Goal: Task Accomplishment & Management: Manage account settings

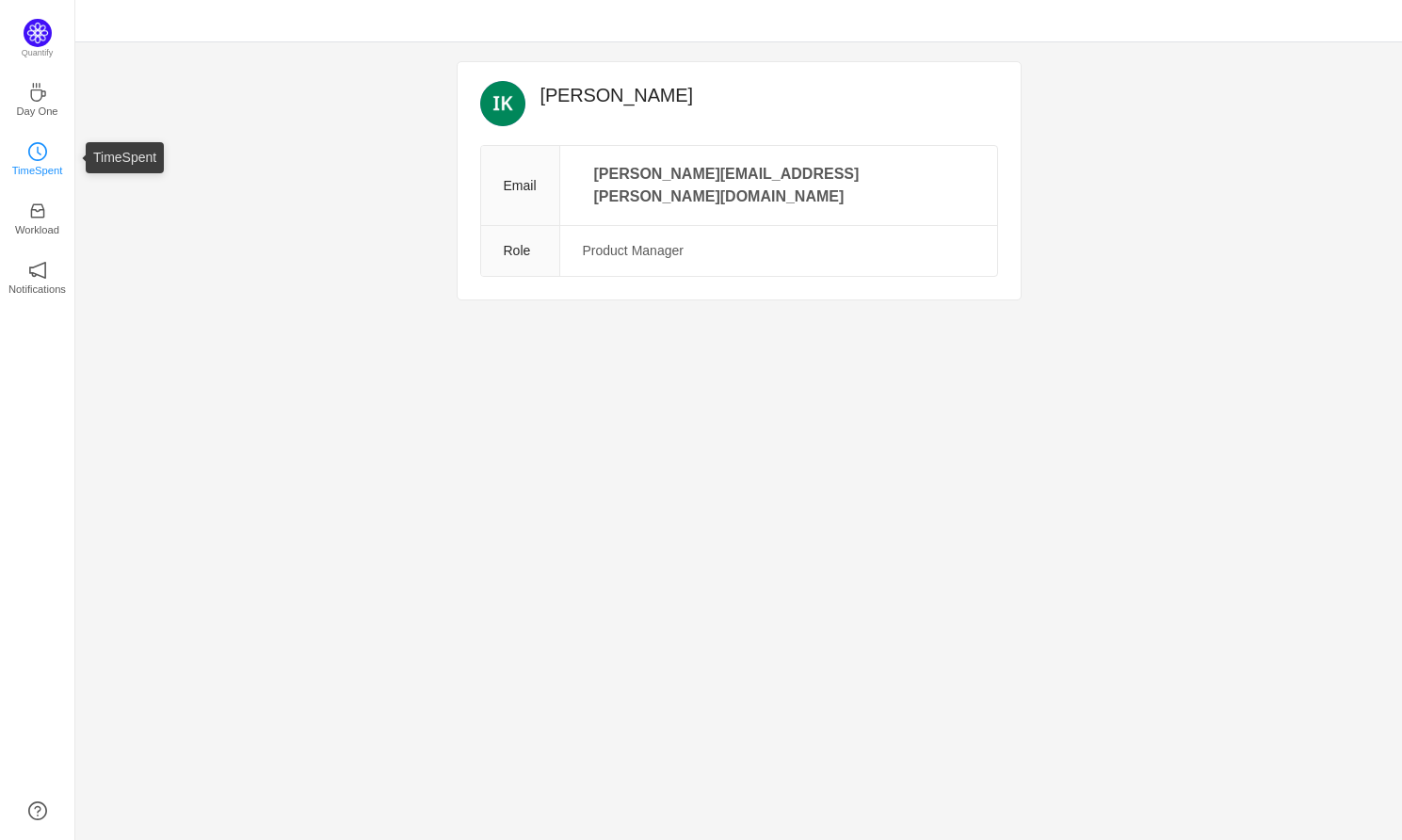
click at [38, 165] on p "TimeSpent" at bounding box center [38, 170] width 51 height 17
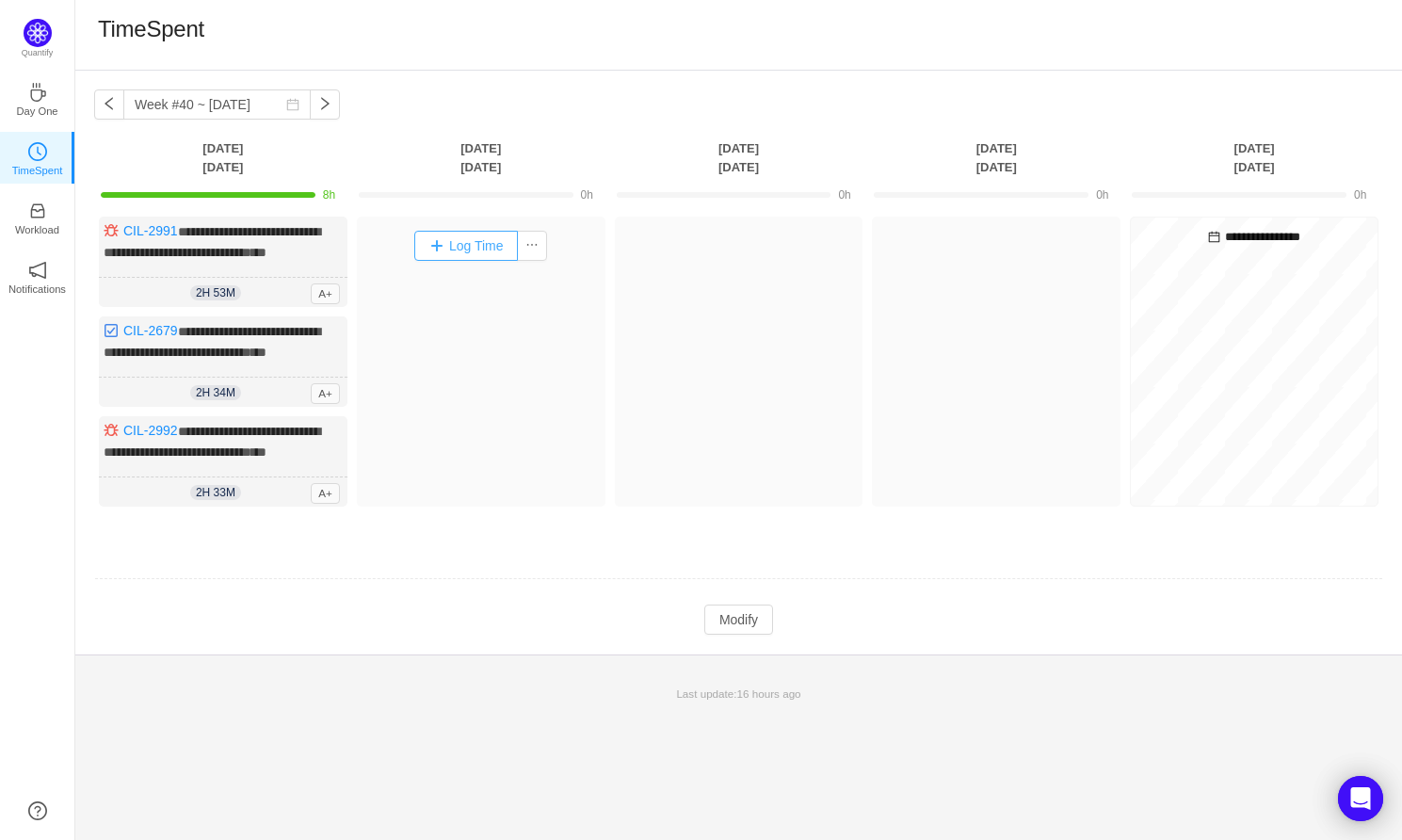
click at [460, 250] on button "Log Time" at bounding box center [466, 246] width 104 height 30
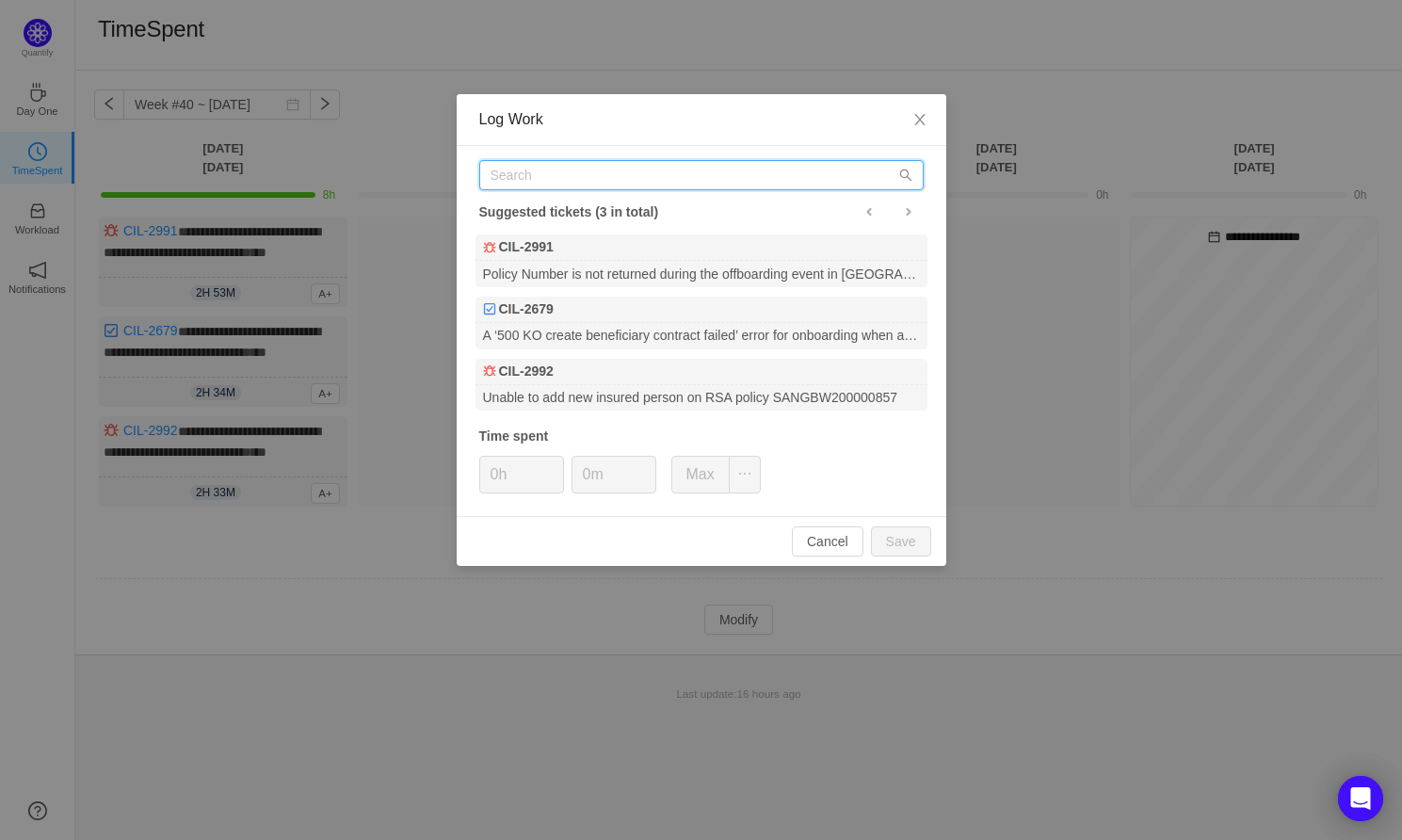
click at [536, 178] on input "text" at bounding box center [701, 175] width 444 height 30
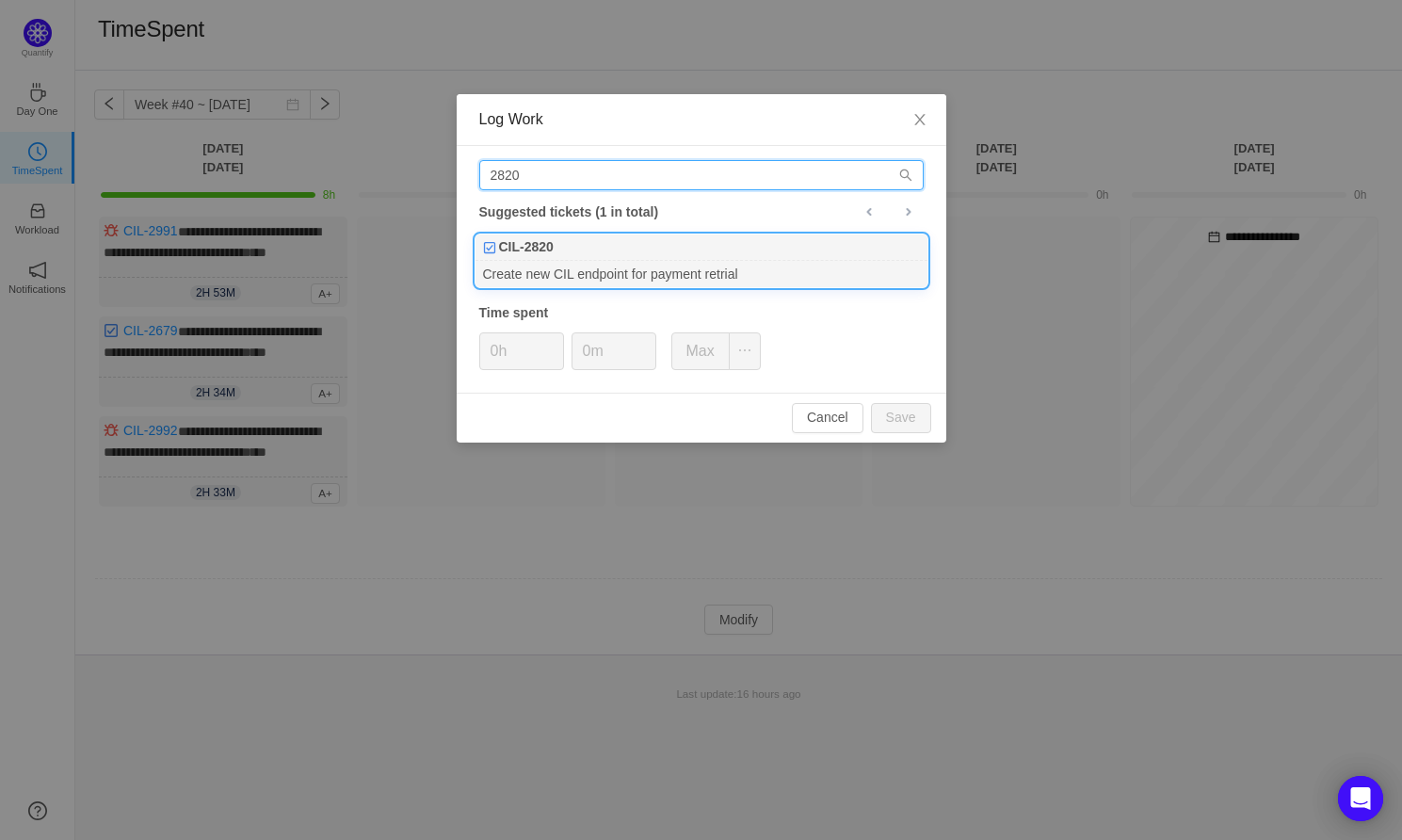
type input "2820"
click at [713, 241] on div "CIL-2820" at bounding box center [701, 247] width 452 height 27
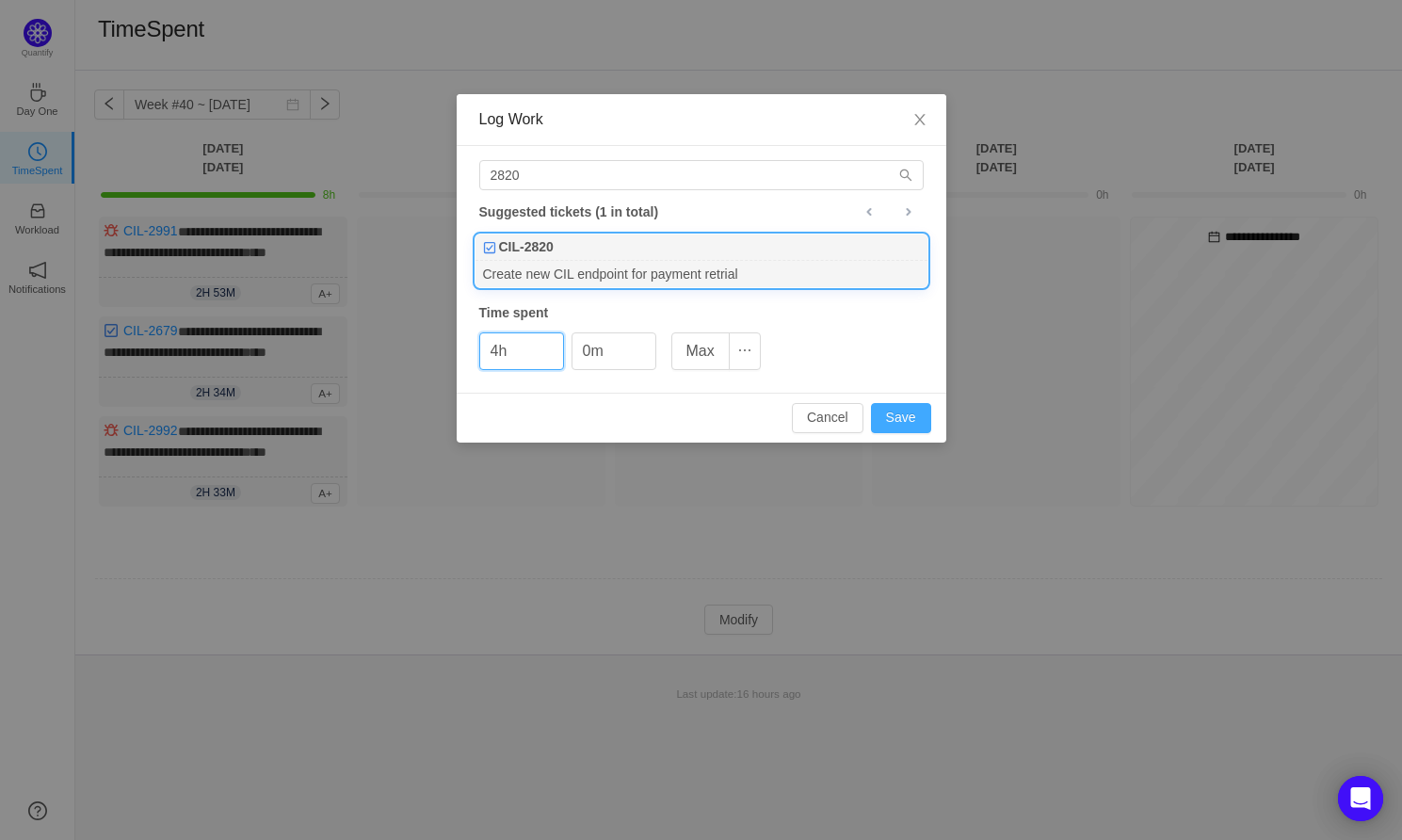
click at [905, 405] on button "Save" at bounding box center [901, 418] width 61 height 30
type input "0h"
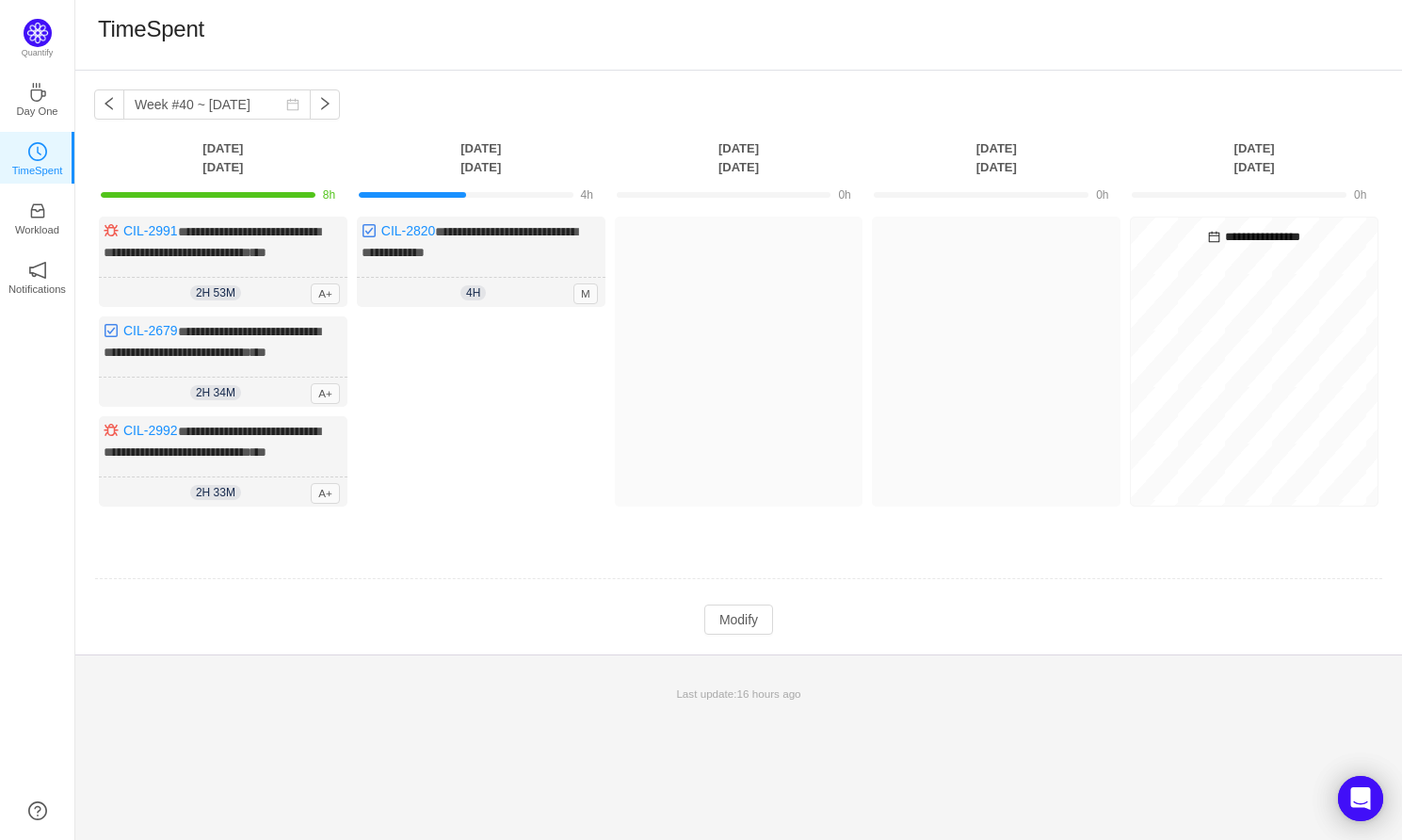
click at [485, 388] on div "Log Time" at bounding box center [481, 416] width 248 height 200
click at [725, 634] on button "Modify" at bounding box center [738, 619] width 69 height 30
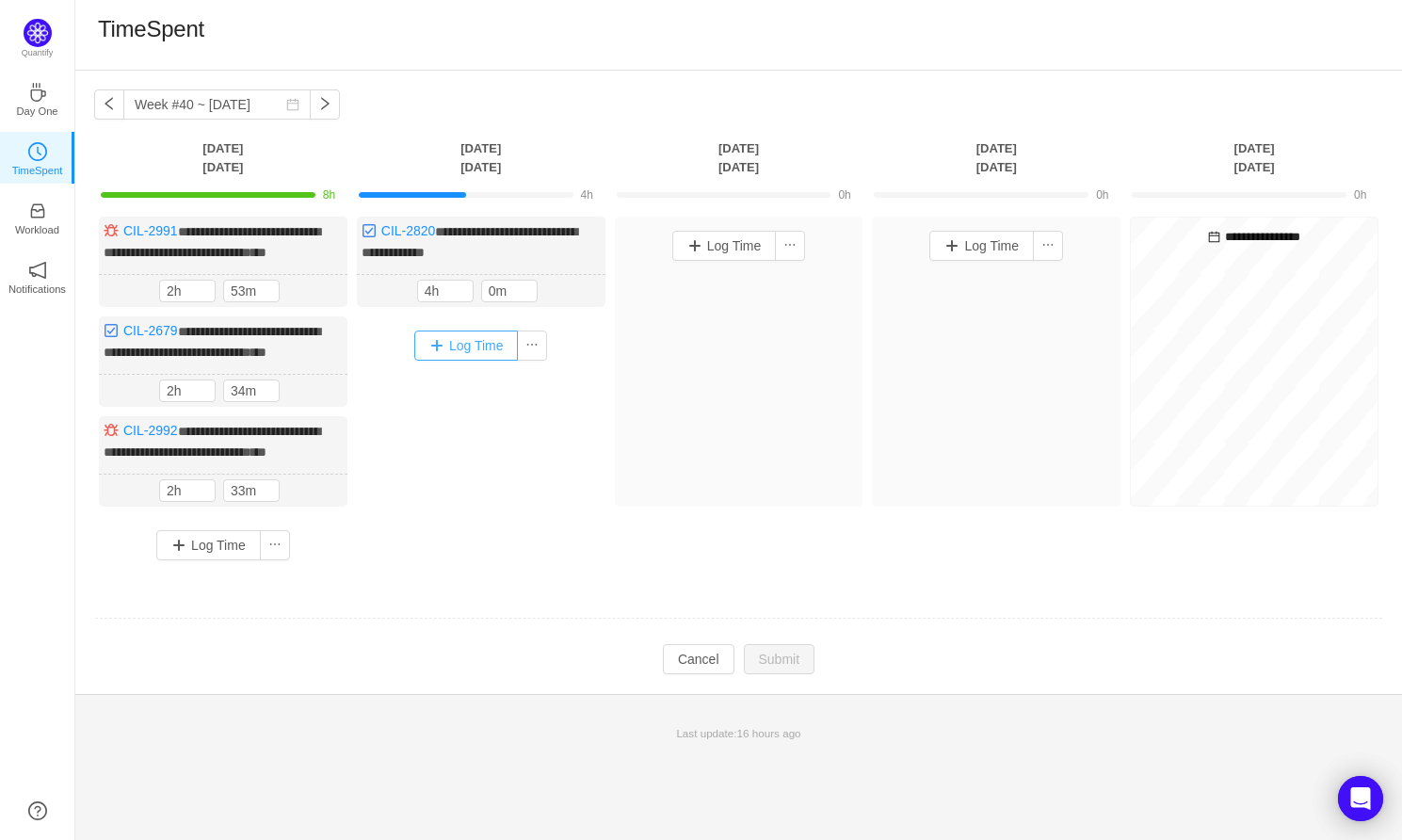
click at [443, 361] on button "Log Time" at bounding box center [466, 346] width 104 height 30
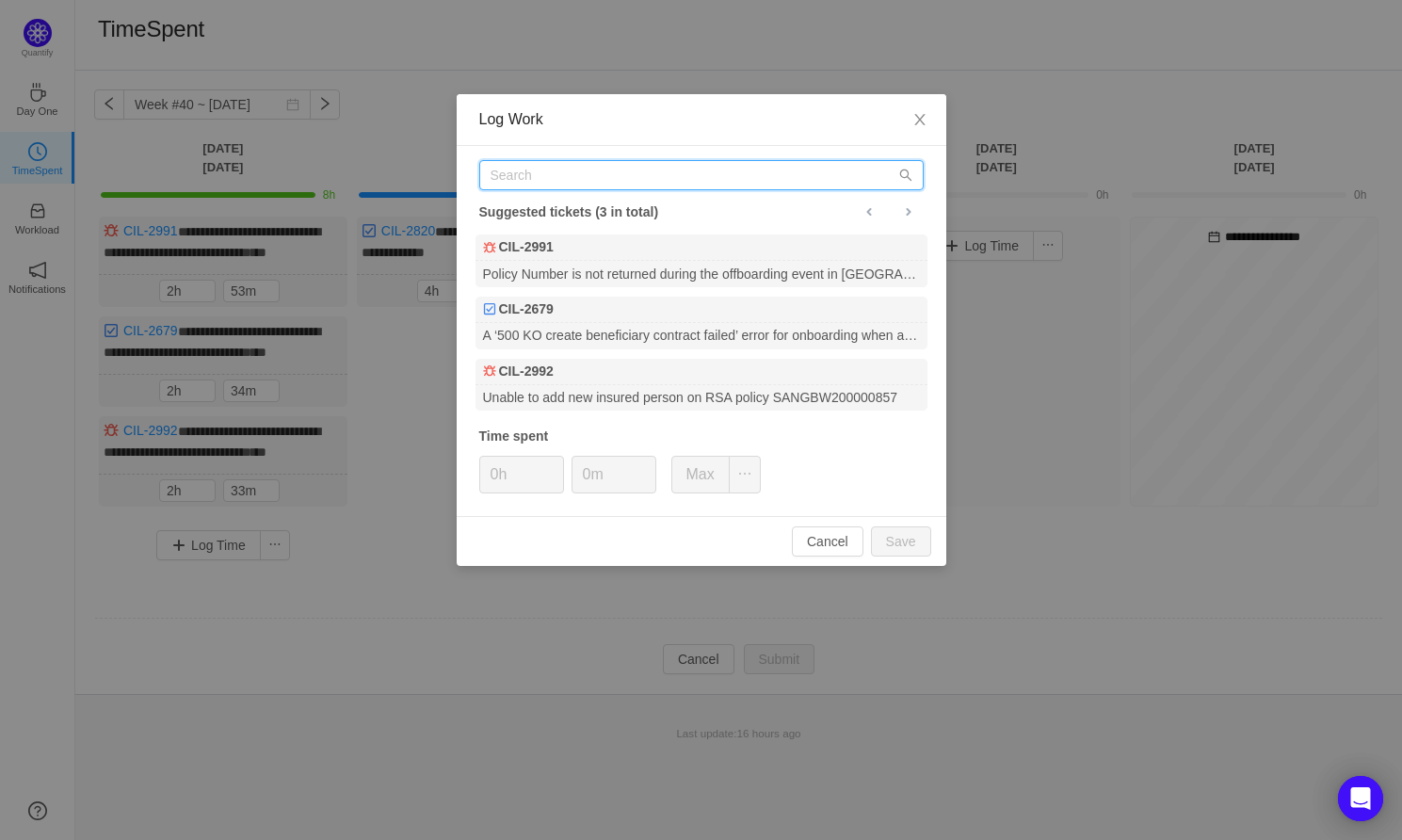
click at [547, 182] on input "text" at bounding box center [701, 175] width 444 height 30
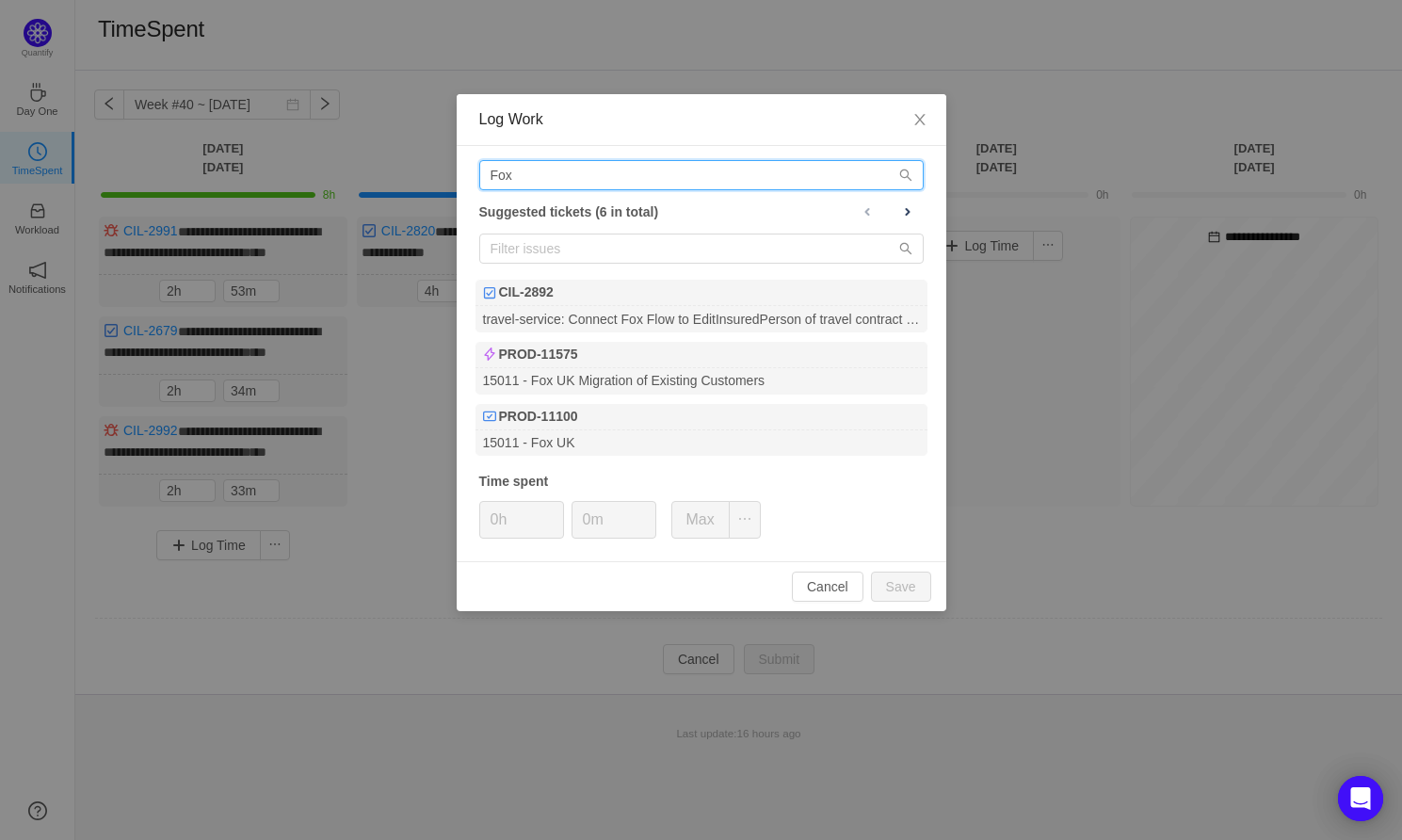
type input "Fox"
click at [601, 455] on div "Fox Suggested tickets (6 in total) CIL-2892 travel-service: Connect Fox Flow to…" at bounding box center [701, 353] width 490 height 415
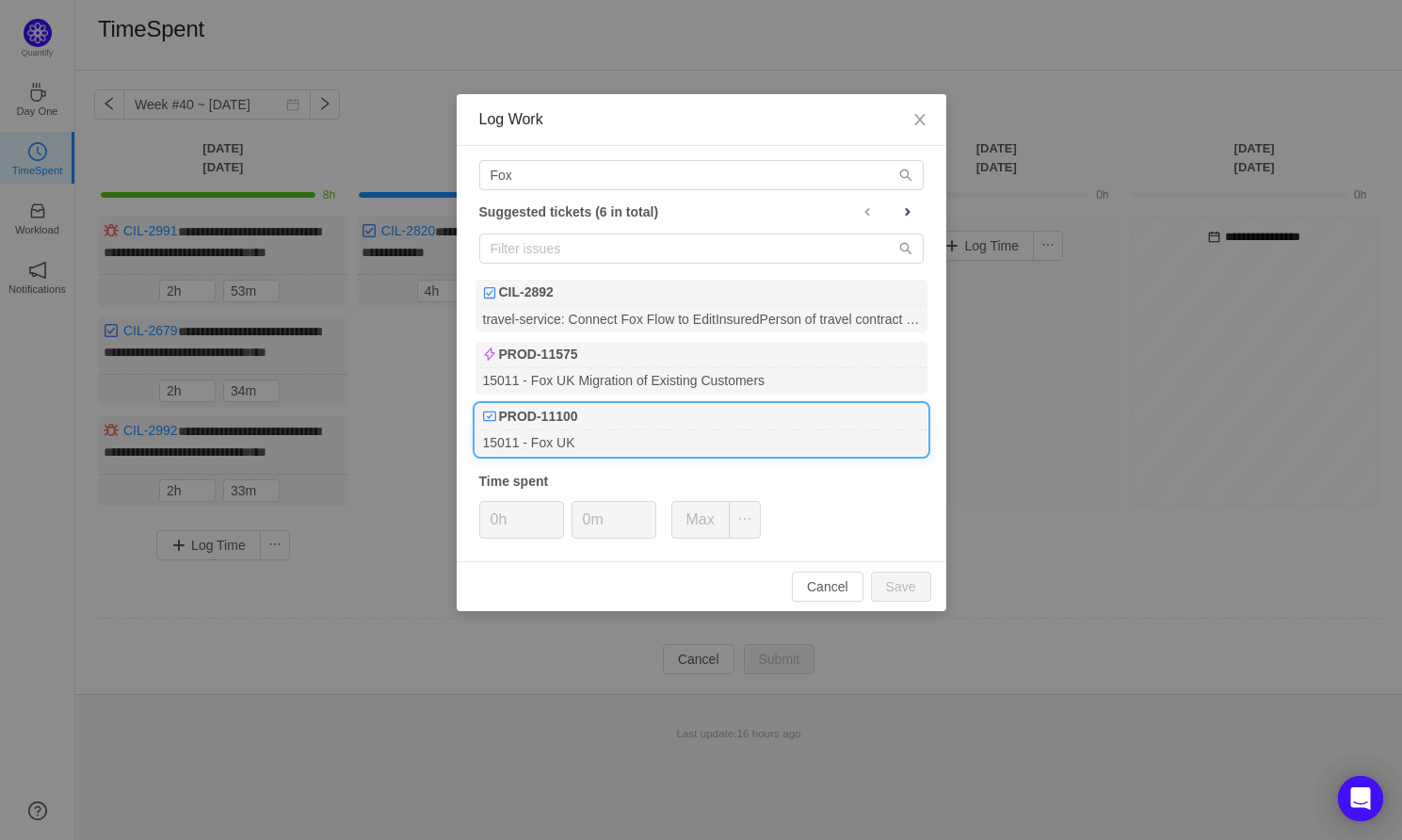
click at [612, 424] on div "PROD-11100" at bounding box center [701, 417] width 452 height 27
click at [904, 578] on button "Save" at bounding box center [901, 586] width 61 height 30
type input "0h"
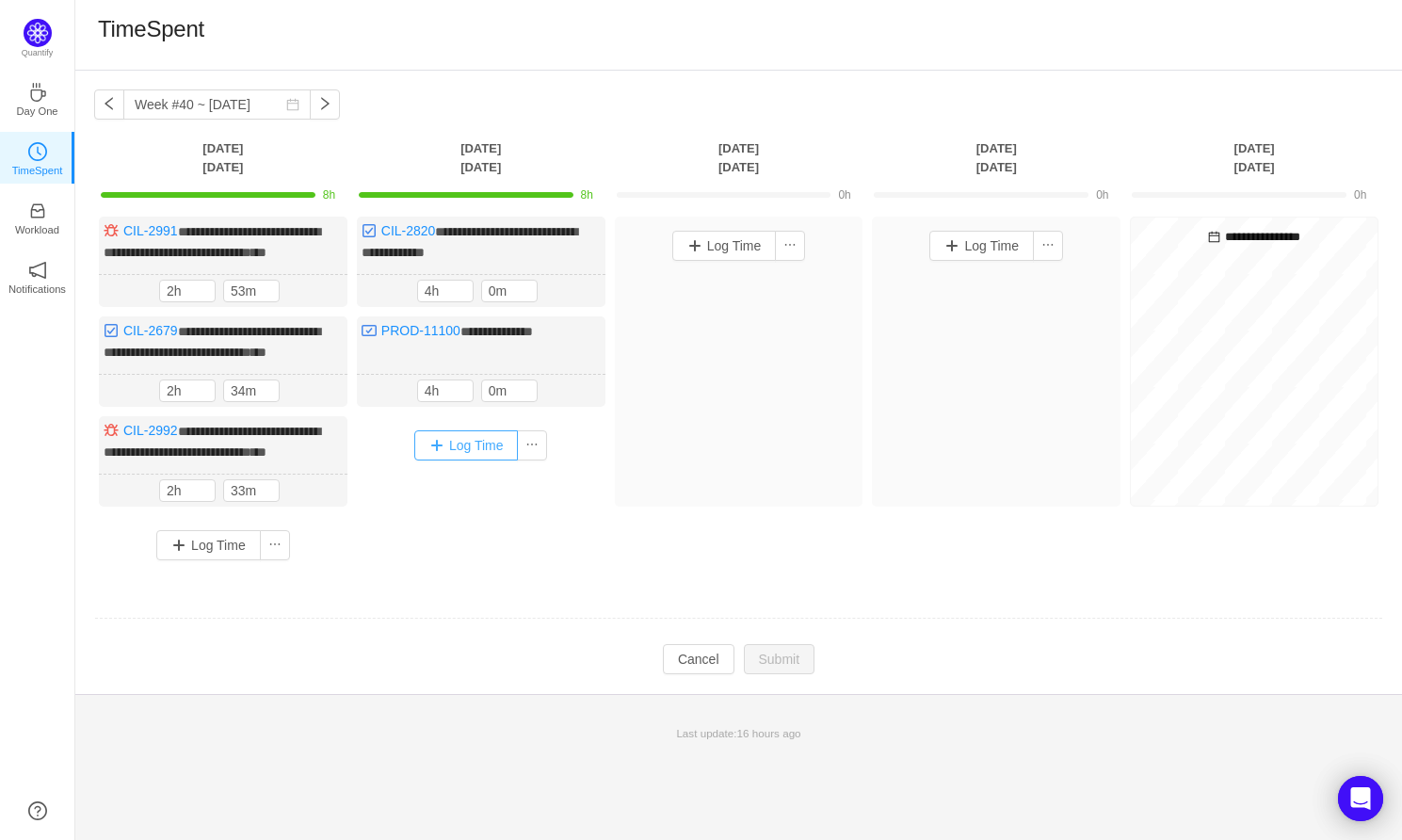
click at [455, 460] on button "Log Time" at bounding box center [466, 445] width 104 height 30
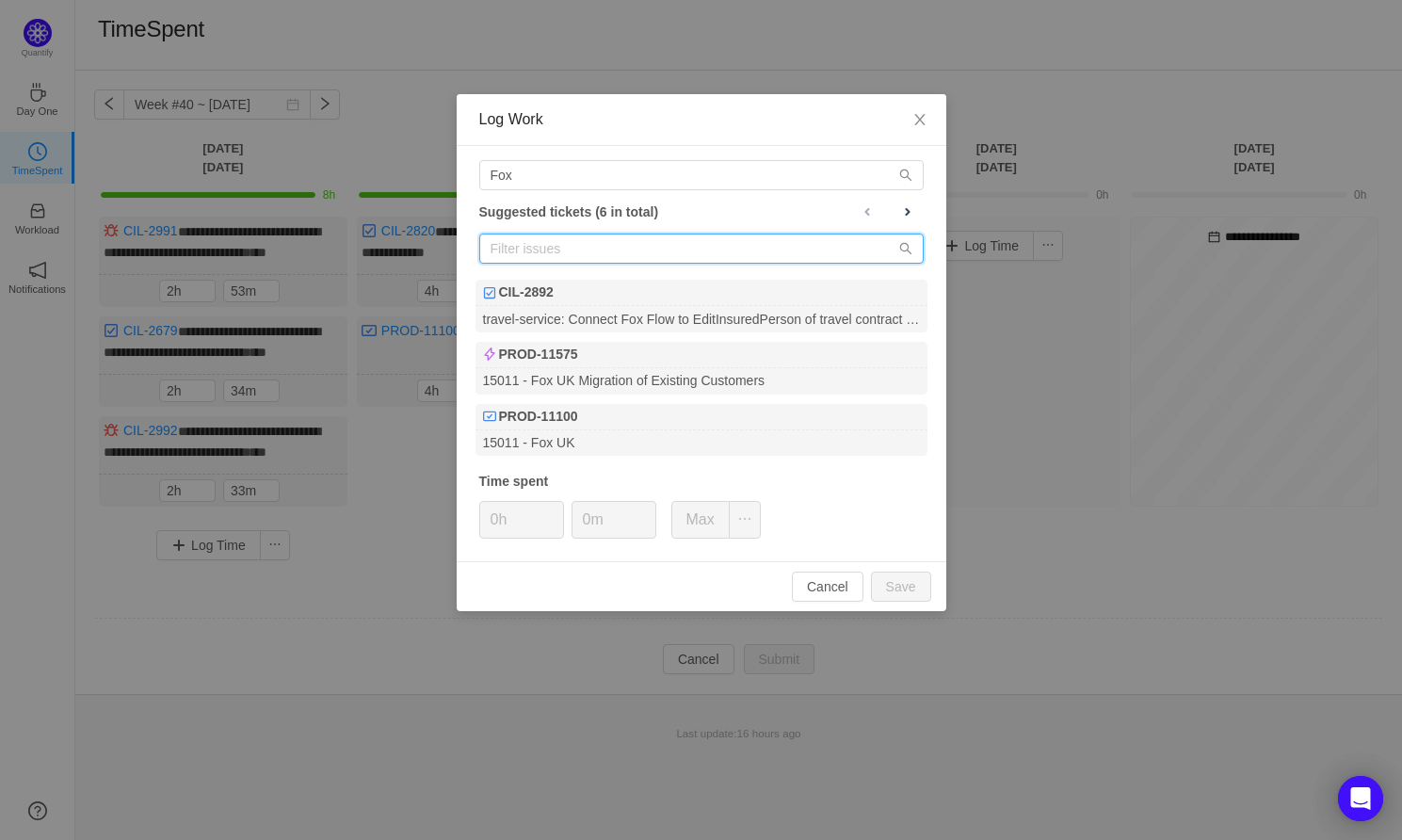
click at [545, 244] on input "text" at bounding box center [701, 248] width 444 height 30
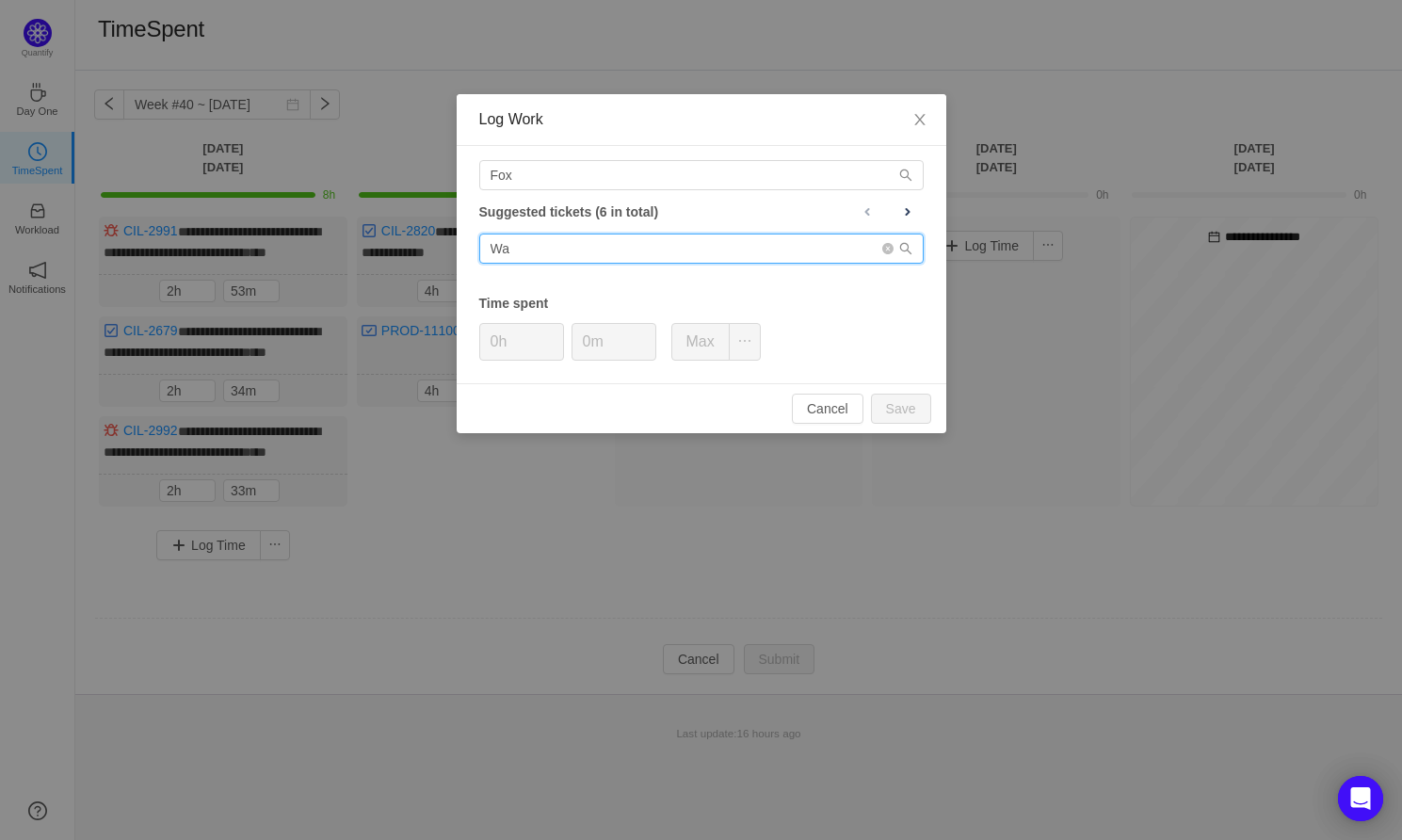
type input "W"
paste input "[URL][DOMAIN_NAME]"
click at [532, 240] on input "Agenthttps://[DOMAIN_NAME][URL]" at bounding box center [701, 248] width 444 height 30
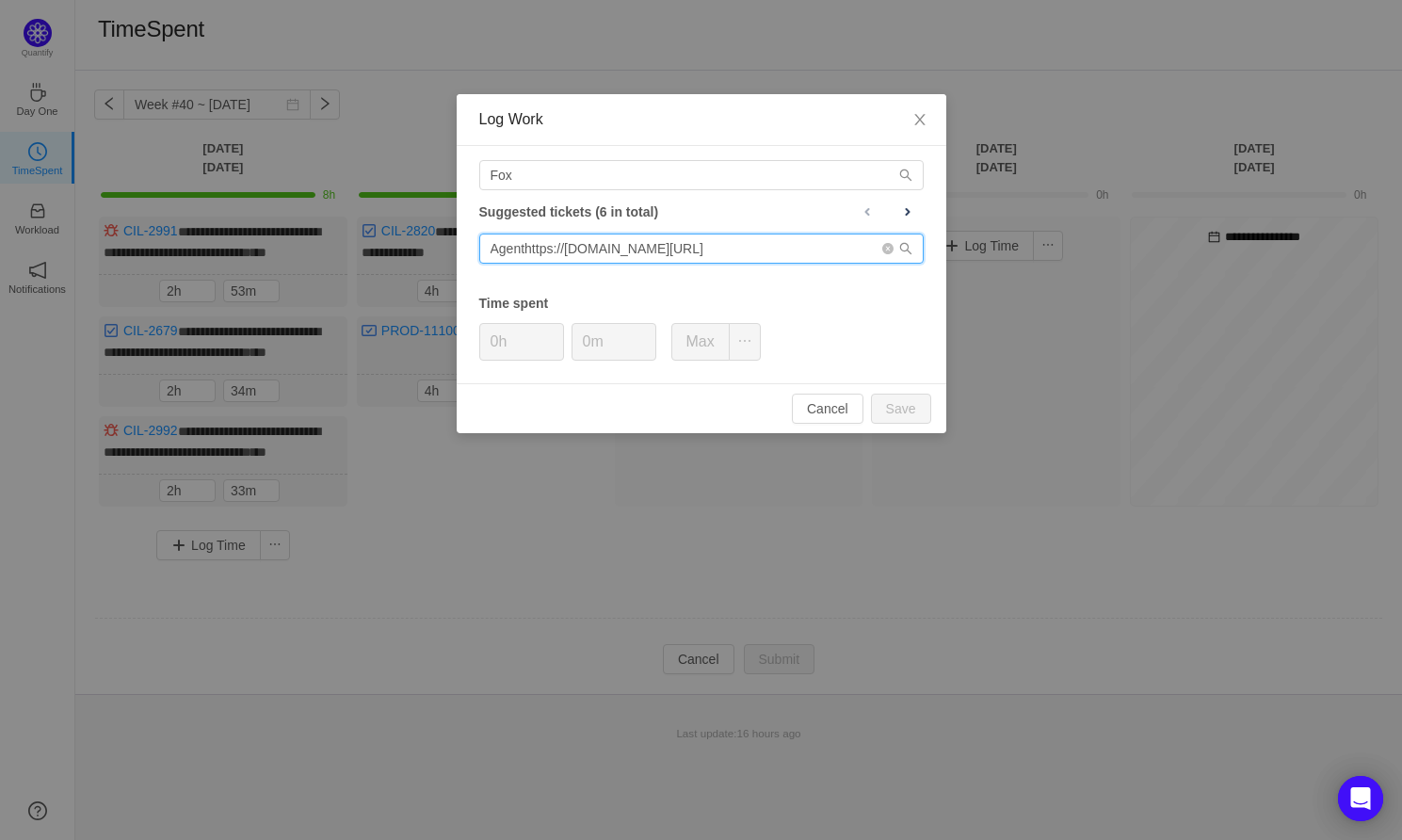
paste input "text"
click at [900, 245] on icon "icon: search" at bounding box center [906, 248] width 13 height 13
drag, startPoint x: 727, startPoint y: 249, endPoint x: 349, endPoint y: 249, distance: 378.0
click at [349, 248] on div "Log Work Fox Suggested tickets (6 in total) [URL][DOMAIN_NAME] Time spent 0h 0m…" at bounding box center [701, 420] width 1402 height 840
type input "PROD-11522"
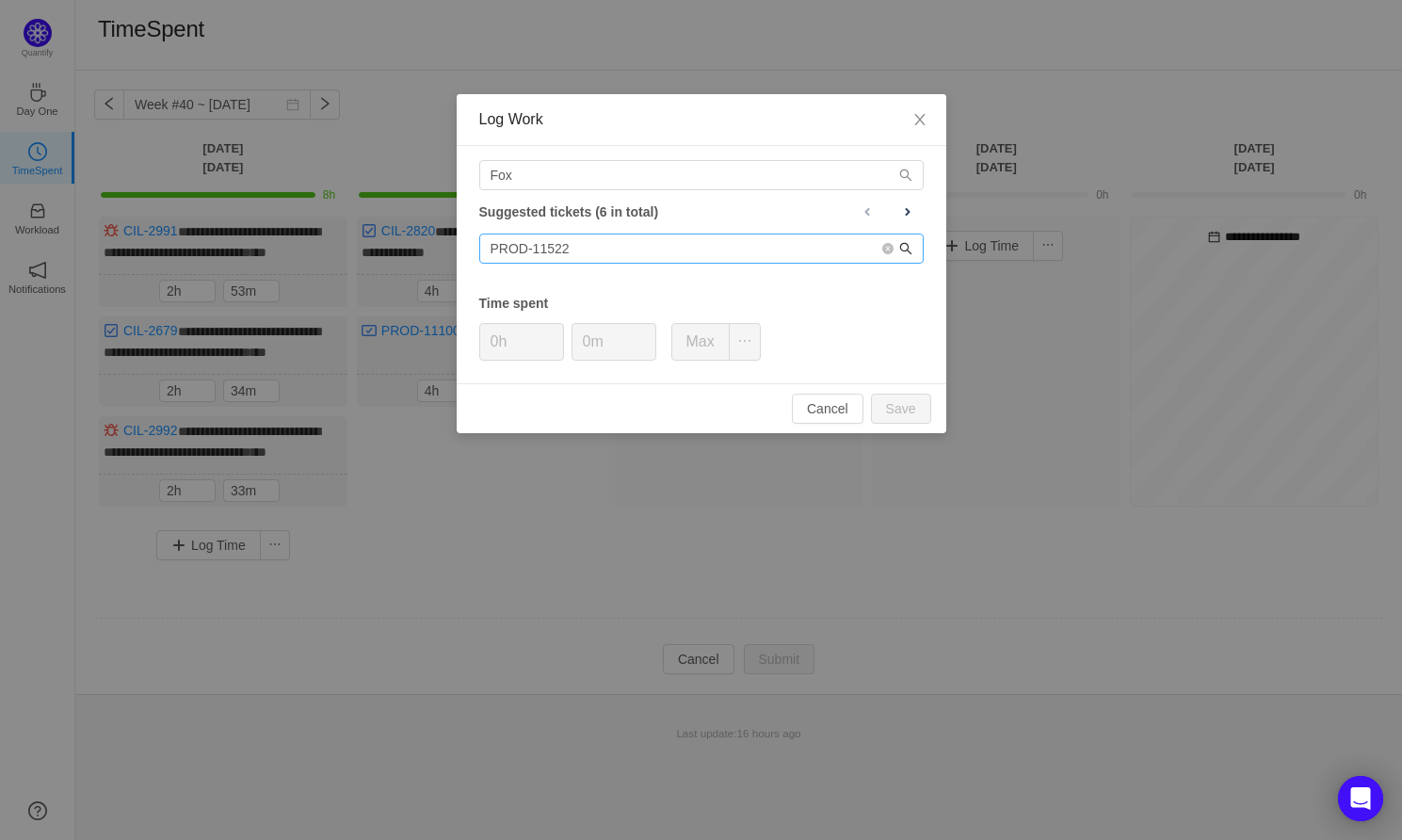
click at [907, 246] on icon "icon: search" at bounding box center [905, 248] width 12 height 12
click at [671, 171] on input "Fox" at bounding box center [701, 175] width 444 height 30
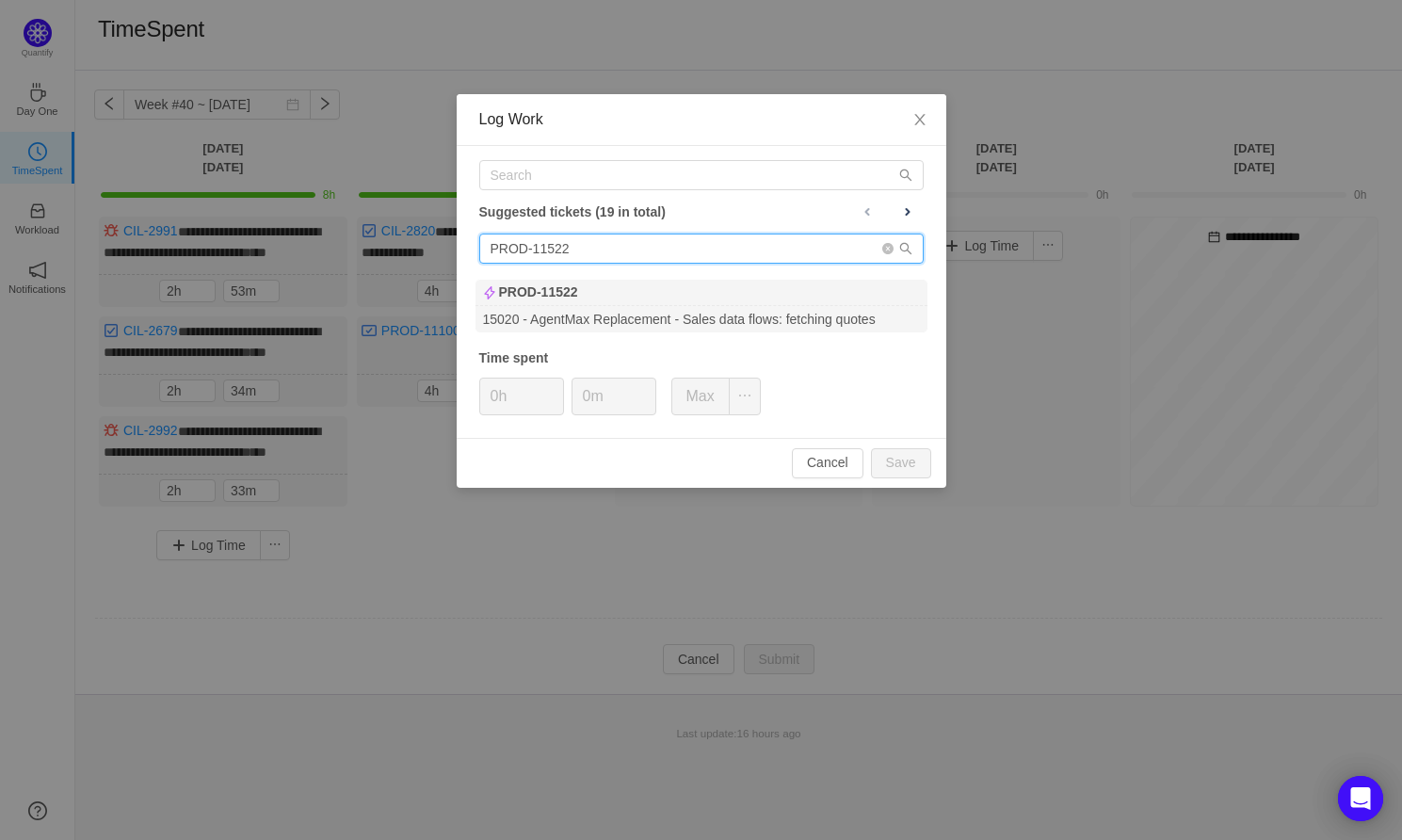
click at [573, 241] on input "PROD-11522" at bounding box center [701, 248] width 444 height 30
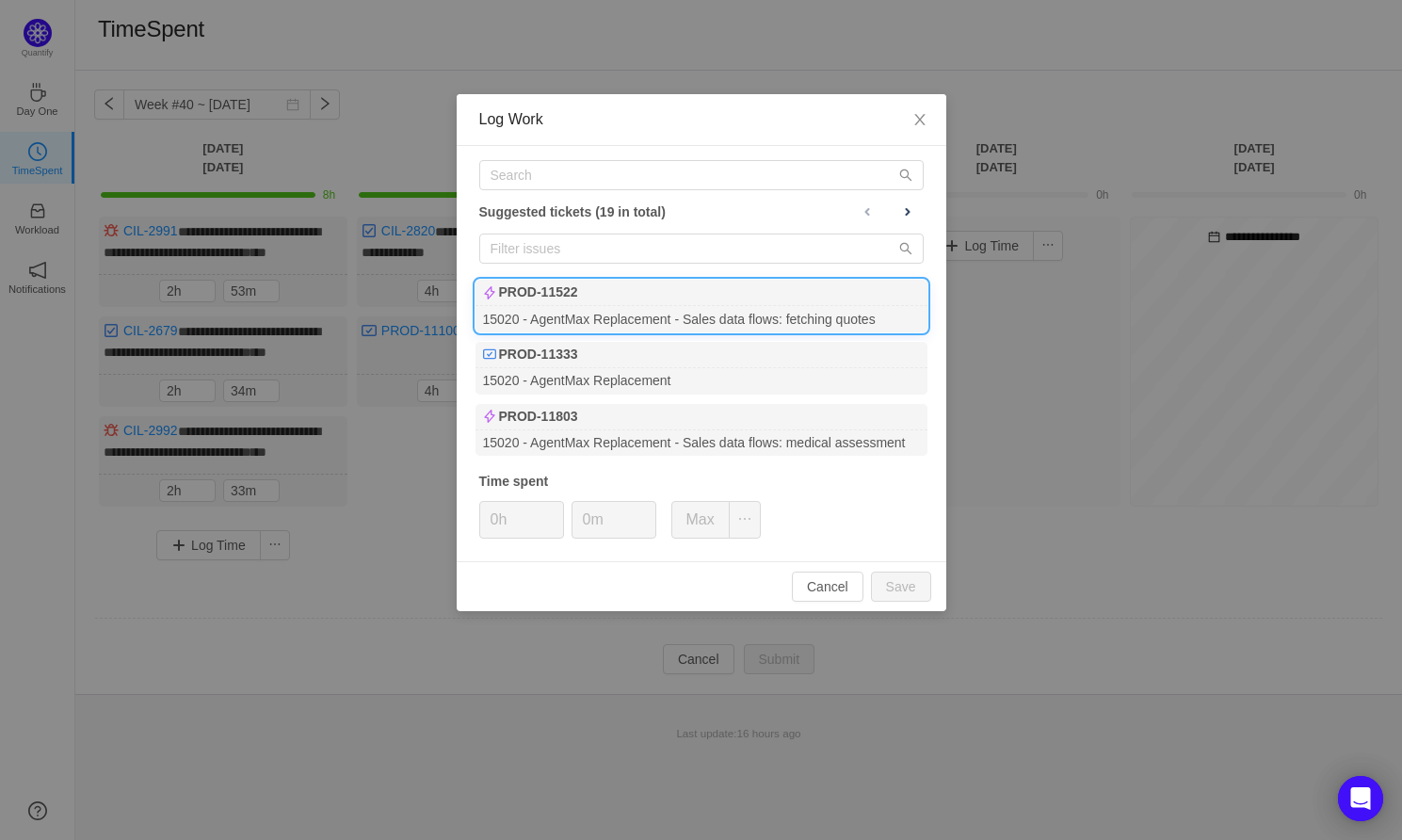
click at [694, 317] on div "15020 - AgentMax Replacement - Sales data flows: fetching quotes" at bounding box center [701, 318] width 452 height 26
click at [908, 581] on button "Save" at bounding box center [901, 586] width 61 height 30
type input "0h"
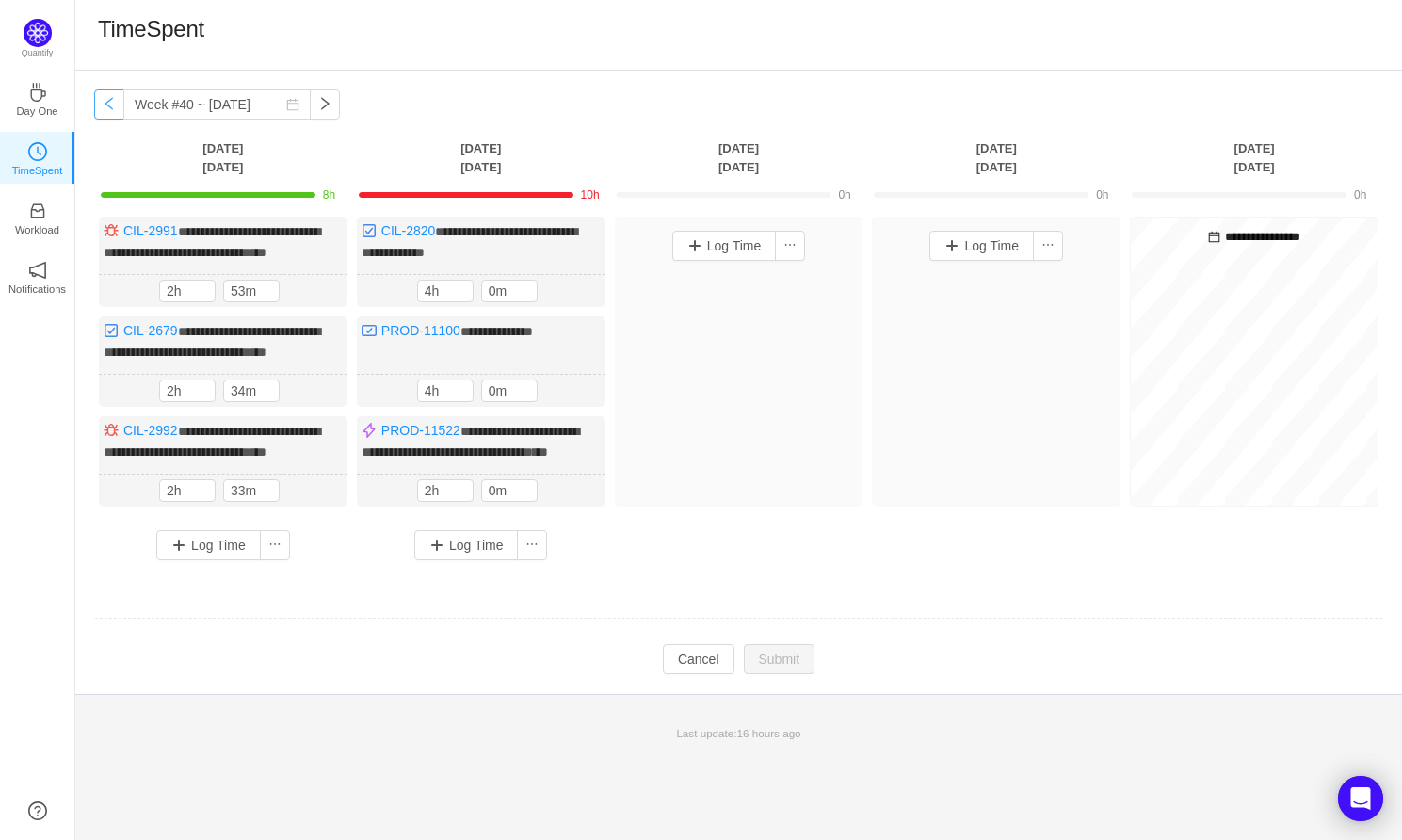
click at [116, 107] on button "button" at bounding box center [109, 104] width 30 height 30
type input "Week #39 ~ [DATE]"
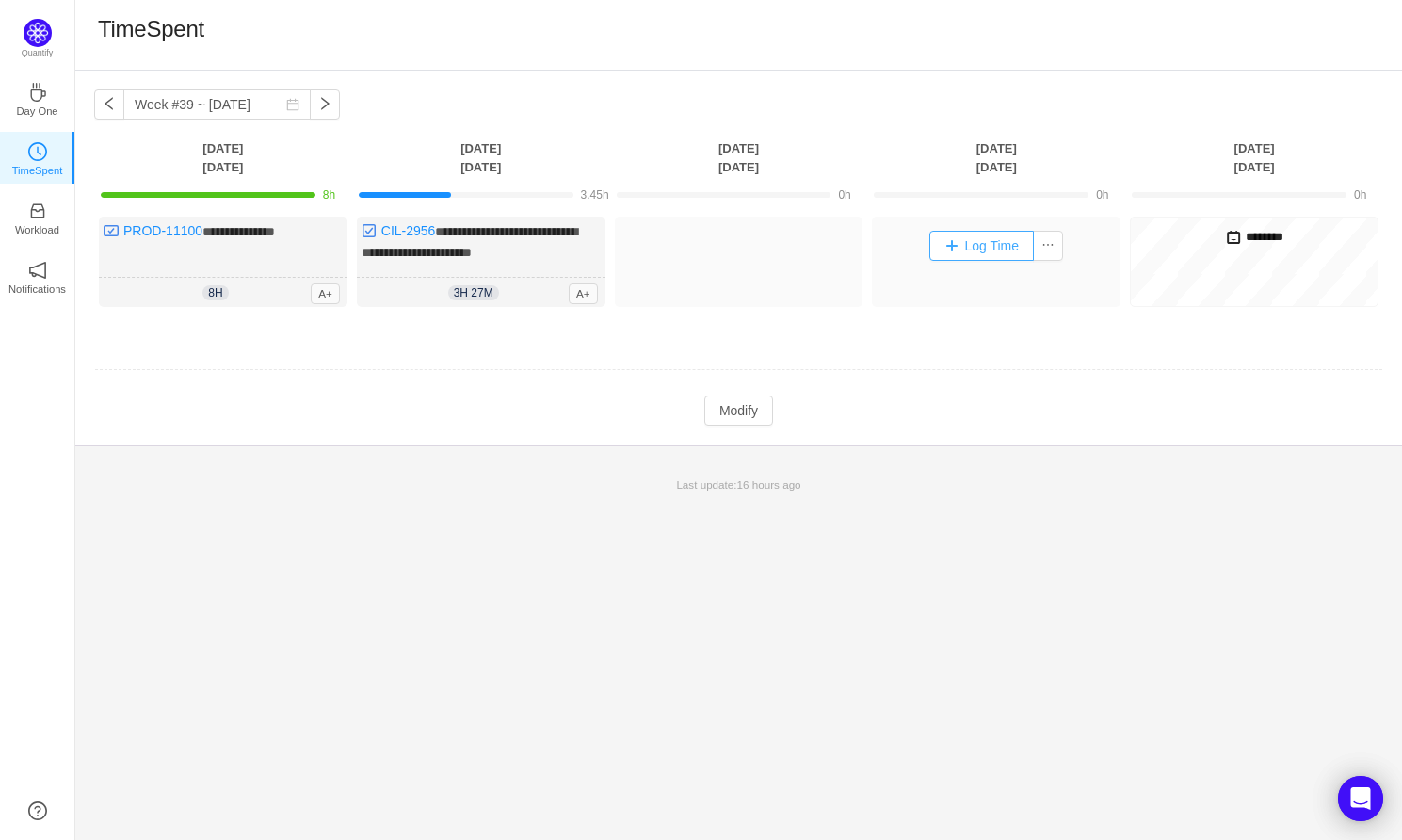
click at [995, 243] on button "Log Time" at bounding box center [981, 246] width 104 height 30
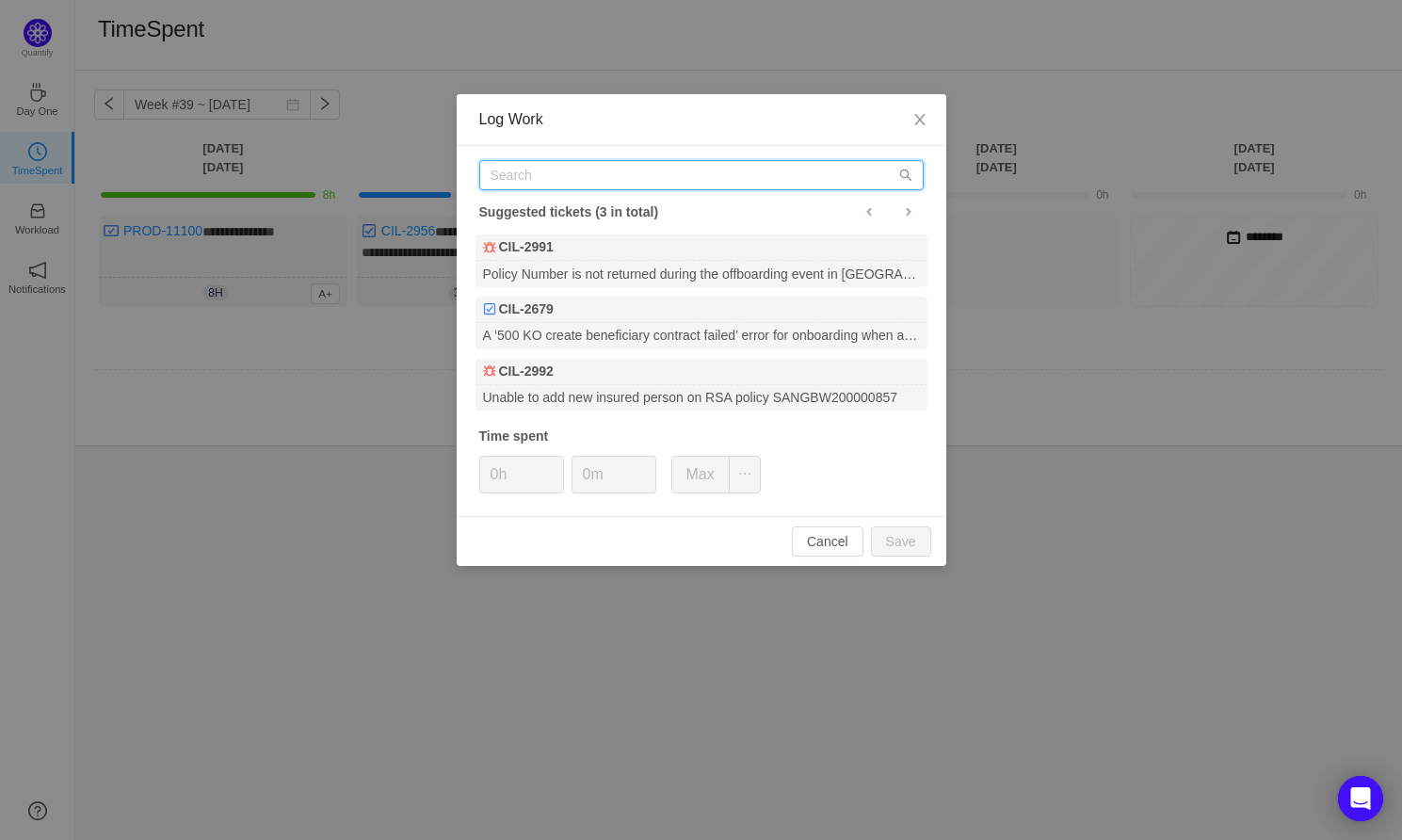
click at [516, 175] on input "text" at bounding box center [701, 175] width 444 height 30
paste input "[URL][DOMAIN_NAME]"
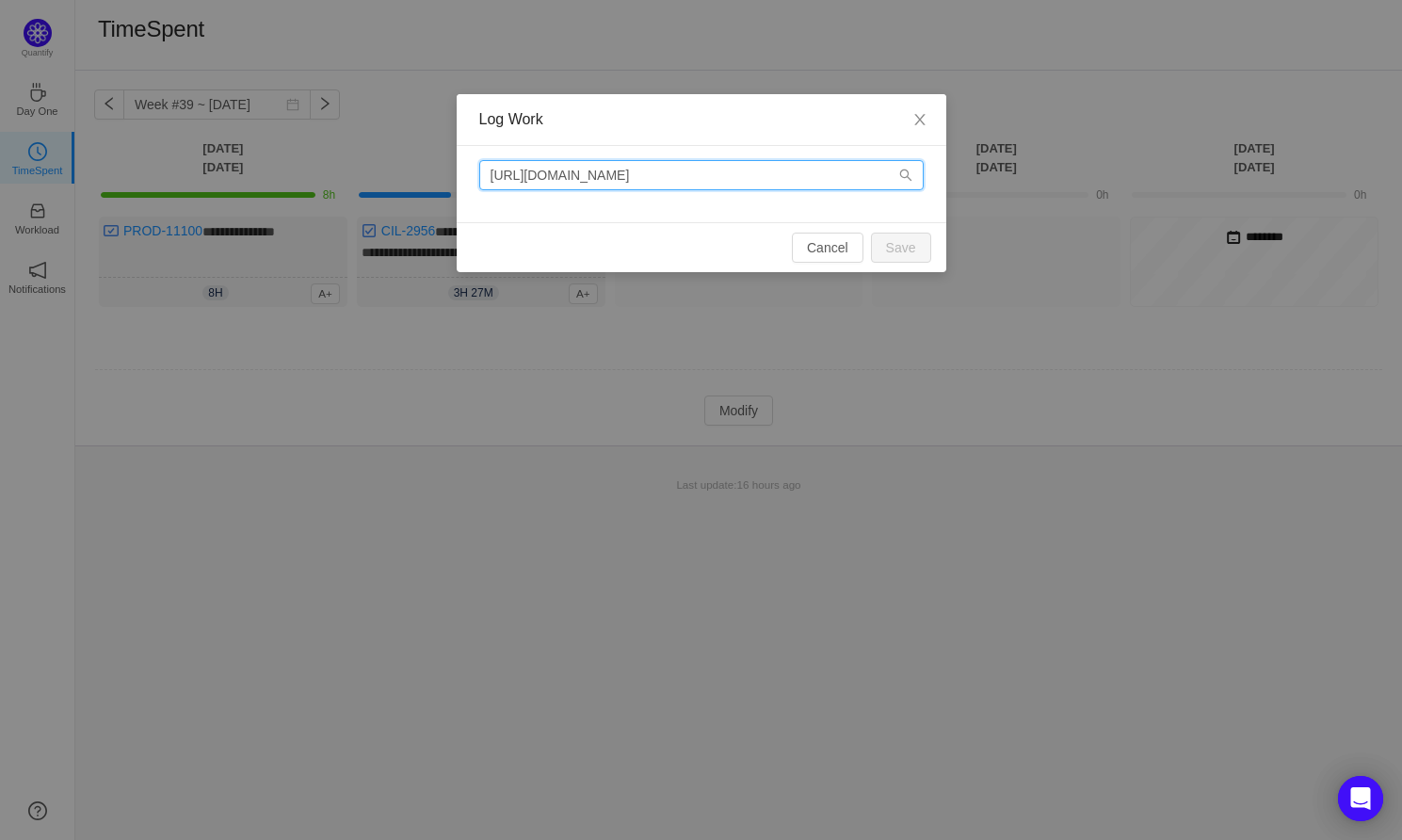
drag, startPoint x: 724, startPoint y: 175, endPoint x: 341, endPoint y: 174, distance: 383.0
click at [341, 175] on div "Log Work [URL][DOMAIN_NAME] Cancel Save" at bounding box center [701, 420] width 1402 height 840
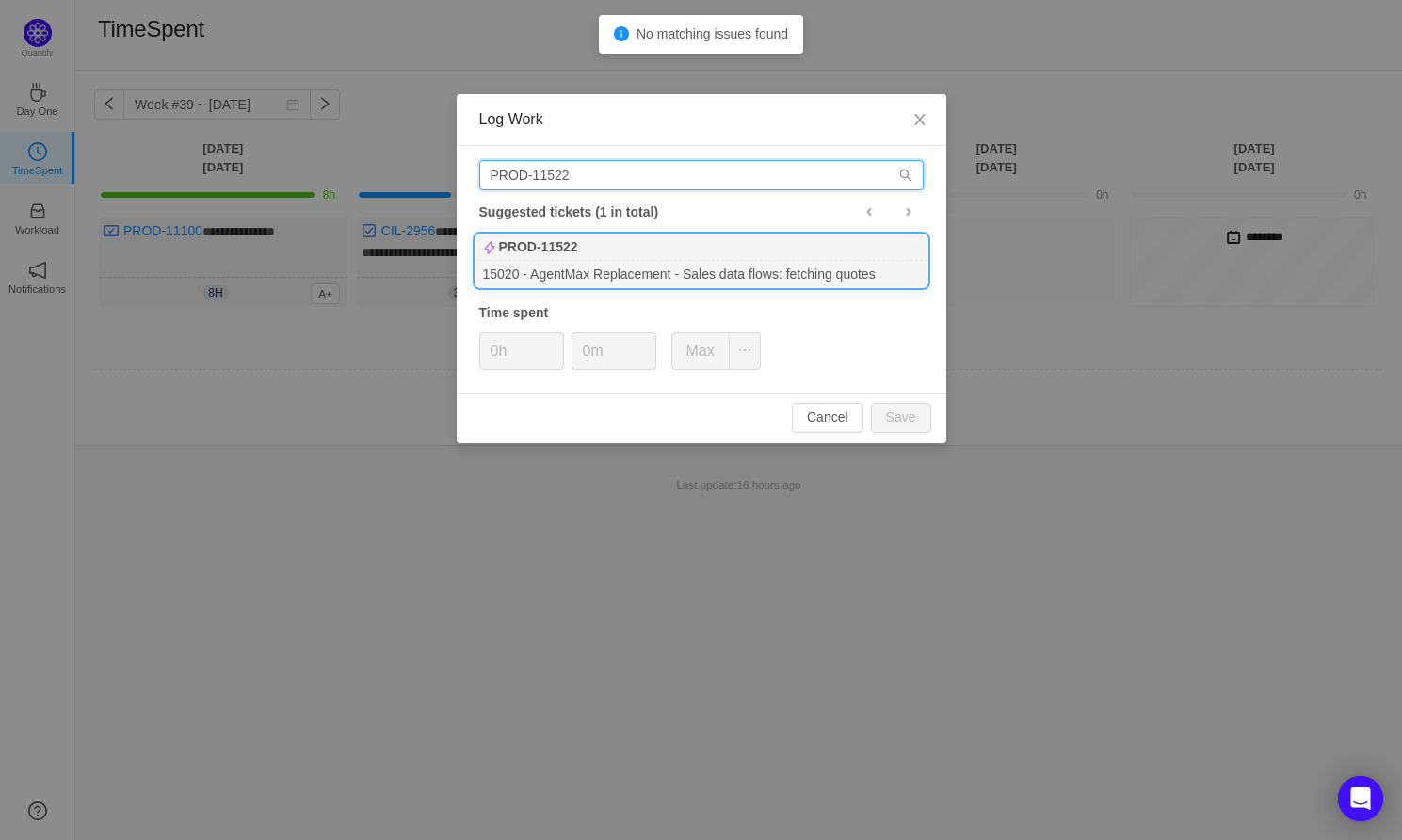
type input "PROD-11522"
click at [617, 270] on div "15020 - AgentMax Replacement - Sales data flows: fetching quotes" at bounding box center [701, 273] width 452 height 26
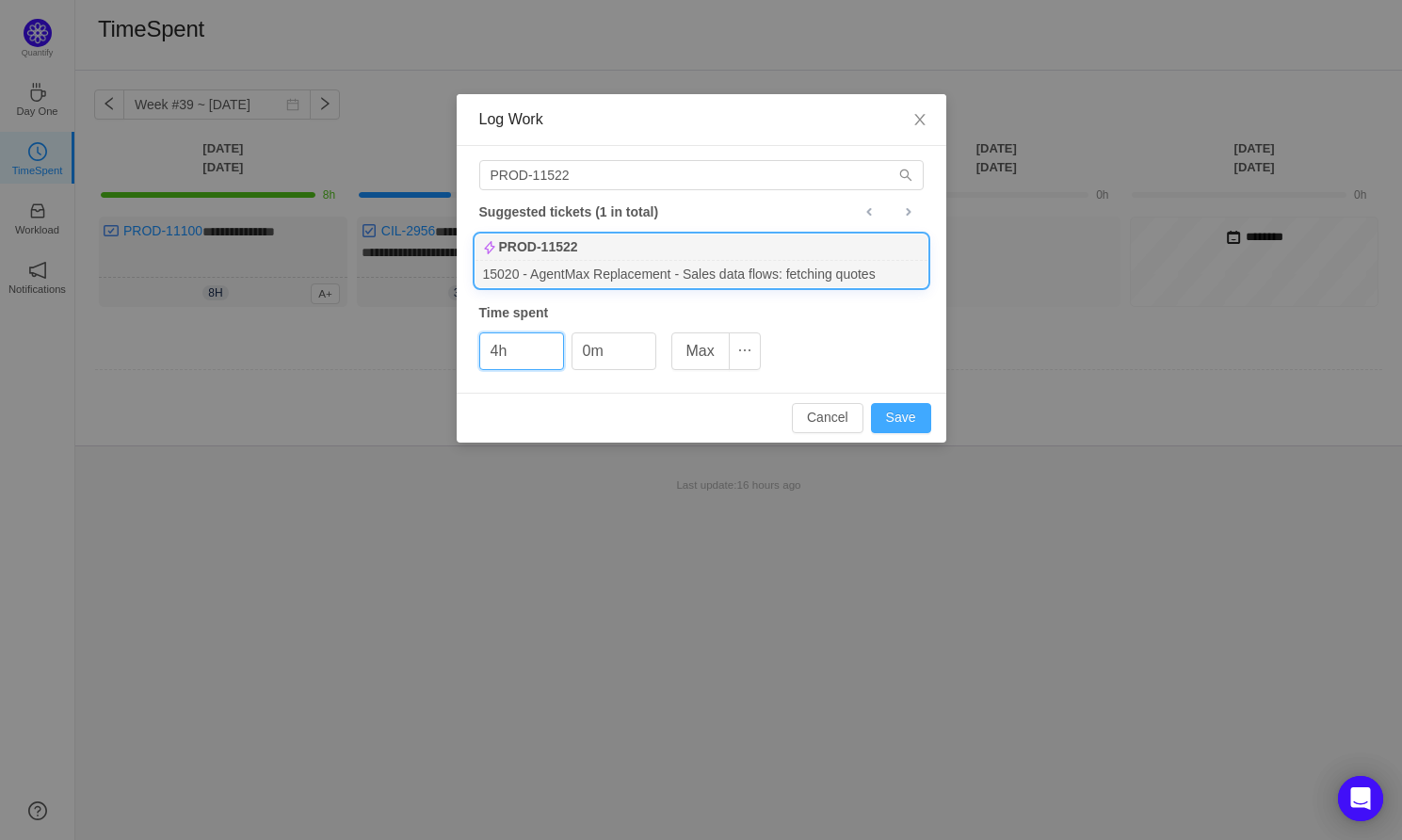
click at [911, 416] on button "Save" at bounding box center [901, 418] width 61 height 30
type input "0h"
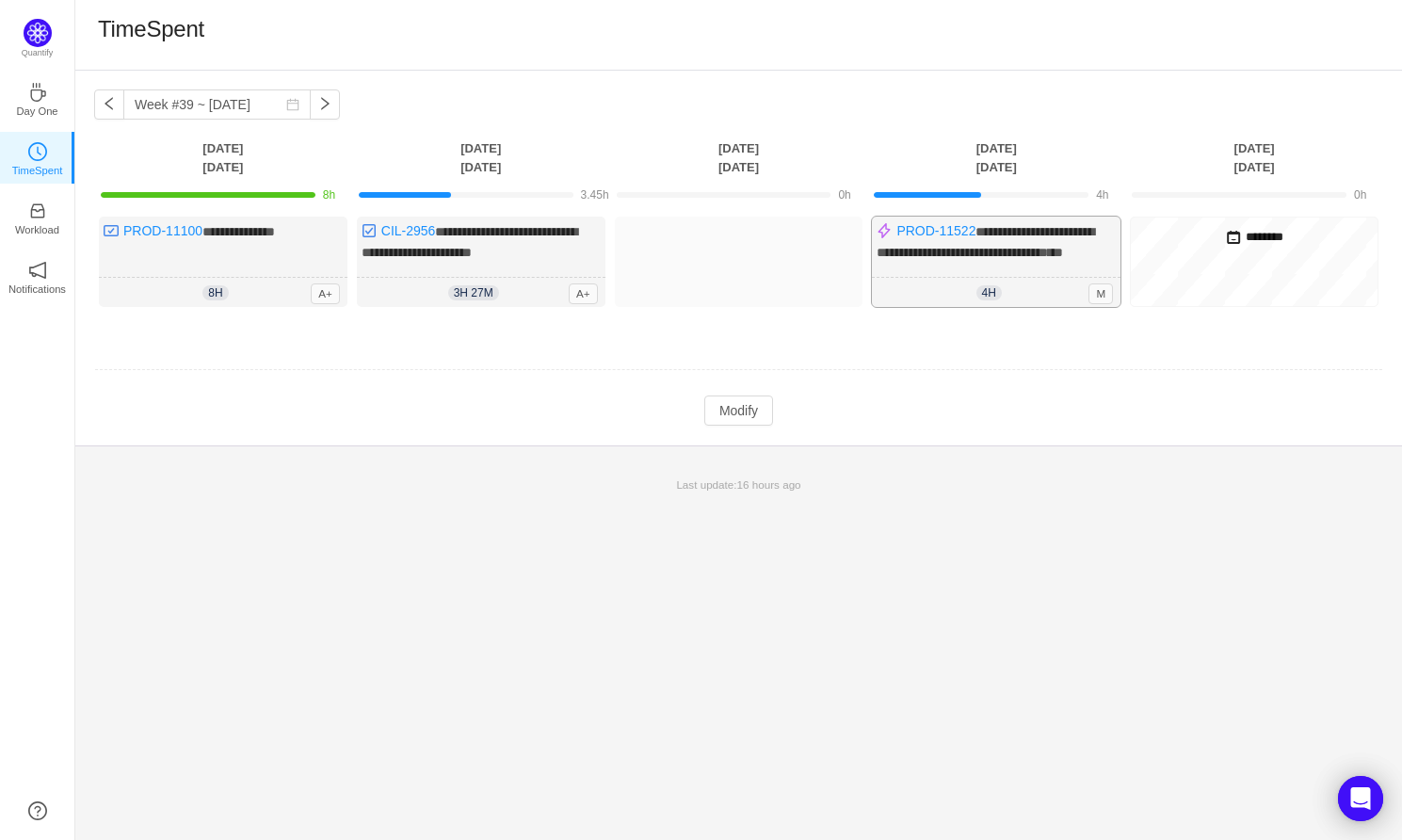
click at [978, 270] on div "**********" at bounding box center [996, 261] width 248 height 90
click at [739, 425] on button "Modify" at bounding box center [738, 410] width 69 height 30
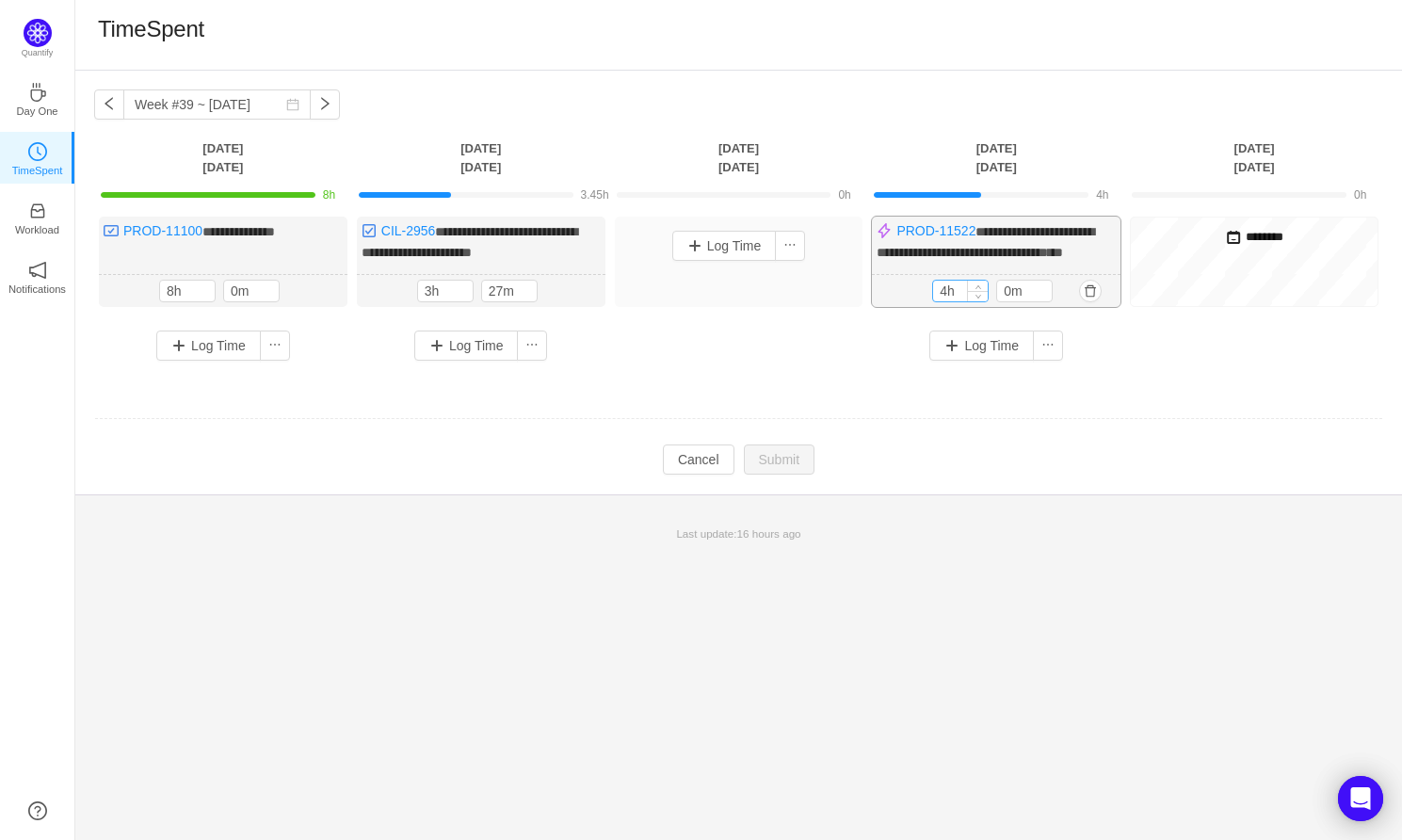
click at [955, 301] on input "4h" at bounding box center [961, 291] width 55 height 21
click at [944, 301] on input "4h" at bounding box center [961, 291] width 55 height 21
type input "3h"
click at [995, 363] on button "Log Time" at bounding box center [981, 348] width 104 height 30
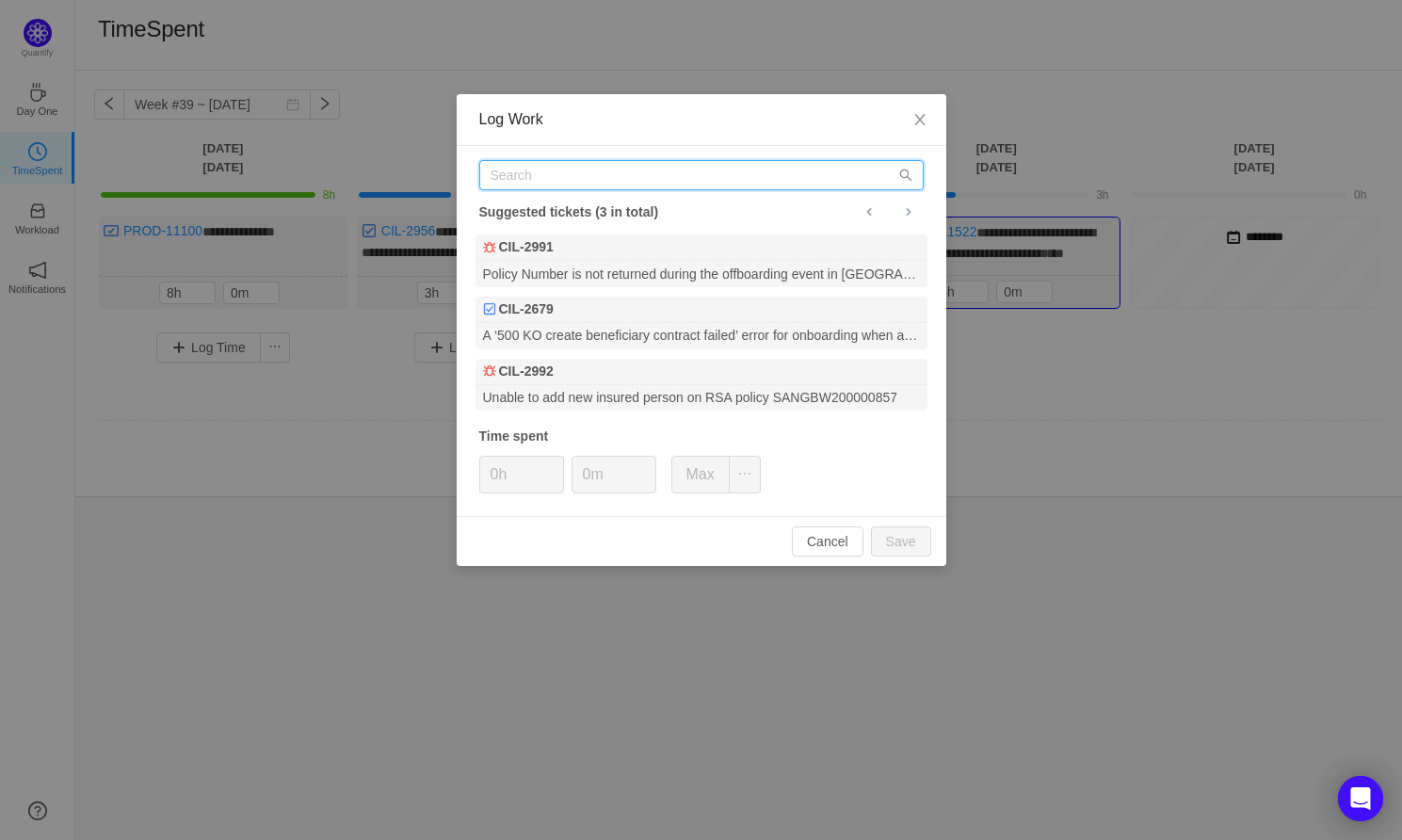
click at [576, 178] on input "text" at bounding box center [701, 175] width 444 height 30
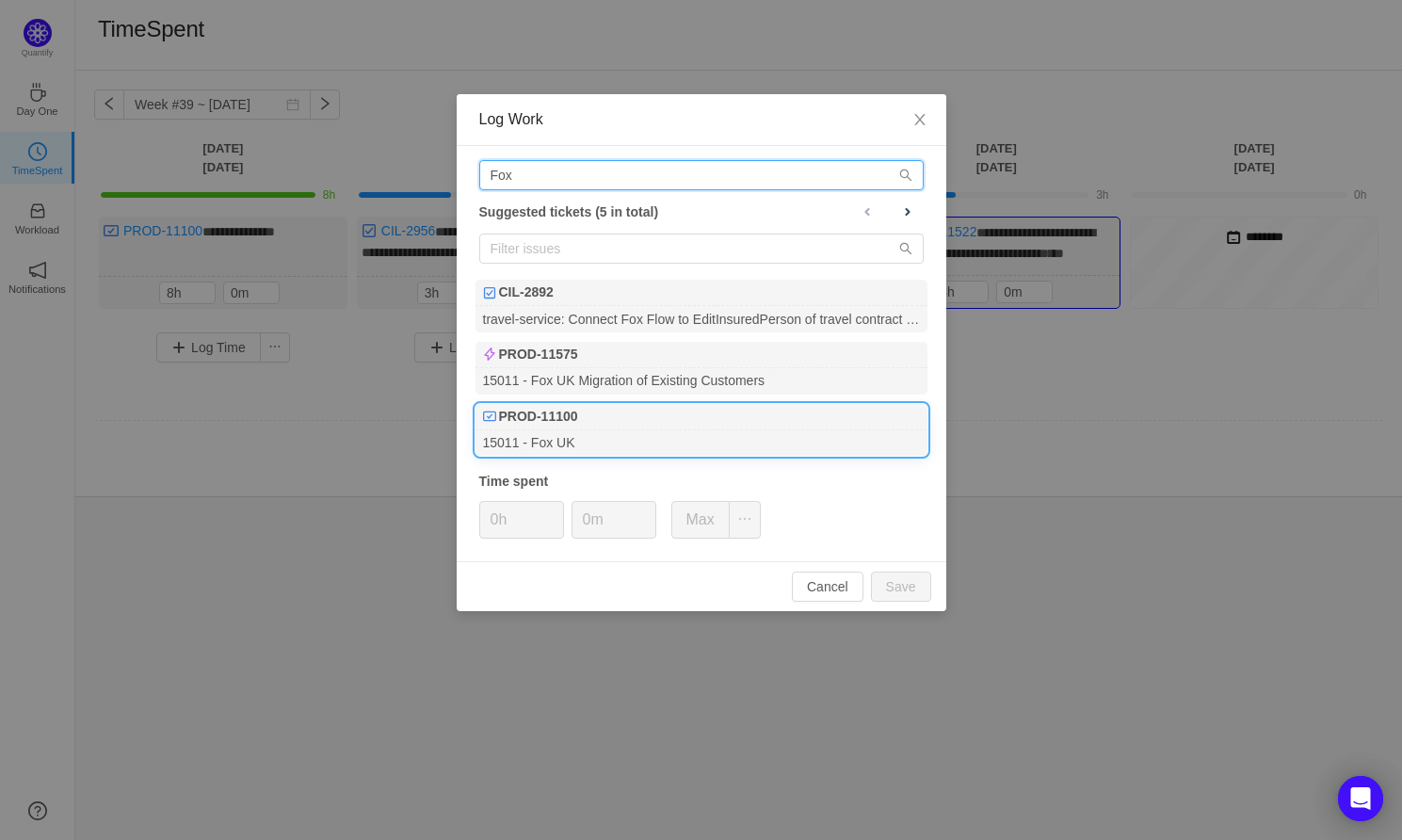
type input "Fox"
click at [611, 439] on div "15011 - Fox UK" at bounding box center [701, 442] width 452 height 26
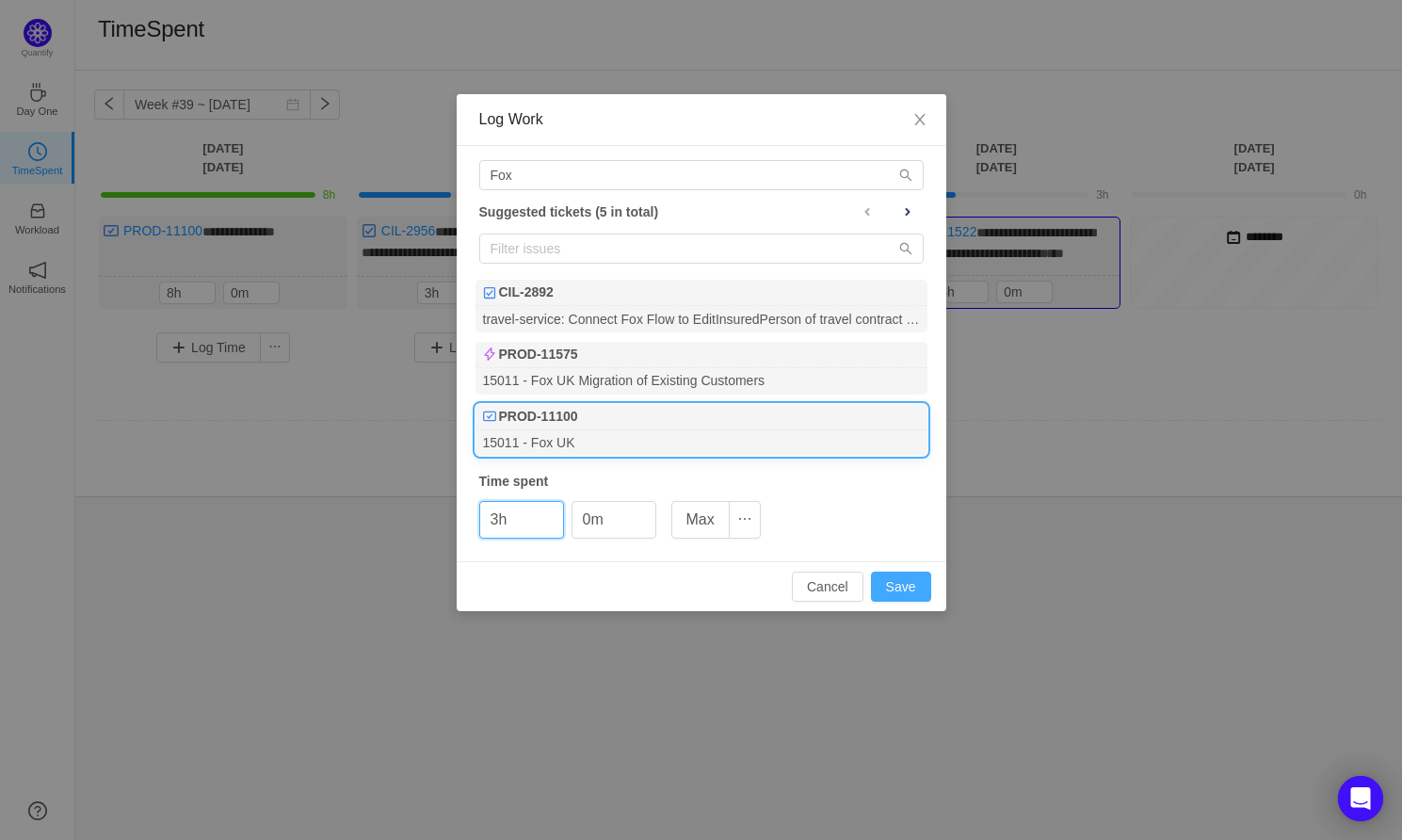
click at [903, 576] on button "Save" at bounding box center [901, 586] width 61 height 30
type input "0h"
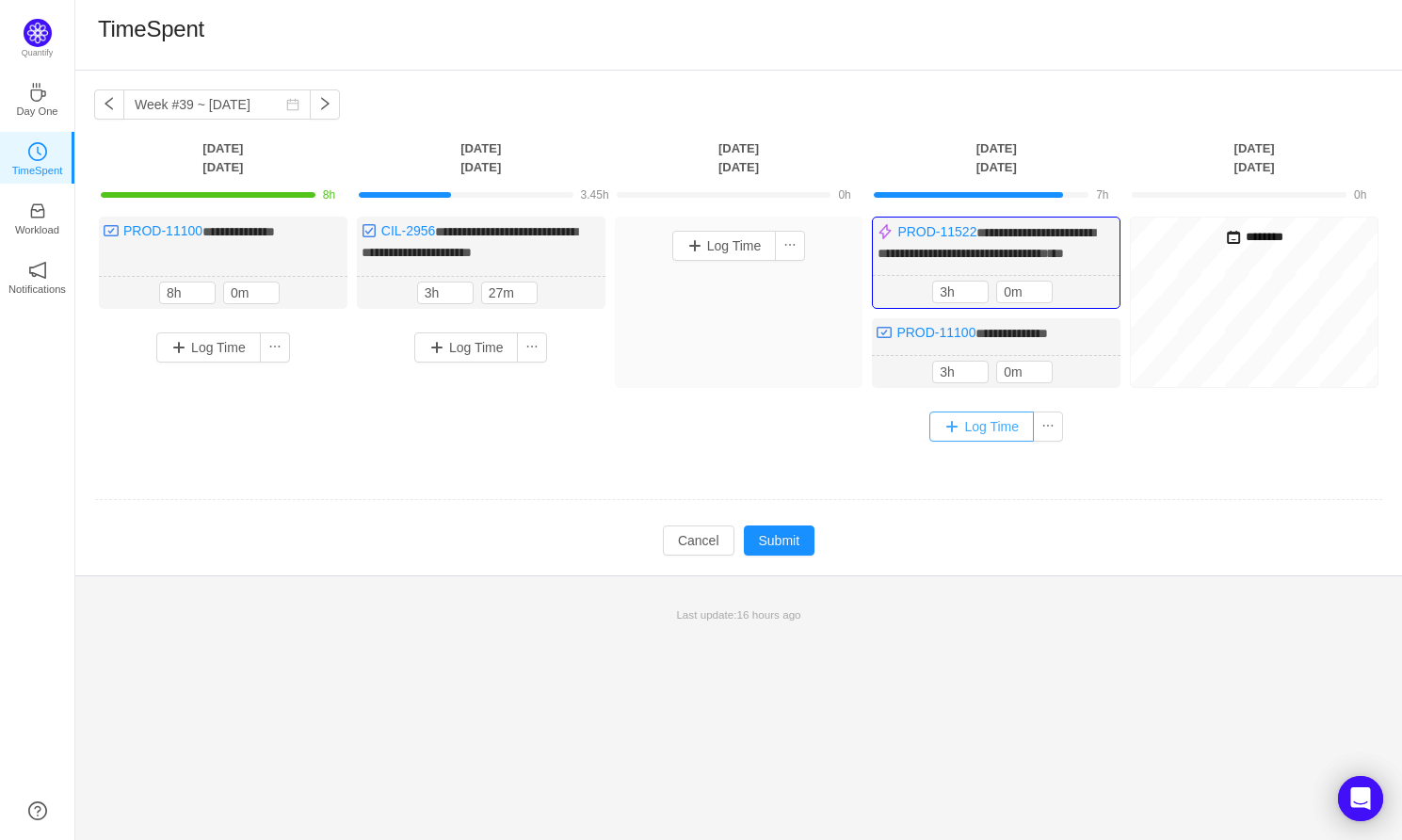
click at [975, 441] on button "Log Time" at bounding box center [981, 426] width 104 height 30
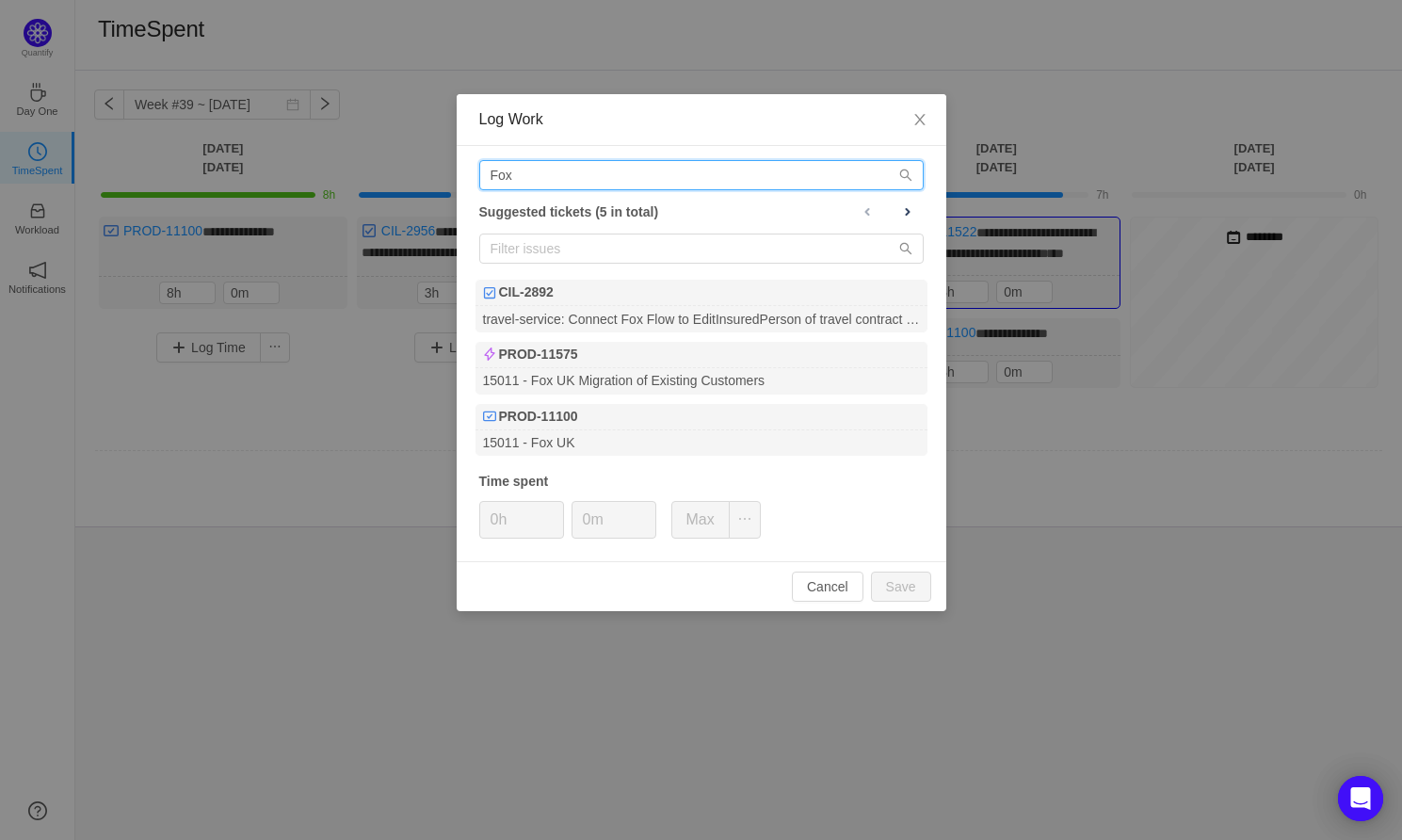
click at [526, 176] on input "Fox" at bounding box center [701, 175] width 444 height 30
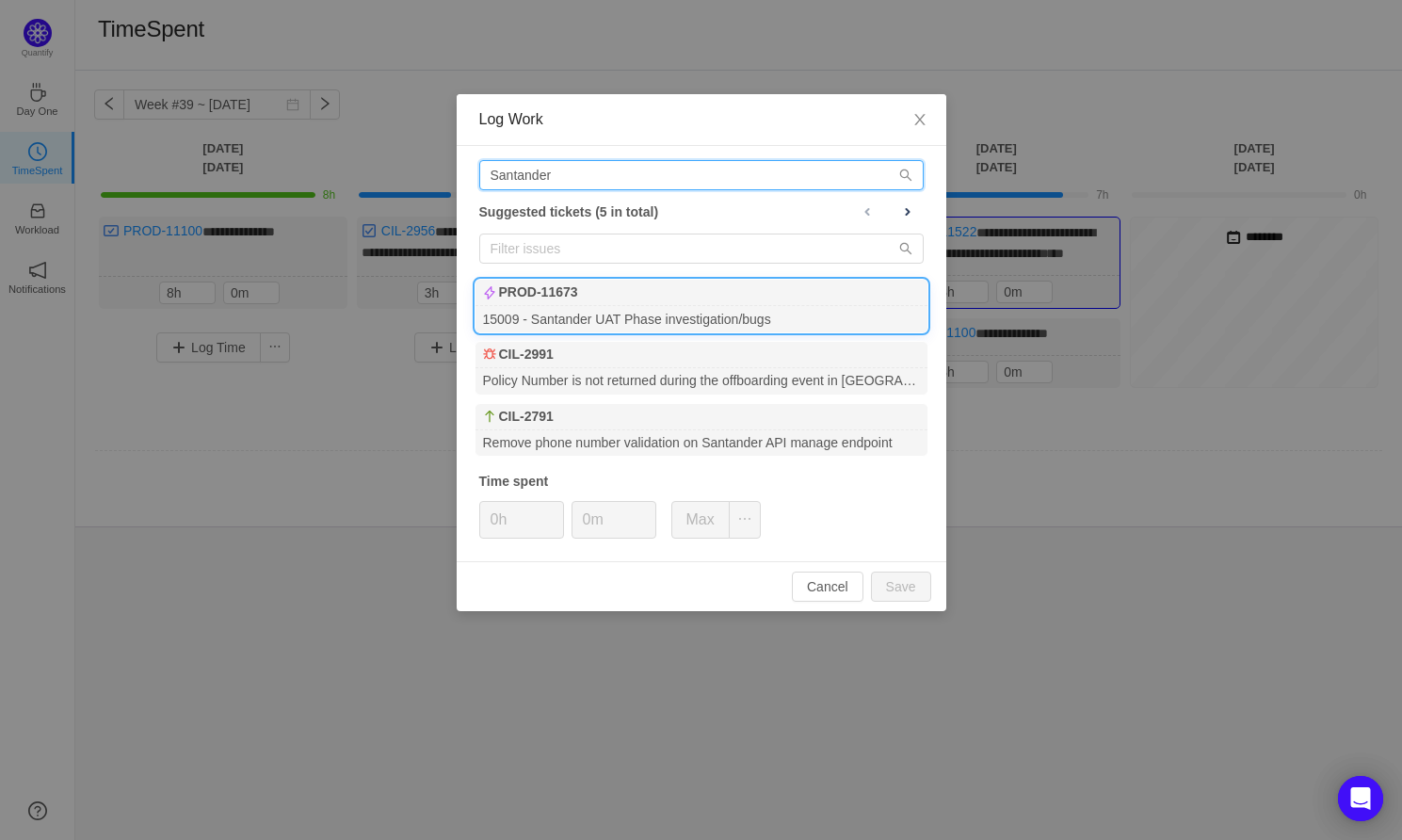
type input "Santander"
click at [644, 312] on div "15009 - Santander UAT Phase investigation/bugs" at bounding box center [701, 318] width 452 height 26
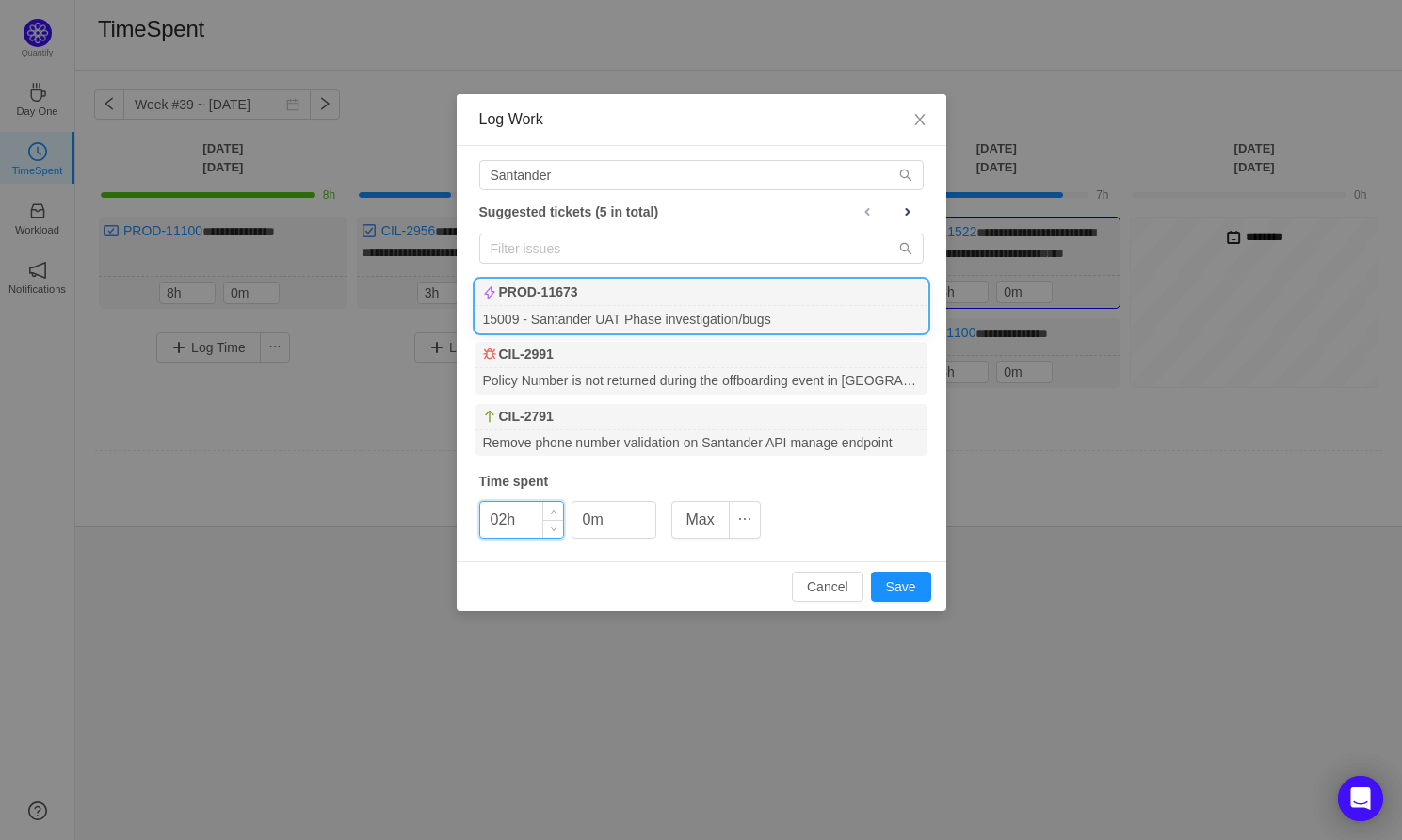
click at [524, 509] on input "02h" at bounding box center [521, 520] width 82 height 36
click at [898, 597] on button "Save" at bounding box center [901, 586] width 61 height 30
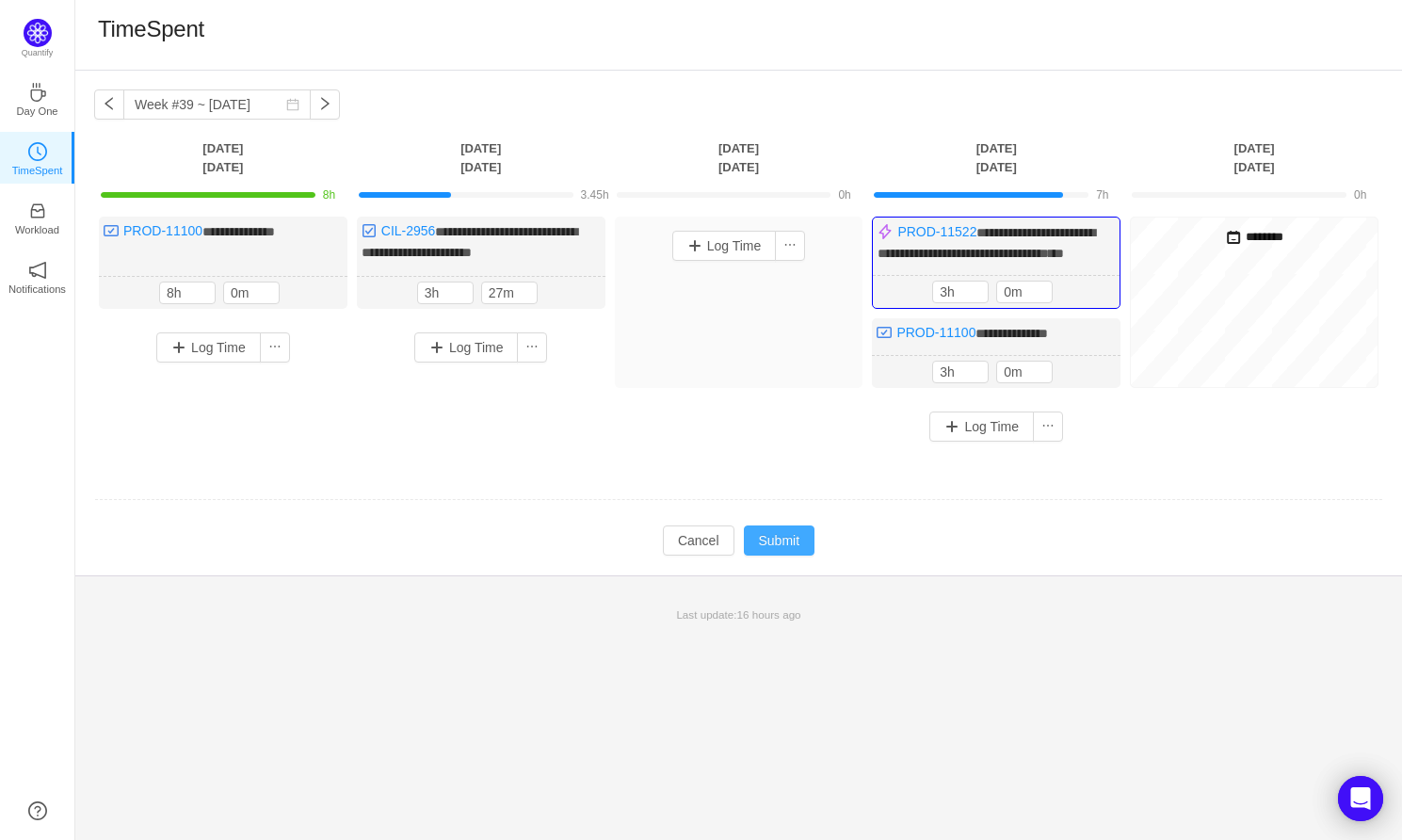
click at [792, 543] on button "Submit" at bounding box center [780, 541] width 72 height 30
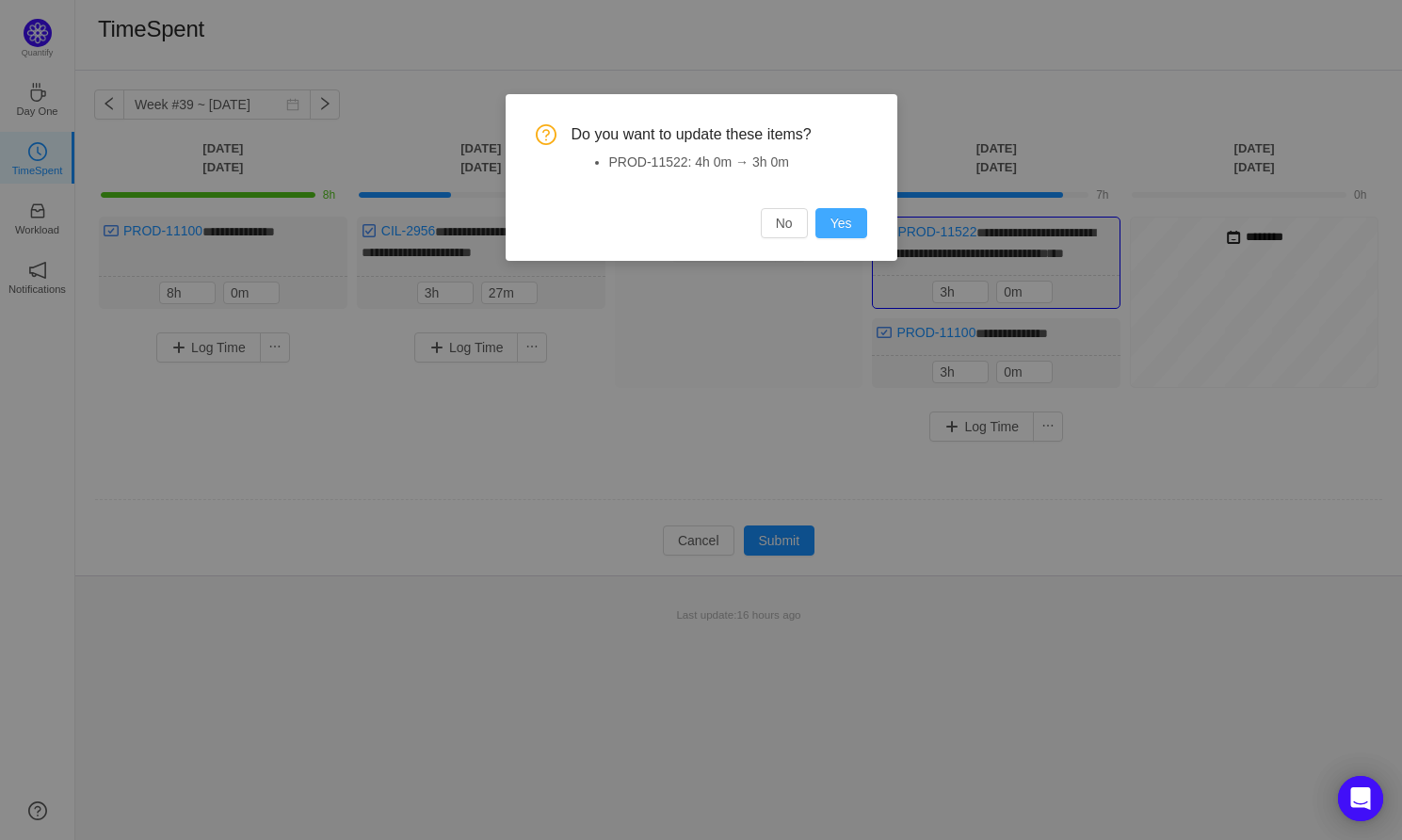
click at [852, 221] on button "Yes" at bounding box center [841, 223] width 52 height 30
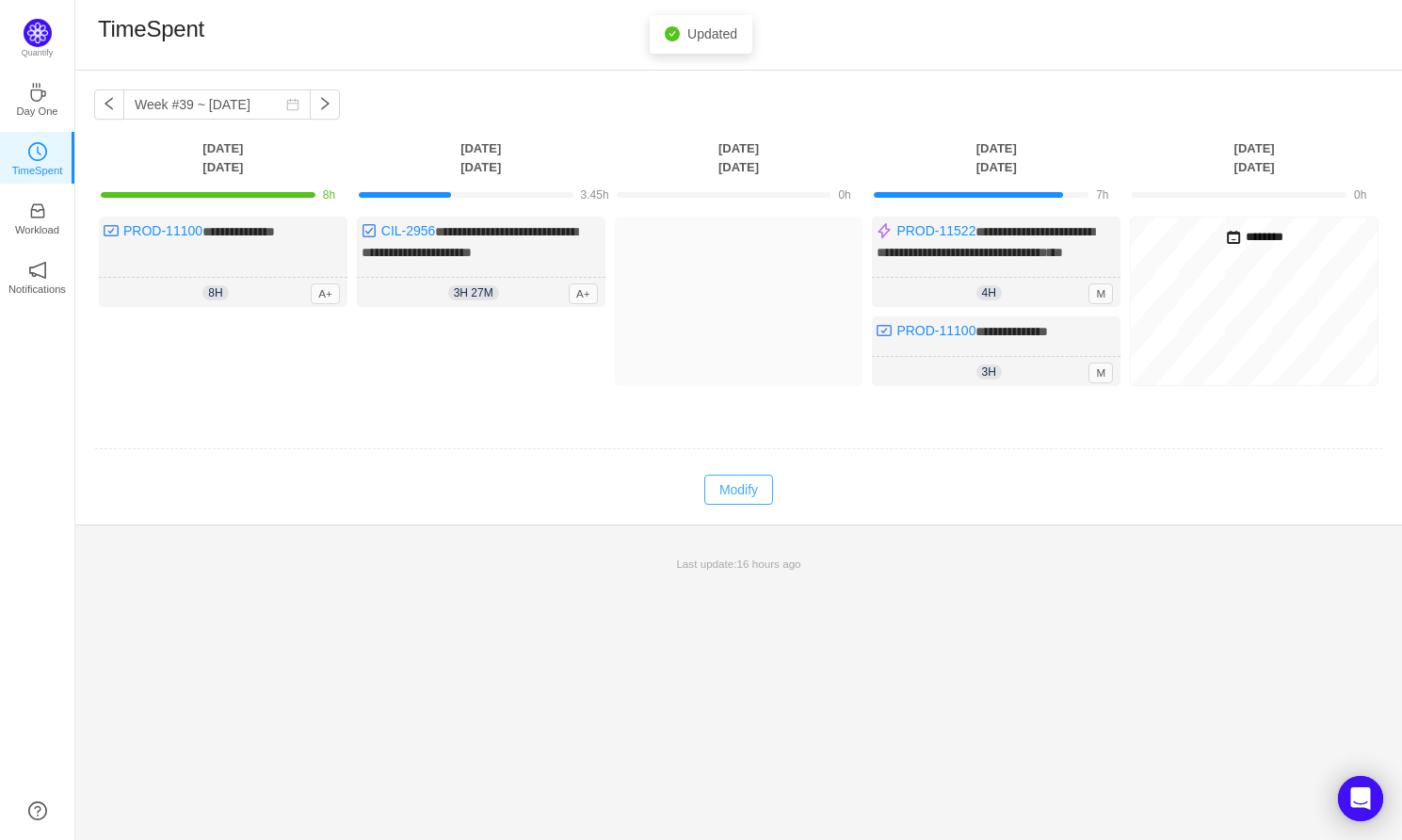
click at [727, 505] on button "Modify" at bounding box center [738, 490] width 69 height 30
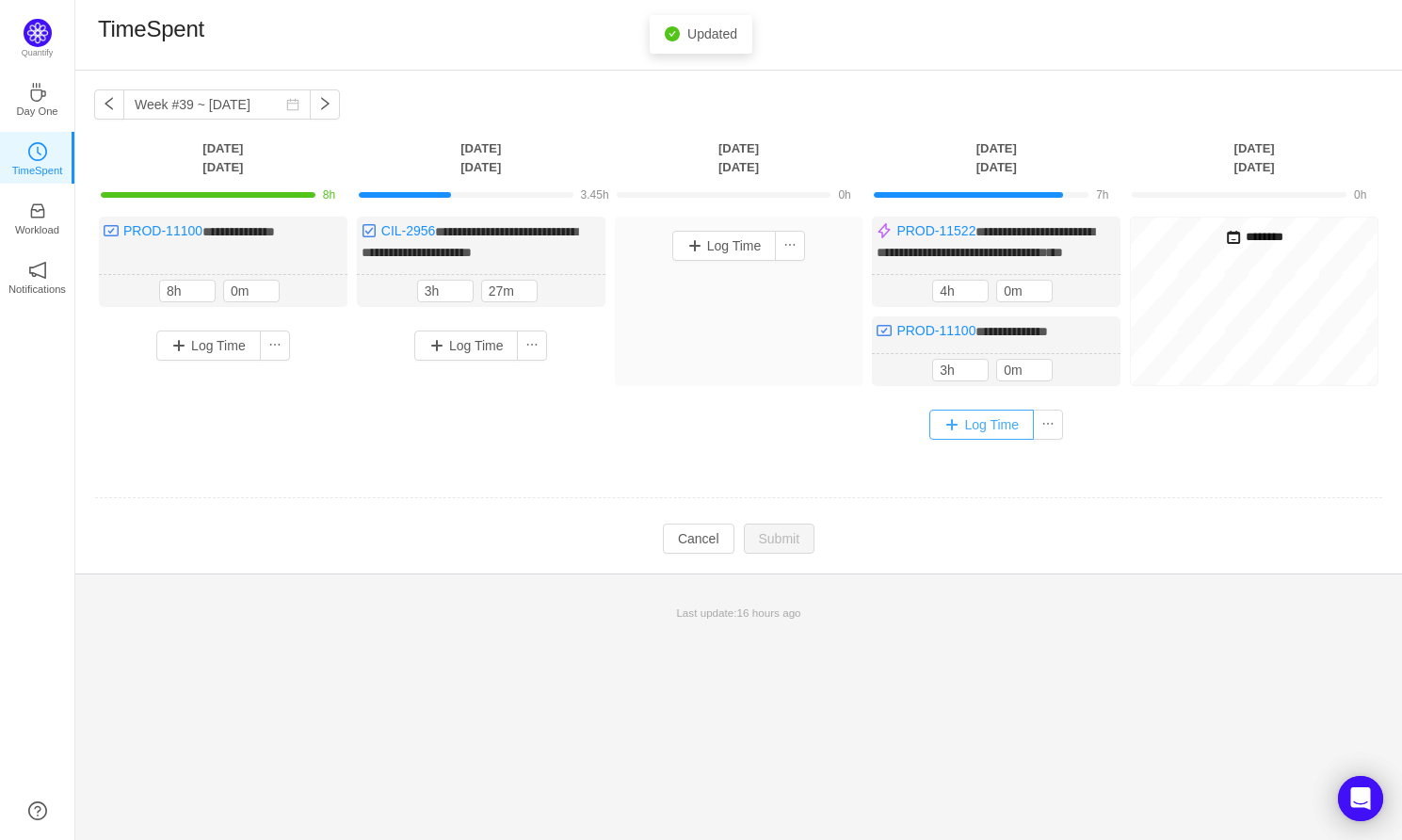
click at [999, 439] on button "Log Time" at bounding box center [981, 424] width 104 height 30
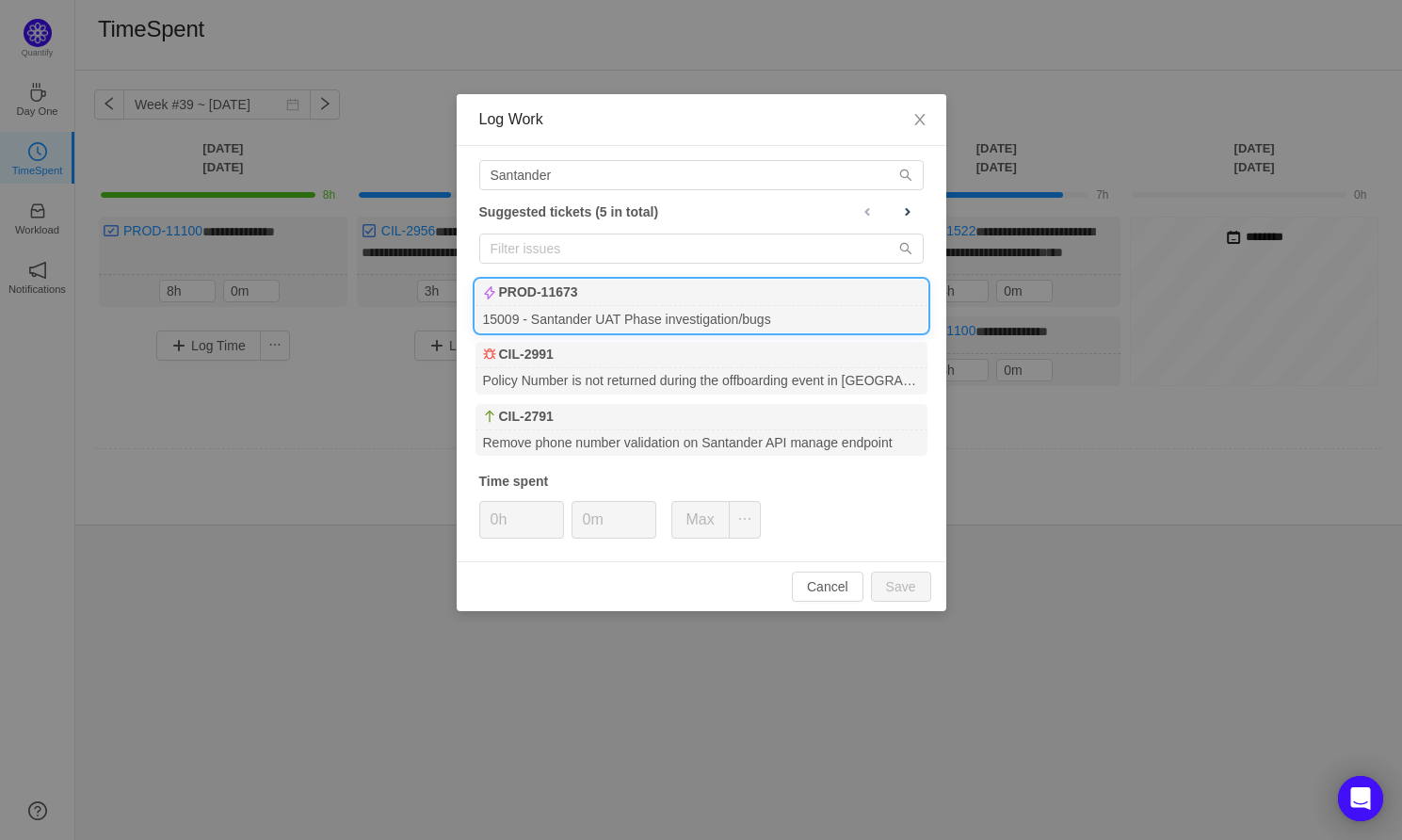
click at [602, 302] on div "PROD-11673" at bounding box center [701, 293] width 452 height 27
click at [904, 575] on button "Save" at bounding box center [901, 586] width 61 height 30
type input "0h"
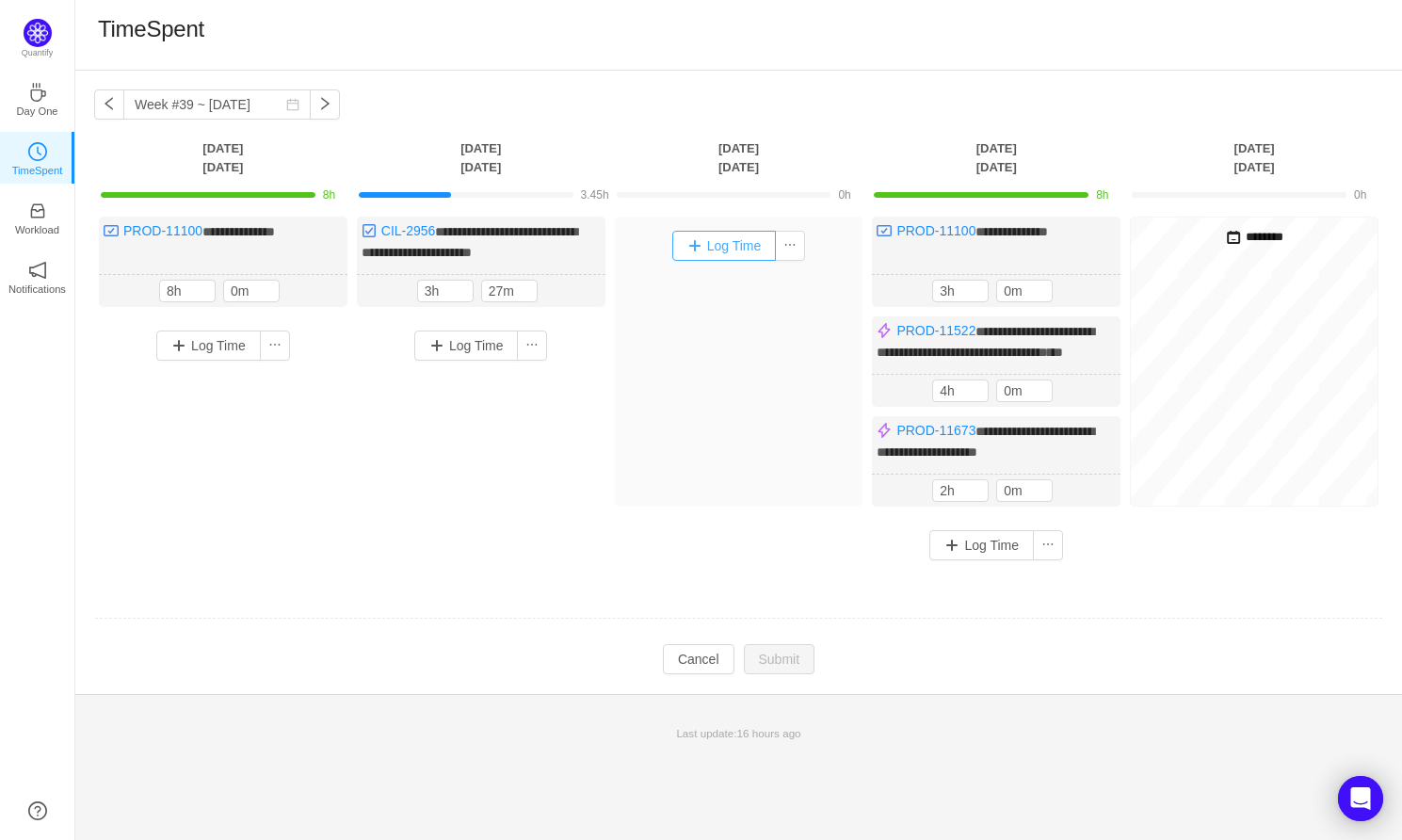
click at [733, 245] on button "Log Time" at bounding box center [725, 246] width 104 height 30
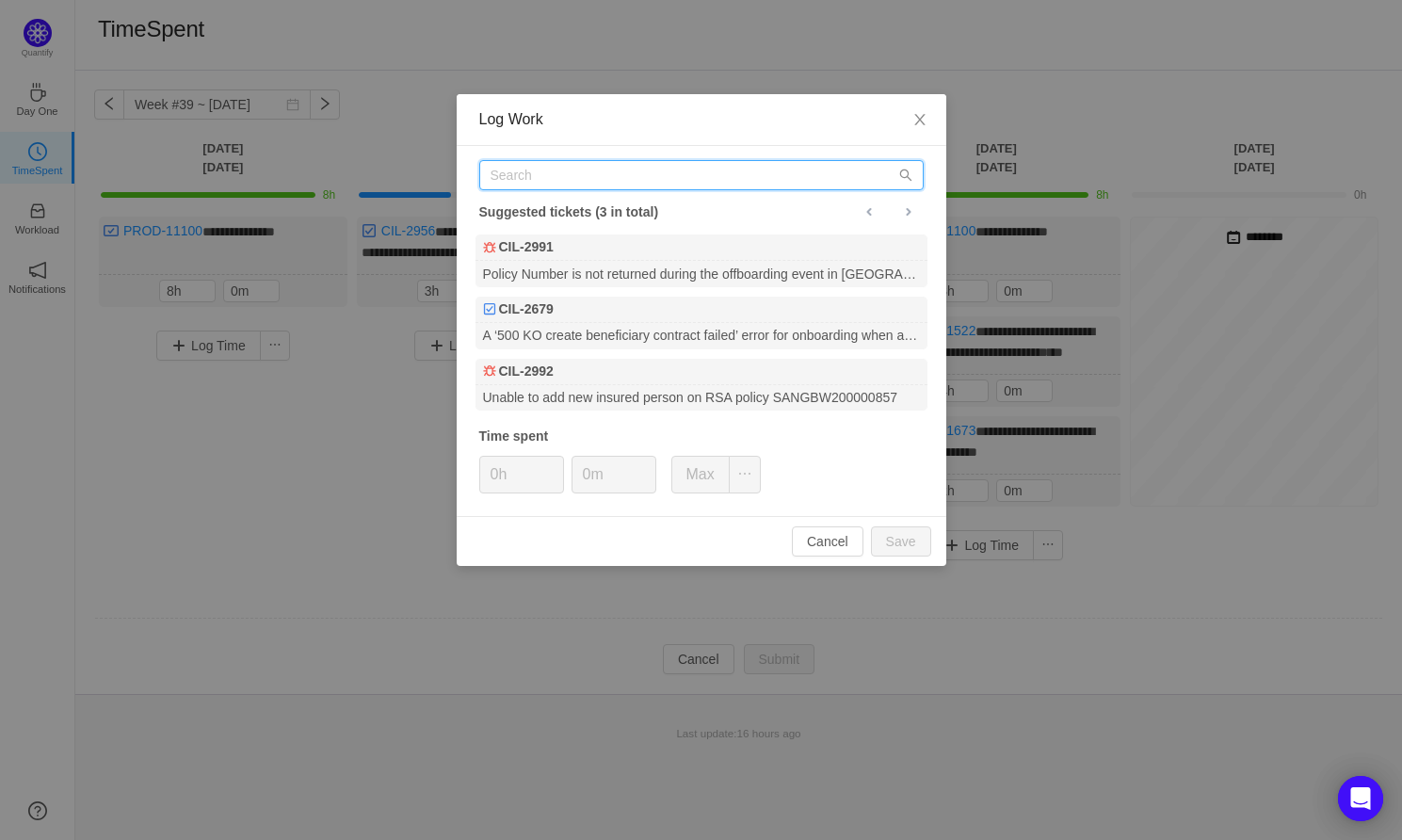
click at [566, 172] on input "text" at bounding box center [701, 175] width 444 height 30
click at [925, 129] on span "Close" at bounding box center [920, 120] width 53 height 53
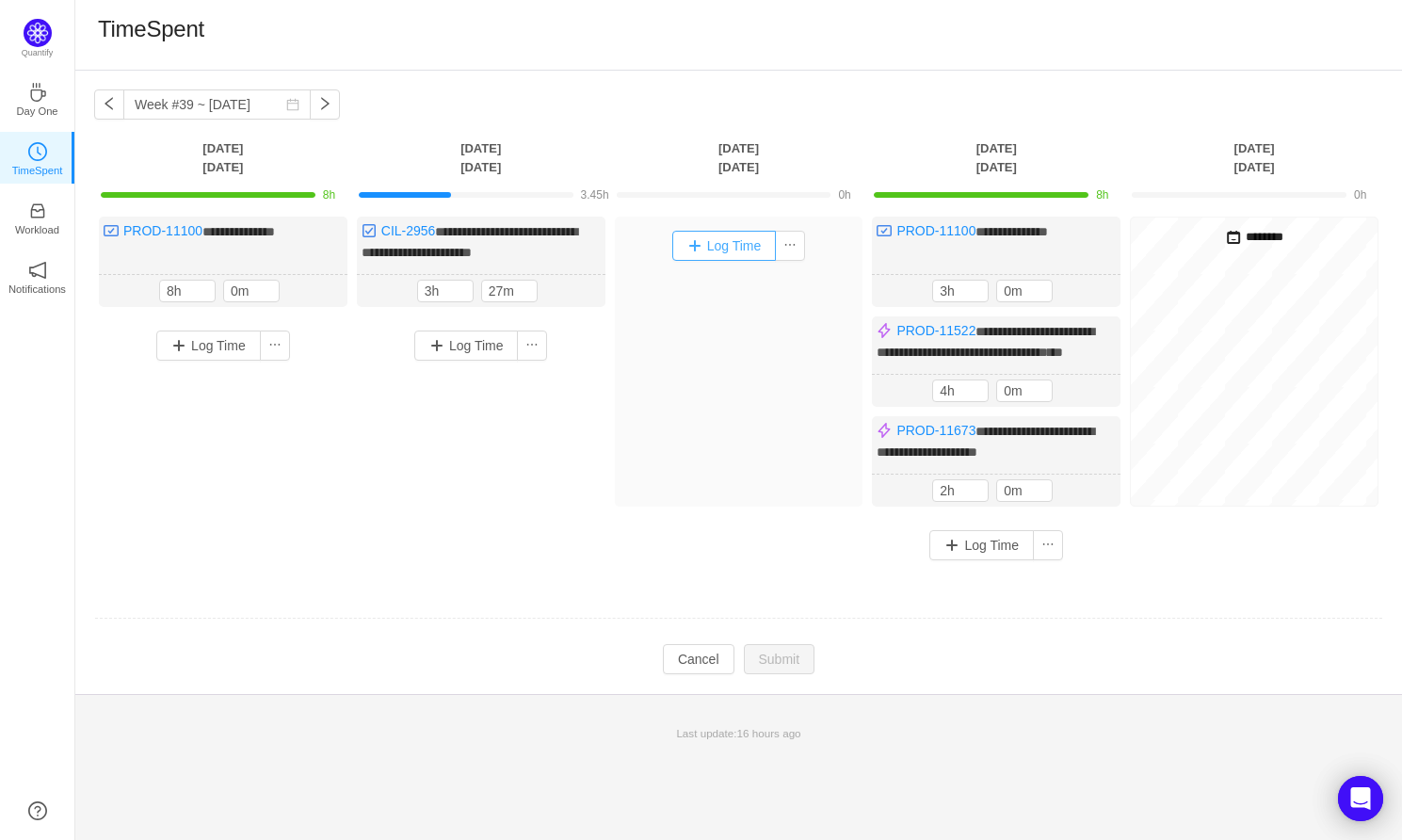
click at [739, 242] on button "Log Time" at bounding box center [725, 246] width 104 height 30
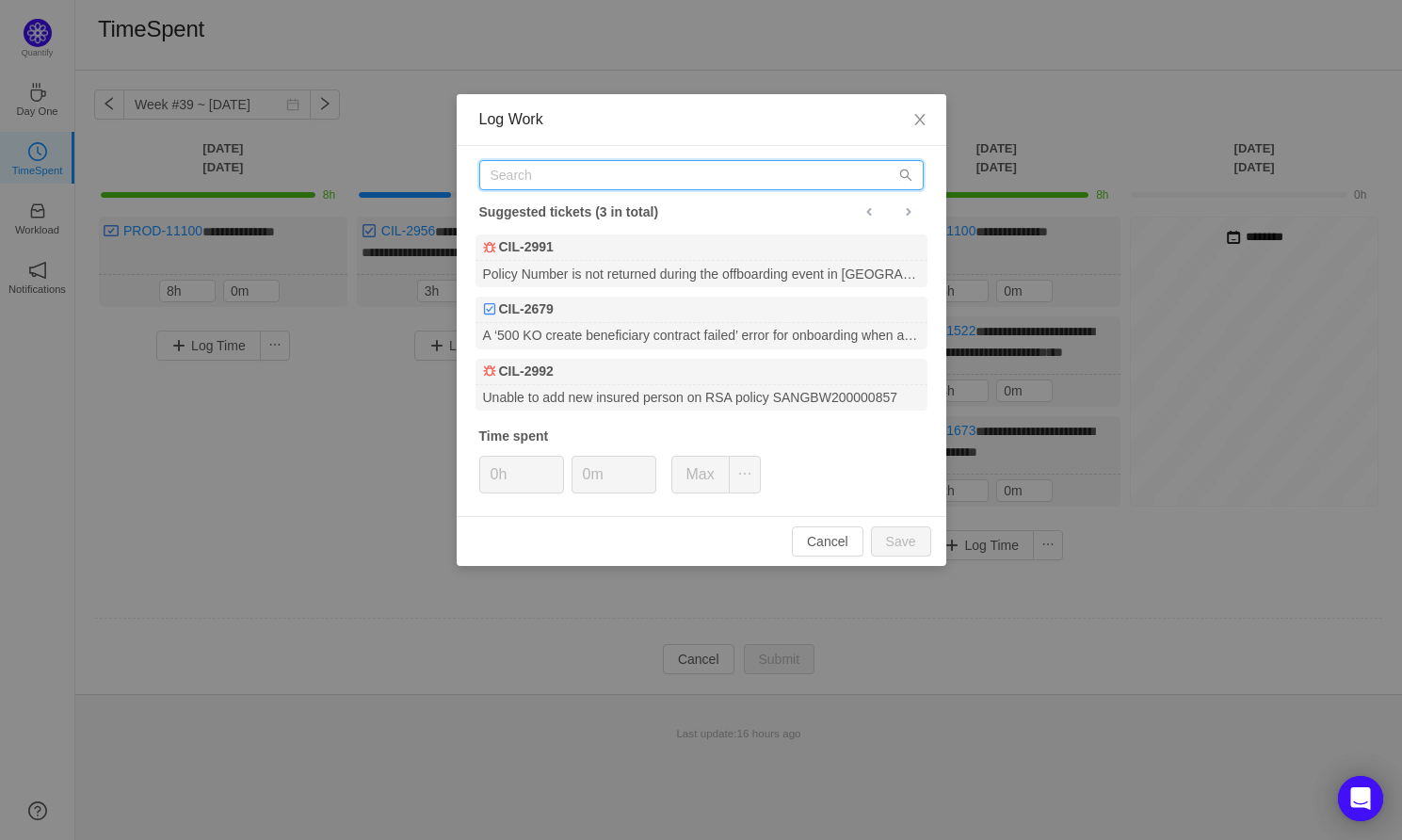
click at [607, 182] on input "text" at bounding box center [701, 175] width 444 height 30
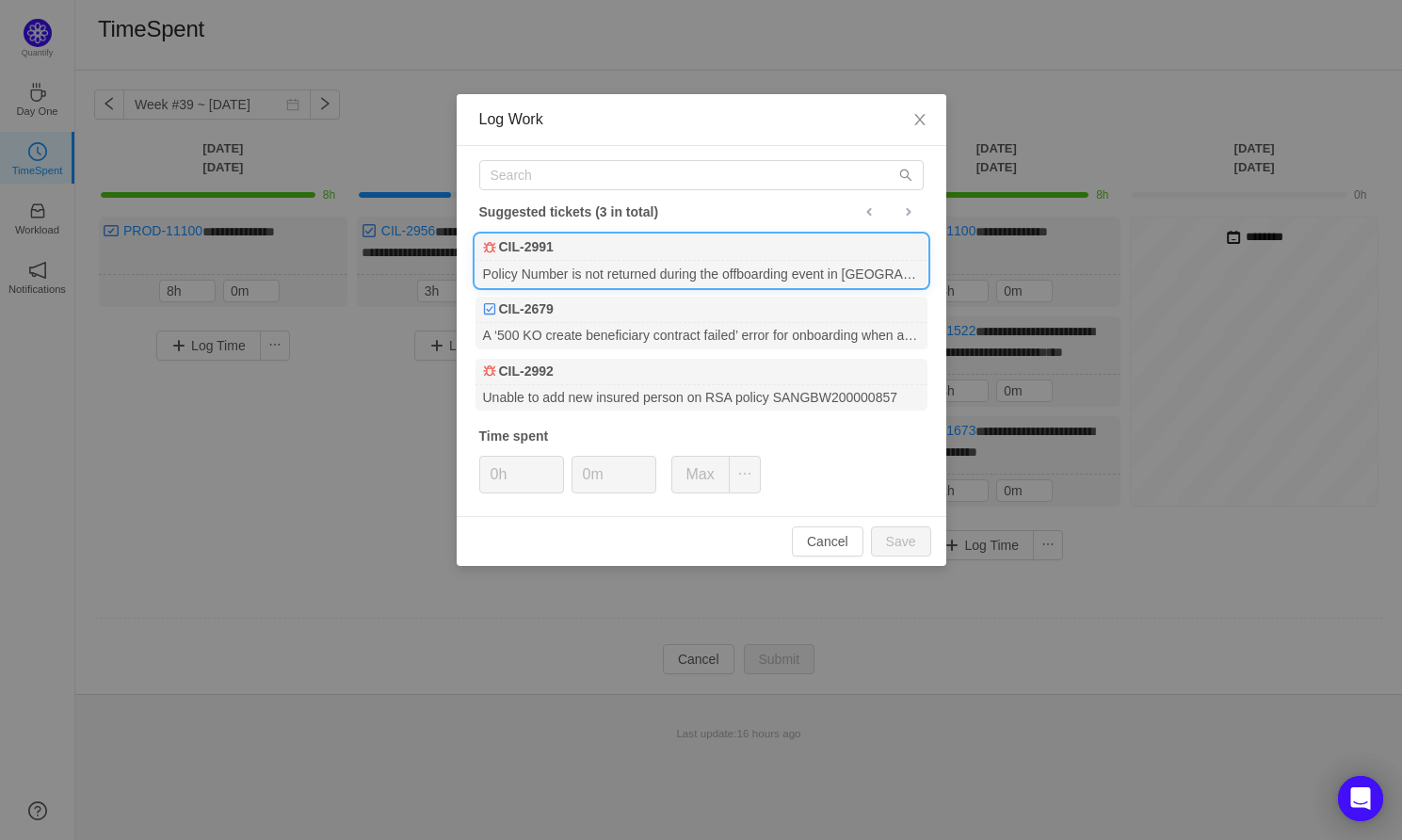
click at [604, 263] on div "Policy Number is not returned during the offboarding event in [GEOGRAPHIC_DATA]…" at bounding box center [701, 273] width 452 height 26
click at [896, 541] on button "Save" at bounding box center [901, 542] width 61 height 30
type input "0h"
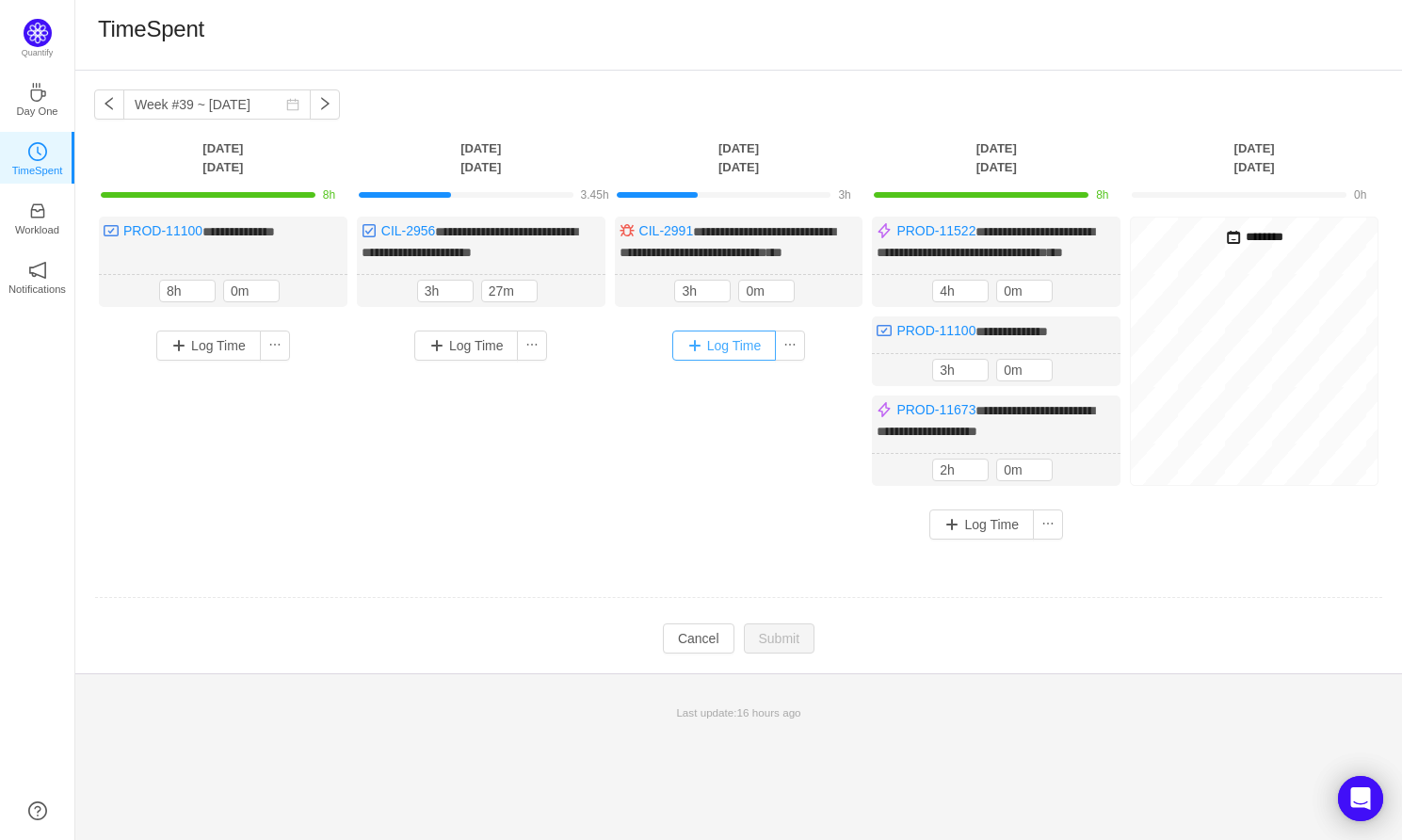
click at [718, 361] on button "Log Time" at bounding box center [725, 346] width 104 height 30
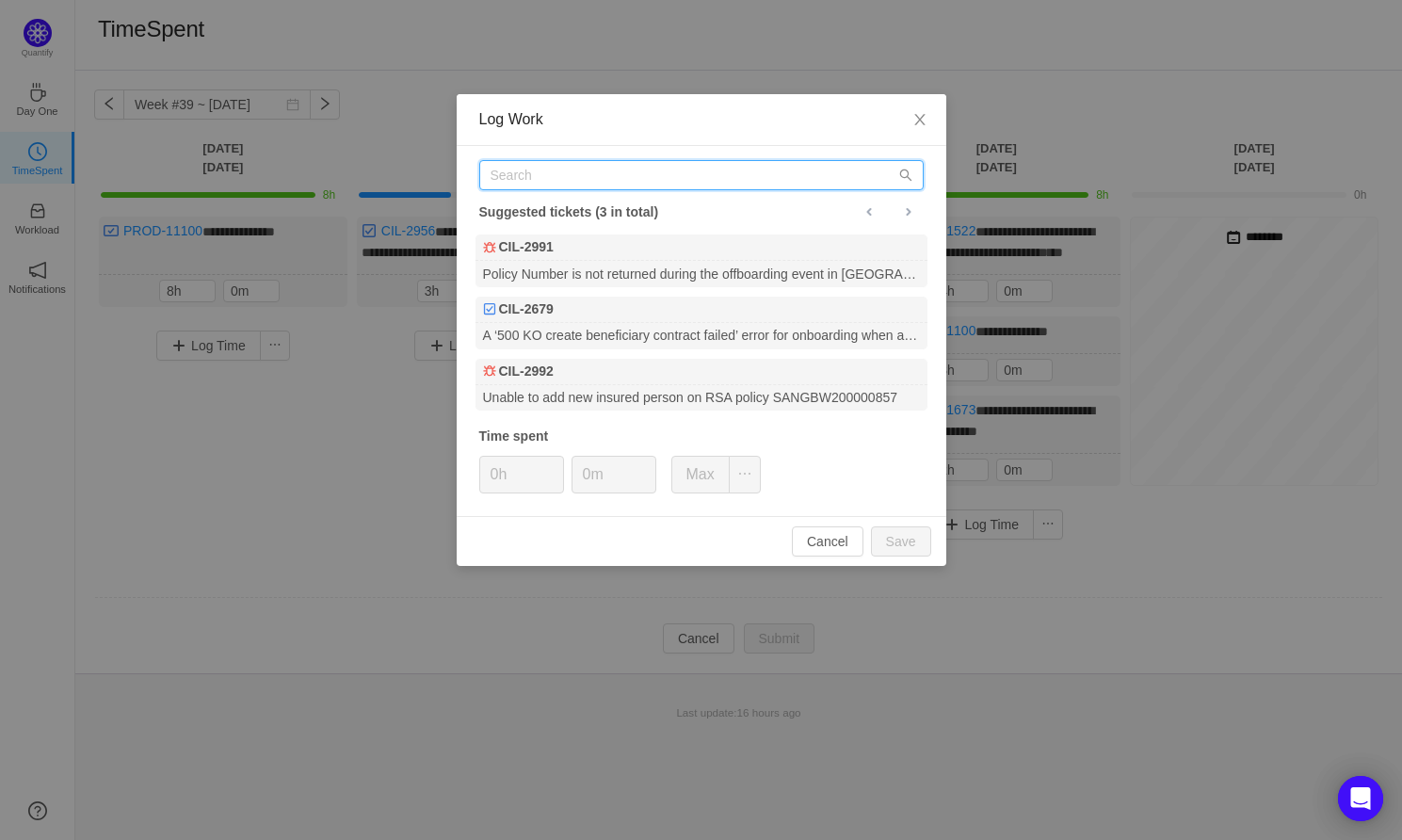
click at [541, 172] on input "text" at bounding box center [701, 175] width 444 height 30
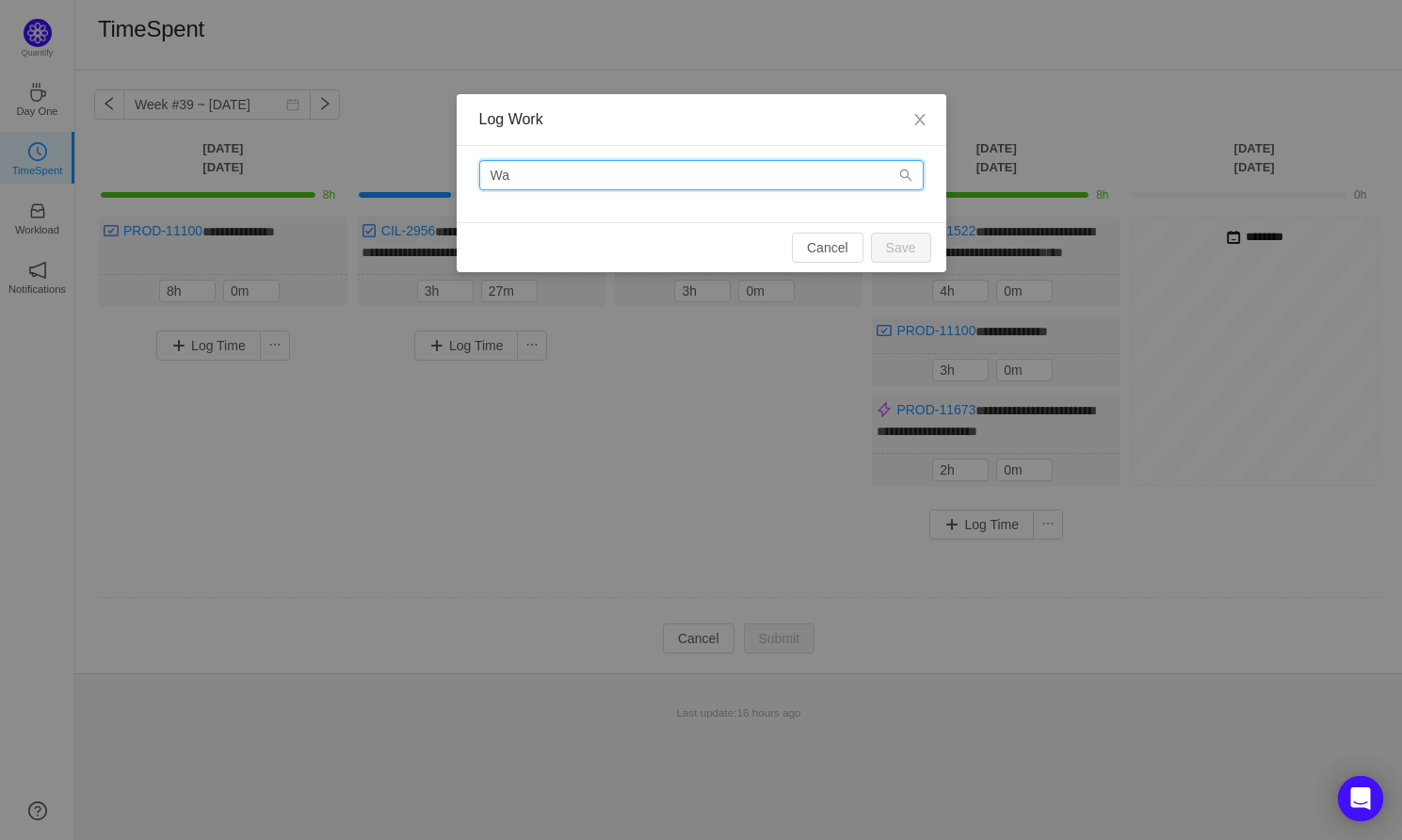
type input "W"
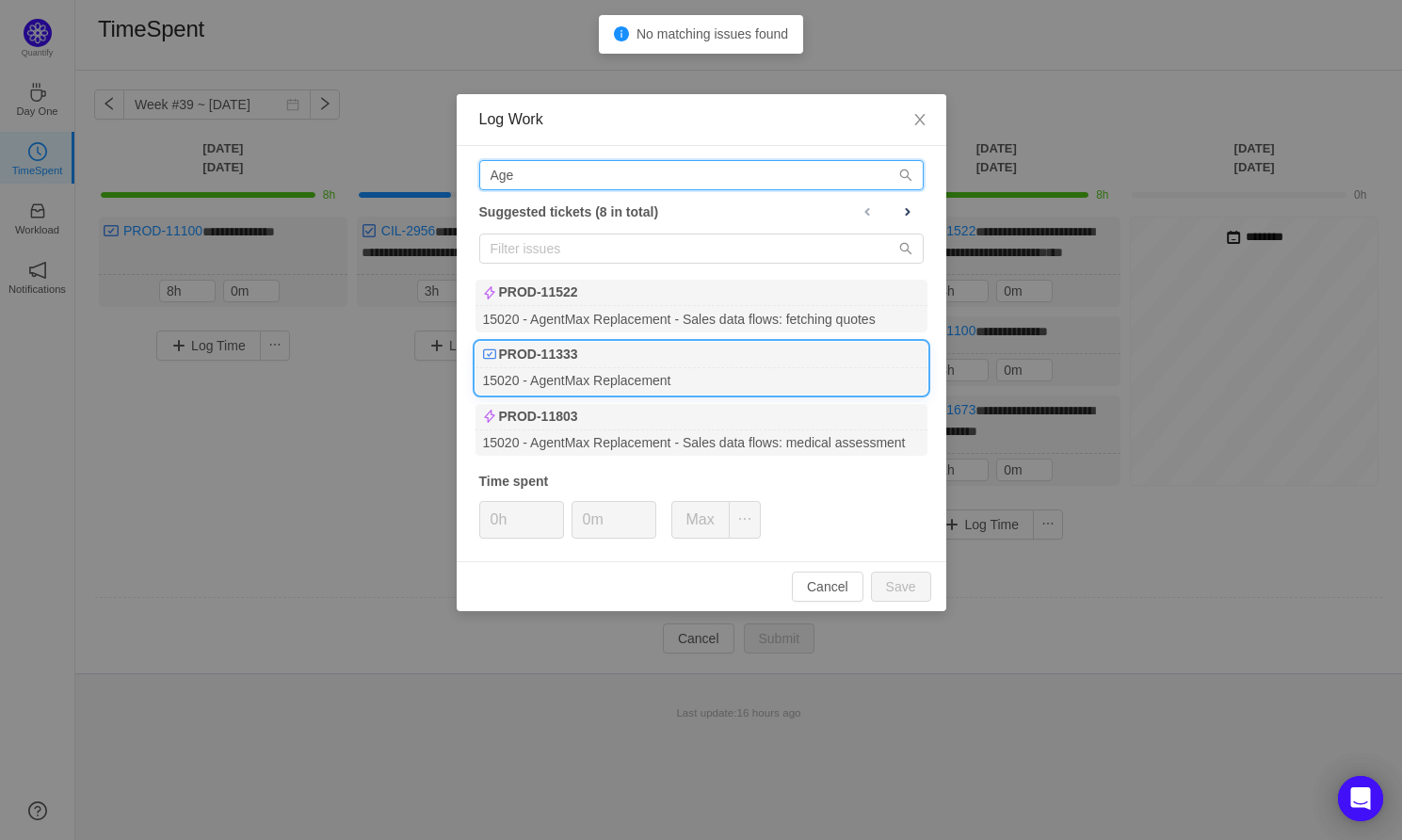
type input "Age"
click at [649, 357] on div "PROD-11333" at bounding box center [701, 355] width 452 height 27
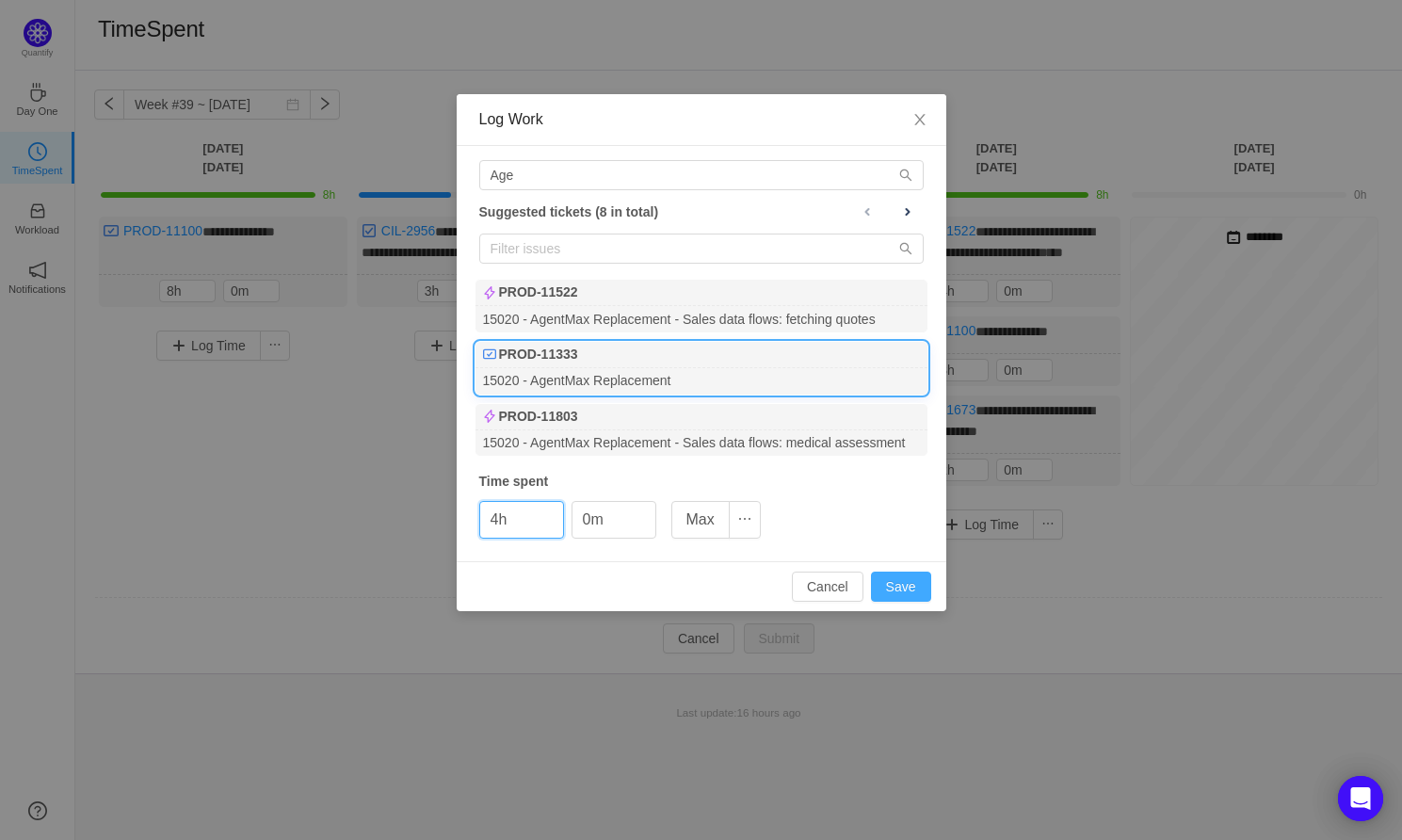
click at [893, 582] on button "Save" at bounding box center [901, 586] width 61 height 30
type input "0h"
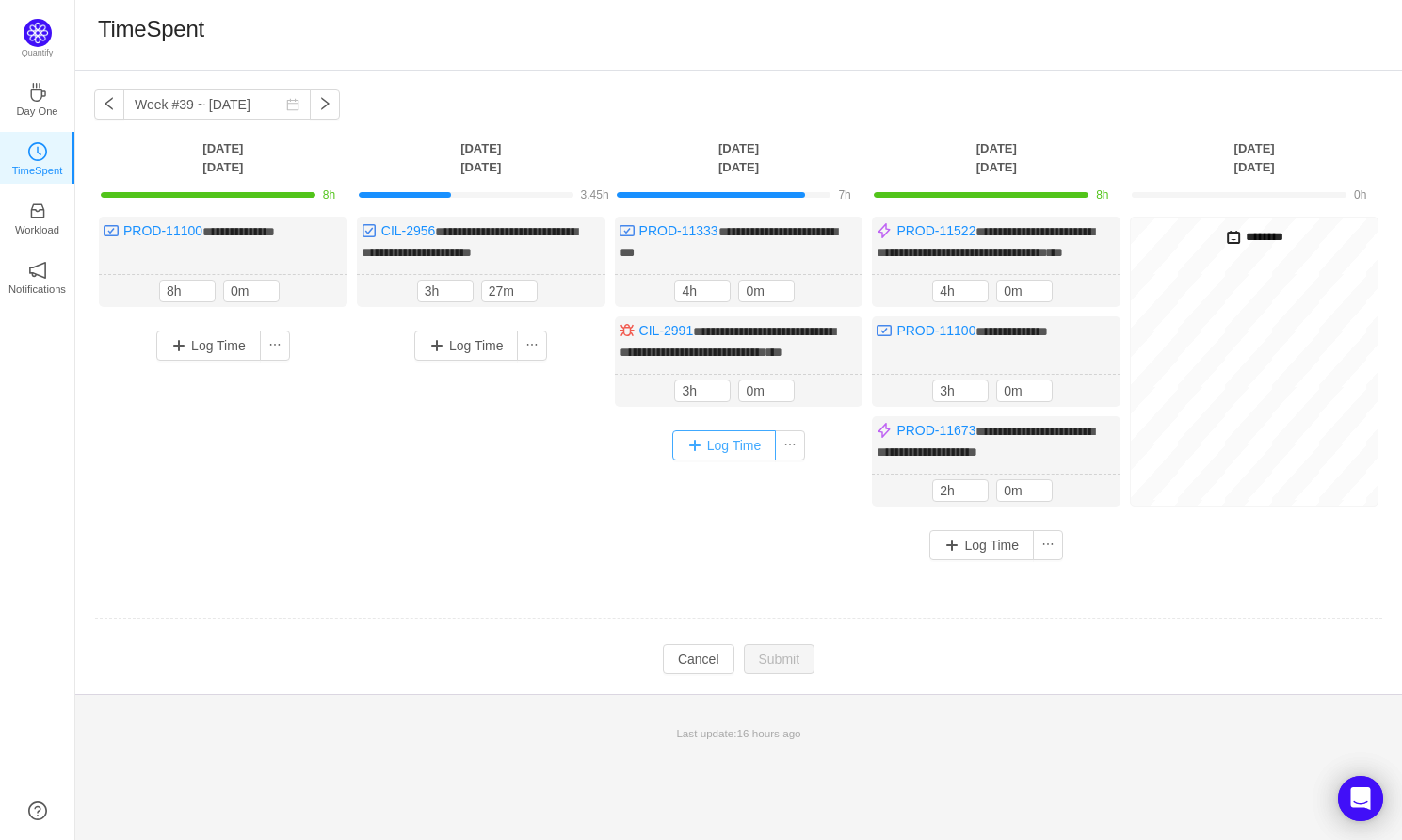
click at [733, 460] on button "Log Time" at bounding box center [725, 445] width 104 height 30
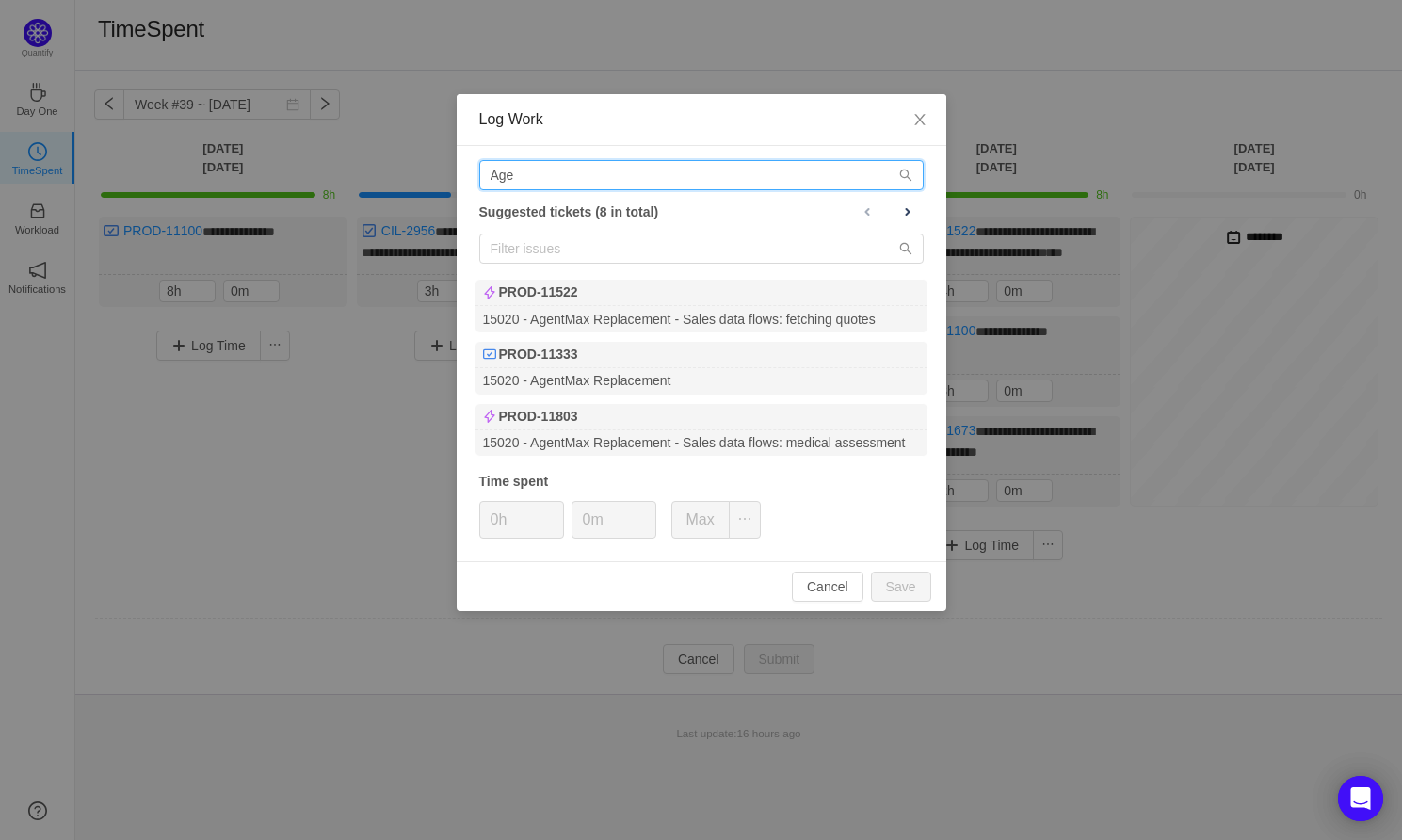
click at [534, 171] on input "Age" at bounding box center [701, 175] width 444 height 30
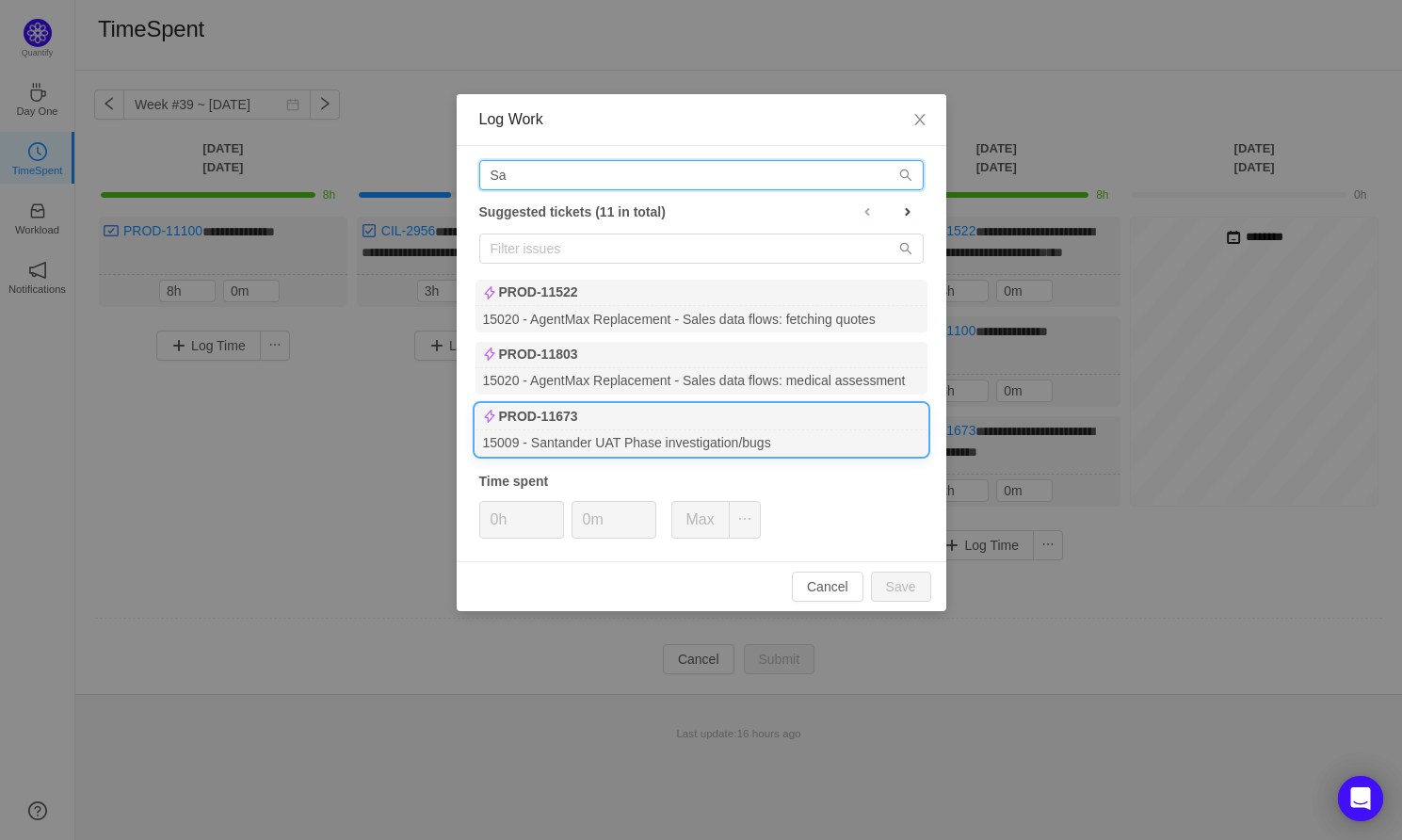
type input "Sa"
click at [652, 433] on div "15009 - Santander UAT Phase investigation/bugs" at bounding box center [701, 442] width 452 height 26
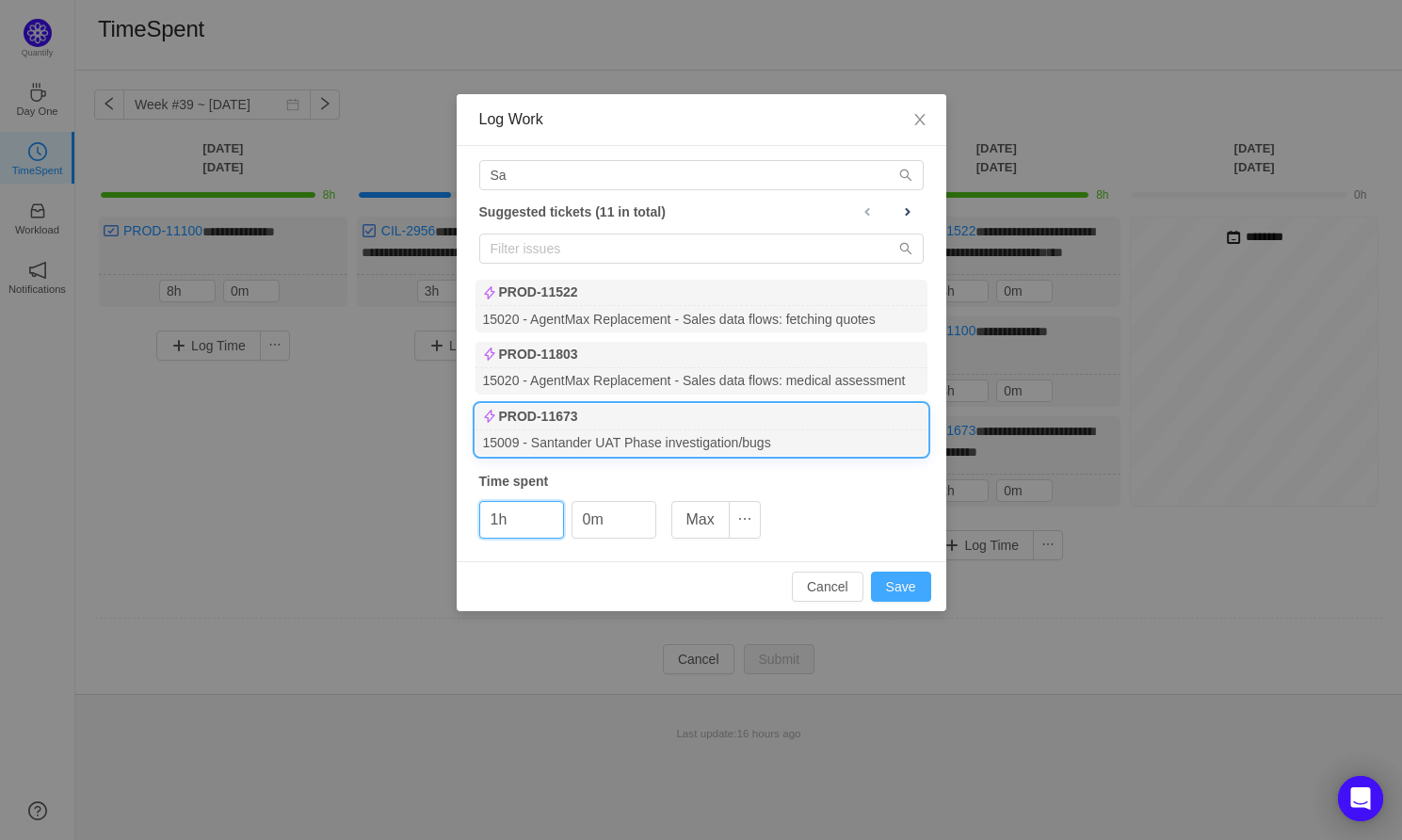
click at [900, 581] on button "Save" at bounding box center [901, 586] width 61 height 30
type input "0h"
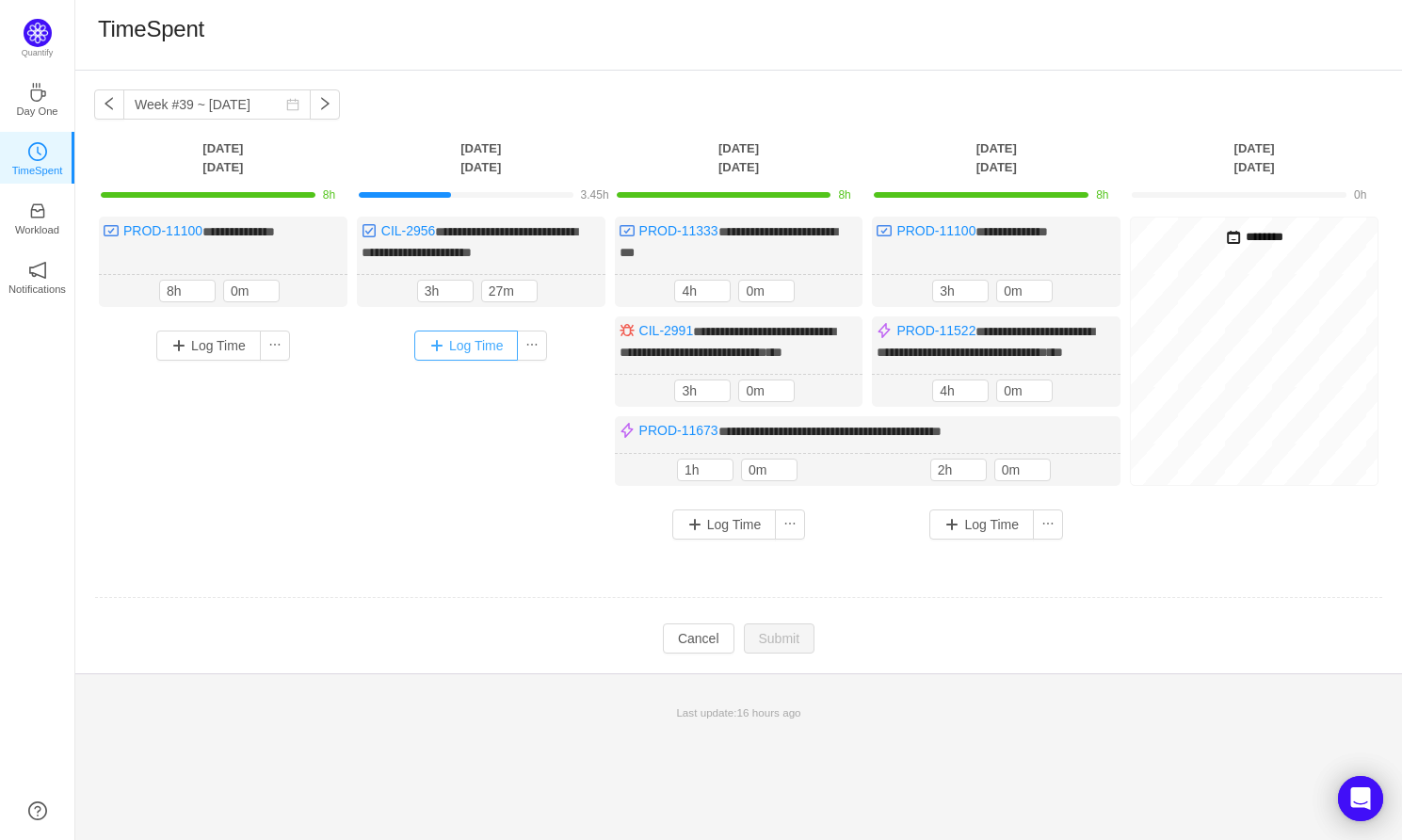
click at [476, 352] on button "Log Time" at bounding box center [466, 346] width 104 height 30
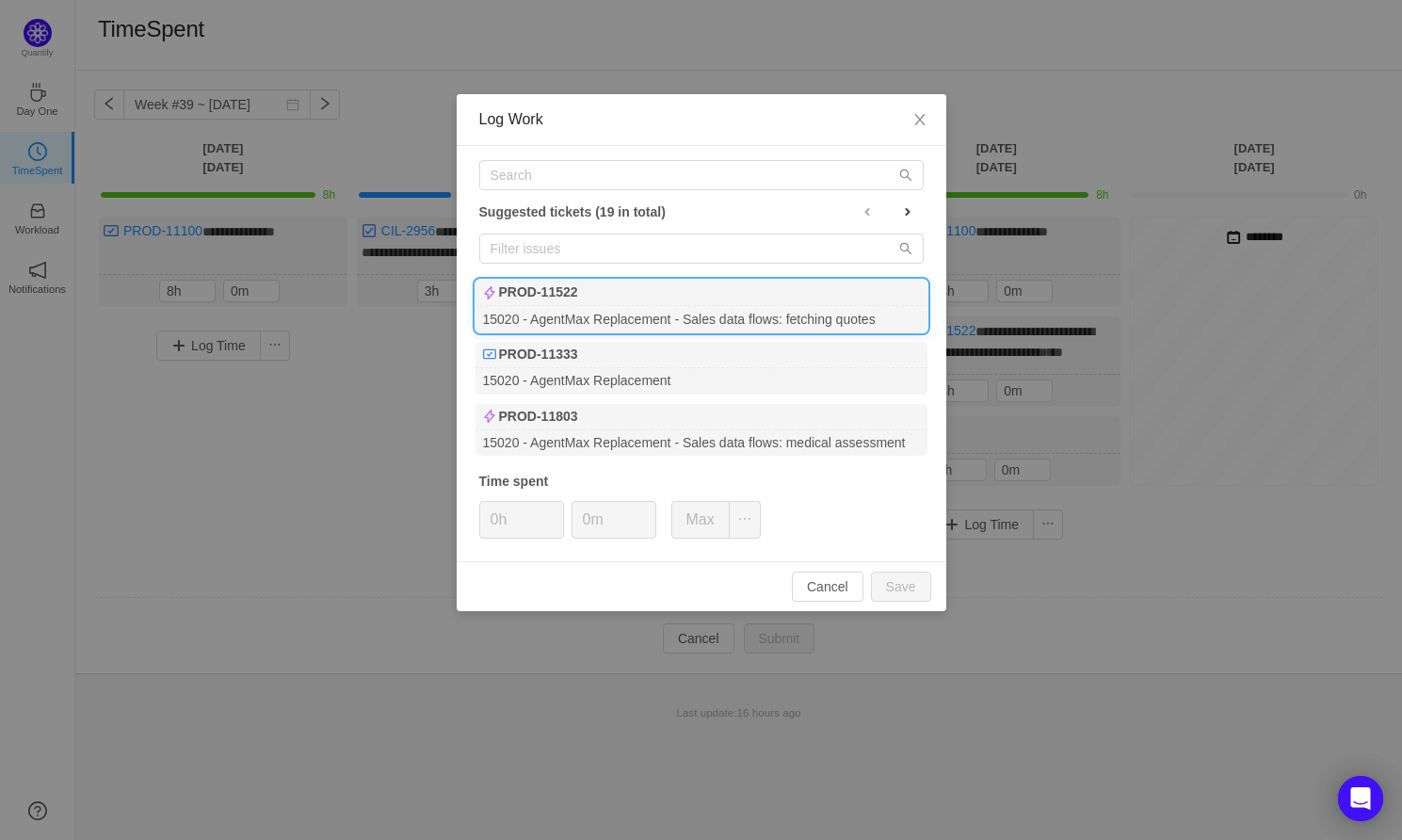
click at [644, 313] on div "15020 - AgentMax Replacement - Sales data flows: fetching quotes" at bounding box center [701, 318] width 452 height 26
click at [925, 641] on div "Log Work Suggested tickets (19 in total) PROD-11522 15020 - AgentMax Replacemen…" at bounding box center [701, 420] width 1402 height 840
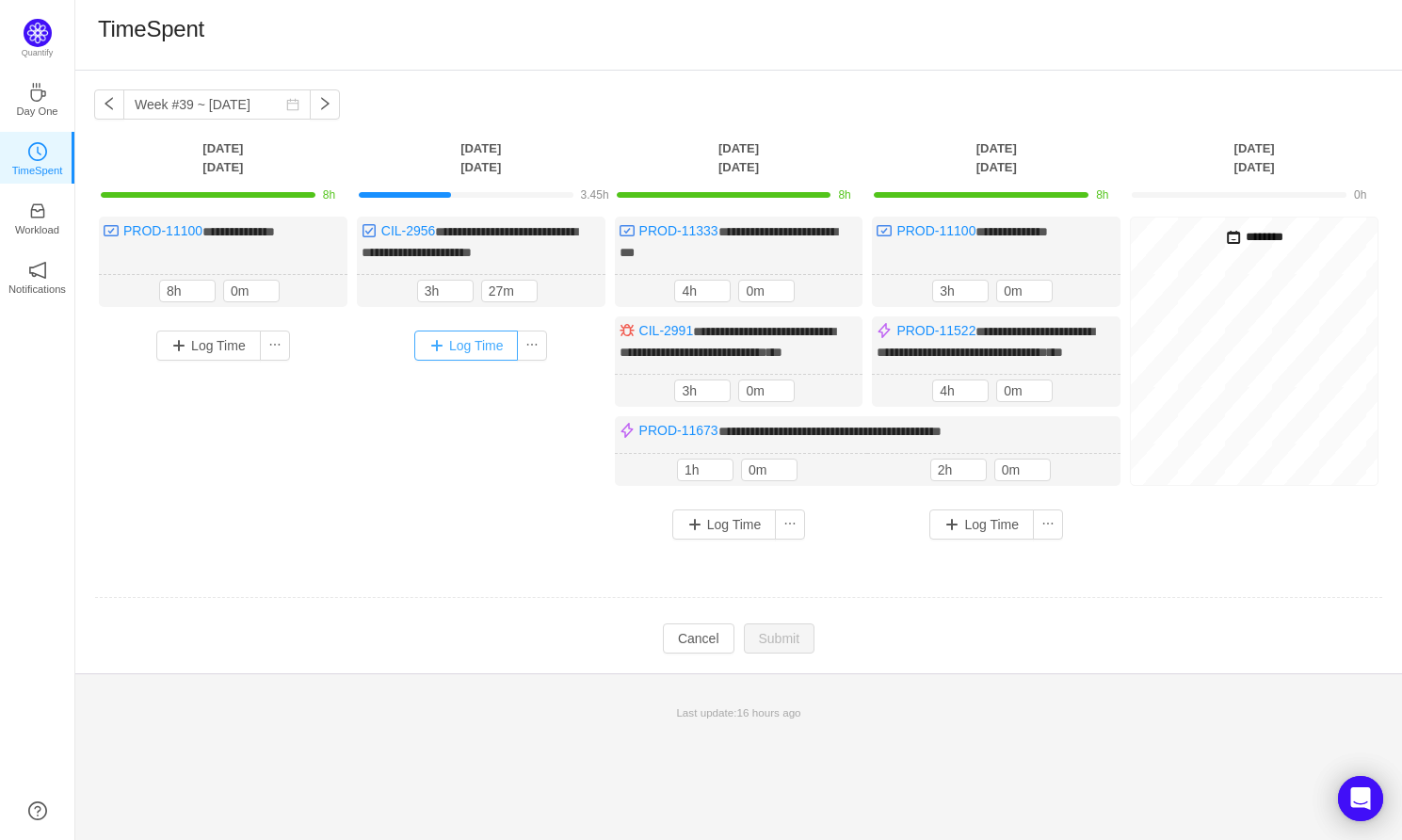
click at [484, 333] on button "Log Time" at bounding box center [466, 346] width 104 height 30
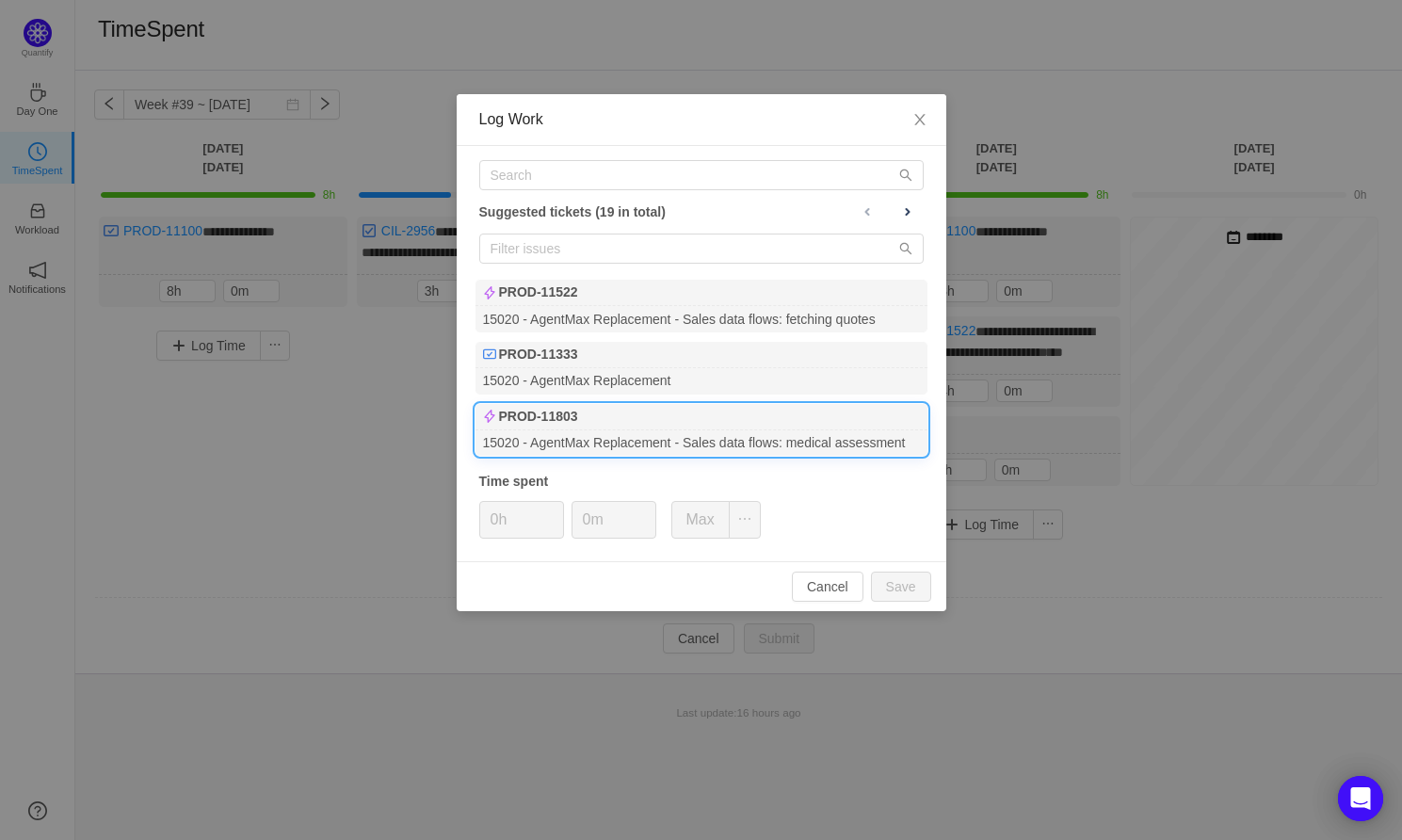
click at [635, 430] on div "15020 - AgentMax Replacement - Sales data flows: medical assessment" at bounding box center [701, 442] width 452 height 26
click at [888, 579] on button "Save" at bounding box center [901, 586] width 61 height 30
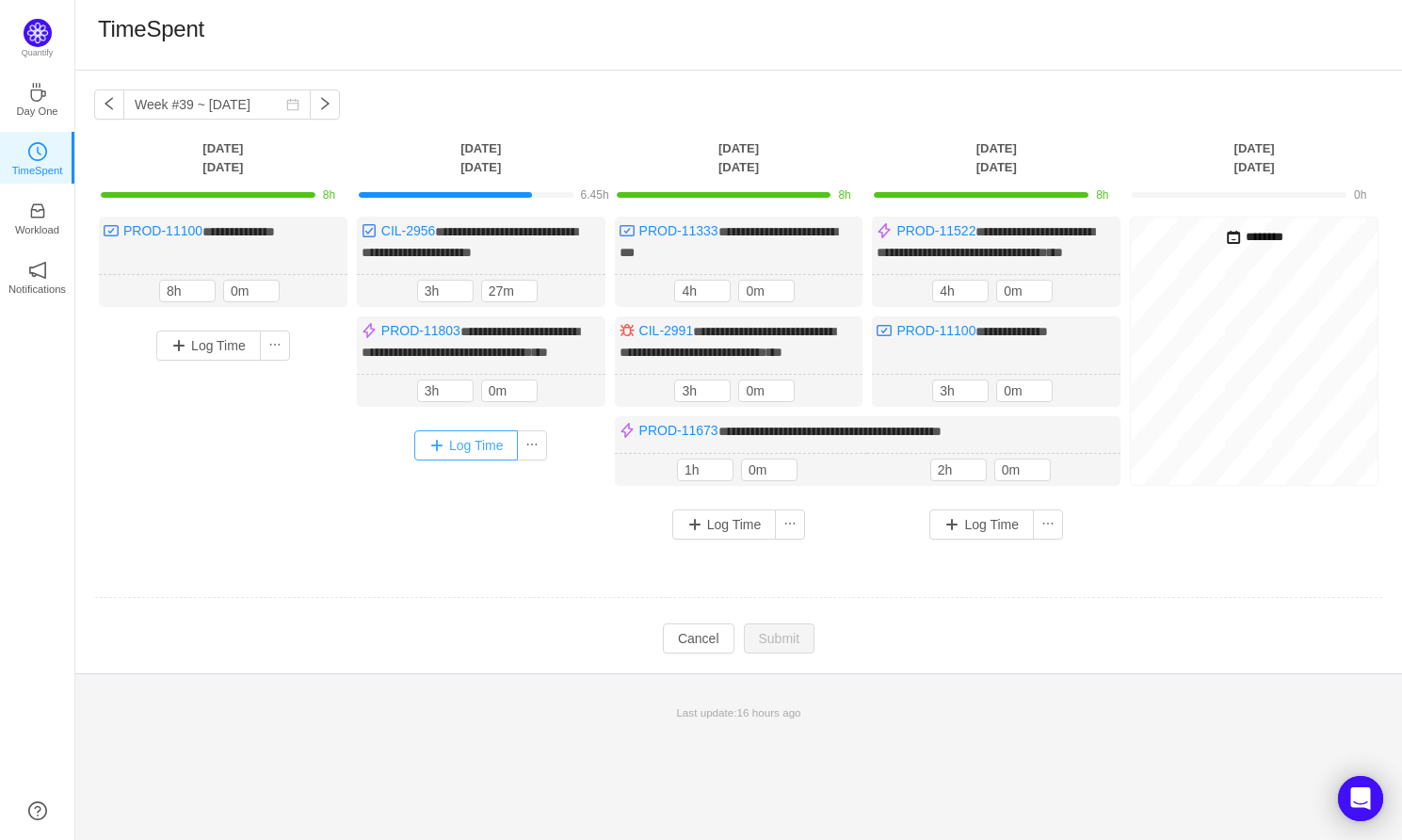
click at [468, 460] on button "Log Time" at bounding box center [466, 445] width 104 height 30
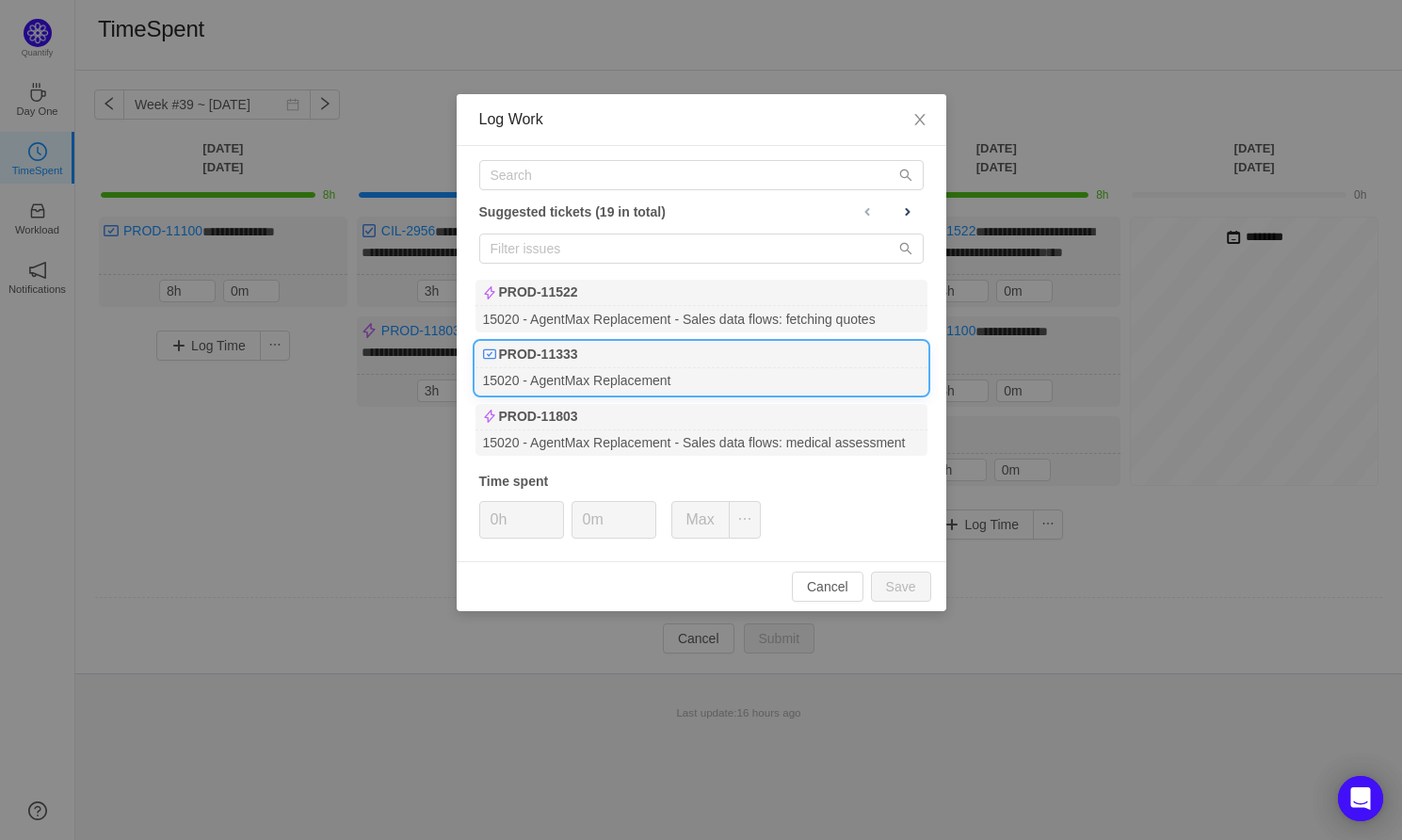
click at [608, 359] on div "PROD-11333" at bounding box center [701, 355] width 452 height 27
click at [888, 573] on button "Save" at bounding box center [901, 586] width 61 height 30
type input "0h"
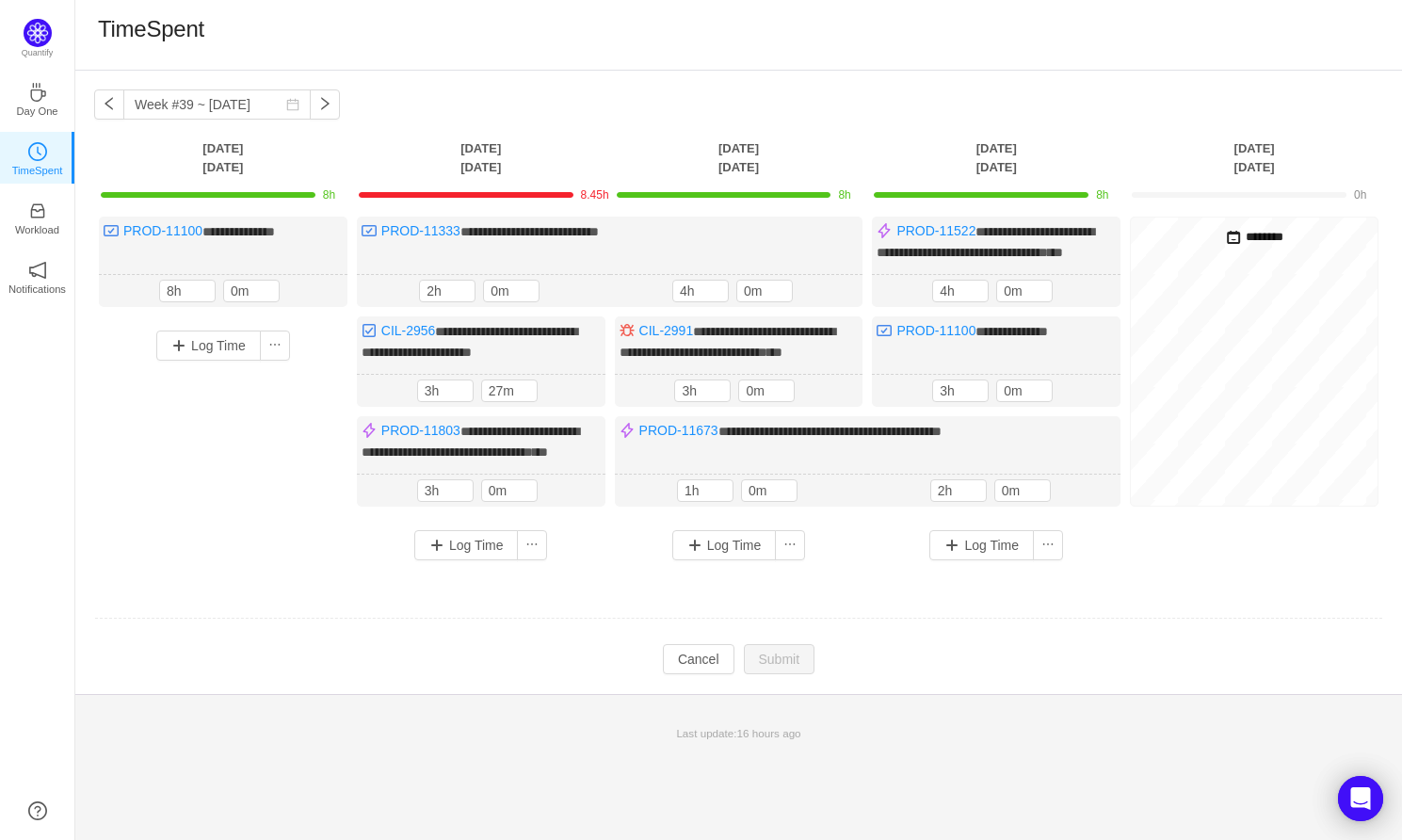
click at [880, 643] on td at bounding box center [738, 618] width 1289 height 48
click at [954, 401] on input "3h" at bounding box center [961, 391] width 55 height 21
click at [311, 104] on button "button" at bounding box center [325, 104] width 30 height 30
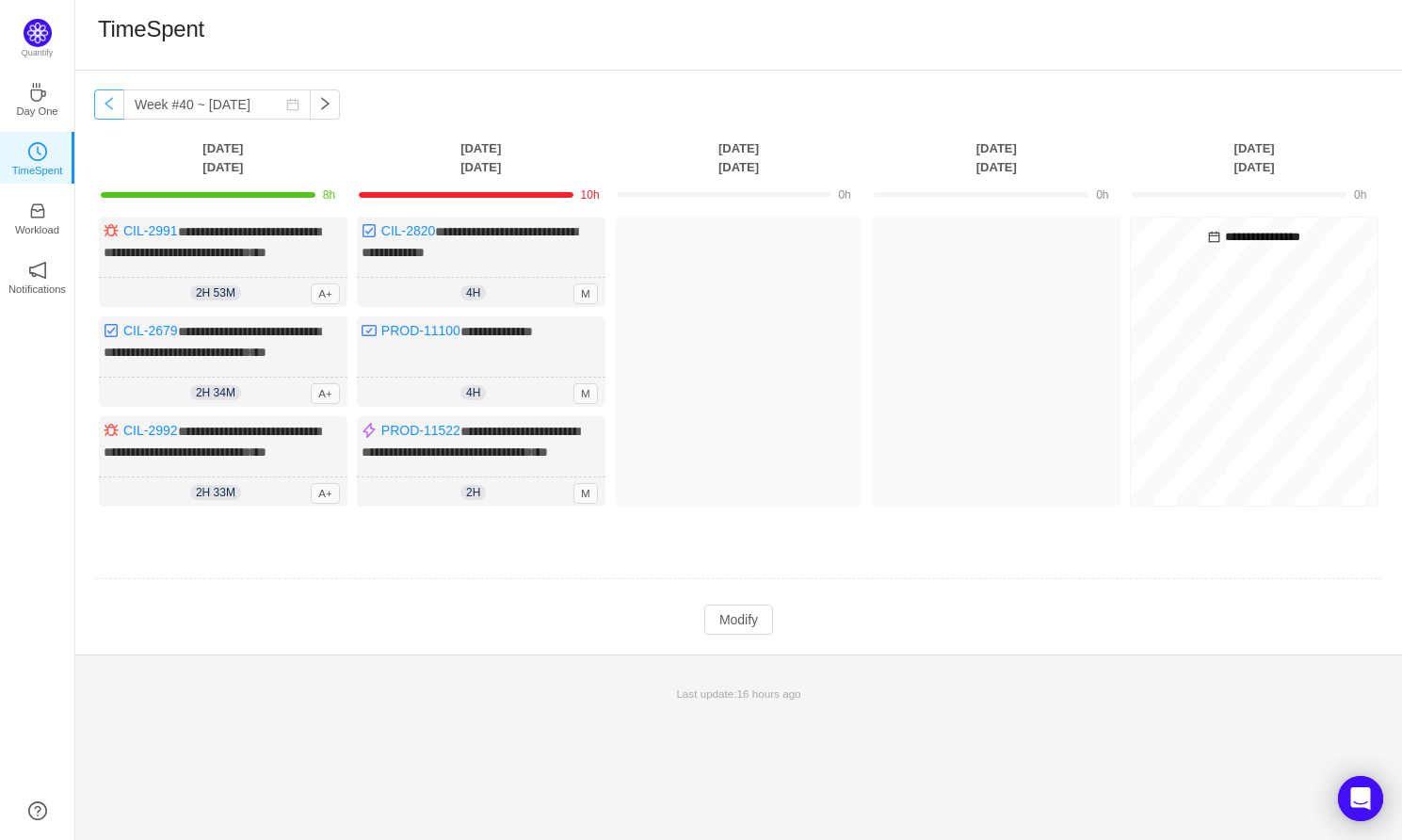
click at [112, 107] on button "button" at bounding box center [109, 104] width 30 height 30
type input "Week #39 ~ [DATE]"
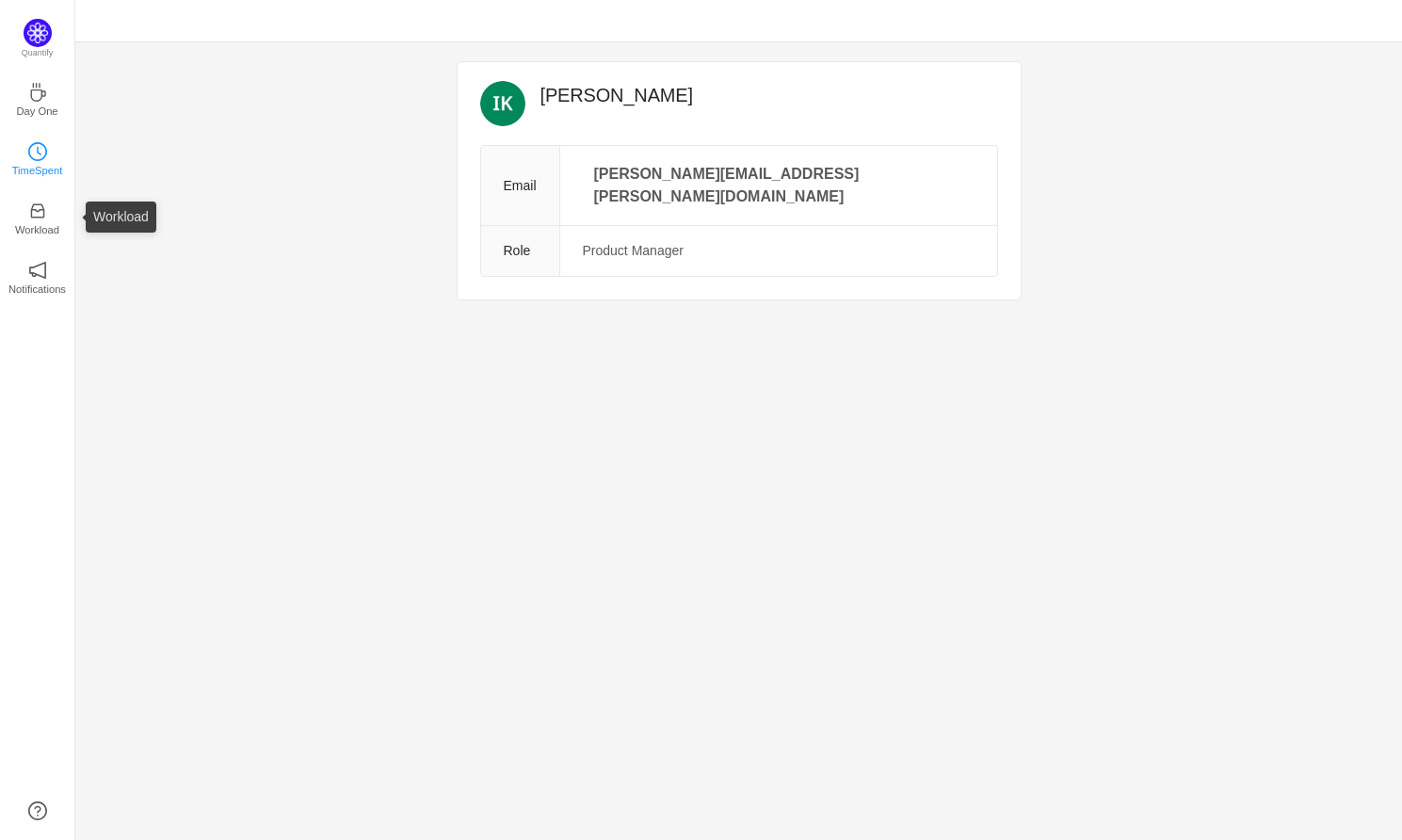
click at [40, 160] on icon "icon: clock-circle" at bounding box center [38, 152] width 19 height 19
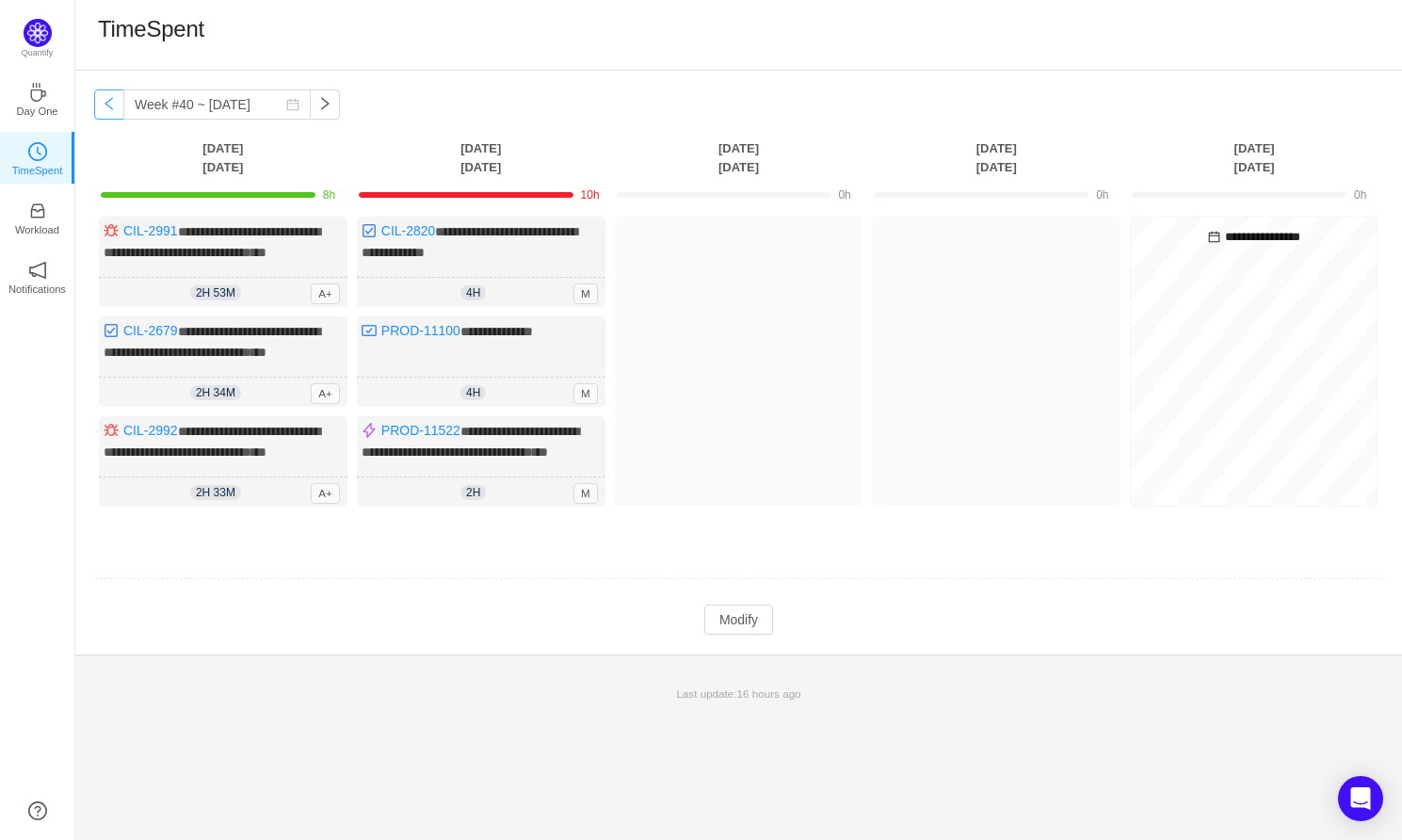
click at [114, 98] on button "button" at bounding box center [109, 104] width 30 height 30
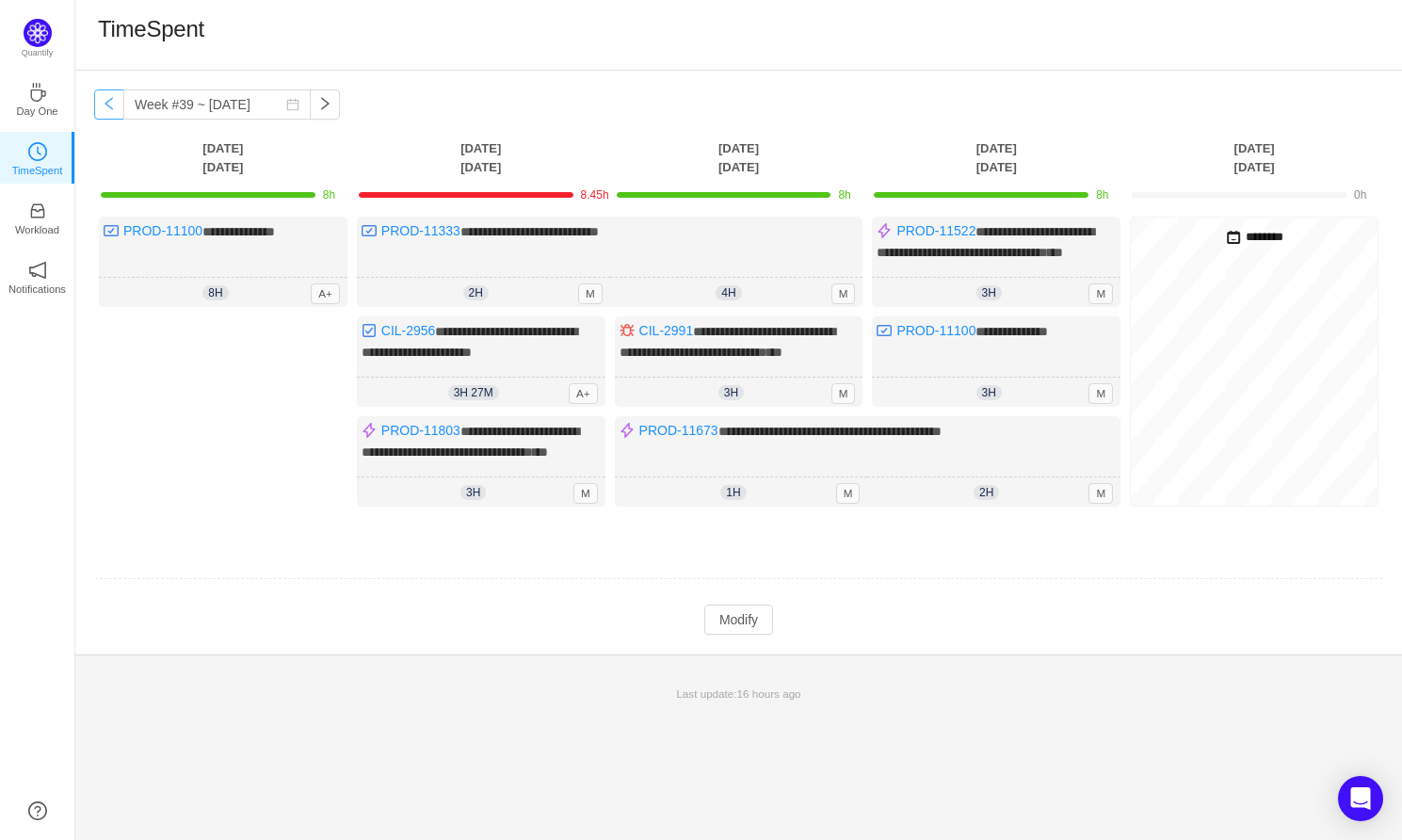
click at [110, 107] on button "button" at bounding box center [109, 104] width 30 height 30
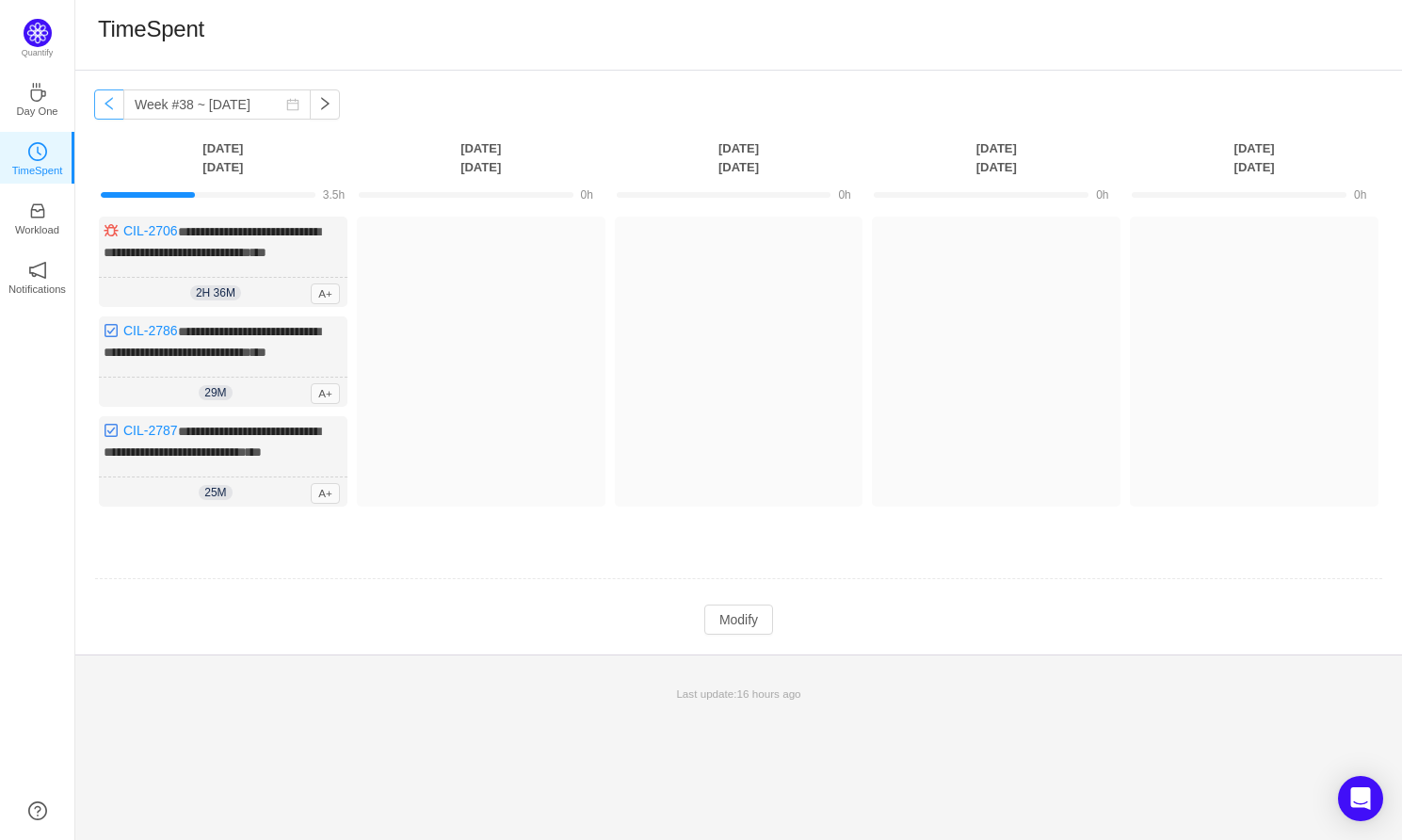
click at [115, 102] on button "button" at bounding box center [109, 104] width 30 height 30
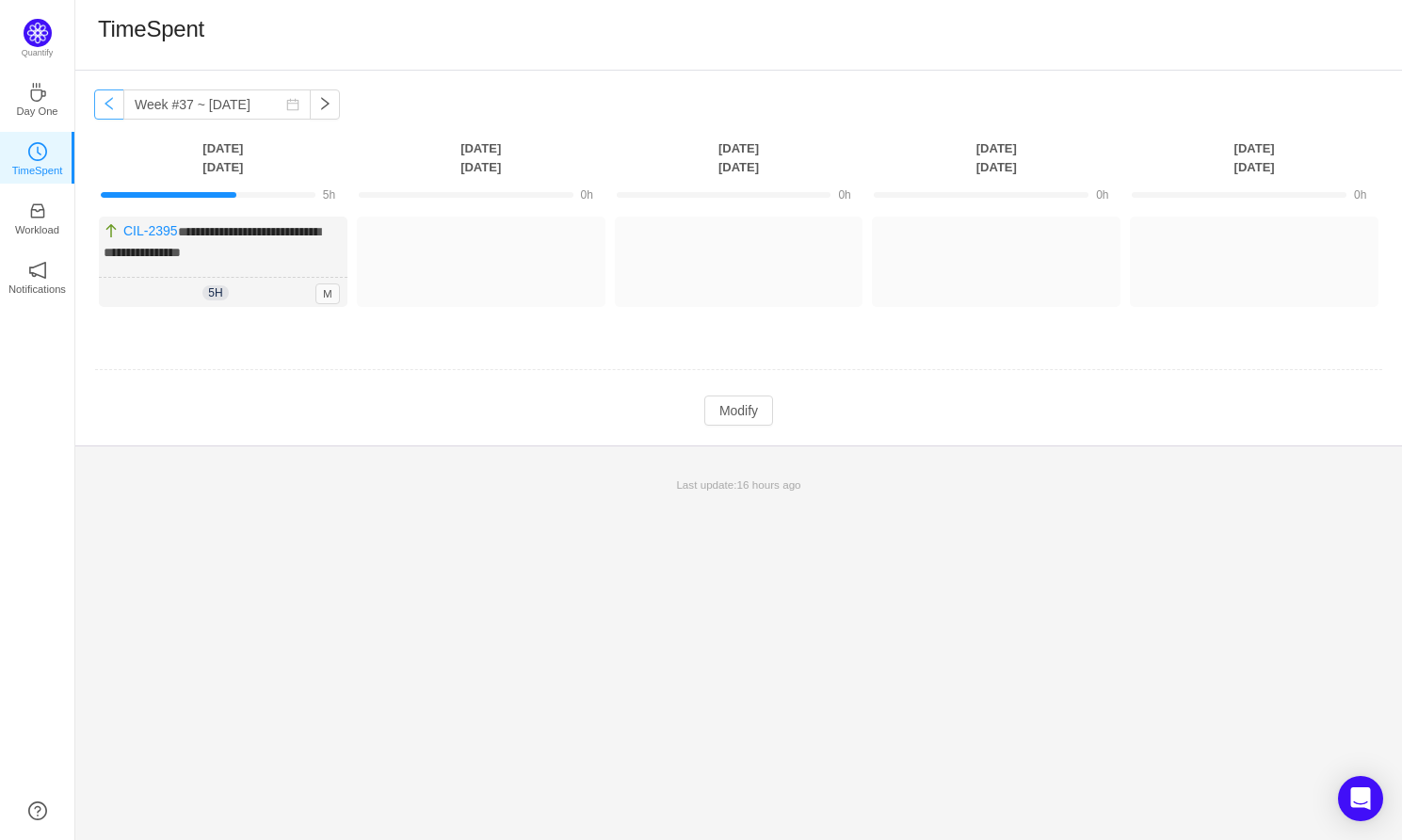
click at [115, 102] on button "button" at bounding box center [109, 104] width 30 height 30
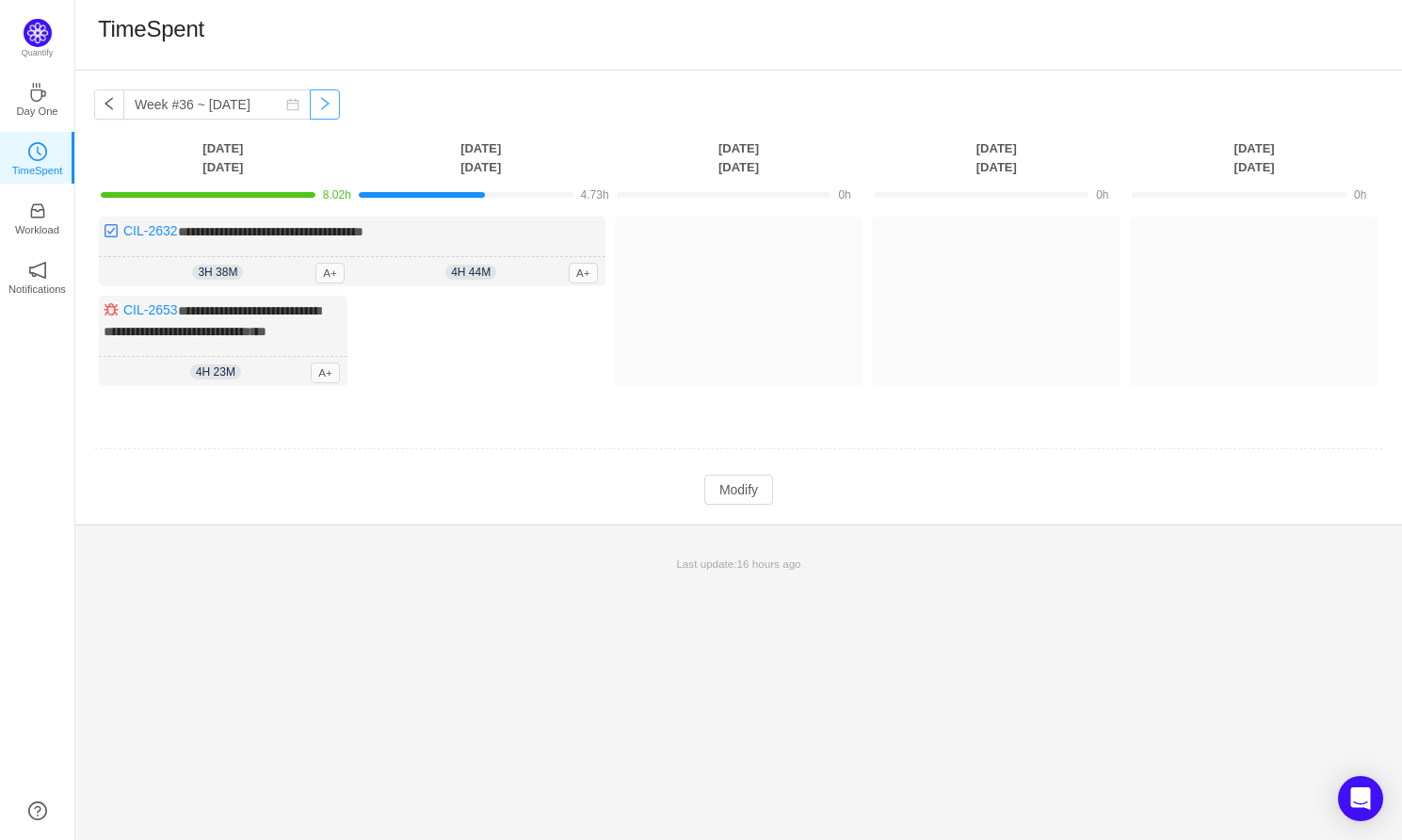
click at [310, 112] on button "button" at bounding box center [325, 104] width 30 height 30
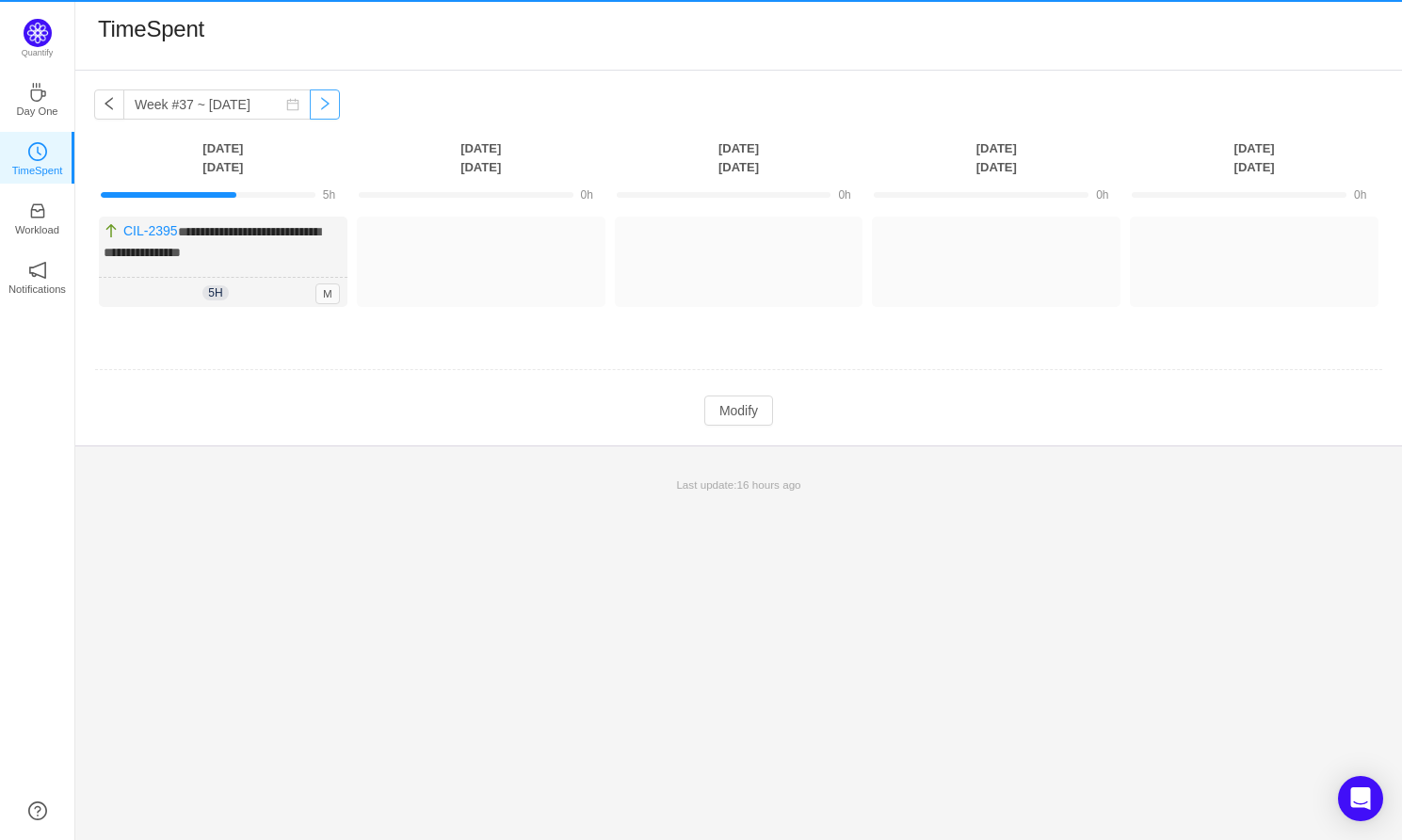
click at [310, 112] on button "button" at bounding box center [325, 104] width 30 height 30
type input "Week #38 ~ Sep 15"
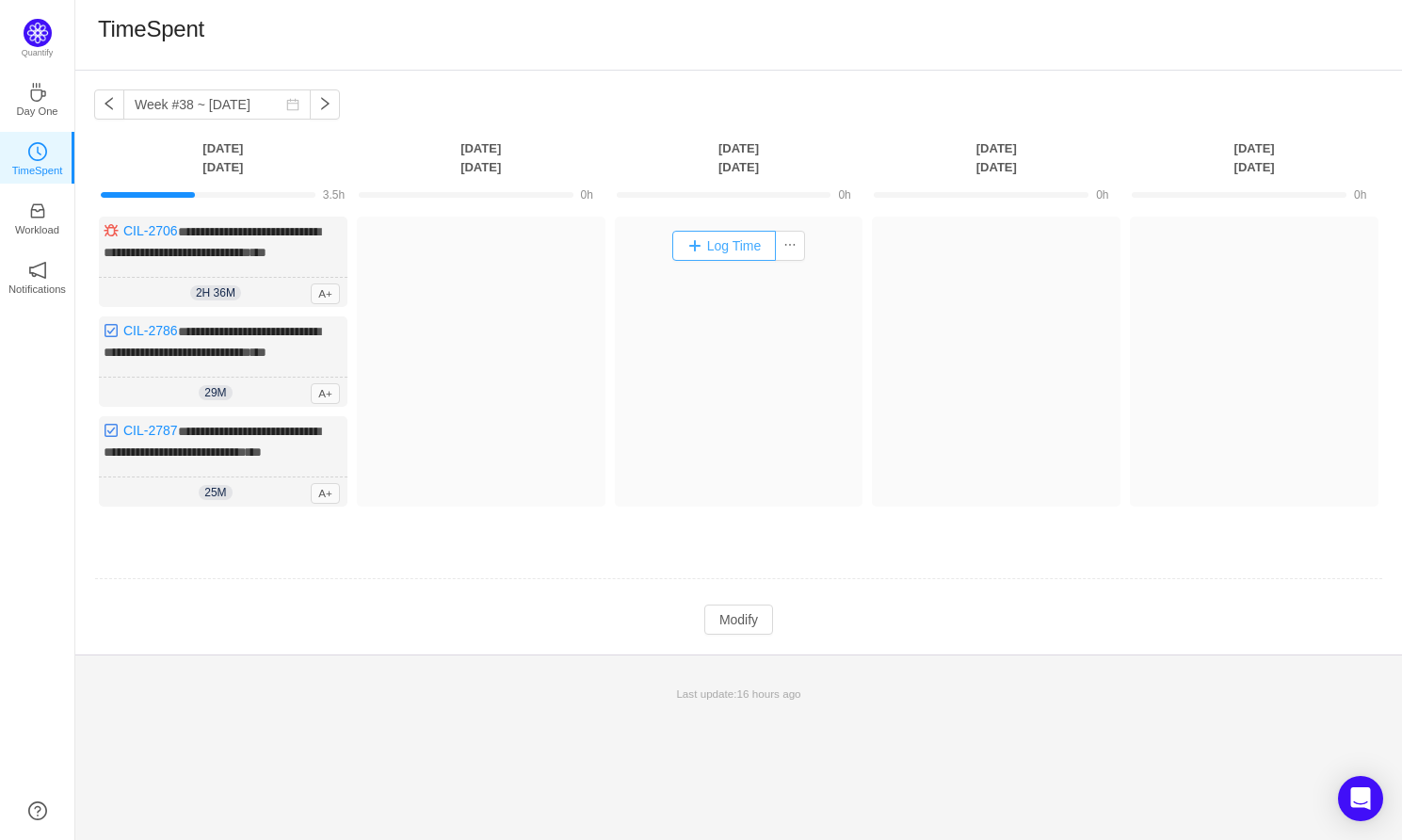
click at [729, 252] on button "Log Time" at bounding box center [725, 246] width 104 height 30
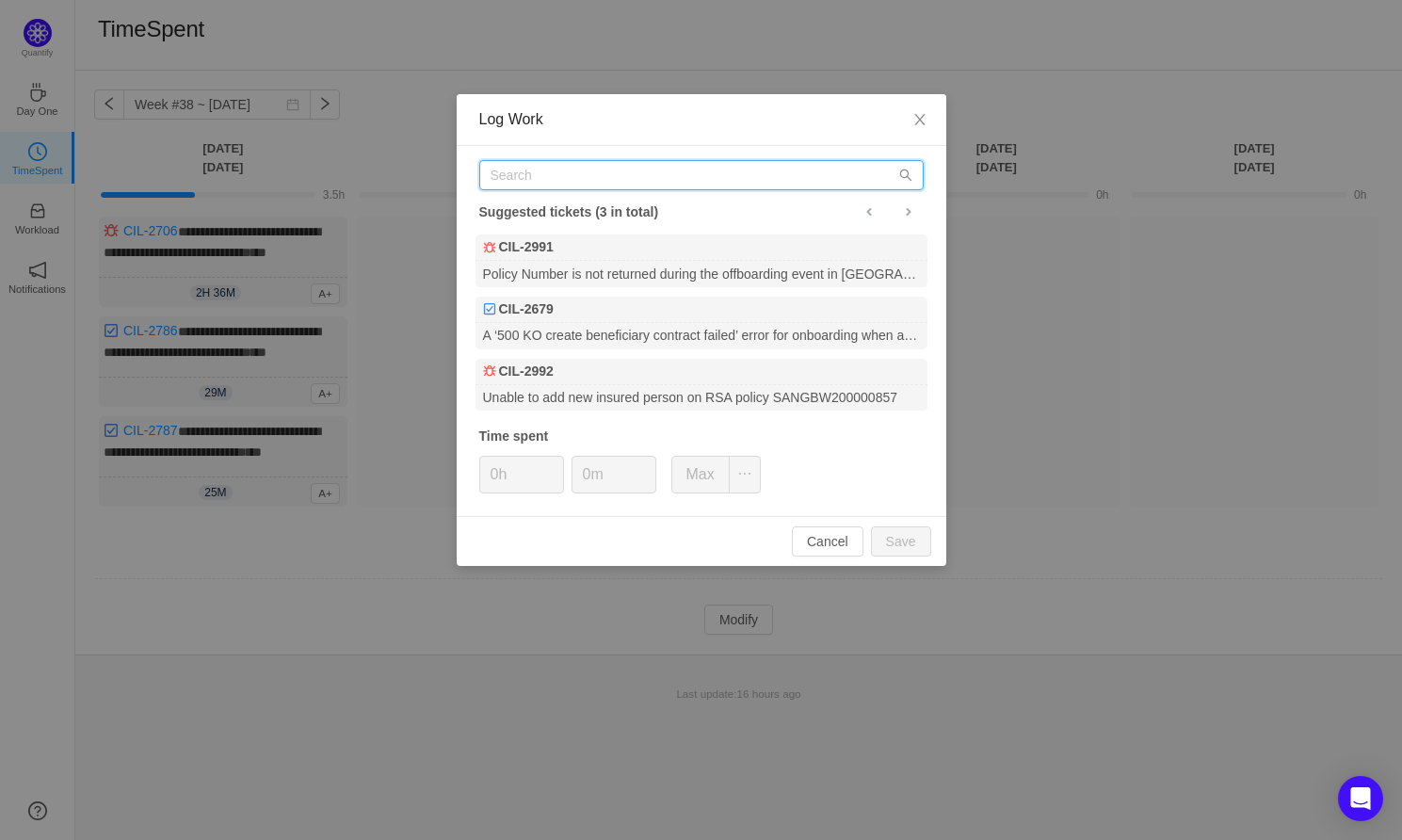
click at [576, 168] on input "text" at bounding box center [701, 175] width 444 height 30
paste input "PROD-11802"
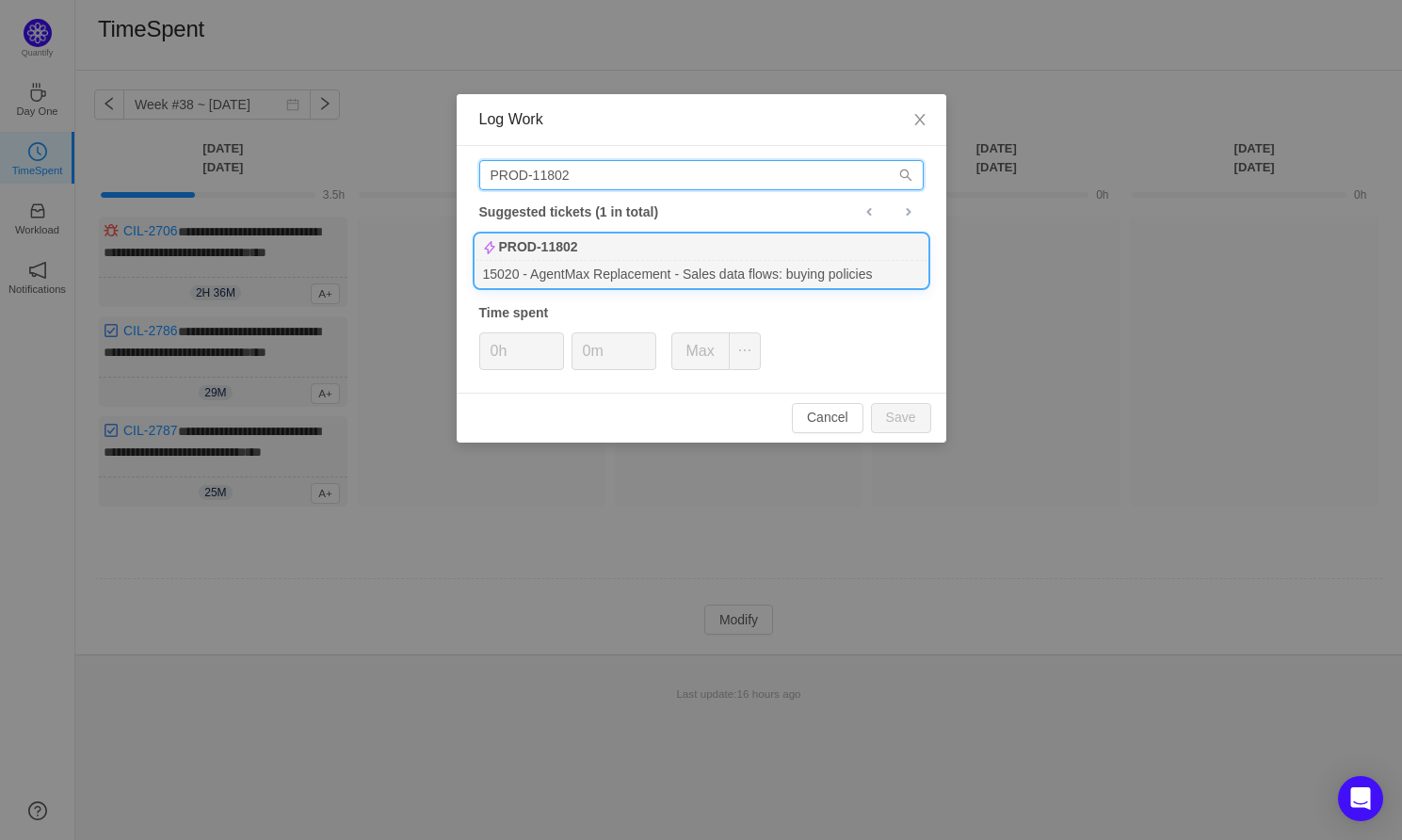
type input "PROD-11802"
click at [603, 257] on div "PROD-11802" at bounding box center [701, 247] width 452 height 27
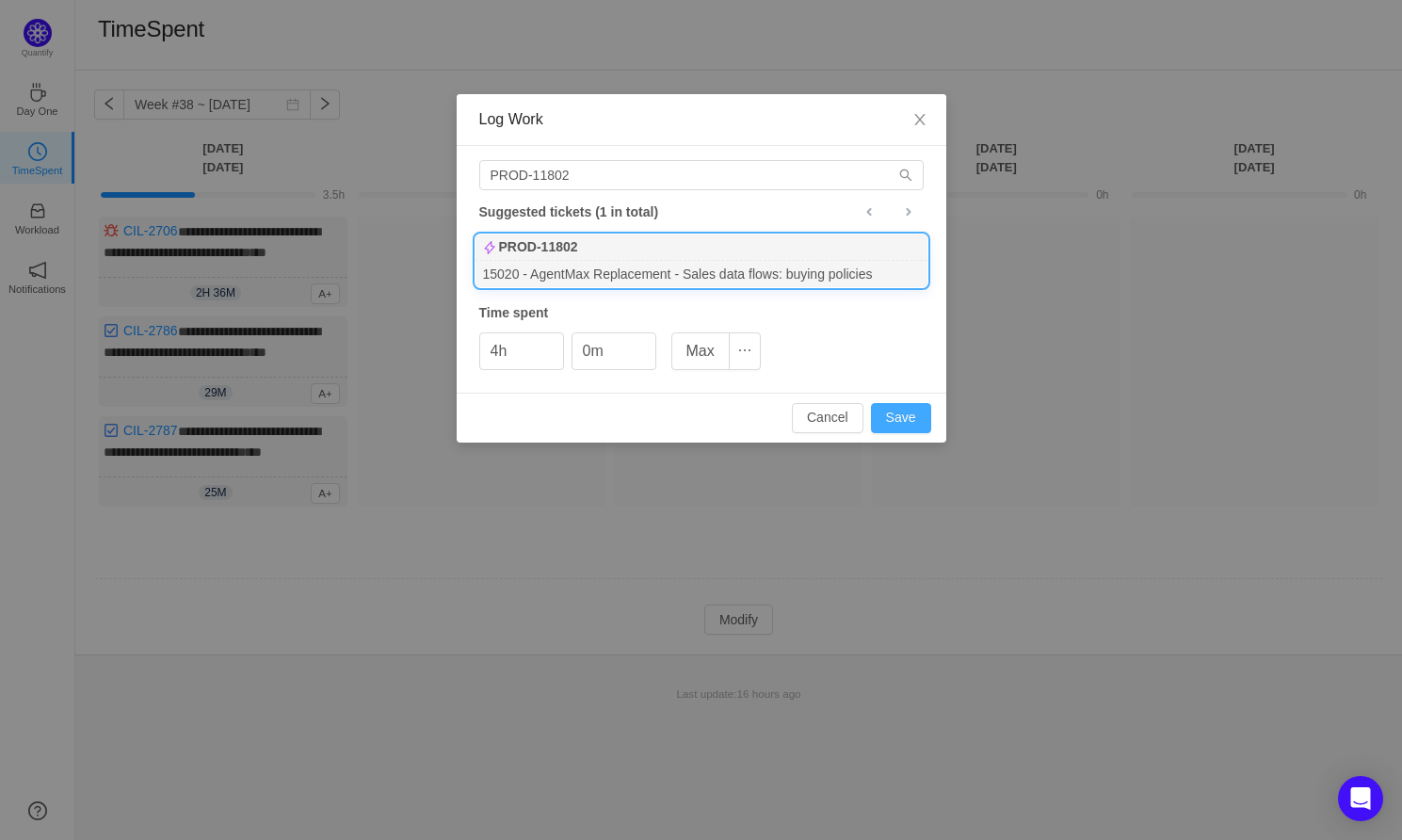
click at [915, 415] on button "Save" at bounding box center [901, 418] width 61 height 30
type input "0h"
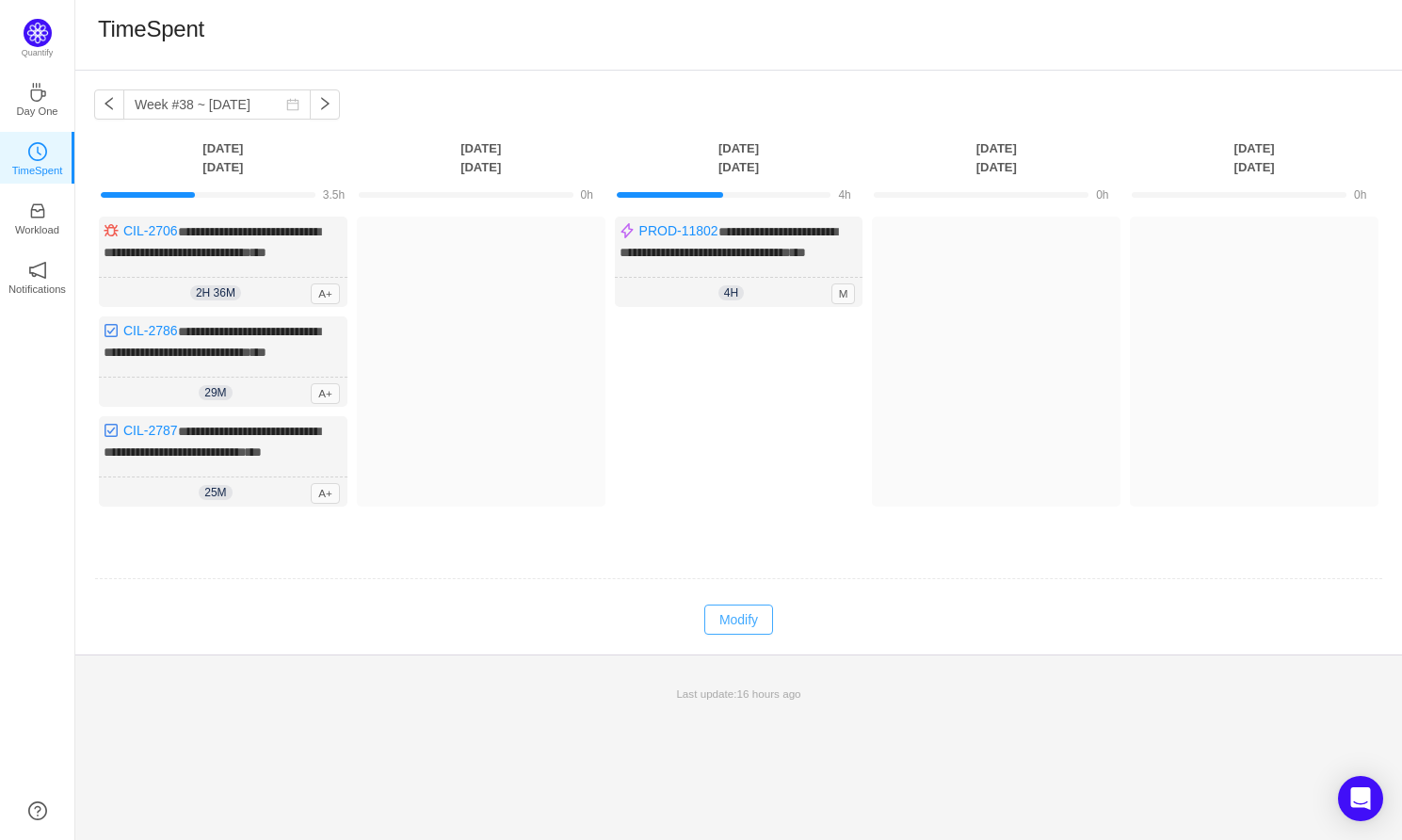
click at [739, 634] on button "Modify" at bounding box center [738, 619] width 69 height 30
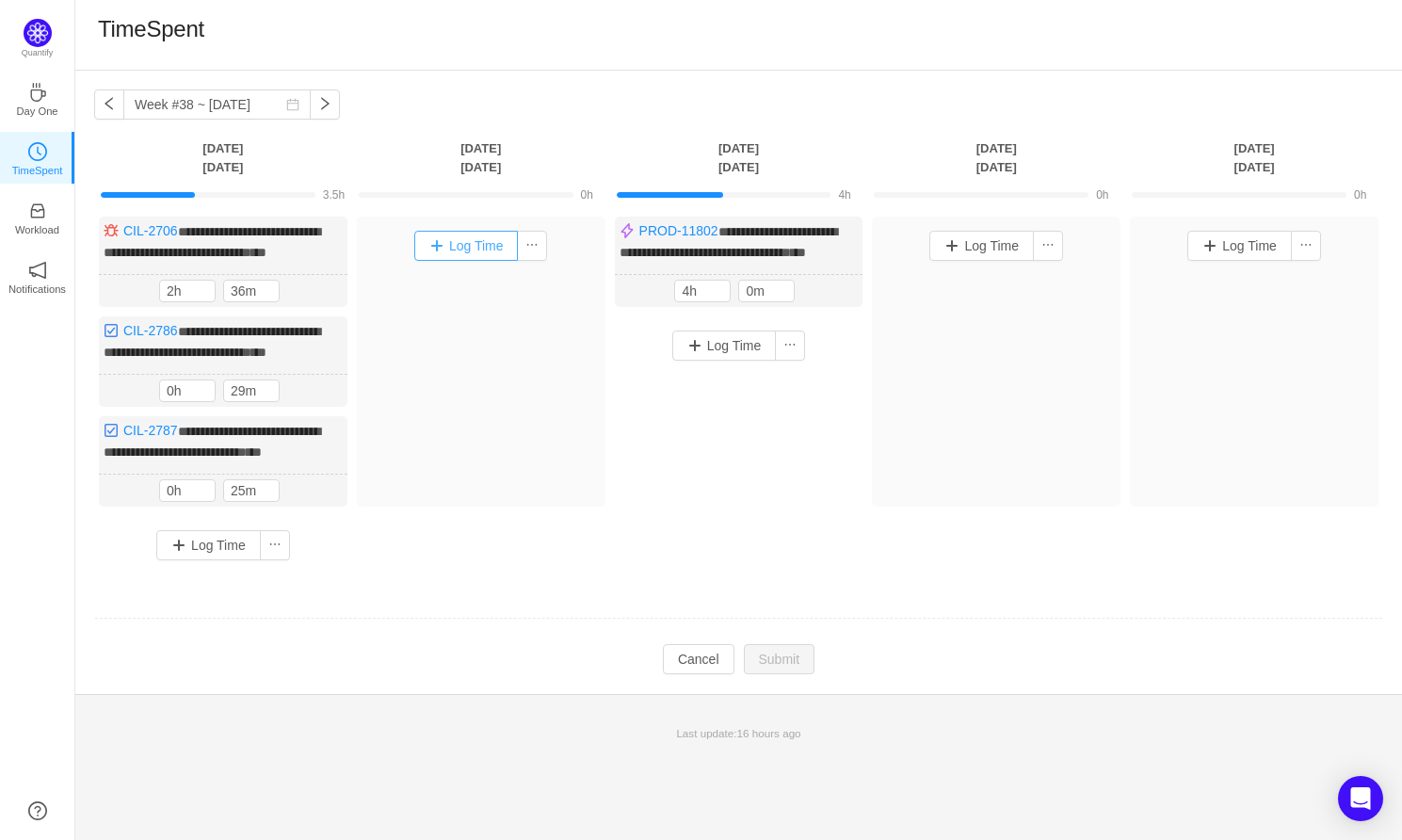
click at [474, 242] on button "Log Time" at bounding box center [466, 246] width 104 height 30
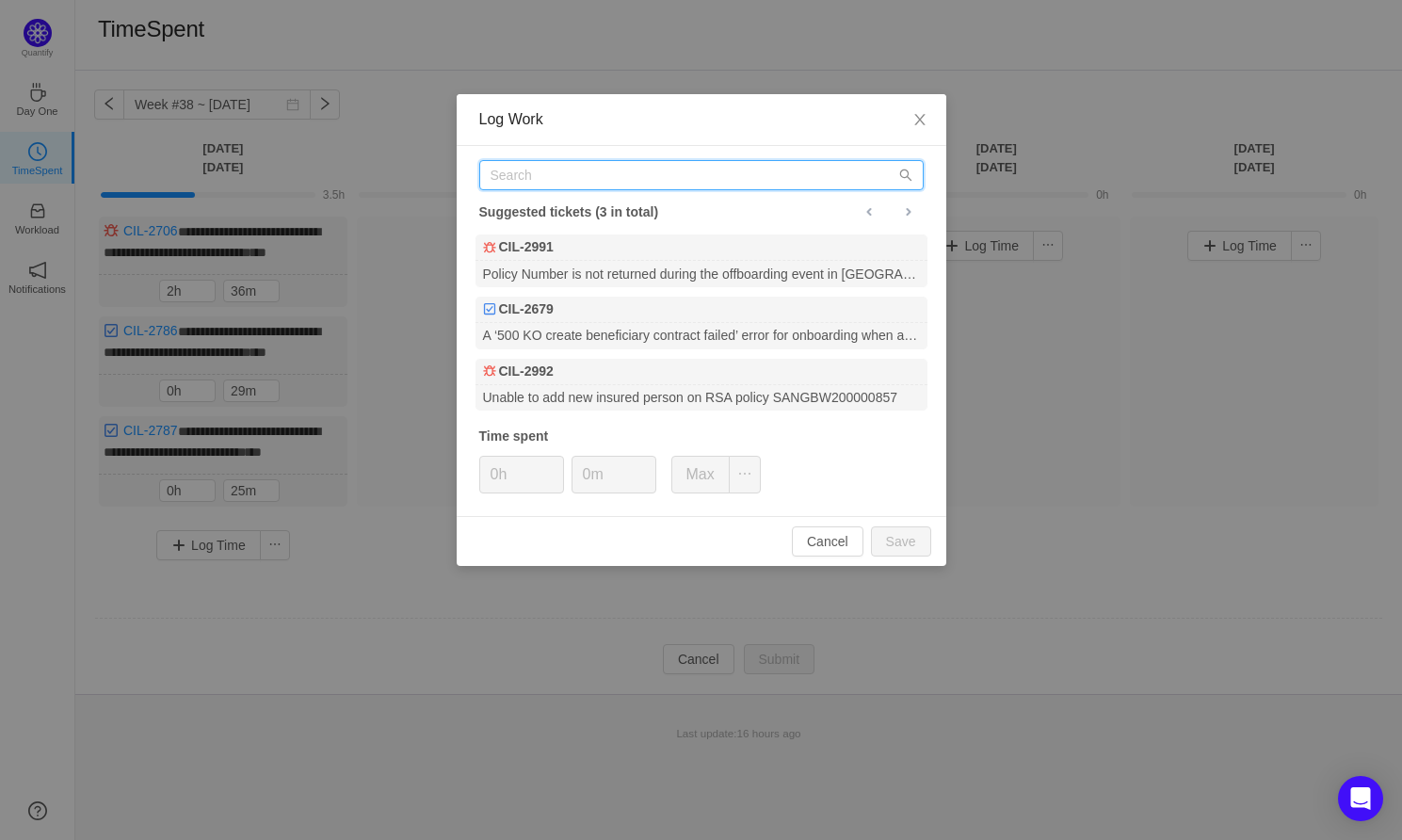
click at [534, 171] on input "text" at bounding box center [701, 175] width 444 height 30
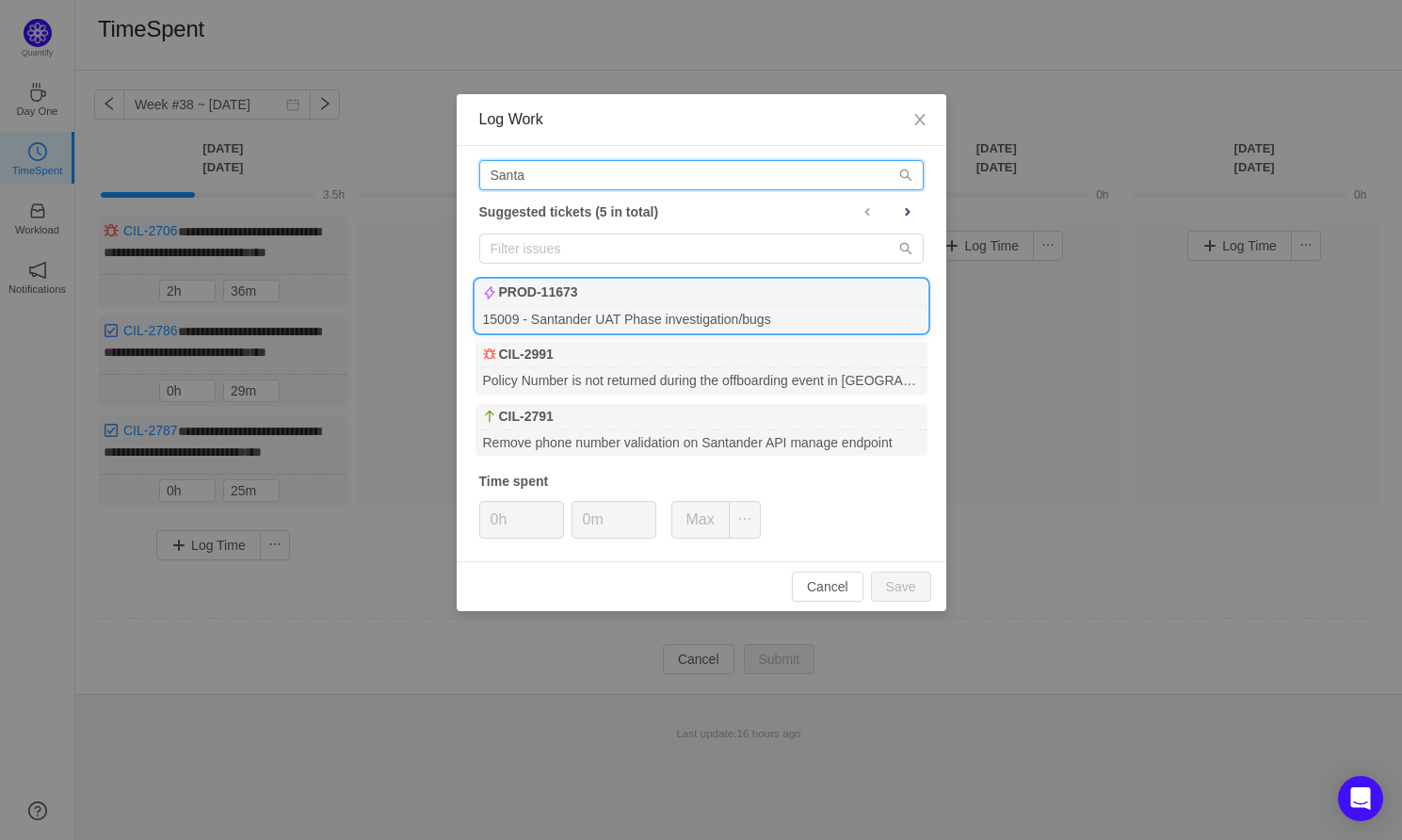
type input "Santa"
click at [616, 323] on div "15009 - Santander UAT Phase investigation/bugs" at bounding box center [701, 318] width 452 height 26
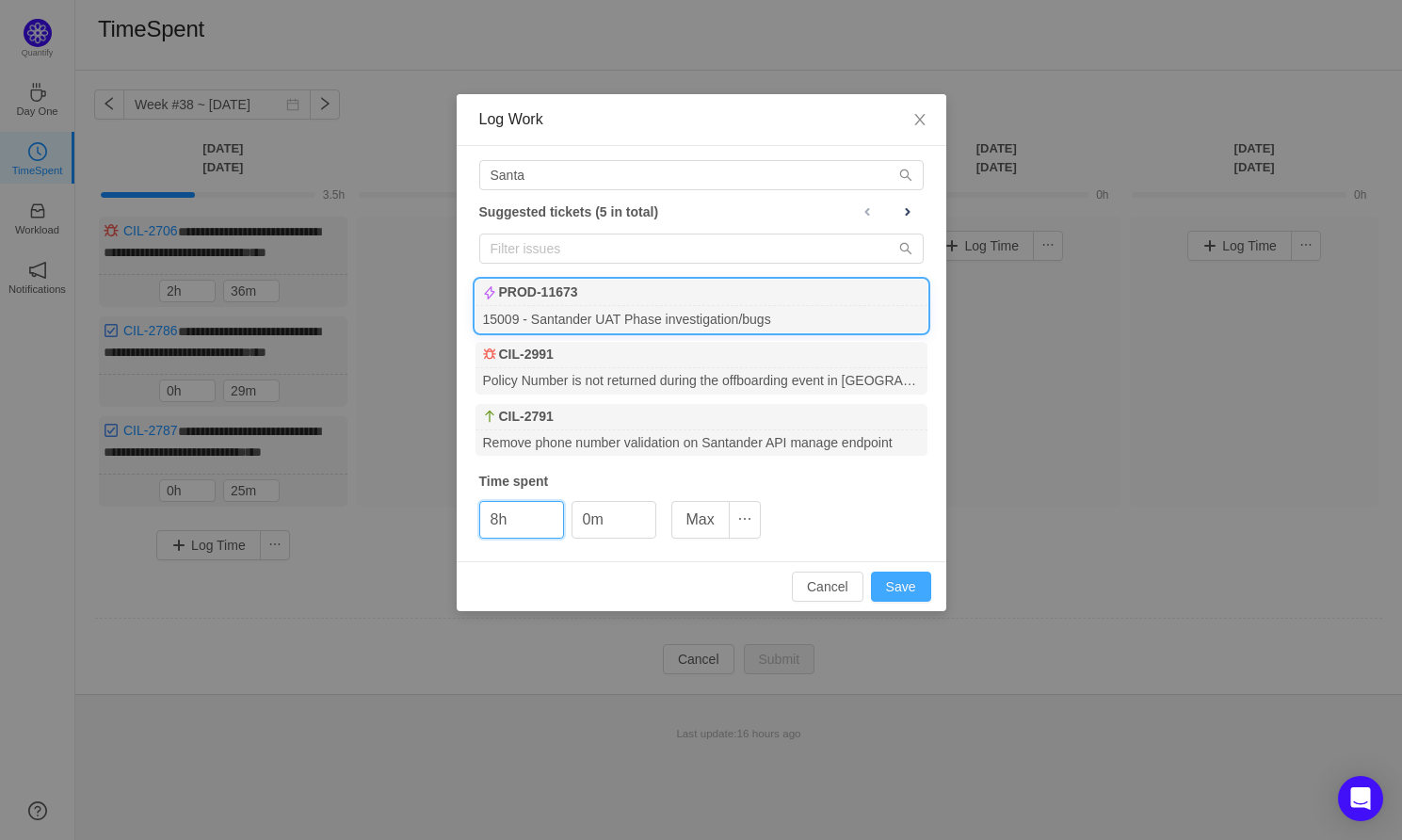
click at [894, 577] on button "Save" at bounding box center [901, 586] width 61 height 30
type input "0h"
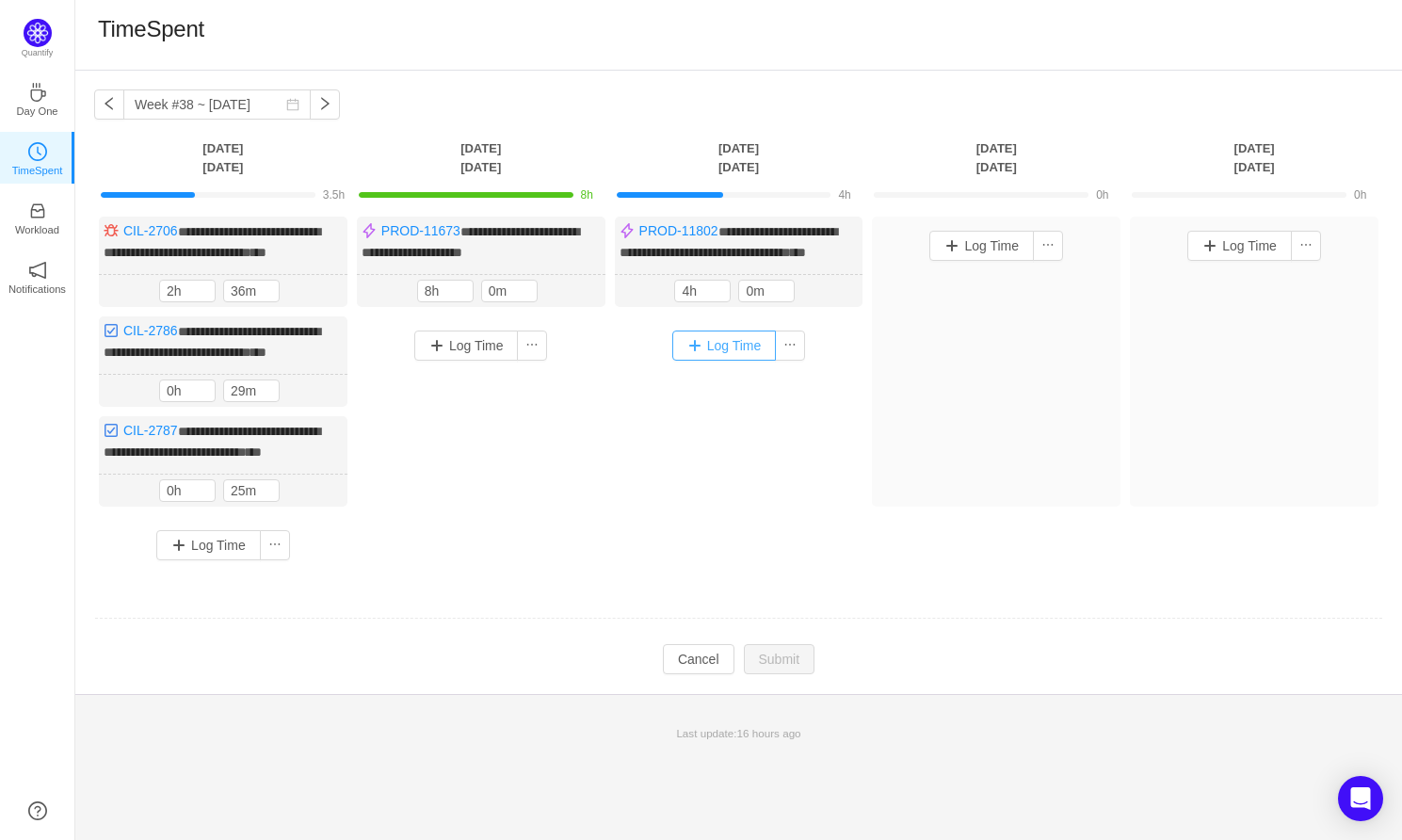
click at [736, 361] on button "Log Time" at bounding box center [725, 346] width 104 height 30
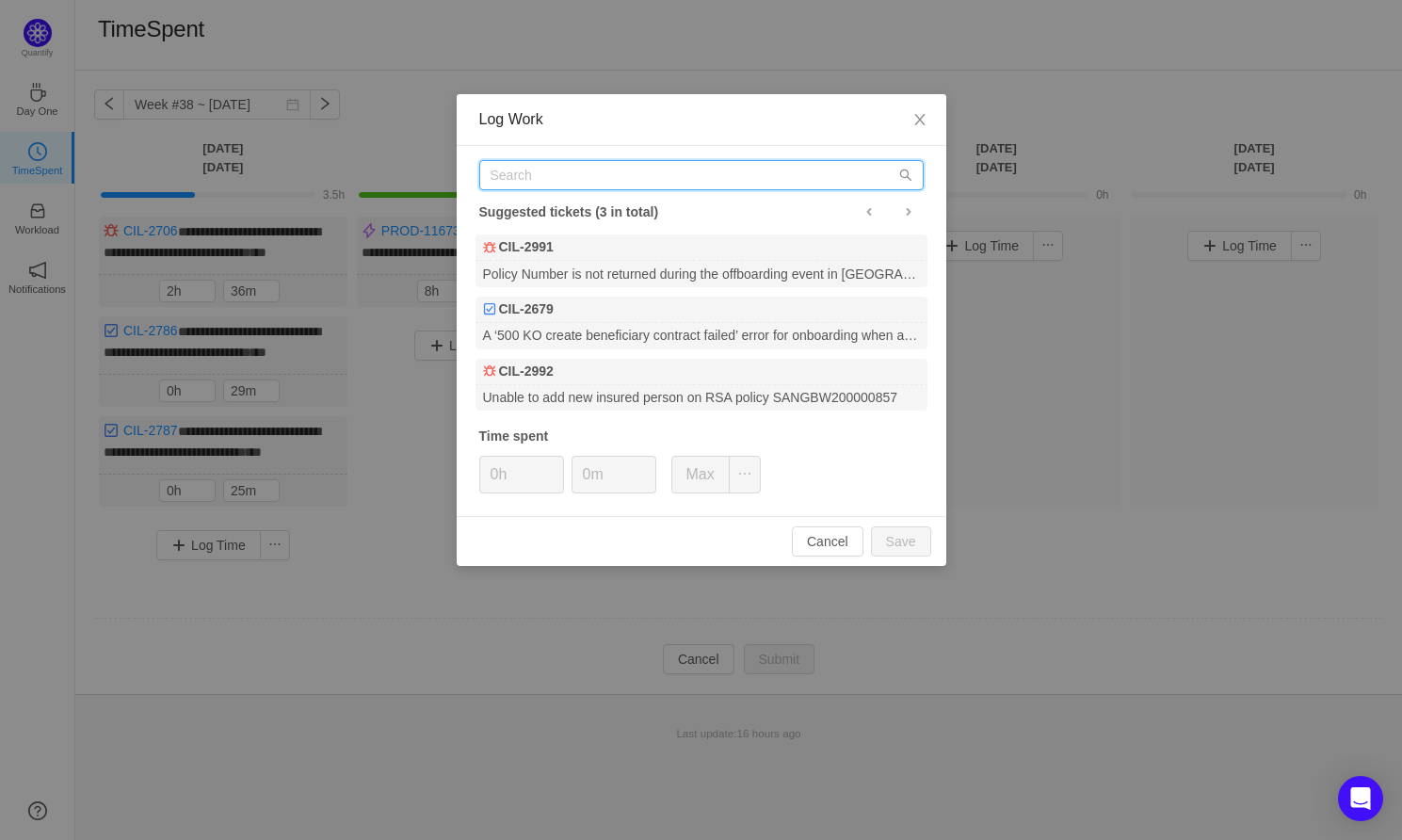
click at [582, 171] on input "text" at bounding box center [701, 175] width 444 height 30
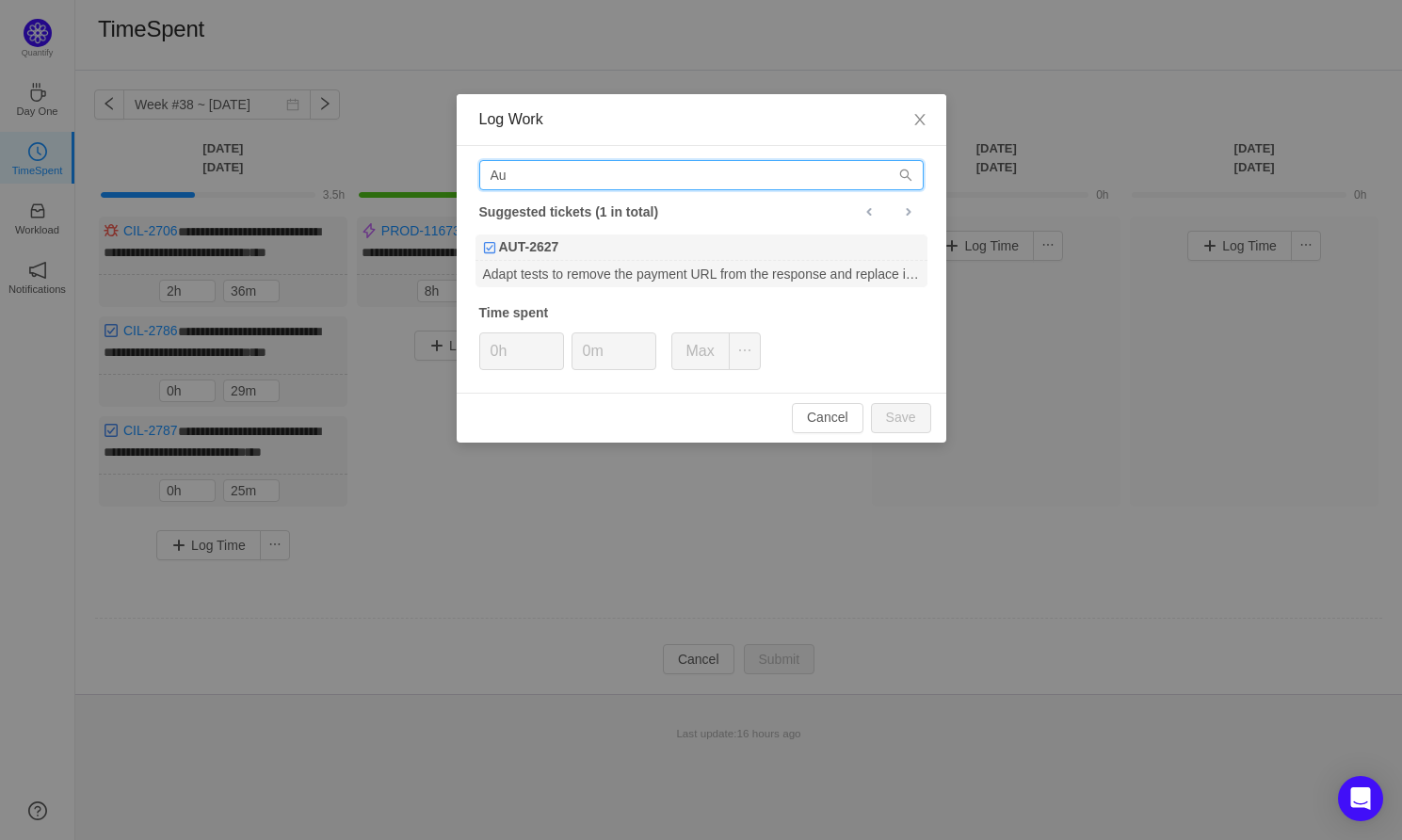
click at [509, 173] on input "Au" at bounding box center [701, 175] width 444 height 30
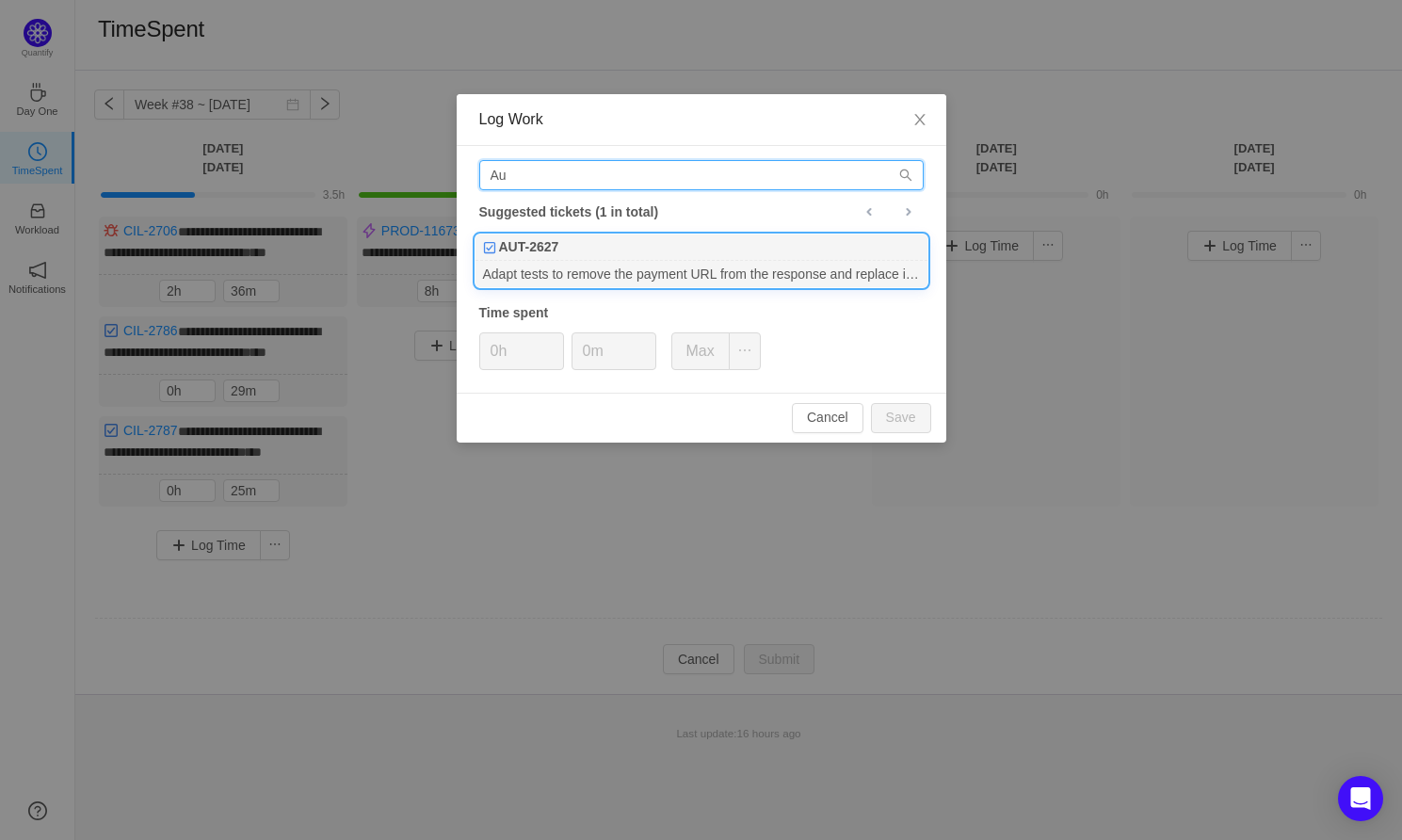
paste input "PROD-11098"
type input "PROD-11098"
click at [658, 249] on div "PROD-11098" at bounding box center [701, 247] width 452 height 27
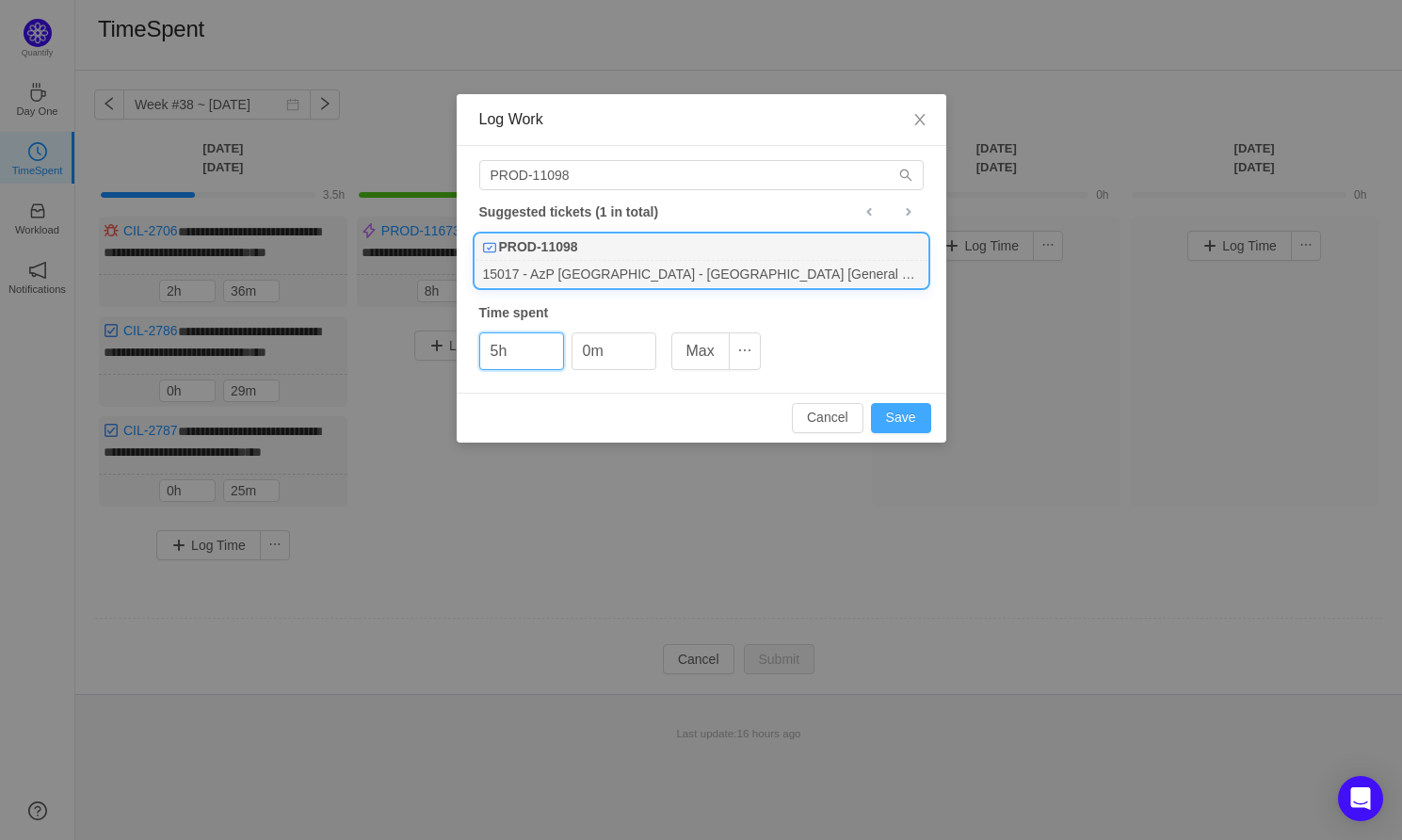
click at [918, 413] on button "Save" at bounding box center [901, 418] width 61 height 30
type input "0h"
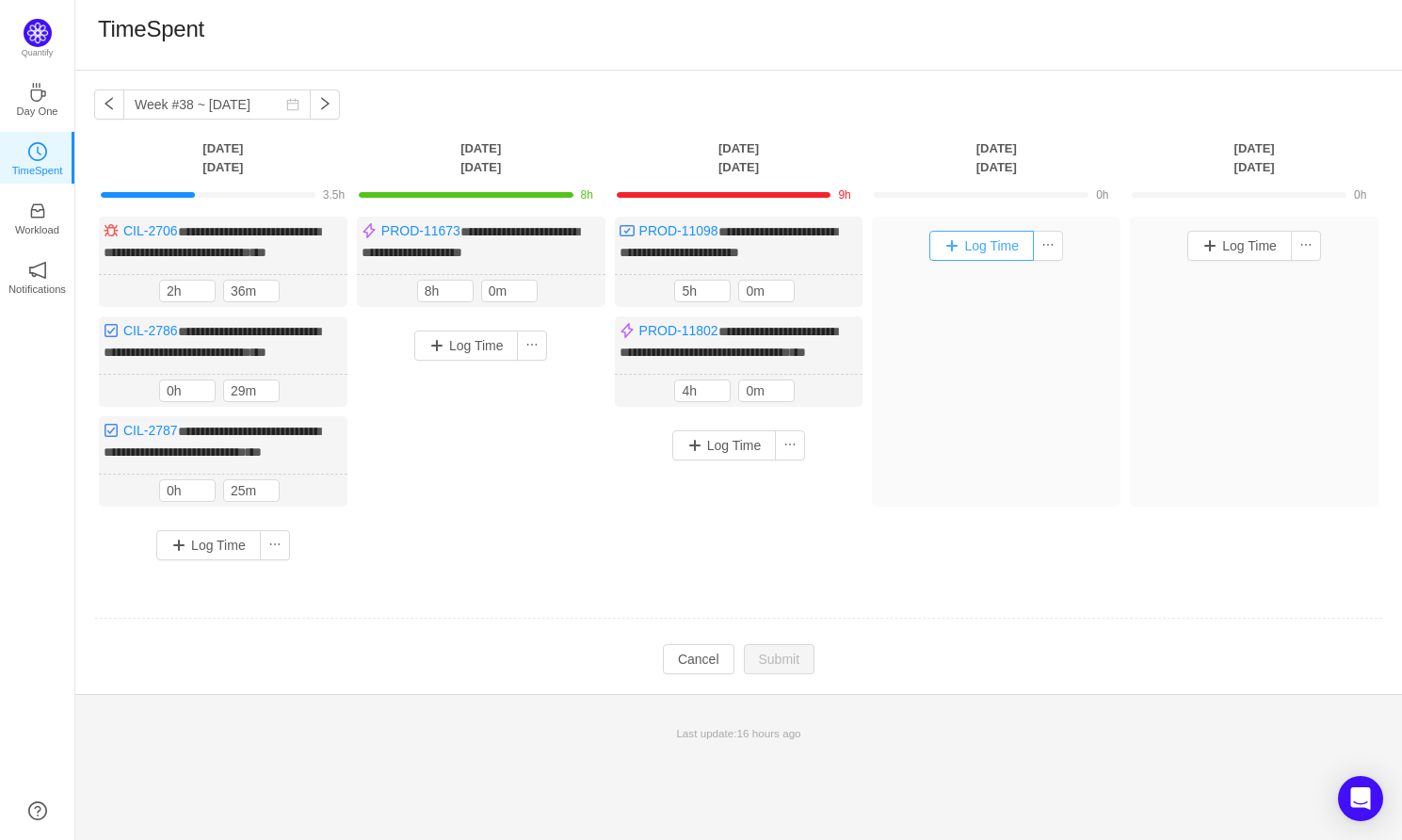
click at [972, 244] on button "Log Time" at bounding box center [981, 246] width 104 height 30
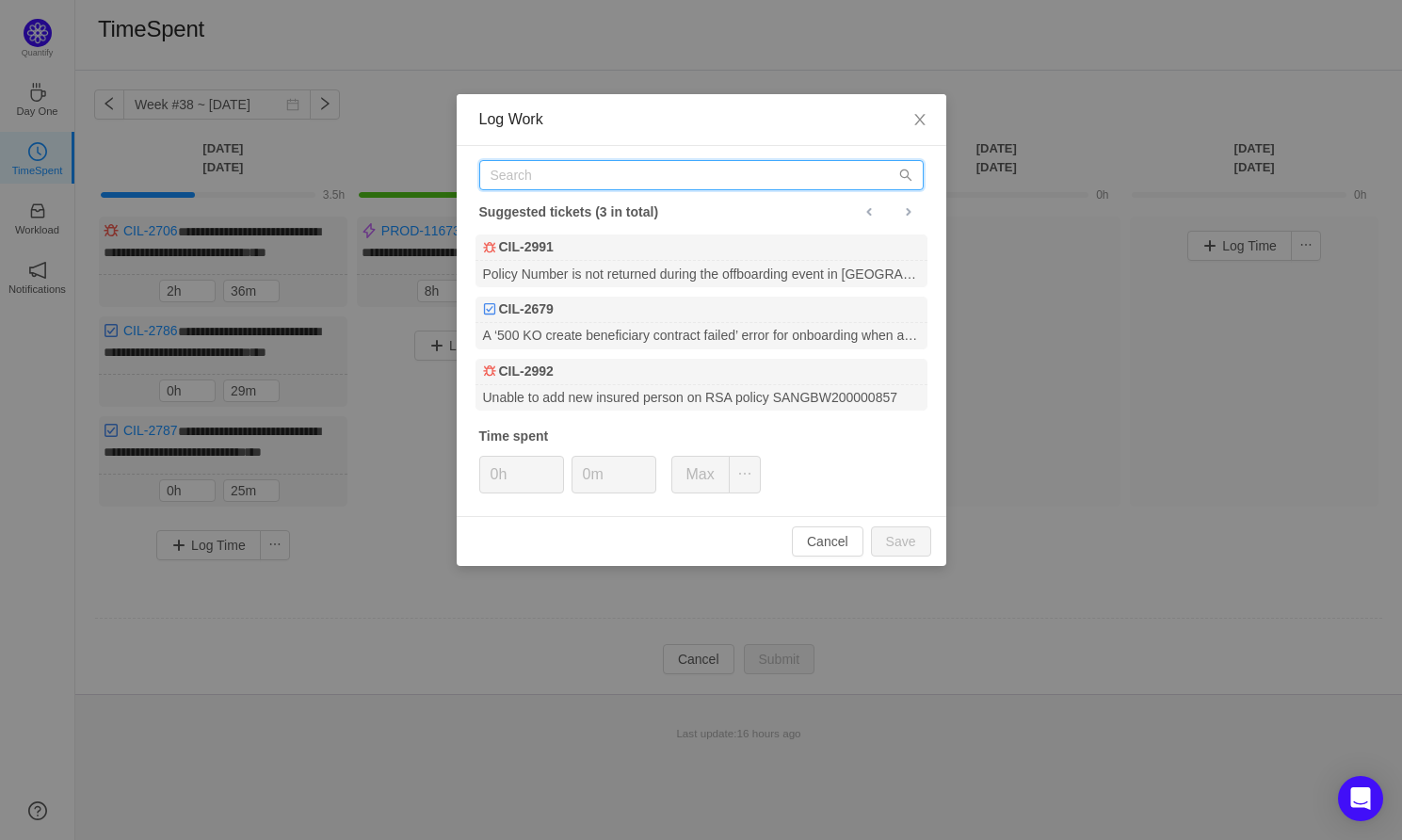
click at [589, 184] on input "text" at bounding box center [701, 175] width 444 height 30
paste input "PROD-11098"
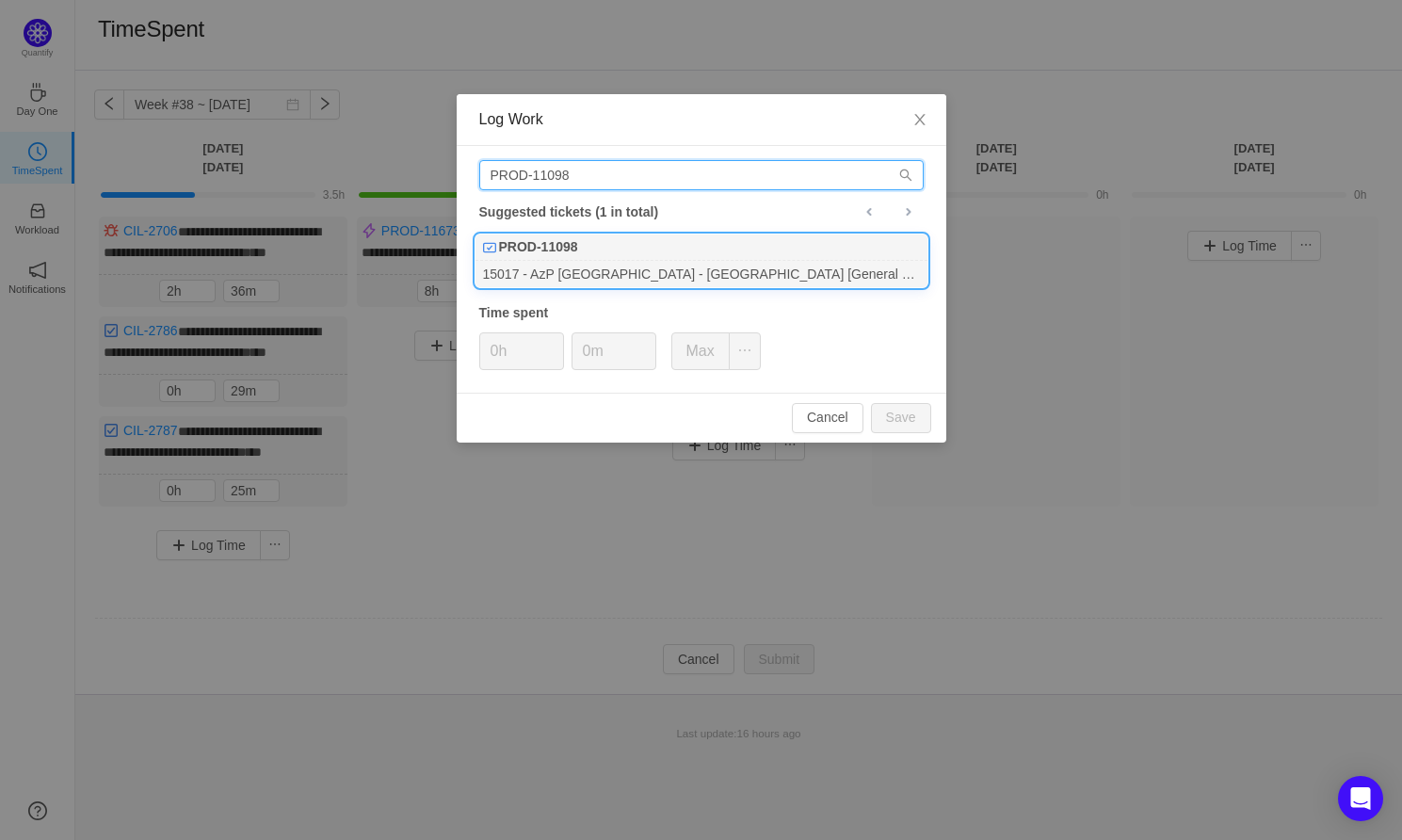
type input "PROD-11098"
click at [605, 251] on div "PROD-11098" at bounding box center [701, 247] width 452 height 27
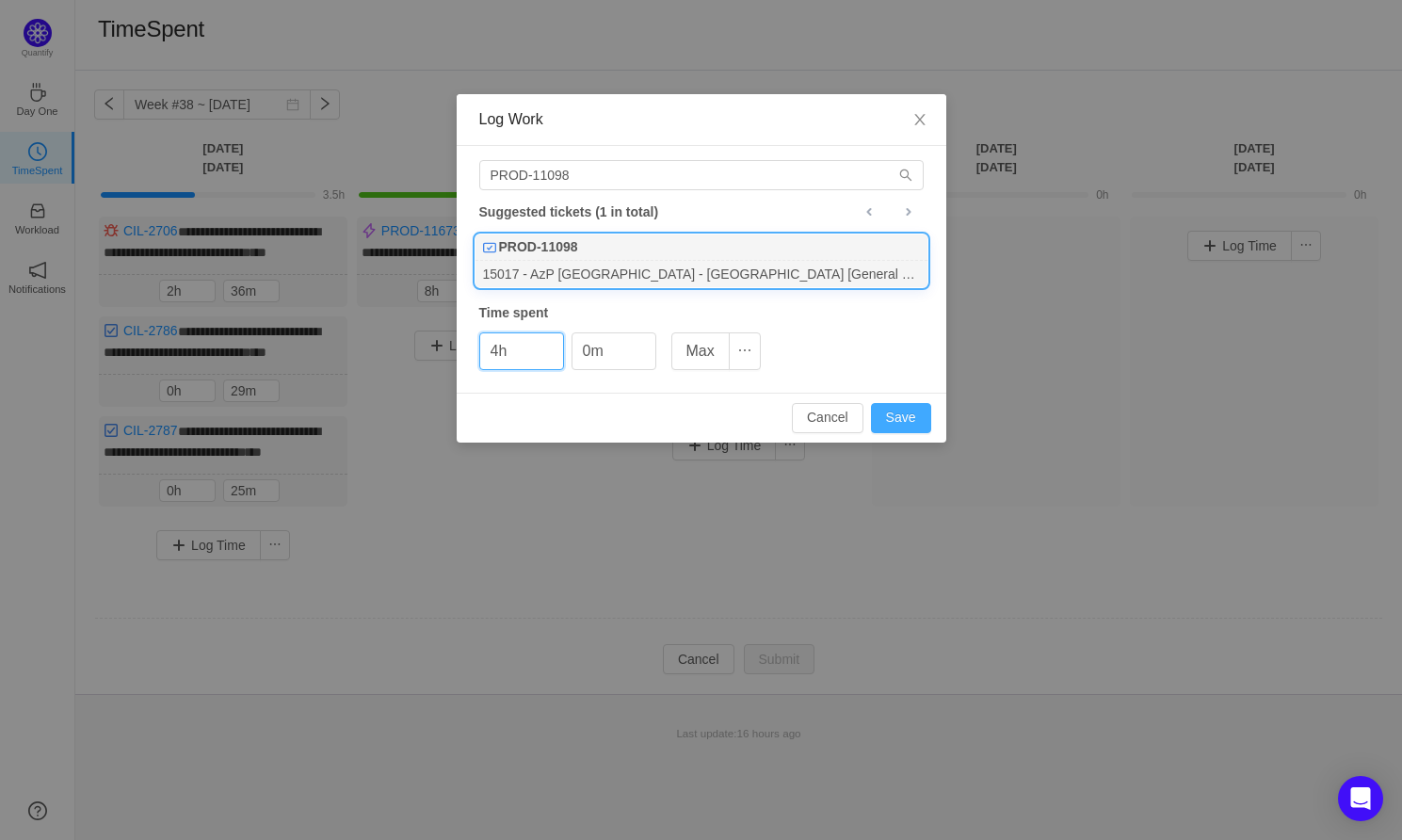
click at [910, 420] on button "Save" at bounding box center [901, 418] width 61 height 30
type input "0h"
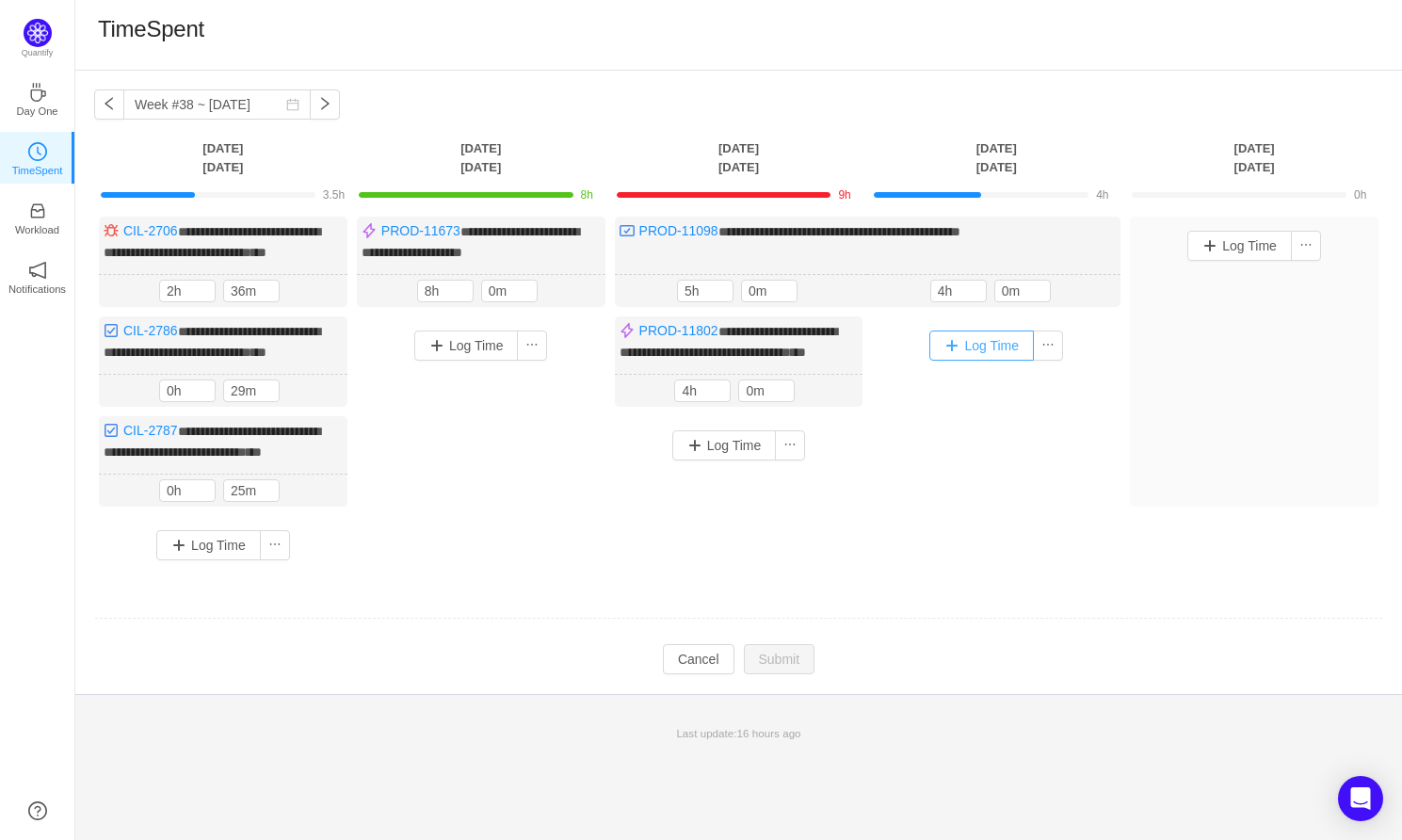
click at [983, 361] on button "Log Time" at bounding box center [981, 346] width 104 height 30
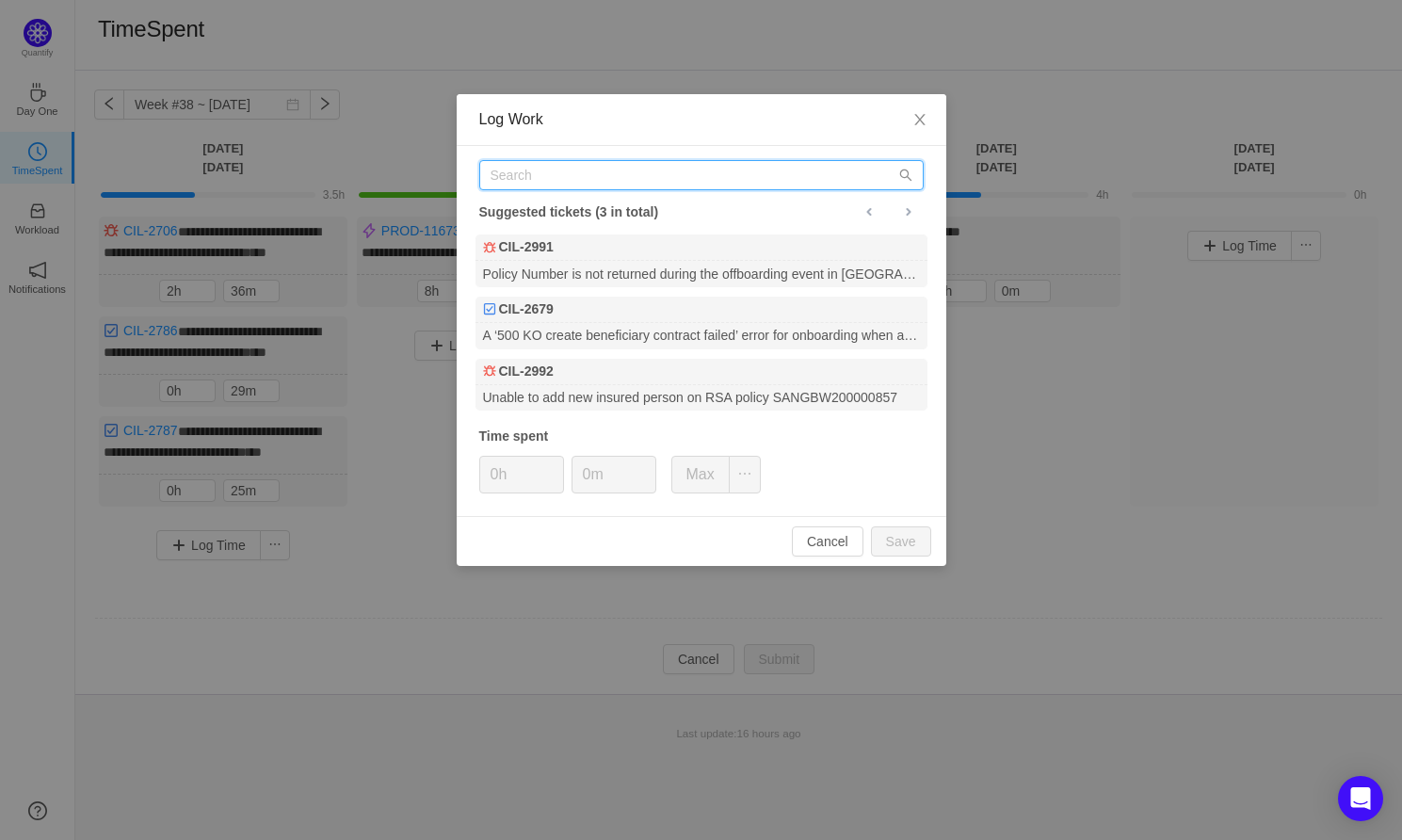
click at [550, 181] on input "text" at bounding box center [701, 175] width 444 height 30
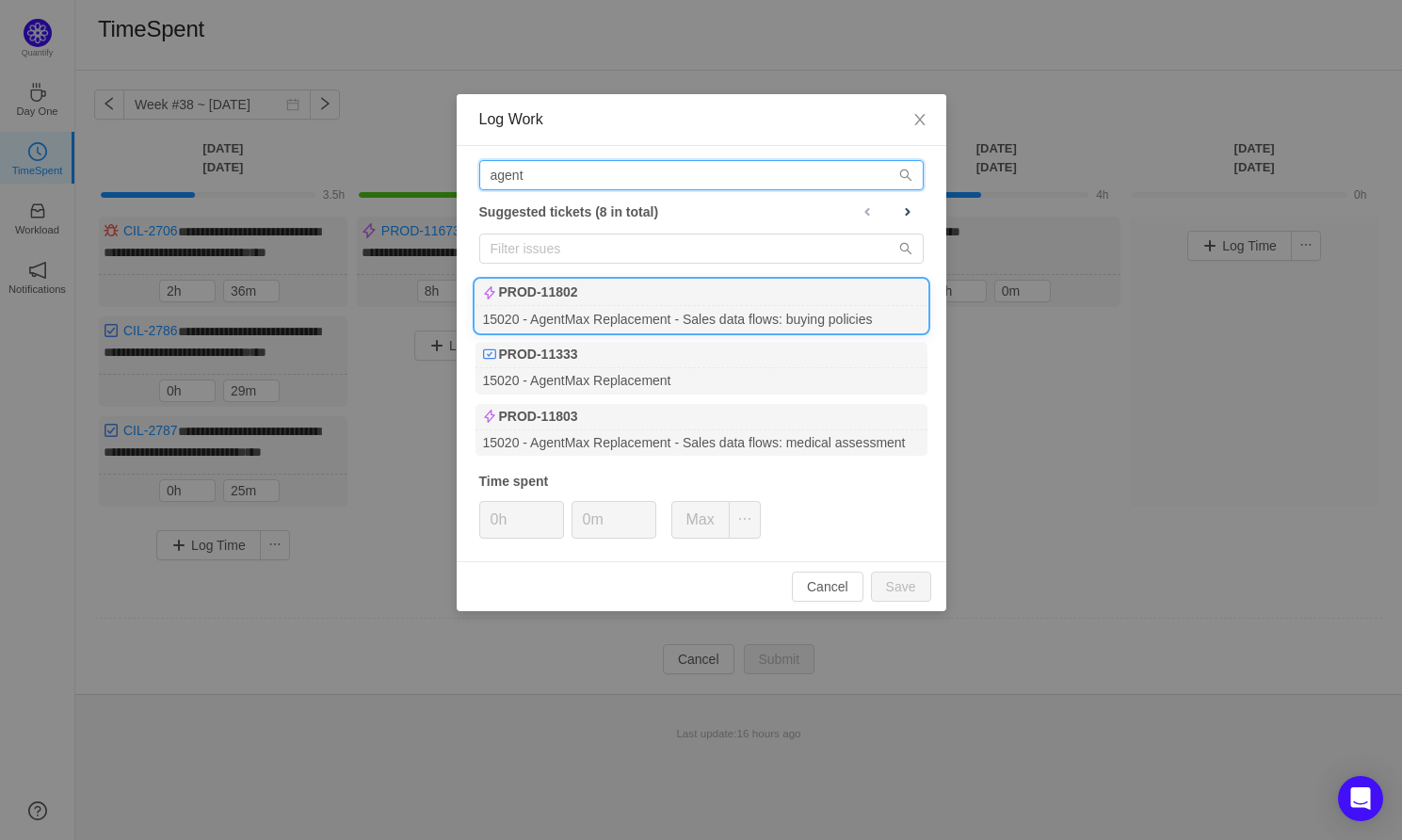
type input "agent"
click at [602, 294] on div "PROD-11802" at bounding box center [701, 293] width 452 height 27
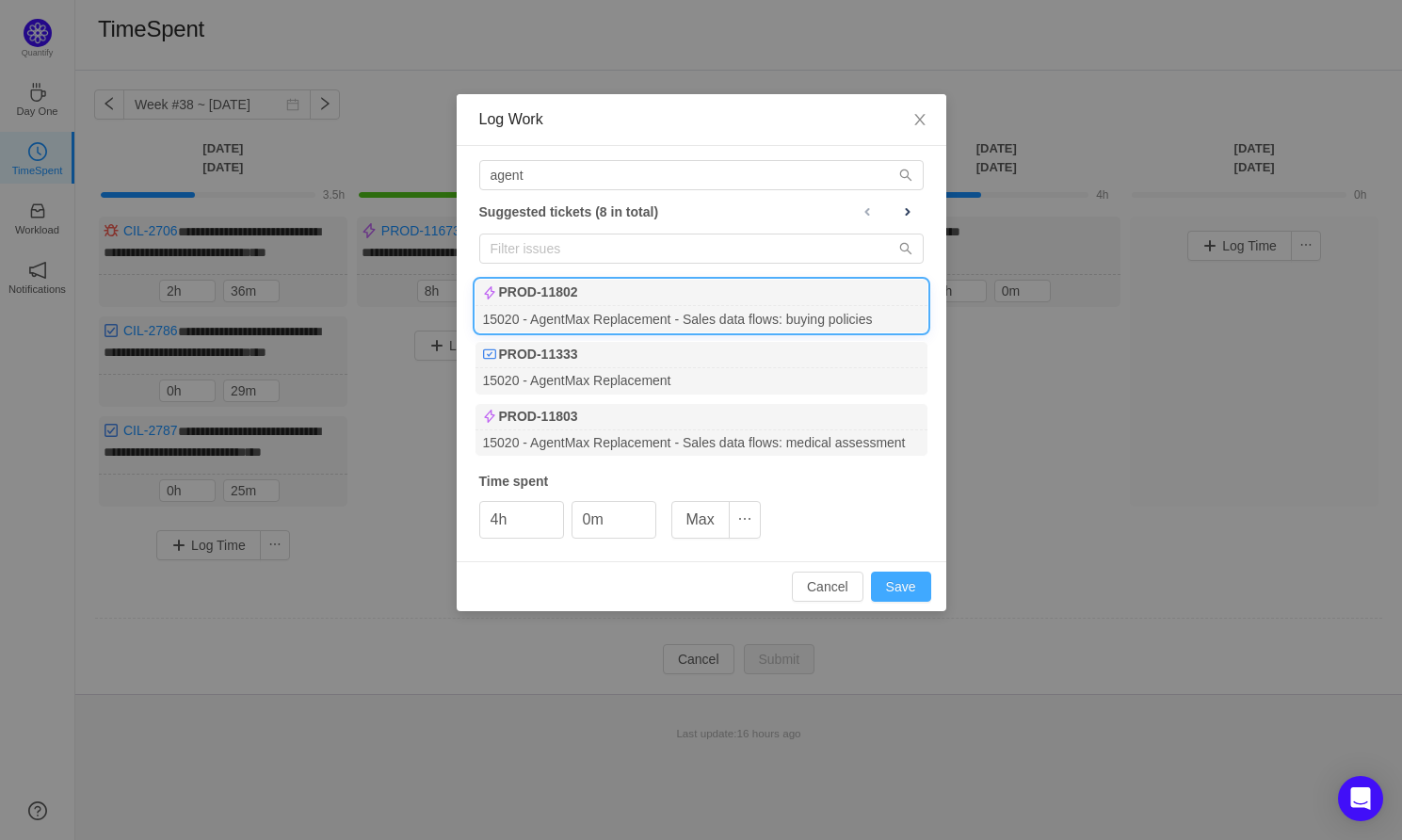
click at [904, 571] on button "Save" at bounding box center [901, 586] width 61 height 30
type input "0h"
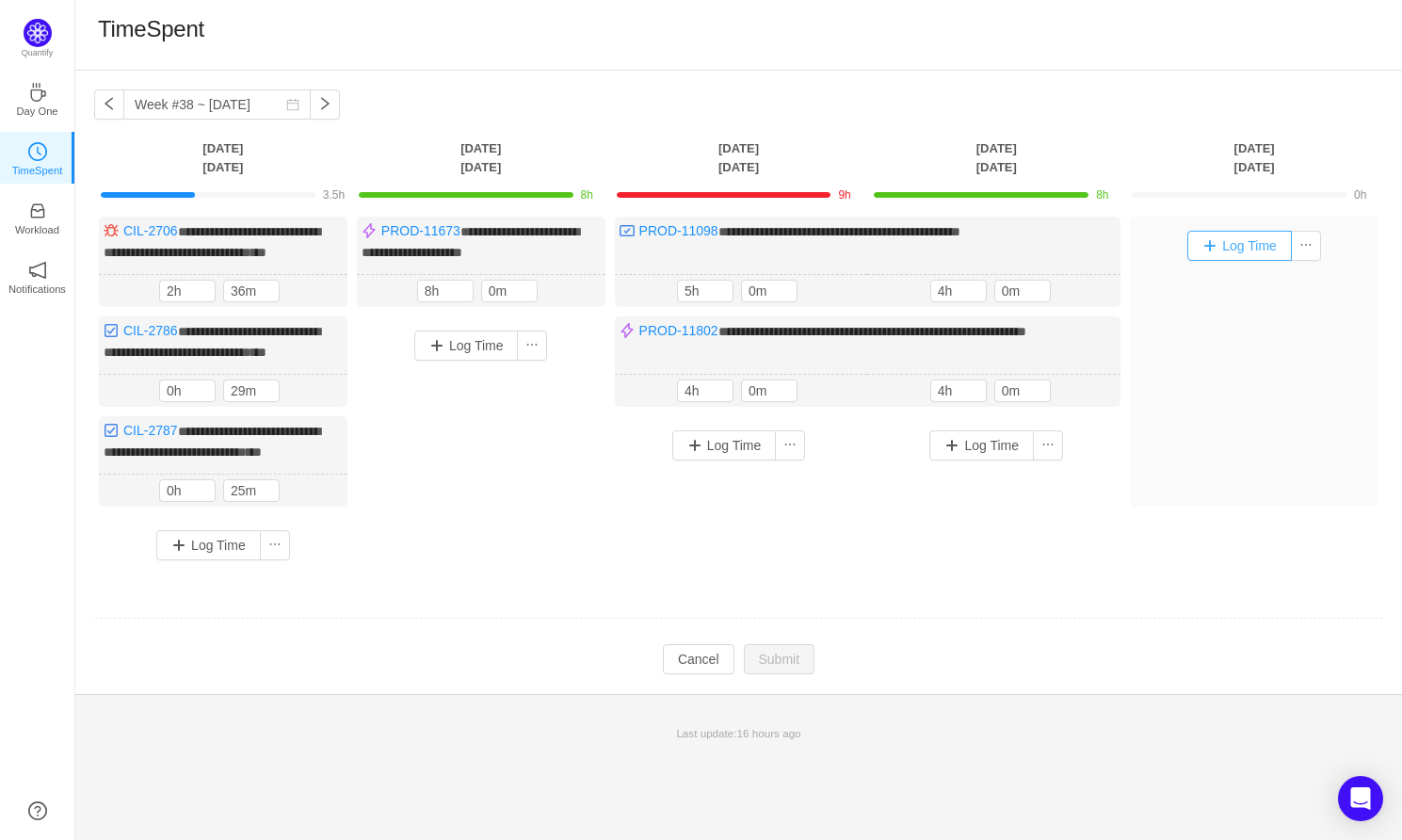
click at [1251, 239] on button "Log Time" at bounding box center [1239, 246] width 104 height 30
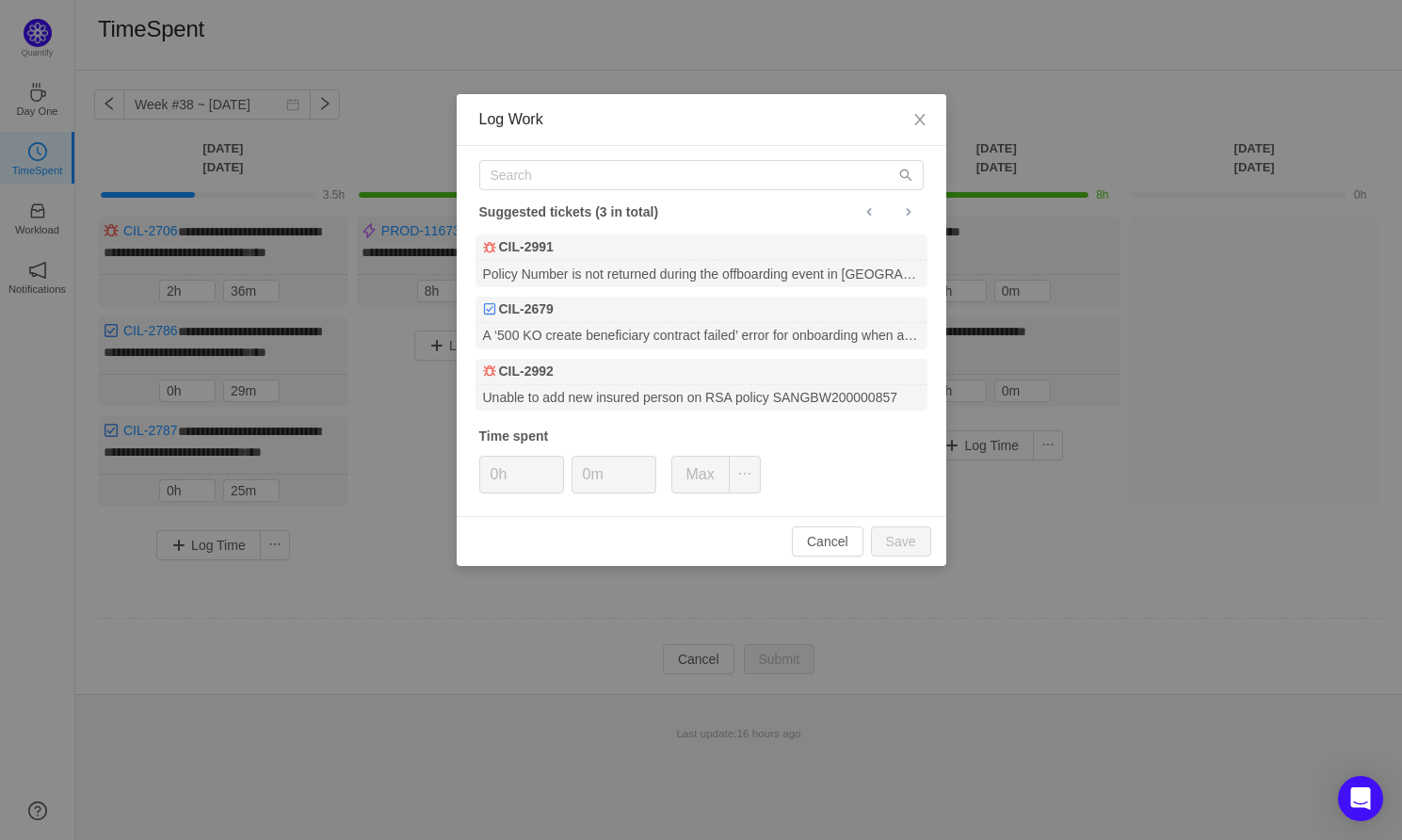
click at [593, 158] on div "Suggested tickets (3 in total) CIL-2991 Policy Number is not returned during th…" at bounding box center [701, 331] width 490 height 370
click at [569, 168] on input "text" at bounding box center [701, 175] width 444 height 30
type input "A"
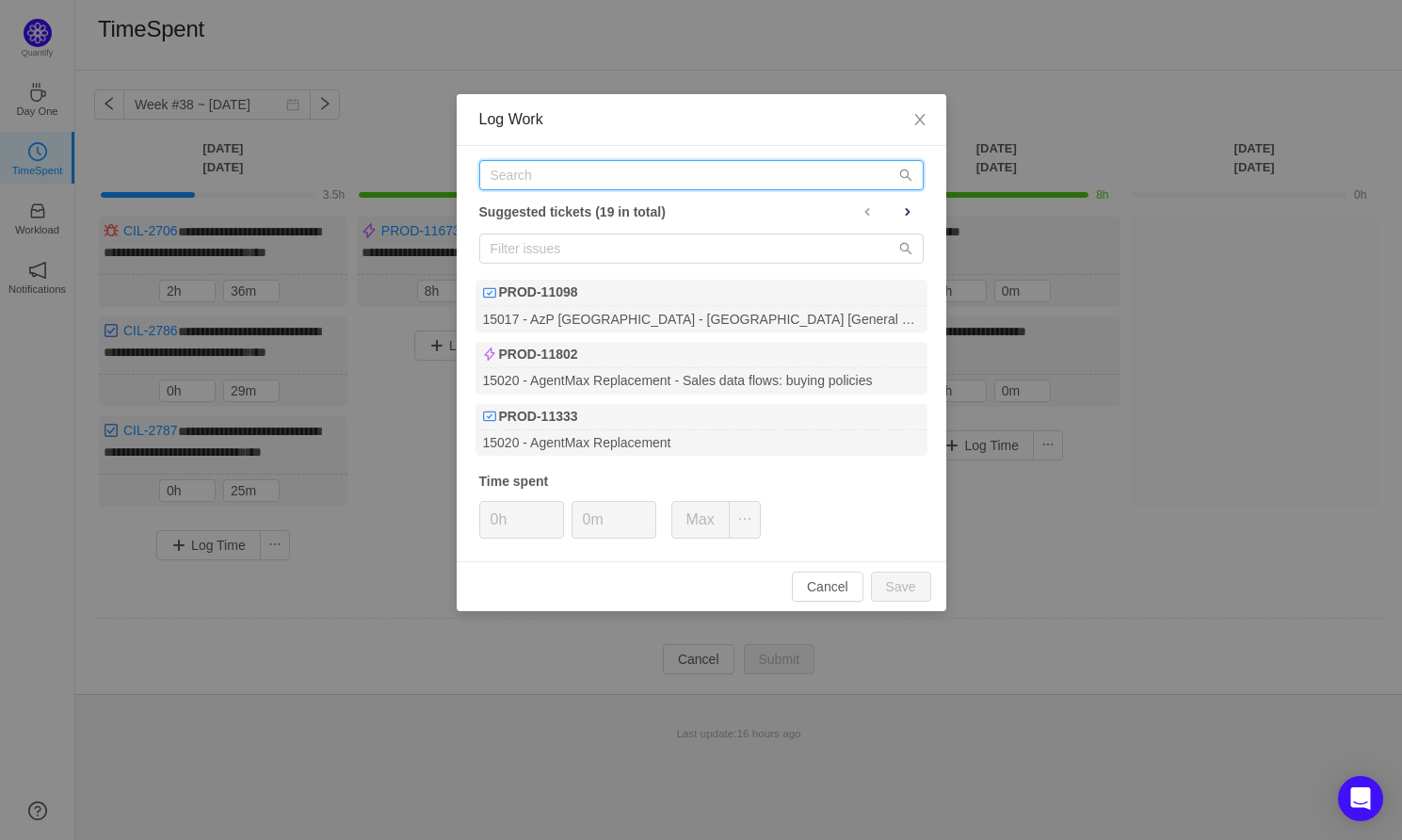
paste input "PROD-11098"
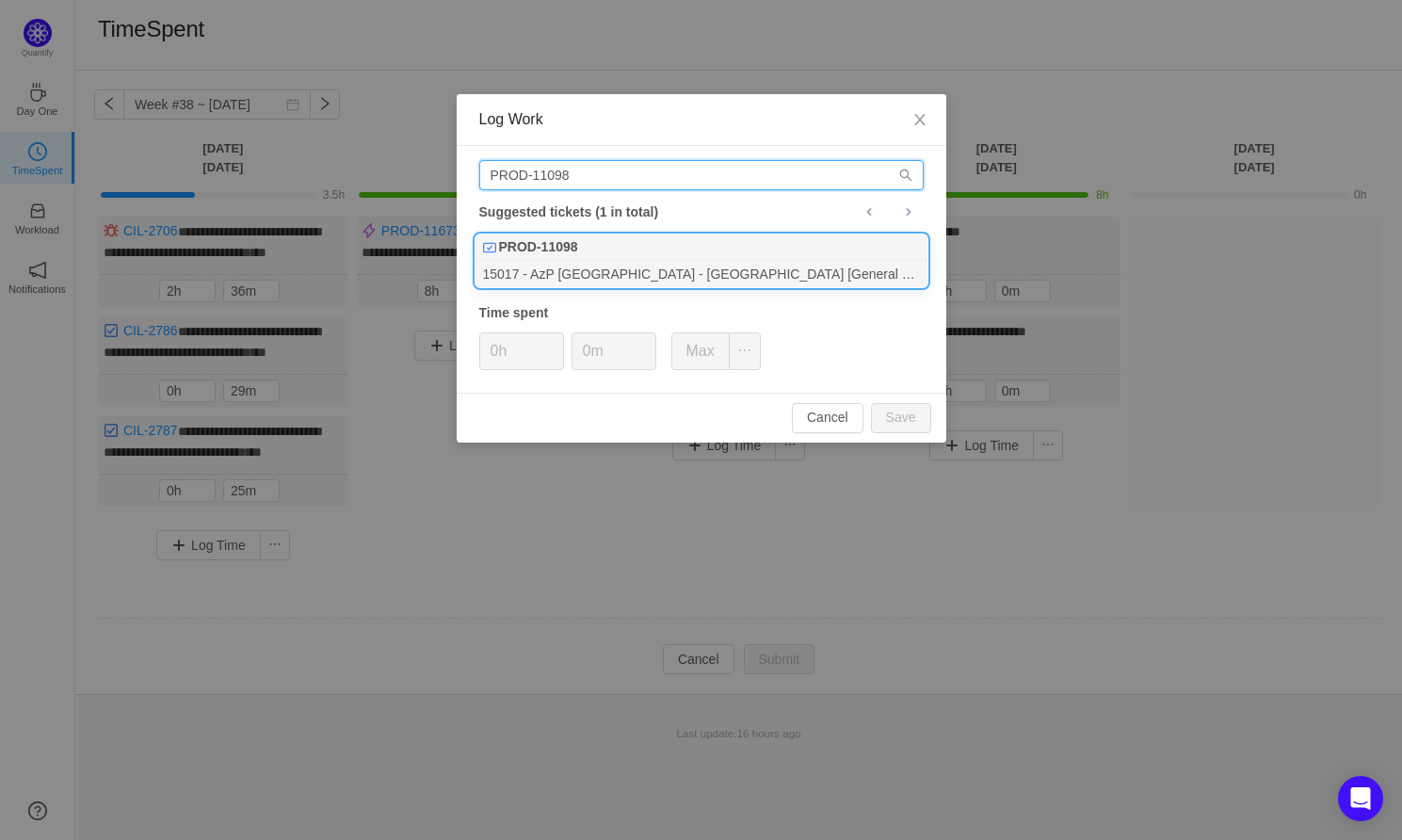
type input "PROD-11098"
click at [659, 254] on div "PROD-11098" at bounding box center [701, 247] width 452 height 27
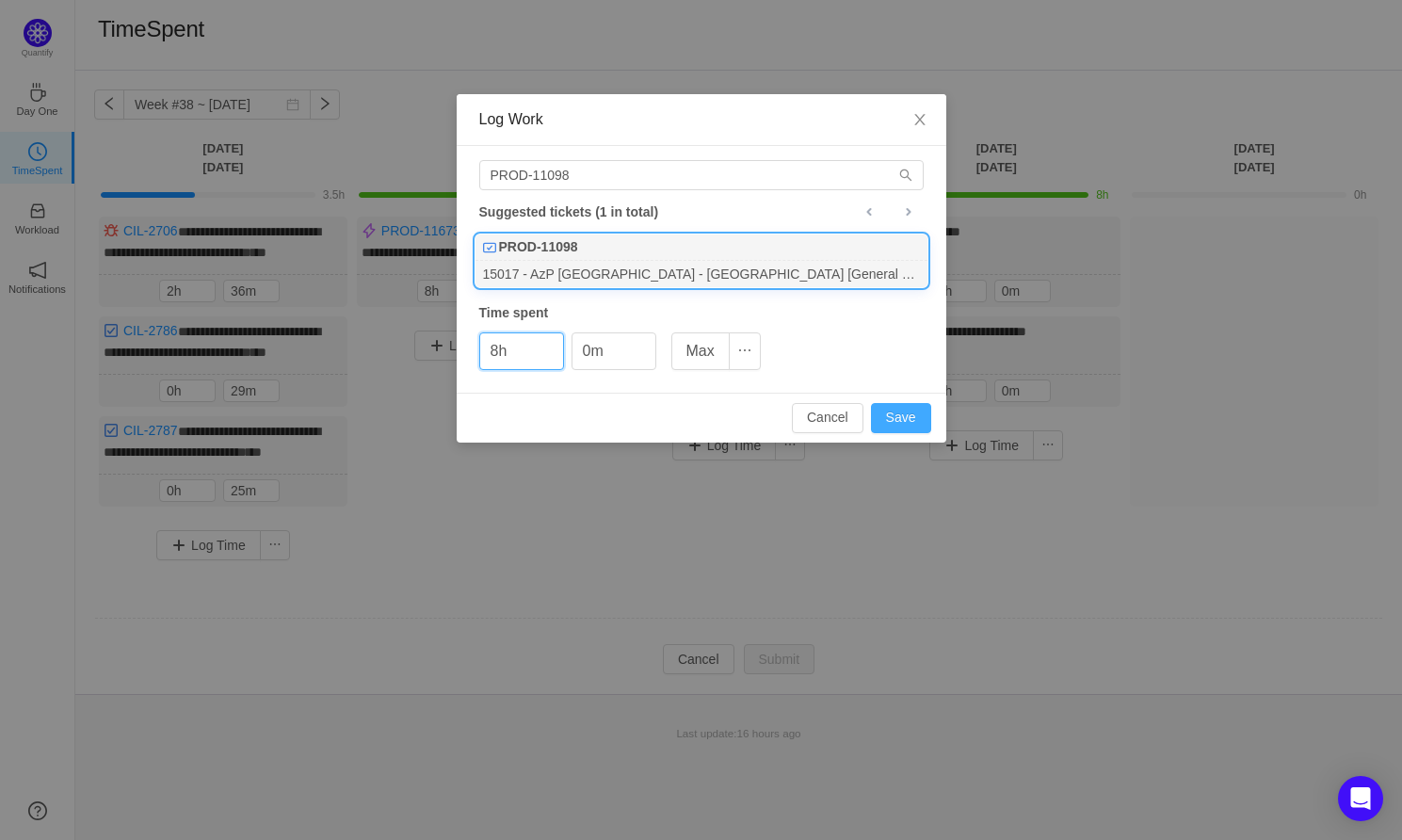
click at [887, 403] on button "Save" at bounding box center [901, 418] width 61 height 30
type input "0h"
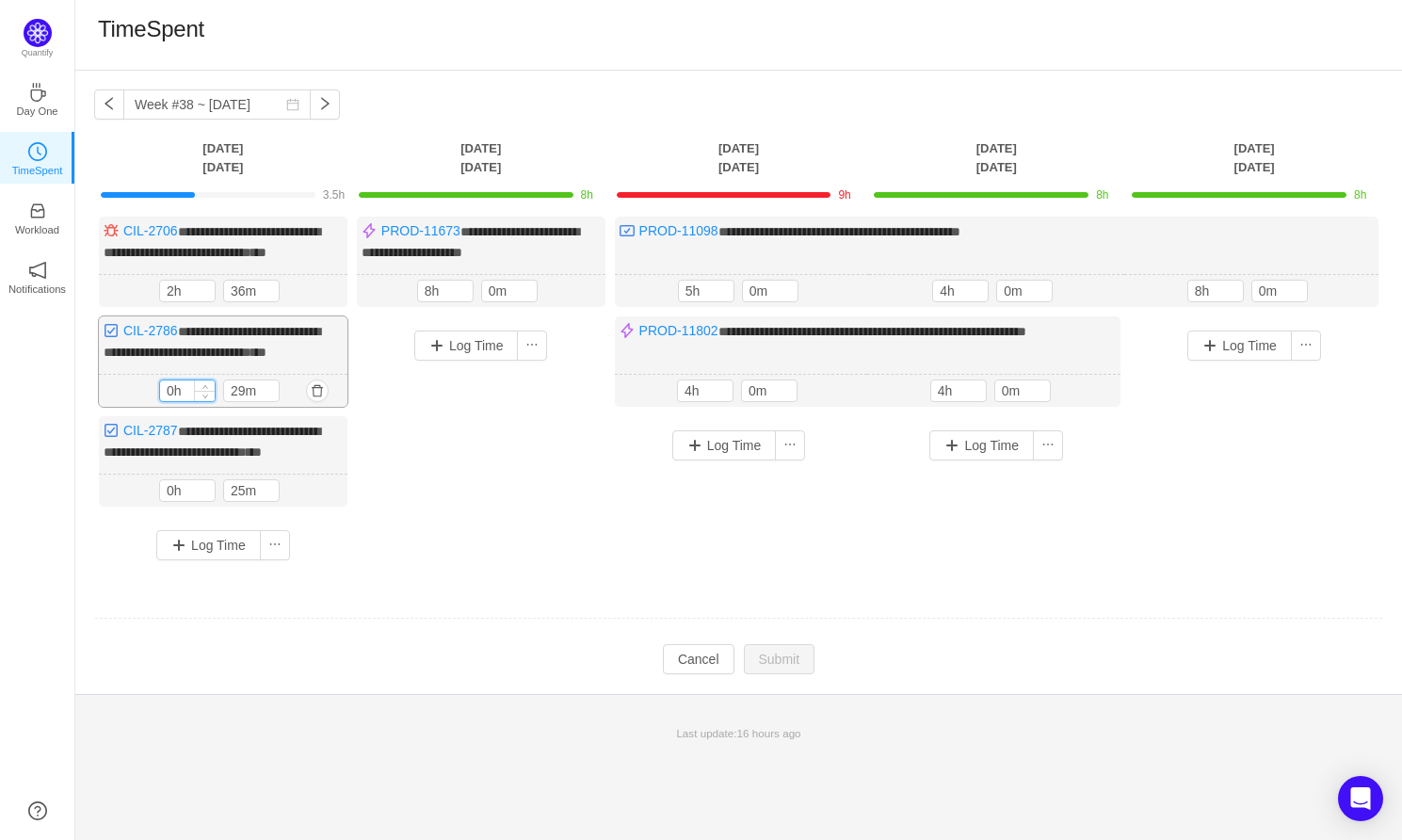
click at [178, 401] on input "0h" at bounding box center [188, 391] width 55 height 21
type input "2h"
click at [186, 299] on input "2h" at bounding box center [188, 291] width 55 height 21
click at [171, 301] on input "2h" at bounding box center [188, 291] width 55 height 21
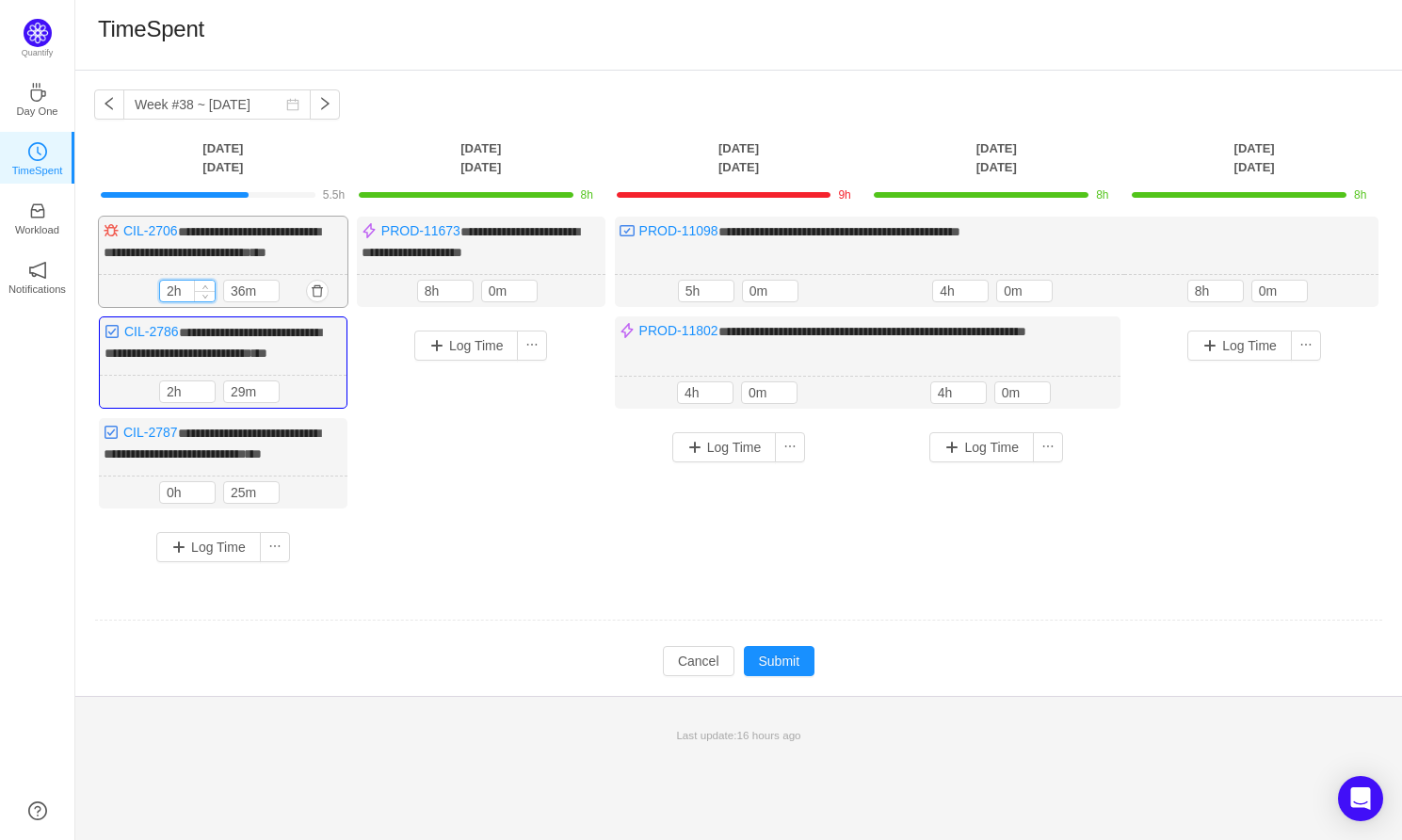
click at [171, 301] on input "2h" at bounding box center [188, 291] width 55 height 21
click at [185, 503] on input "0h" at bounding box center [188, 492] width 55 height 21
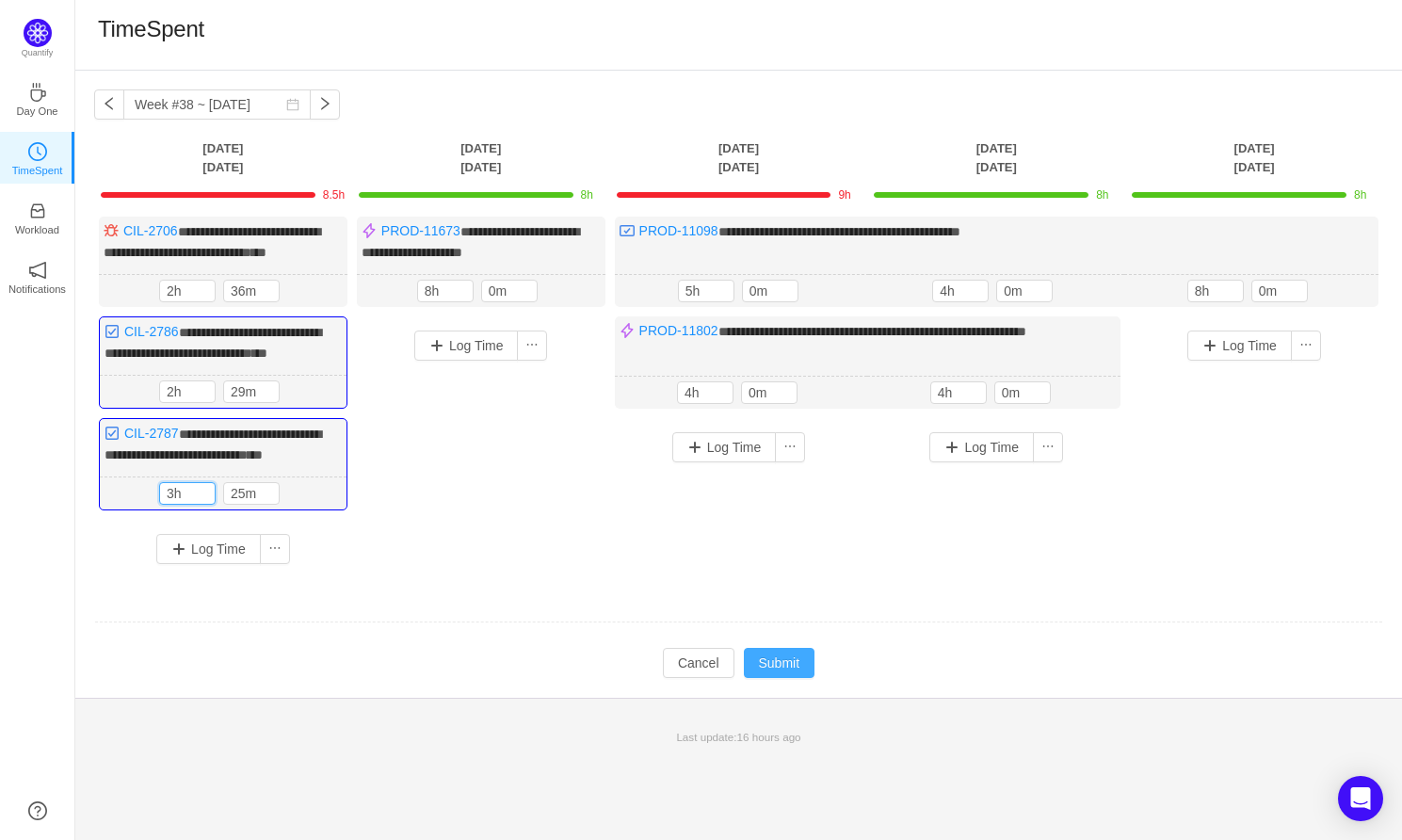
type input "3h"
click at [787, 678] on button "Submit" at bounding box center [780, 663] width 72 height 30
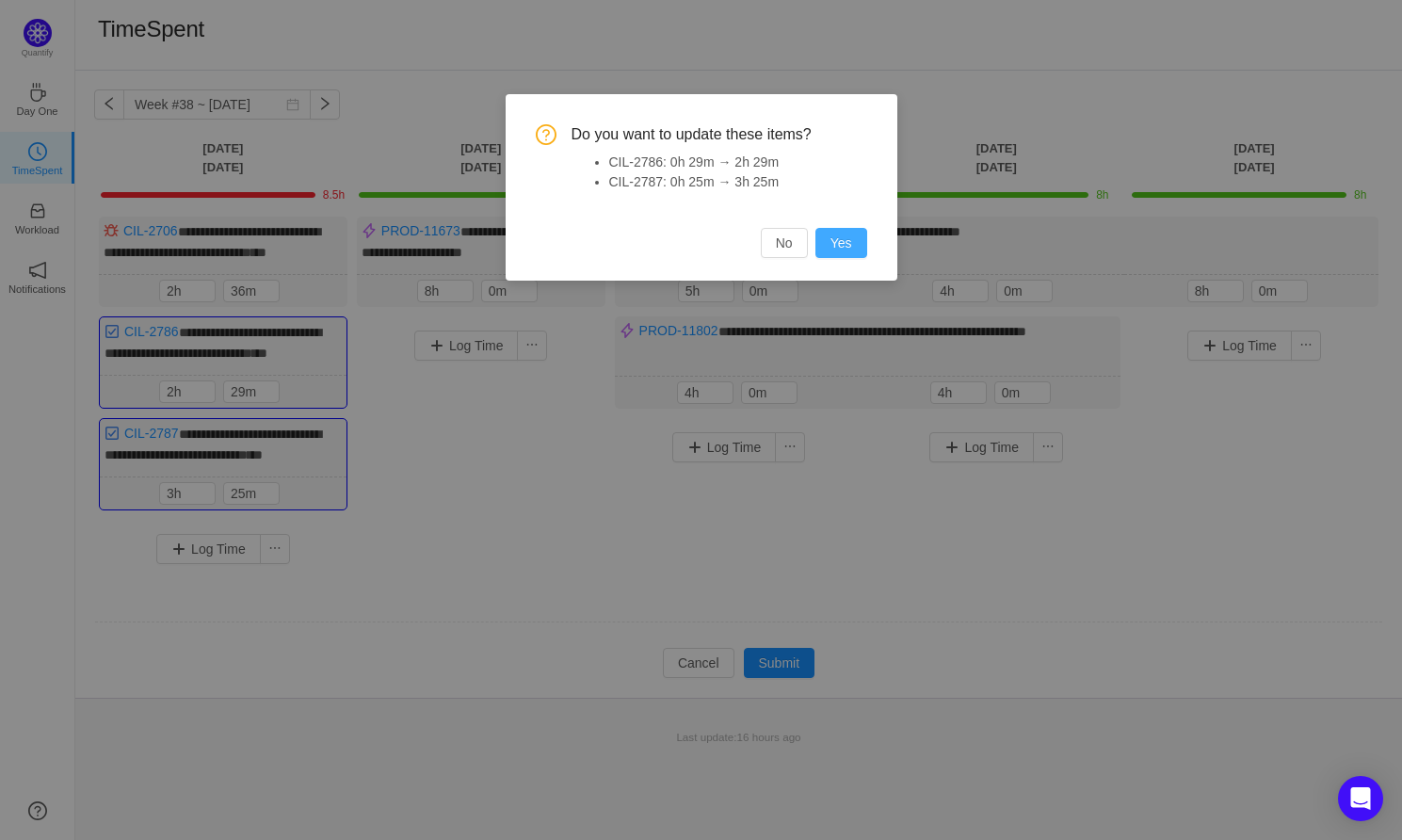
click at [833, 242] on button "Yes" at bounding box center [841, 243] width 52 height 30
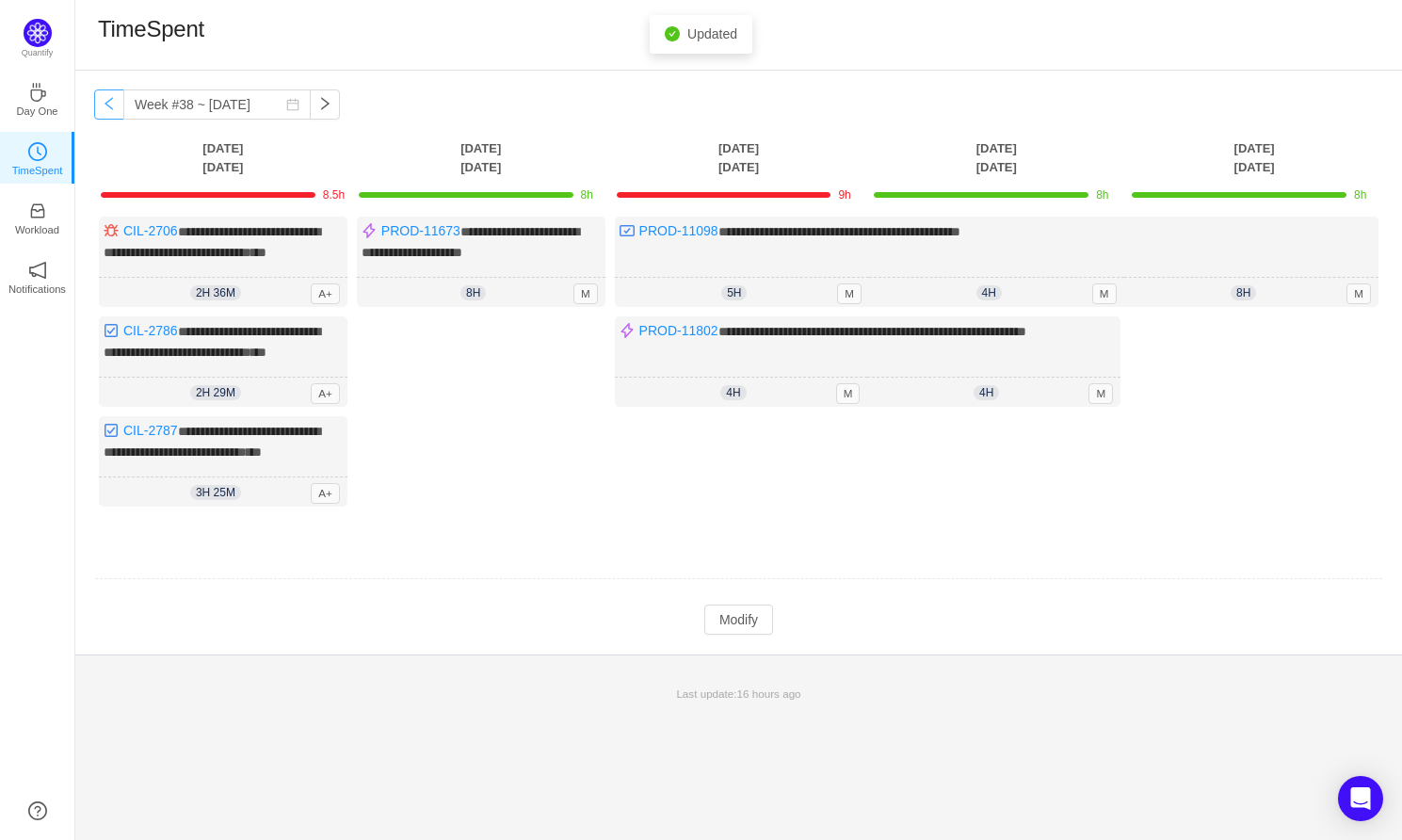
click at [113, 104] on button "button" at bounding box center [109, 104] width 30 height 30
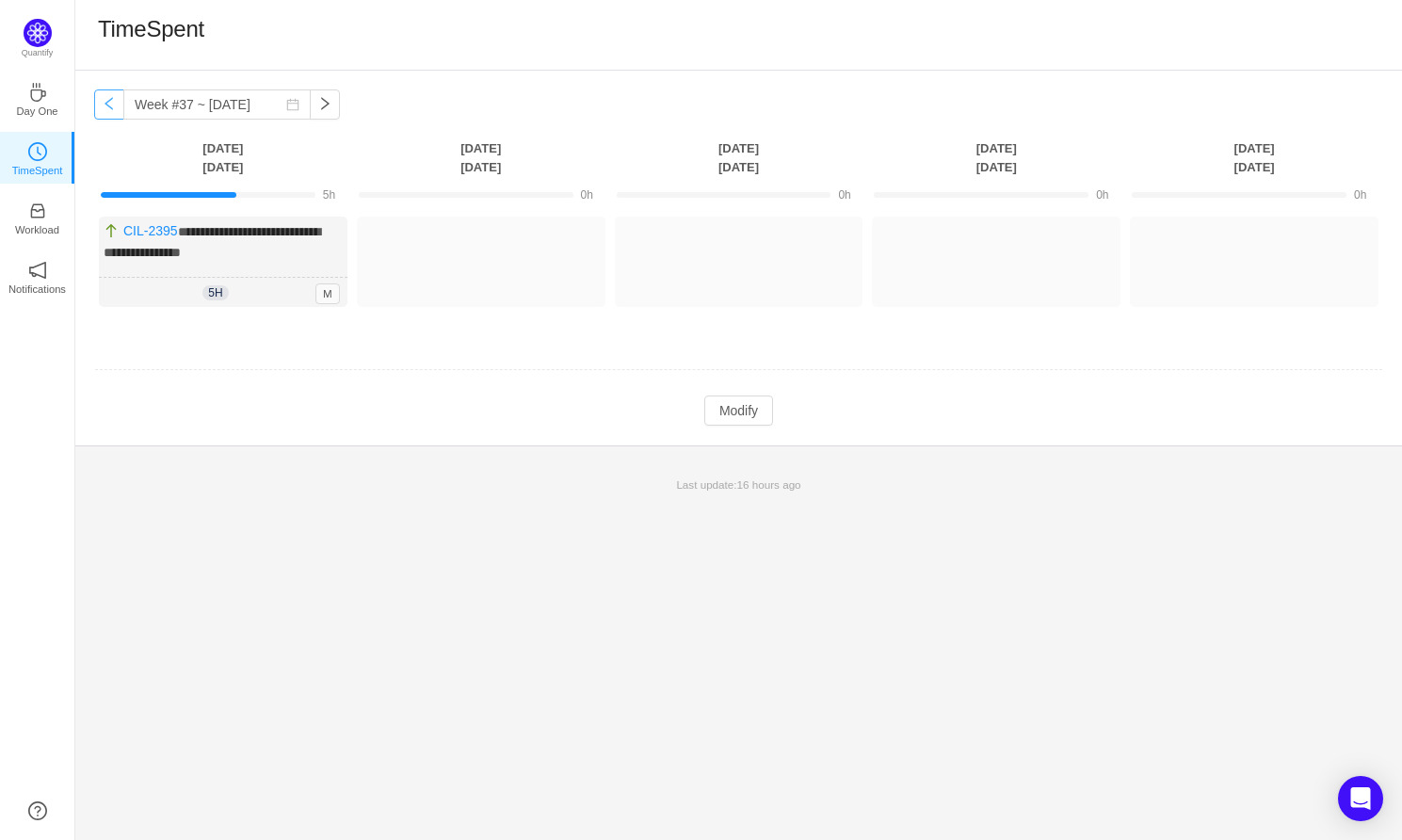
click at [106, 104] on button "button" at bounding box center [109, 104] width 30 height 30
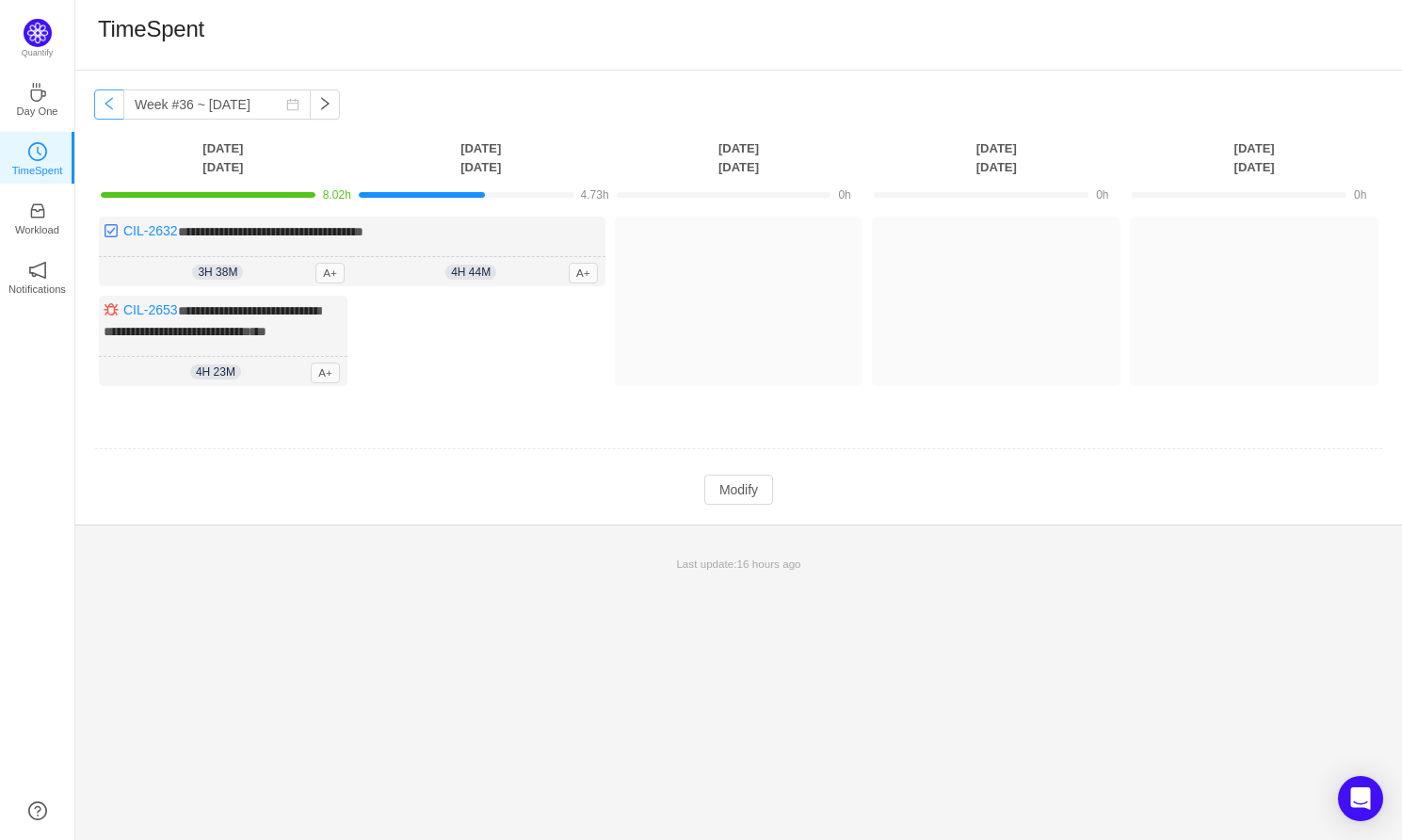
click at [99, 115] on button "button" at bounding box center [109, 104] width 30 height 30
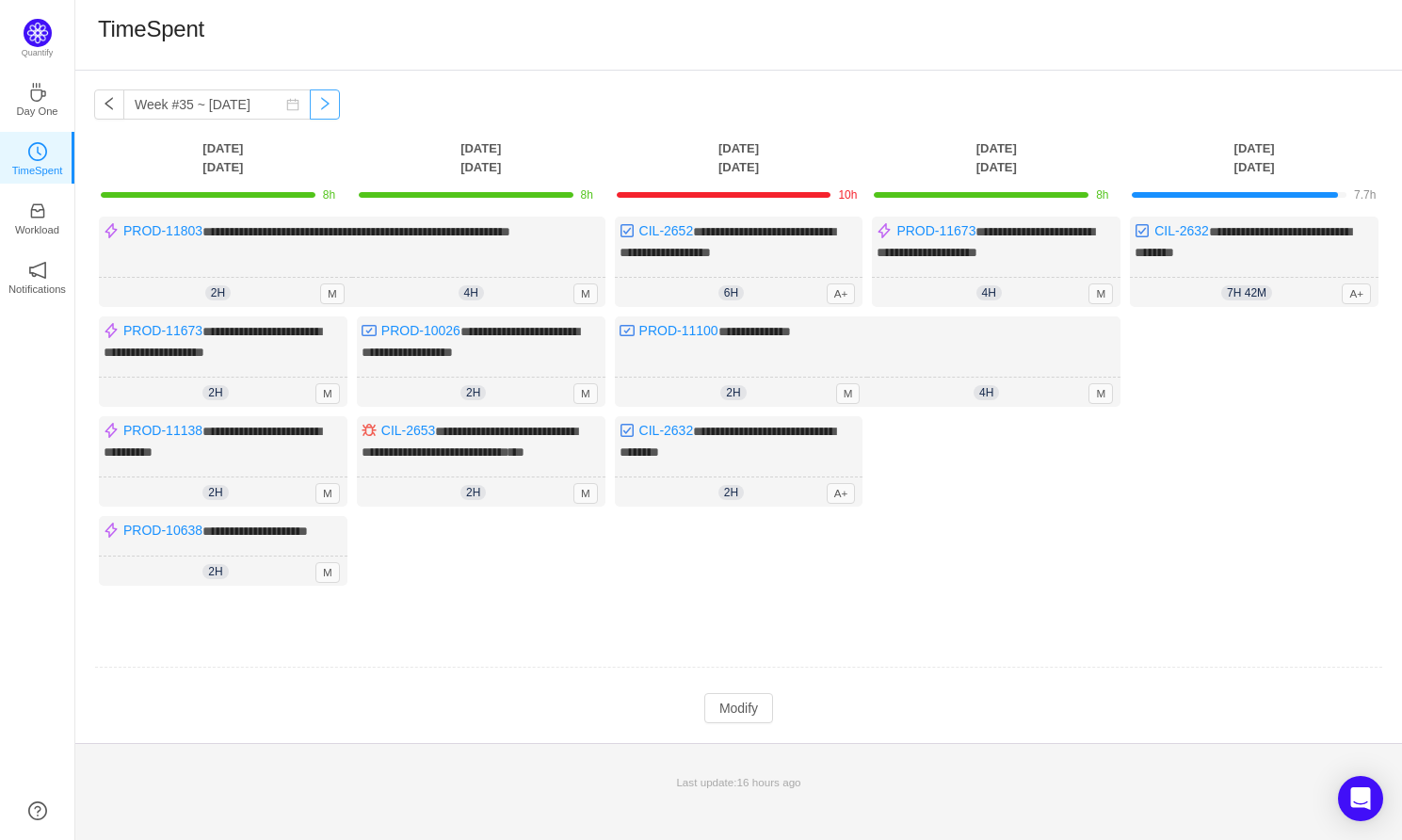
click at [310, 99] on button "button" at bounding box center [325, 104] width 30 height 30
type input "Week #36 ~ Sep 01"
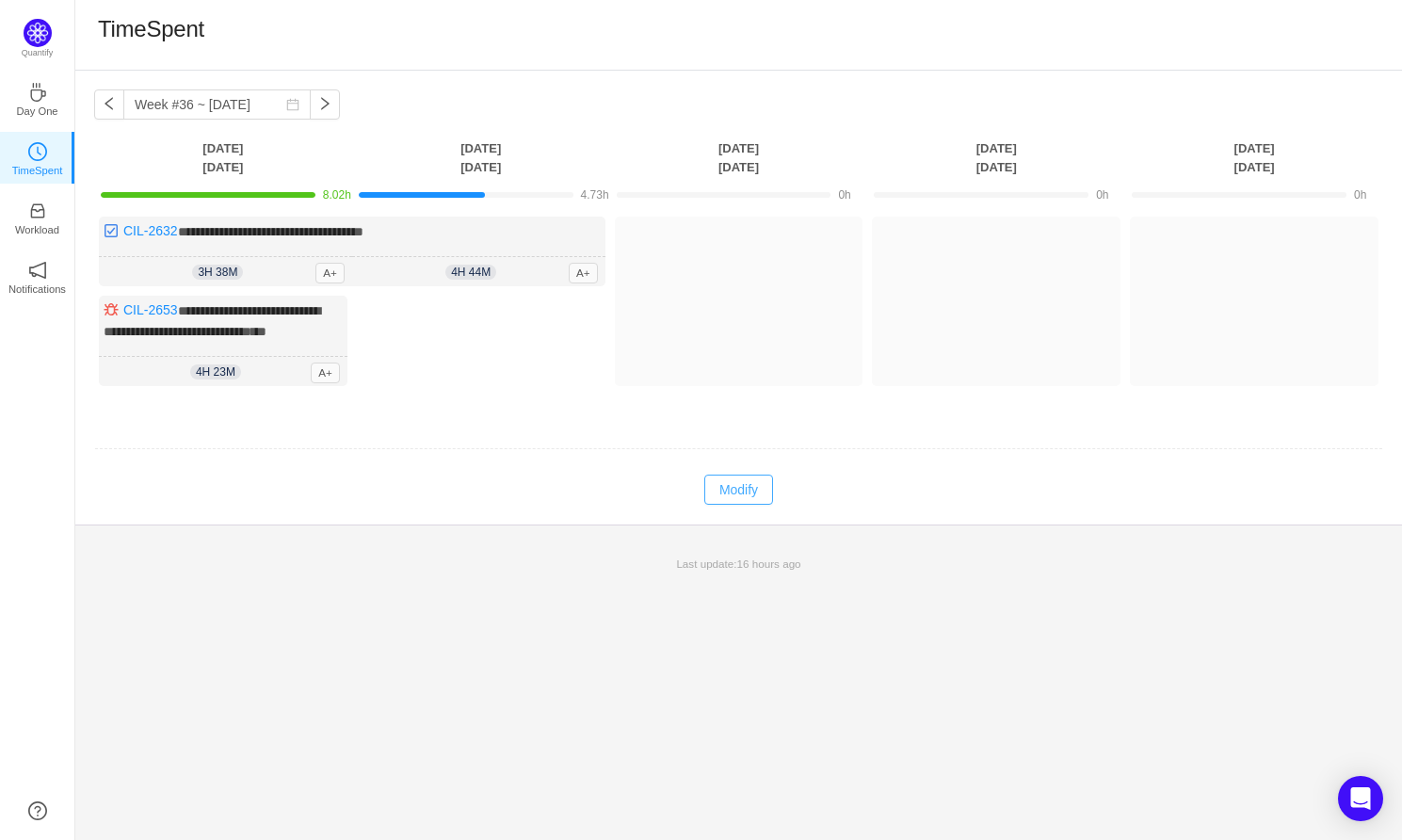
click at [749, 505] on button "Modify" at bounding box center [738, 490] width 69 height 30
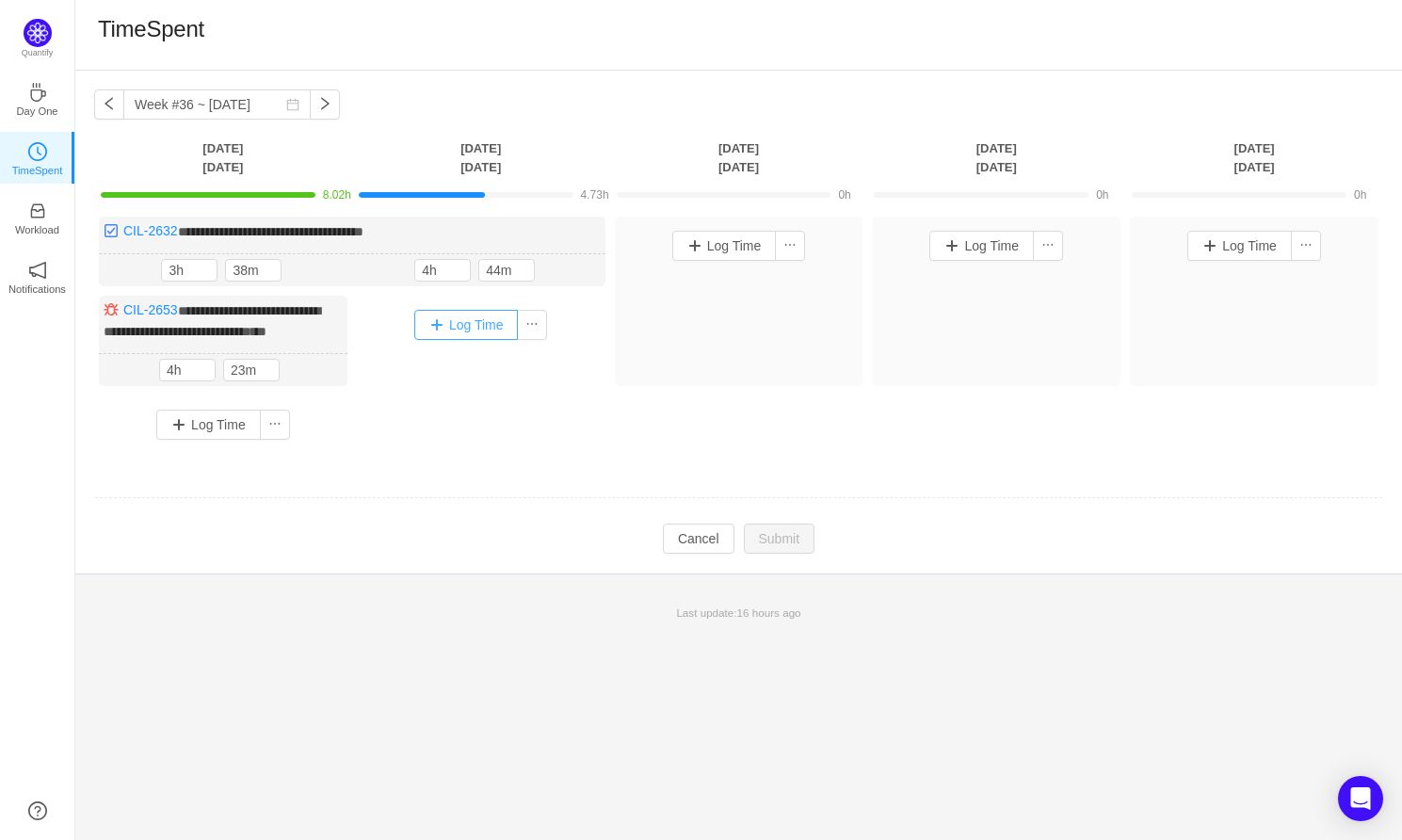
click at [458, 334] on button "Log Time" at bounding box center [466, 325] width 104 height 30
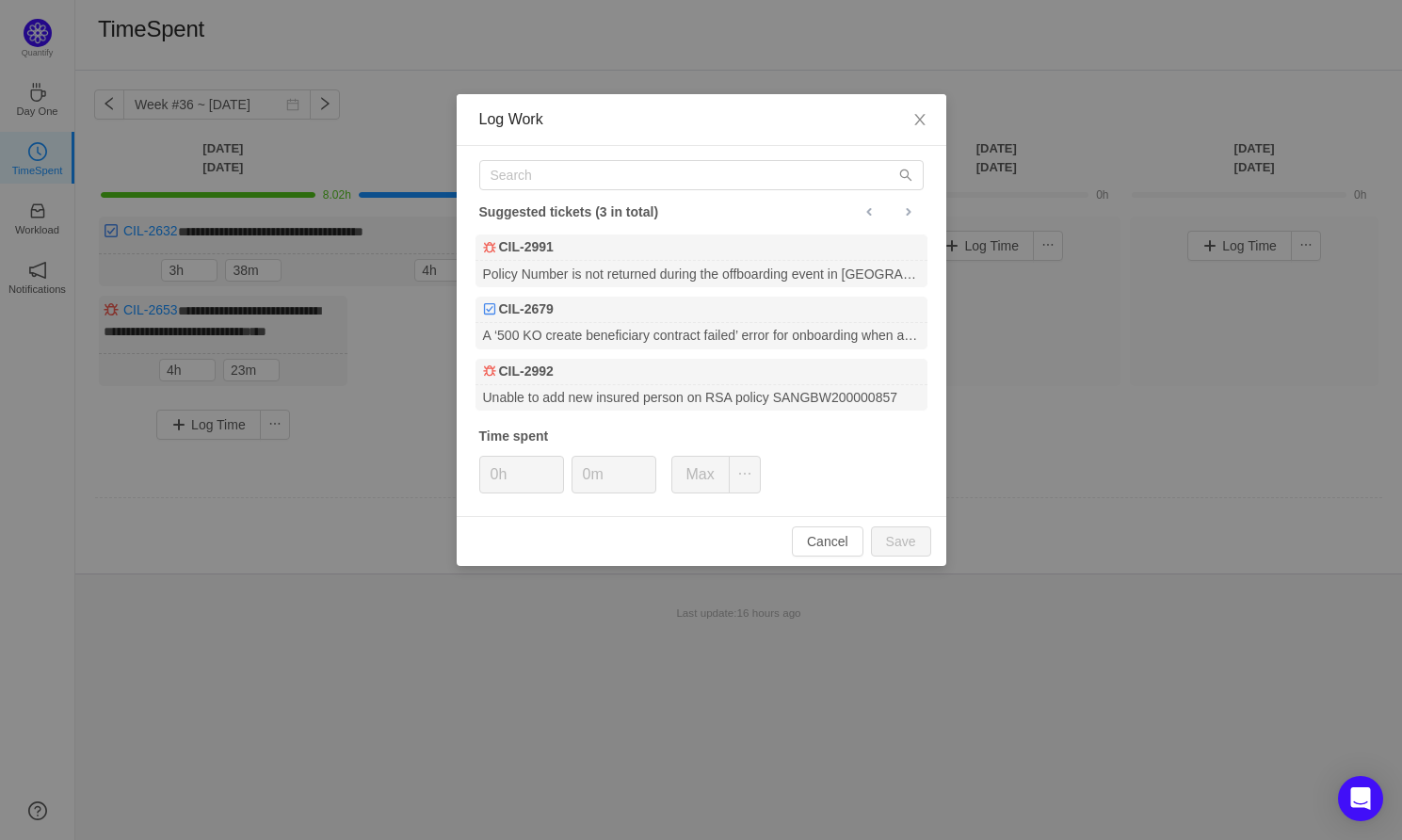
click at [539, 190] on div "Suggested tickets (3 in total) CIL-2991 Policy Number is not returned during th…" at bounding box center [701, 331] width 490 height 370
click at [530, 170] on input "text" at bounding box center [701, 175] width 444 height 30
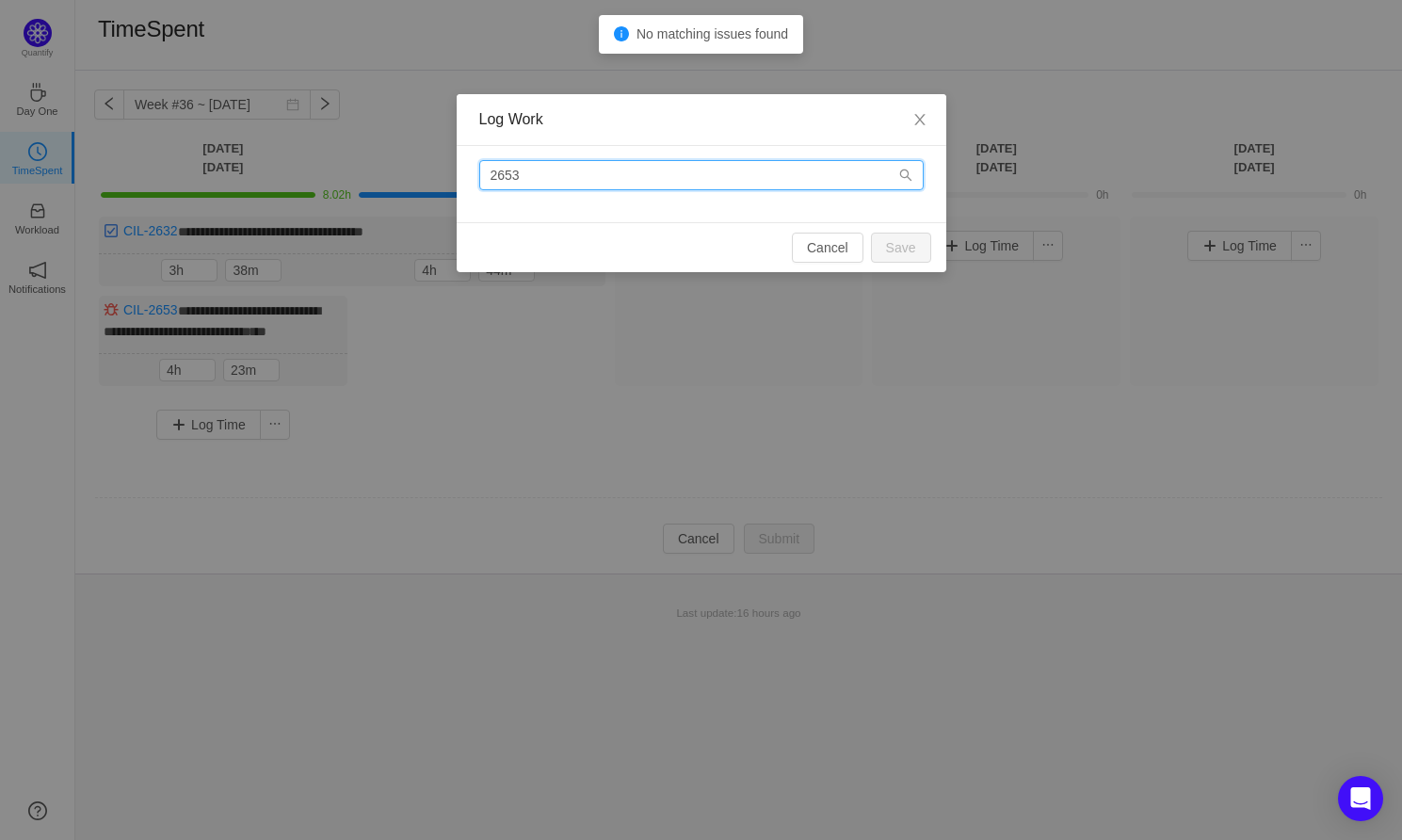
click at [495, 176] on input "2653" at bounding box center [701, 175] width 444 height 30
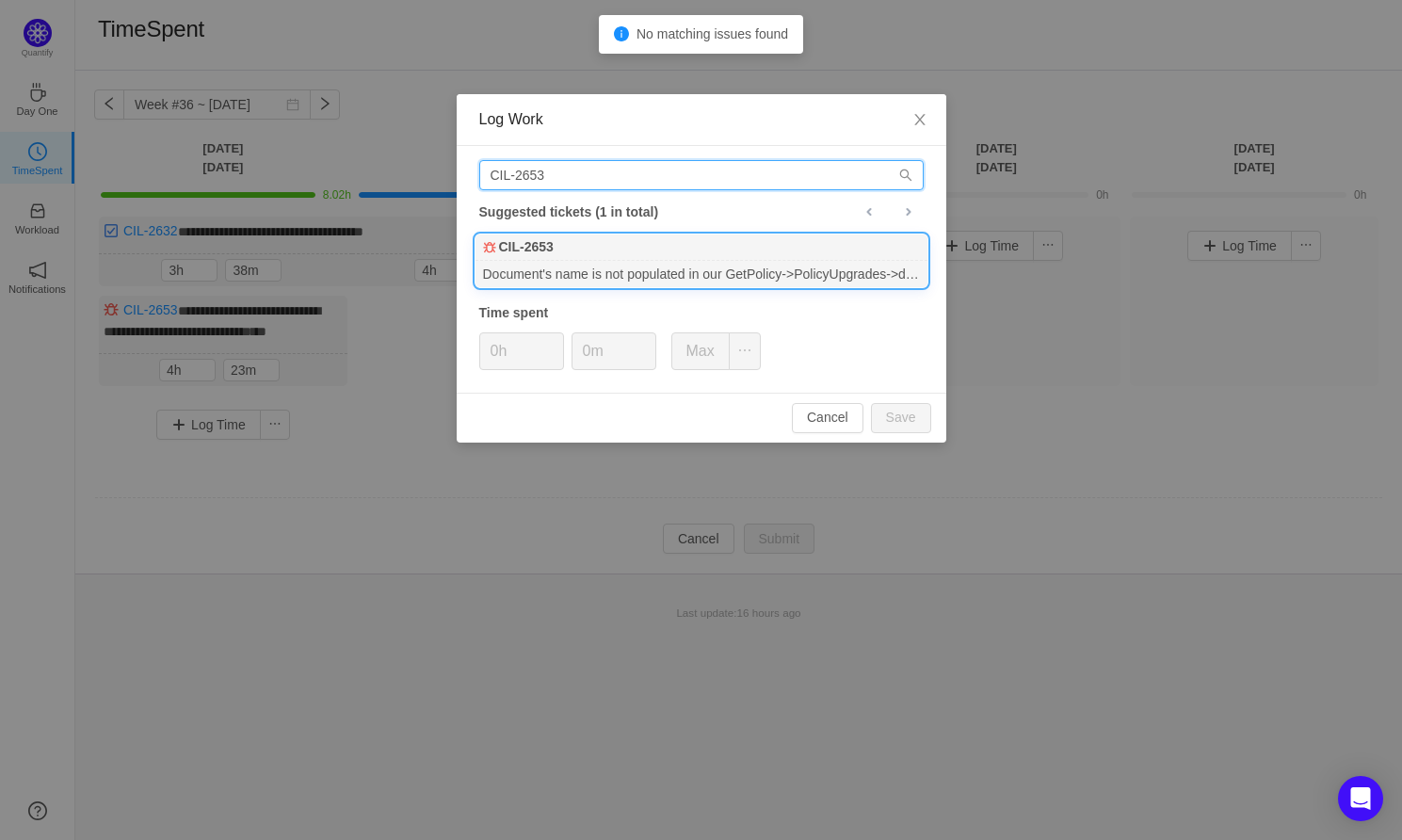
type input "CIL-2653"
click at [603, 258] on div "CIL-2653" at bounding box center [701, 247] width 452 height 27
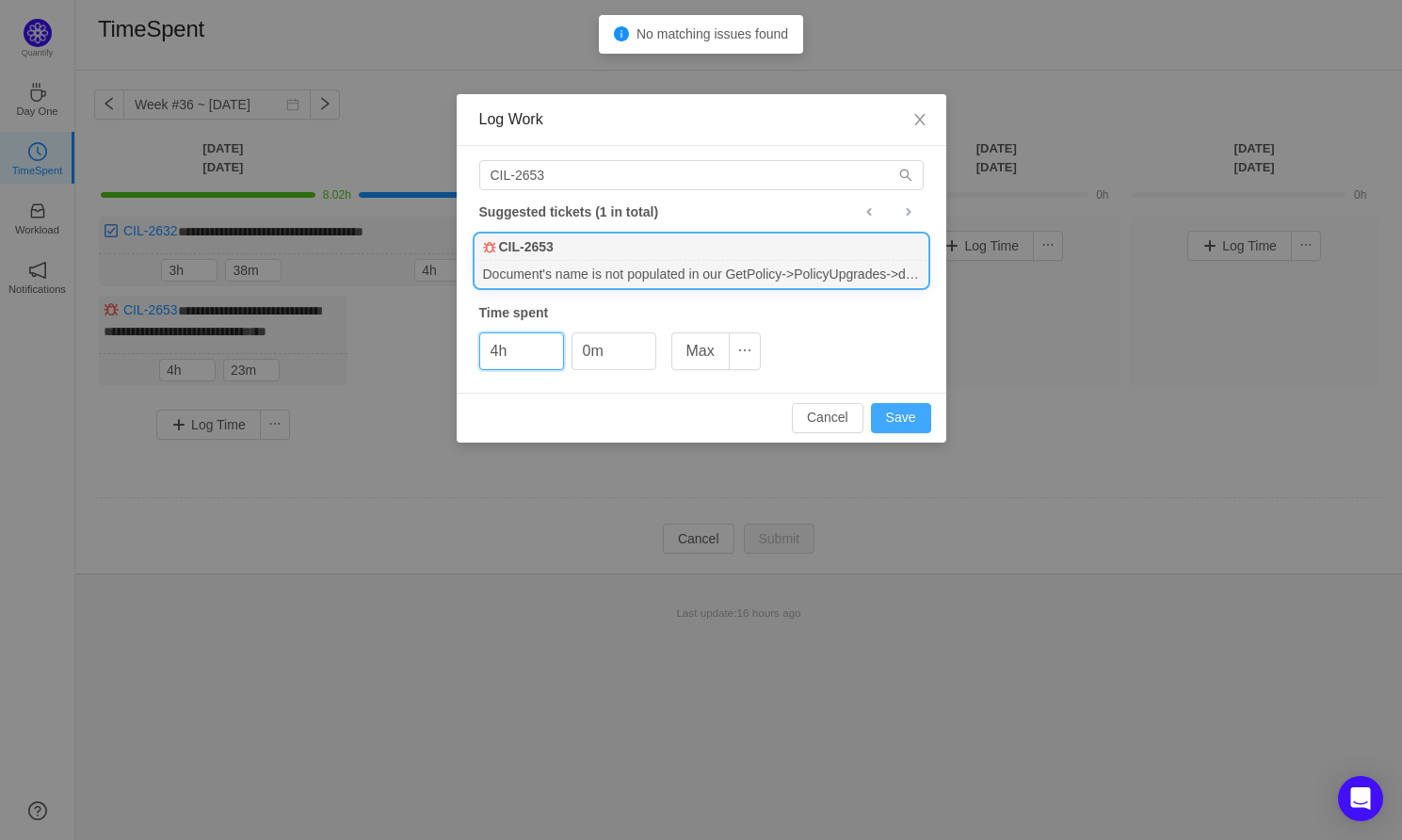
click at [899, 420] on button "Save" at bounding box center [901, 418] width 61 height 30
type input "0h"
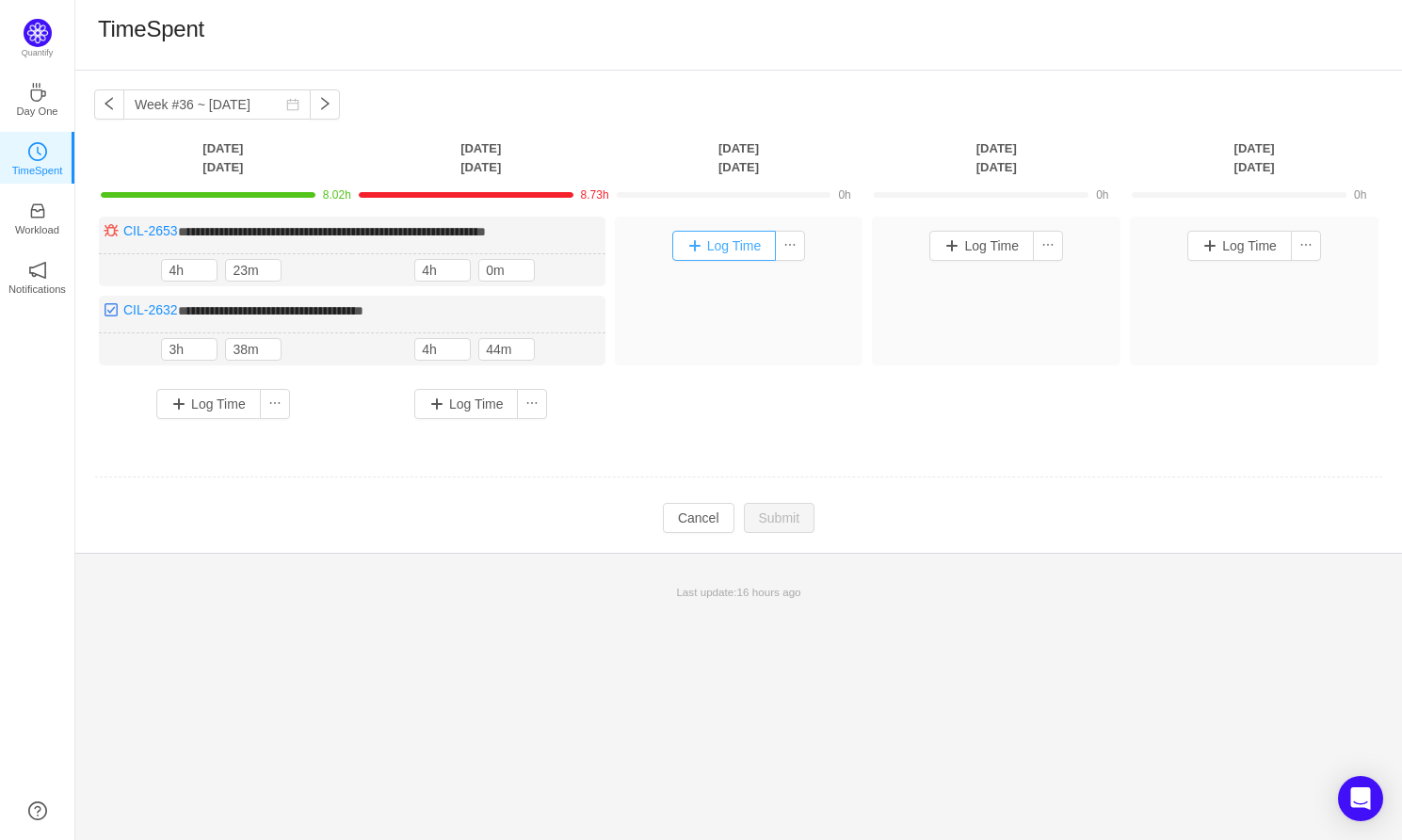
click at [734, 242] on button "Log Time" at bounding box center [725, 246] width 104 height 30
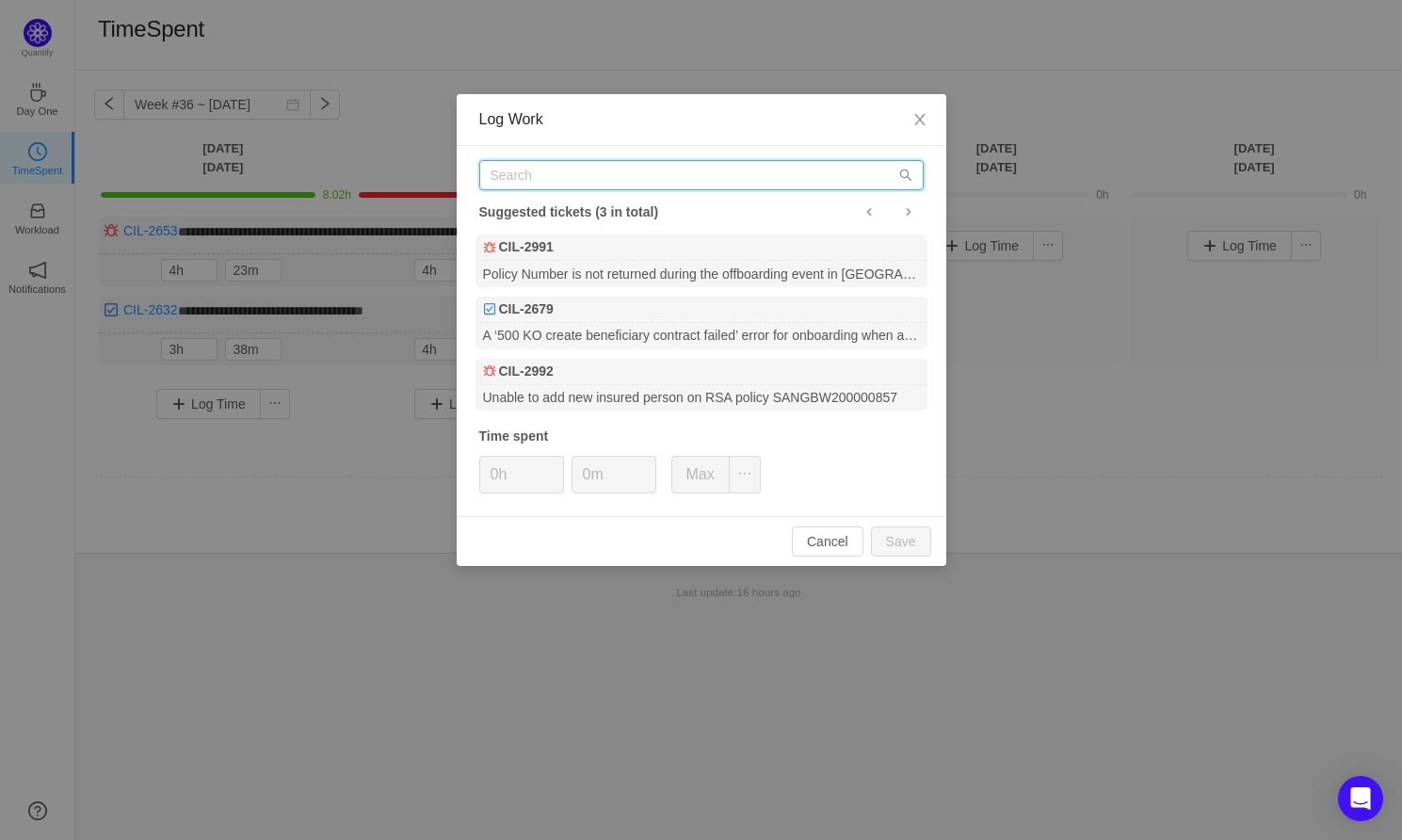
click at [618, 173] on input "text" at bounding box center [701, 175] width 444 height 30
click at [592, 175] on input "text" at bounding box center [701, 175] width 444 height 30
paste input "PROD-11567"
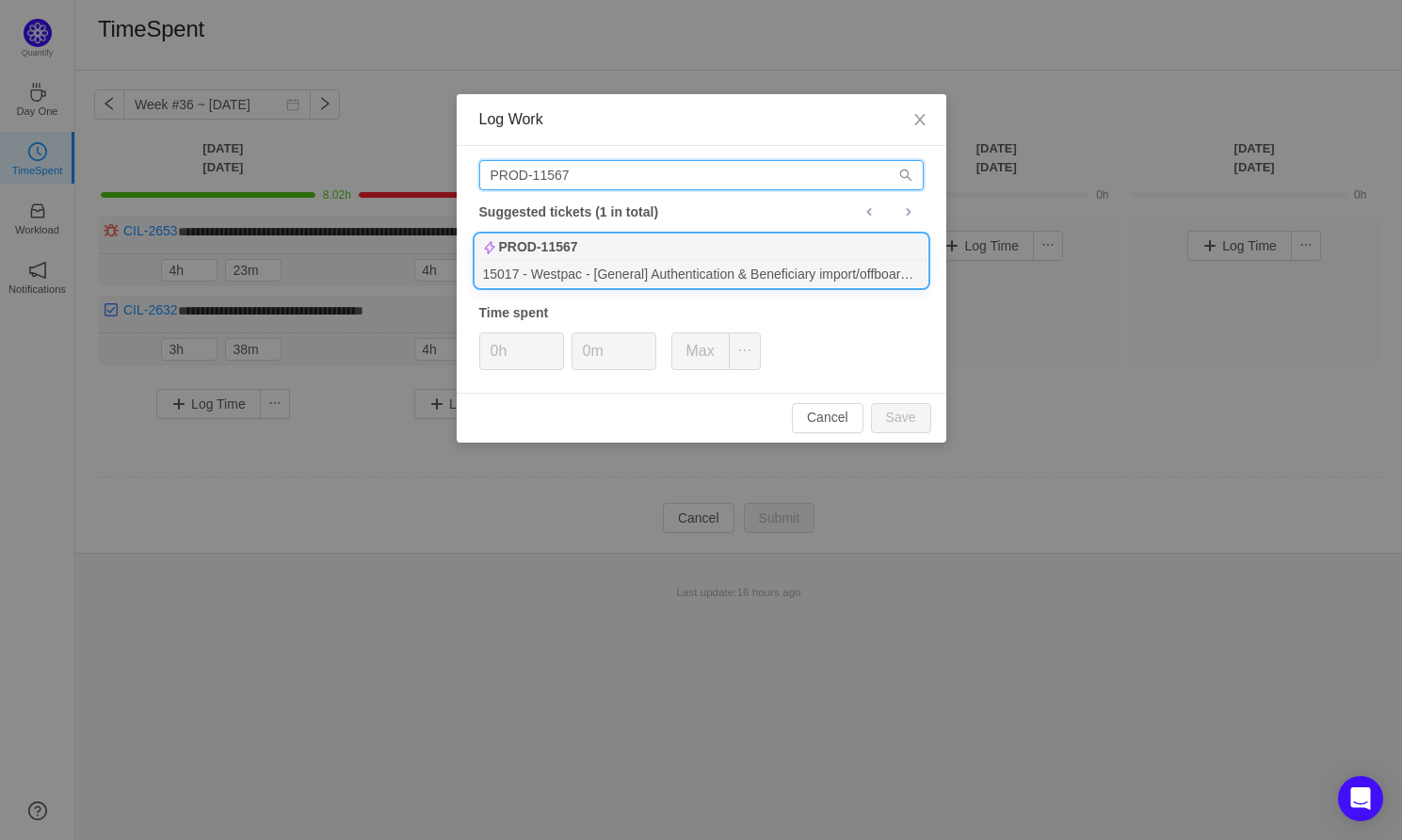
type input "PROD-11567"
click at [605, 242] on div "PROD-11567" at bounding box center [701, 247] width 452 height 27
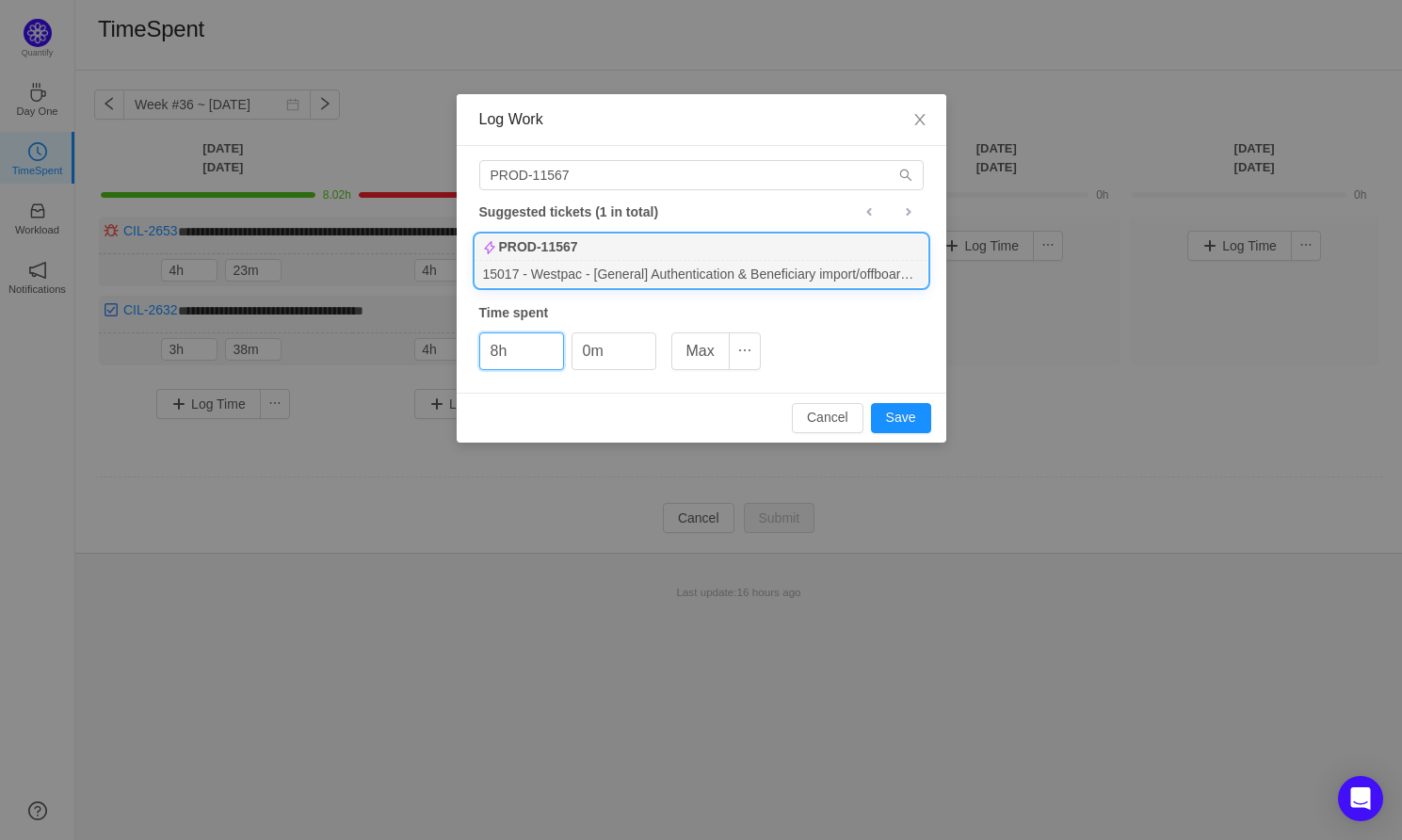
click at [892, 399] on div "Cancel Save" at bounding box center [701, 417] width 490 height 50
click at [892, 412] on button "Save" at bounding box center [901, 418] width 61 height 30
type input "0h"
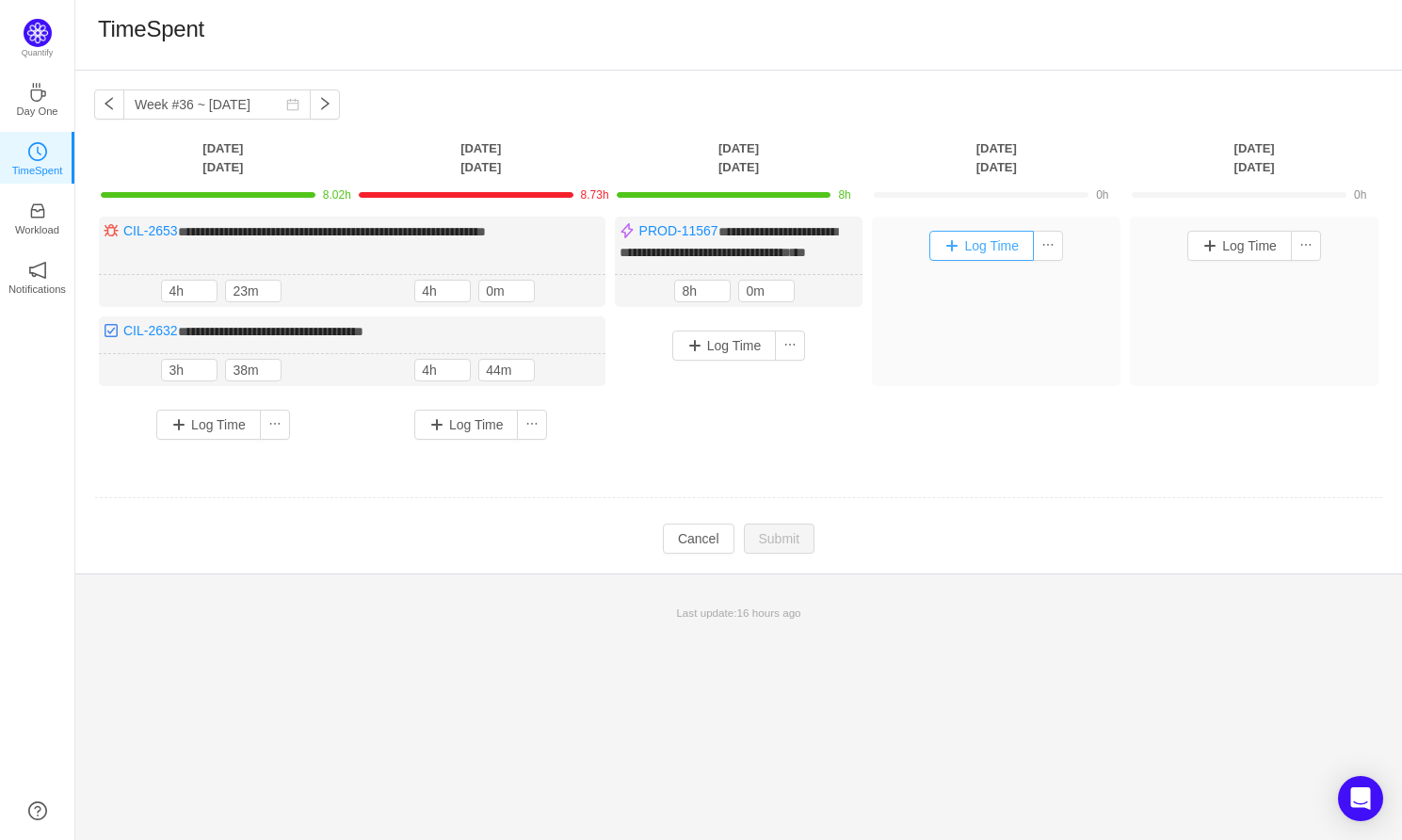
click at [972, 245] on button "Log Time" at bounding box center [981, 246] width 104 height 30
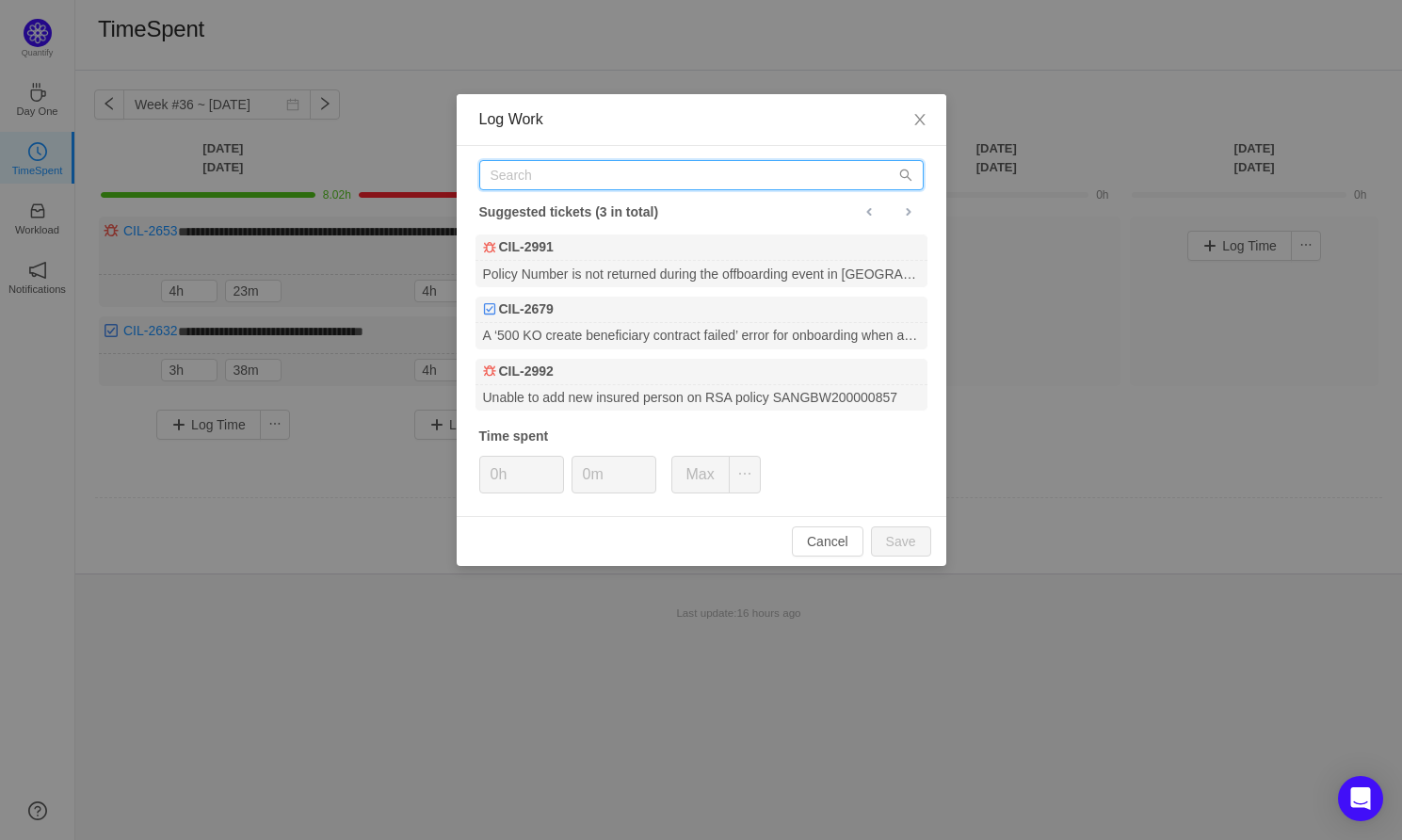
click at [668, 179] on input "text" at bounding box center [701, 175] width 444 height 30
paste input "PROD-11802"
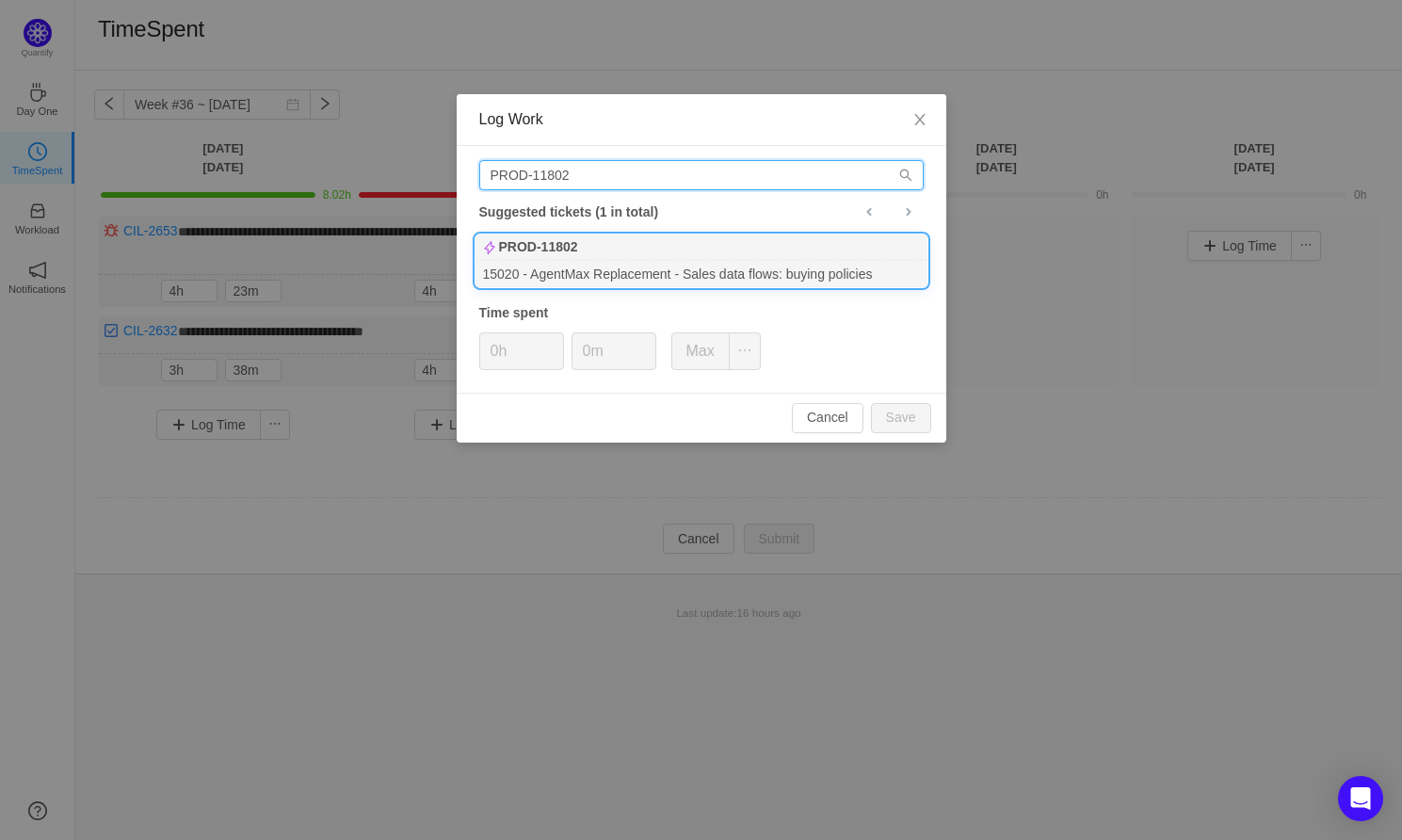
type input "PROD-11802"
click at [620, 260] on div "15020 - AgentMax Replacement - Sales data flows: buying policies" at bounding box center [701, 273] width 452 height 26
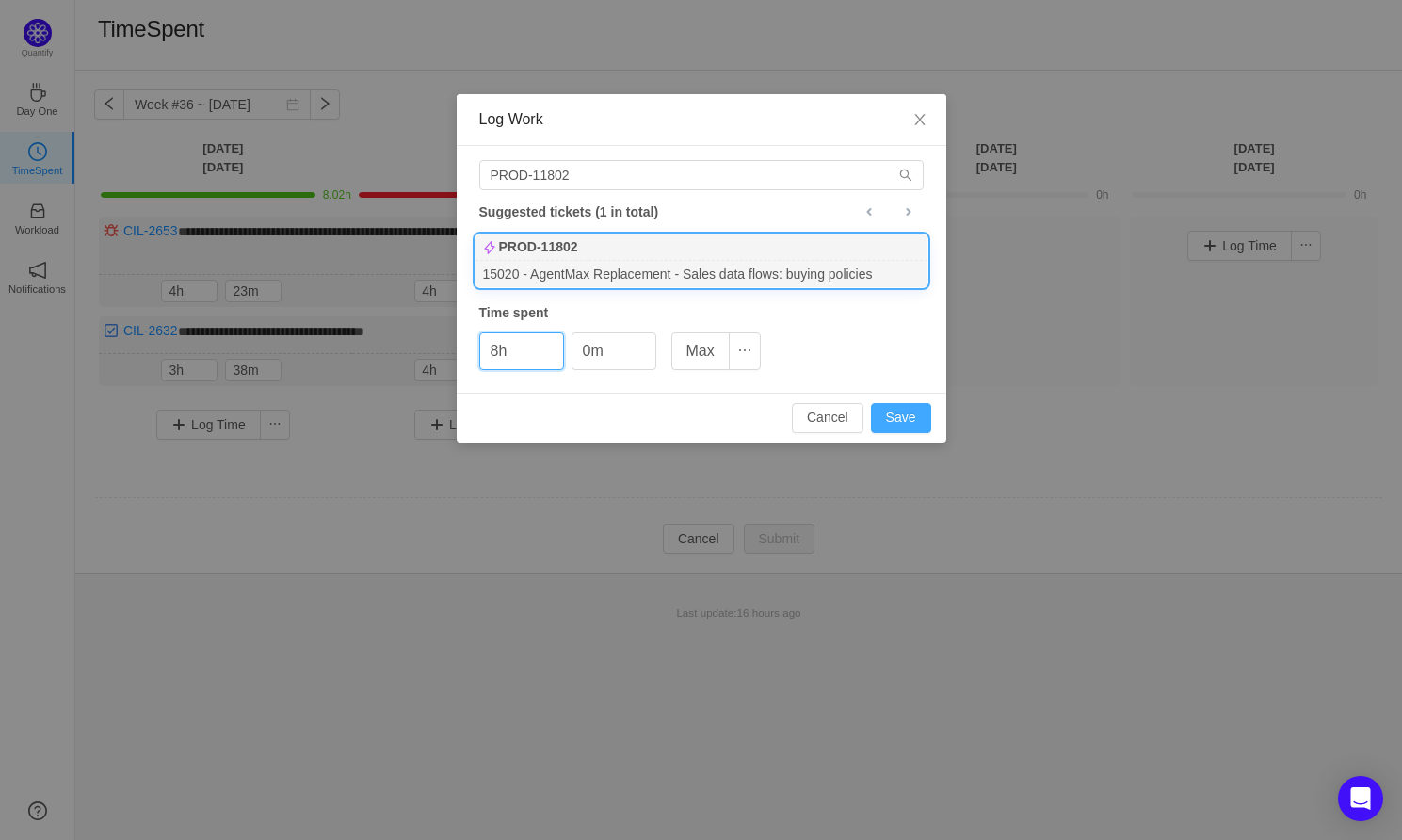
click at [891, 426] on button "Save" at bounding box center [901, 418] width 61 height 30
type input "0h"
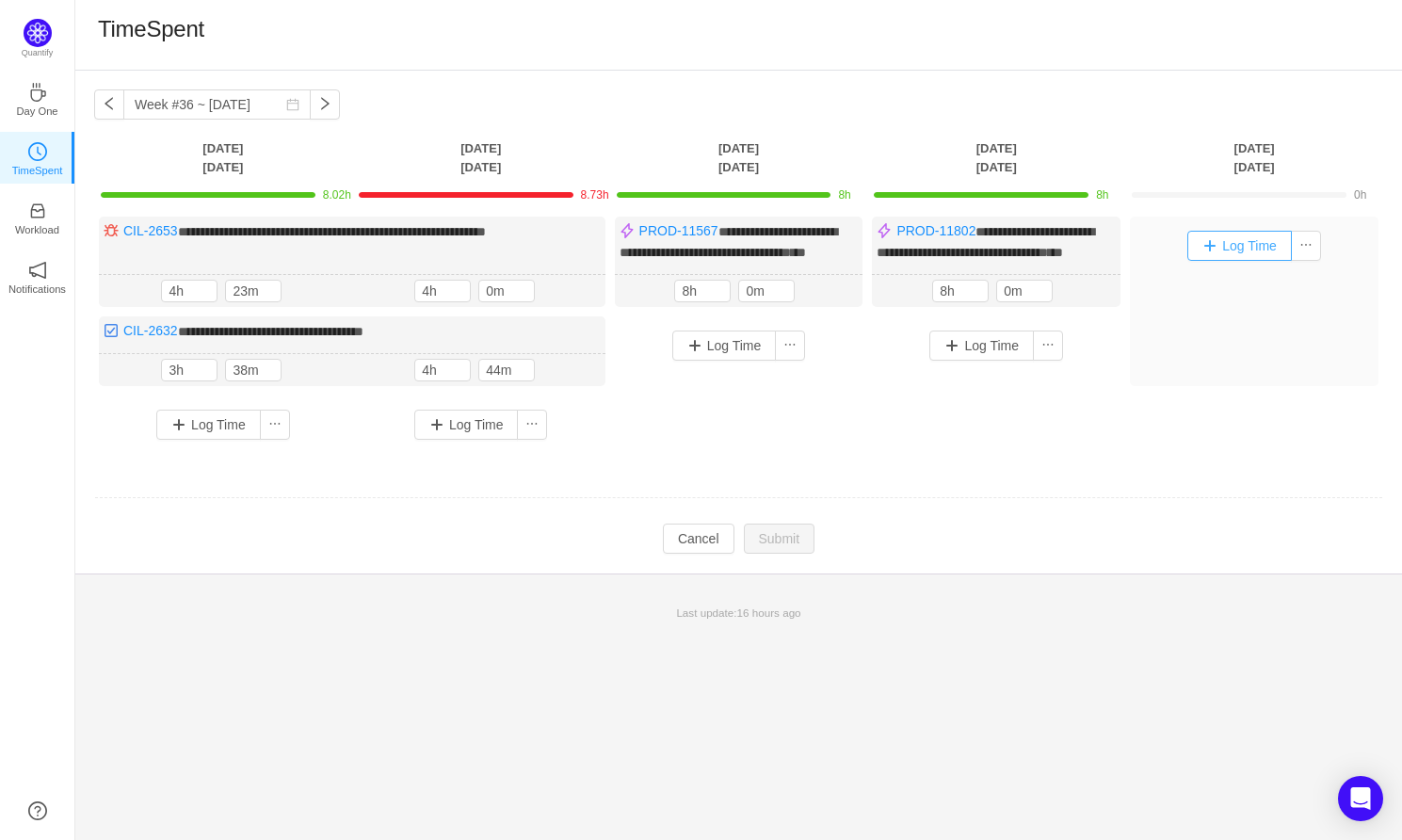
click at [1236, 244] on button "Log Time" at bounding box center [1239, 246] width 104 height 30
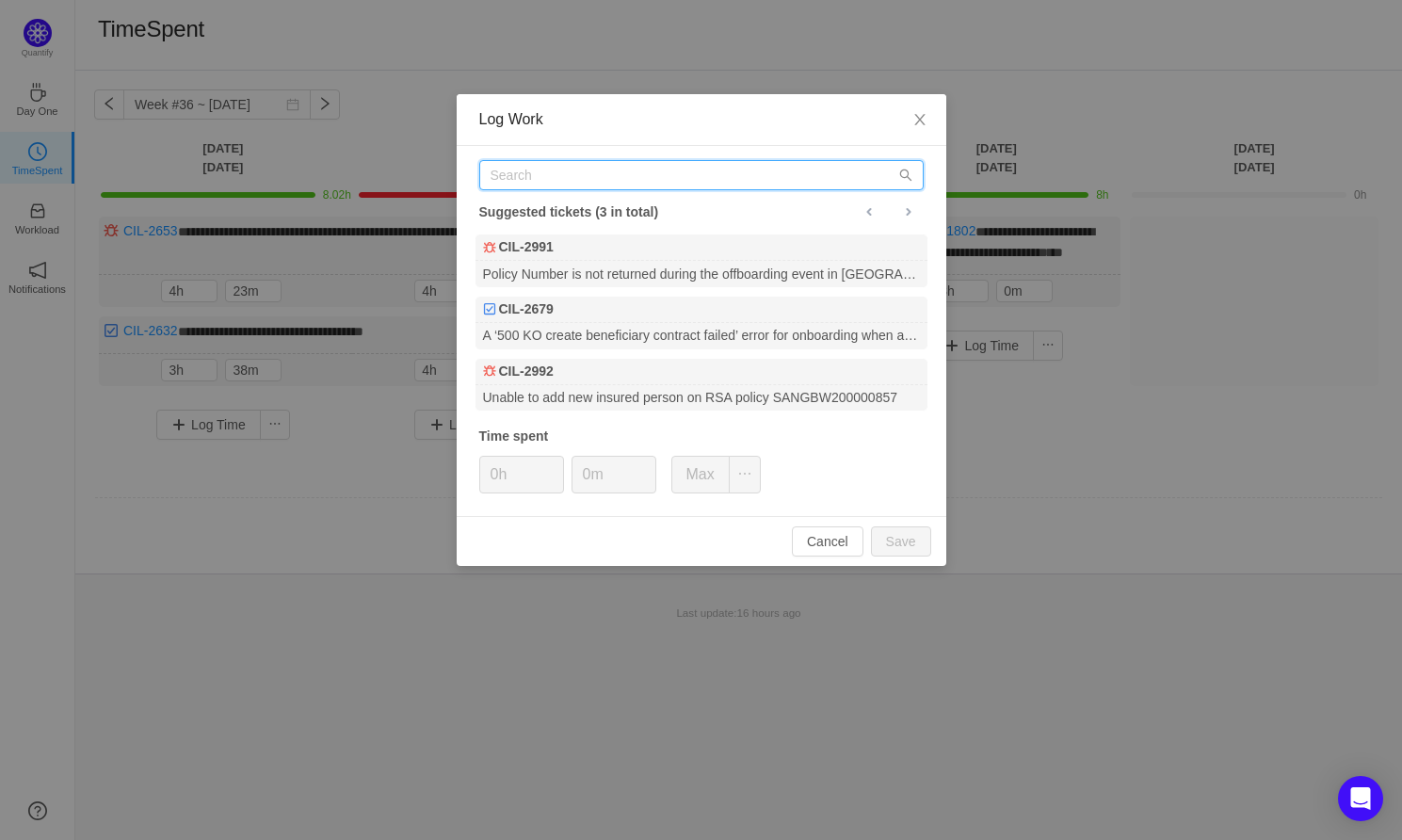
click at [548, 184] on input "text" at bounding box center [701, 175] width 444 height 30
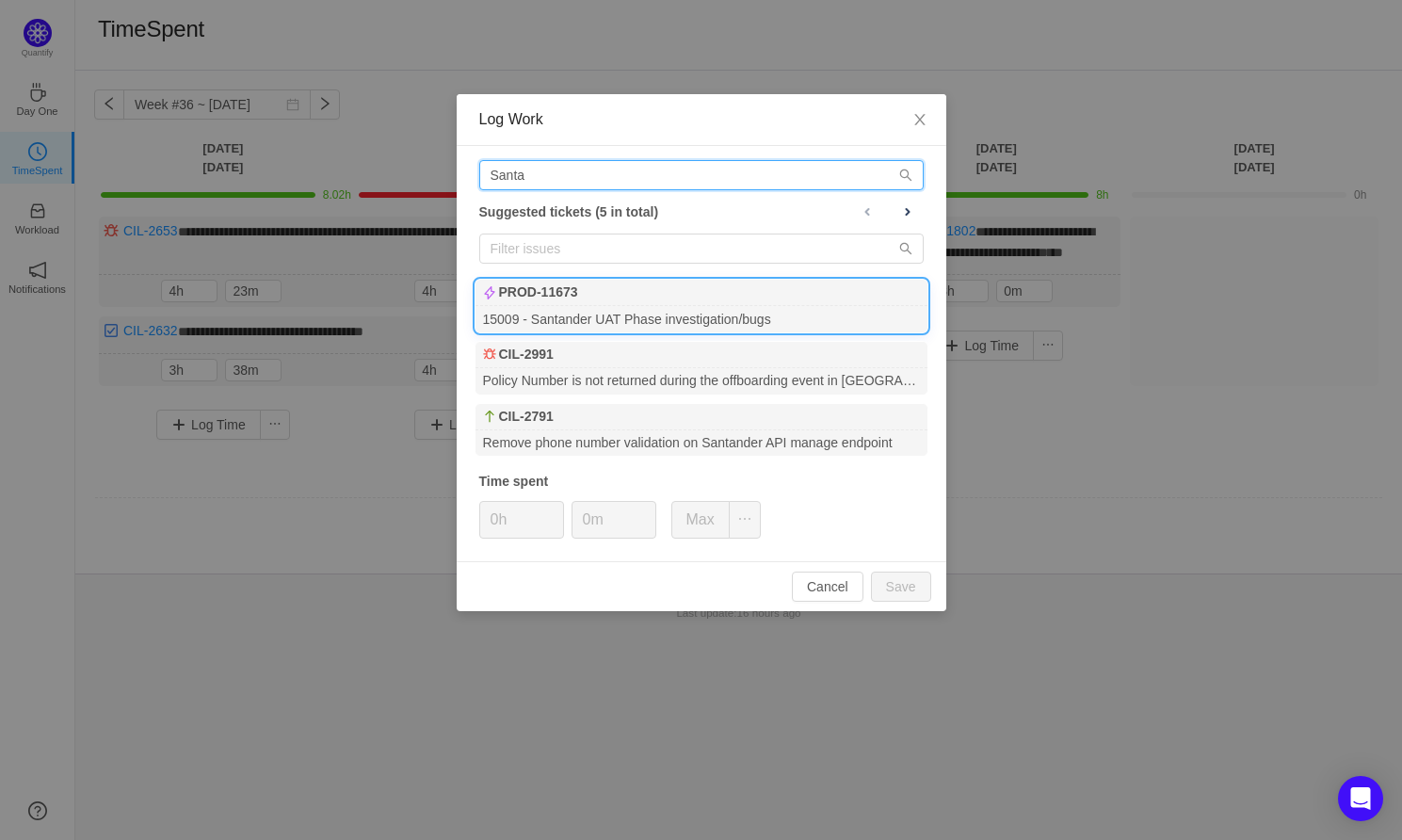
type input "Santa"
click at [665, 307] on div "15009 - Santander UAT Phase investigation/bugs" at bounding box center [701, 318] width 452 height 26
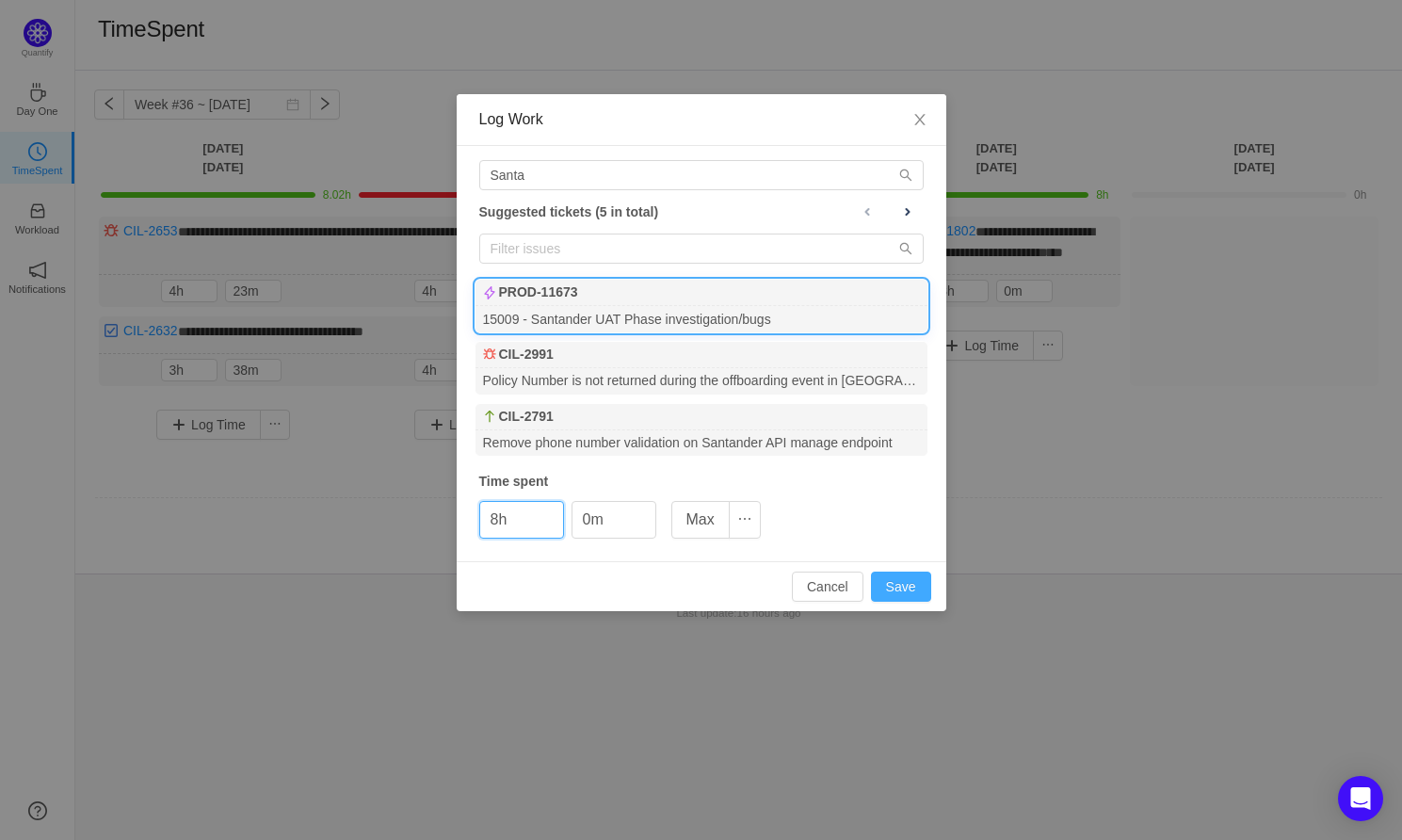
click at [891, 584] on button "Save" at bounding box center [901, 586] width 61 height 30
type input "0h"
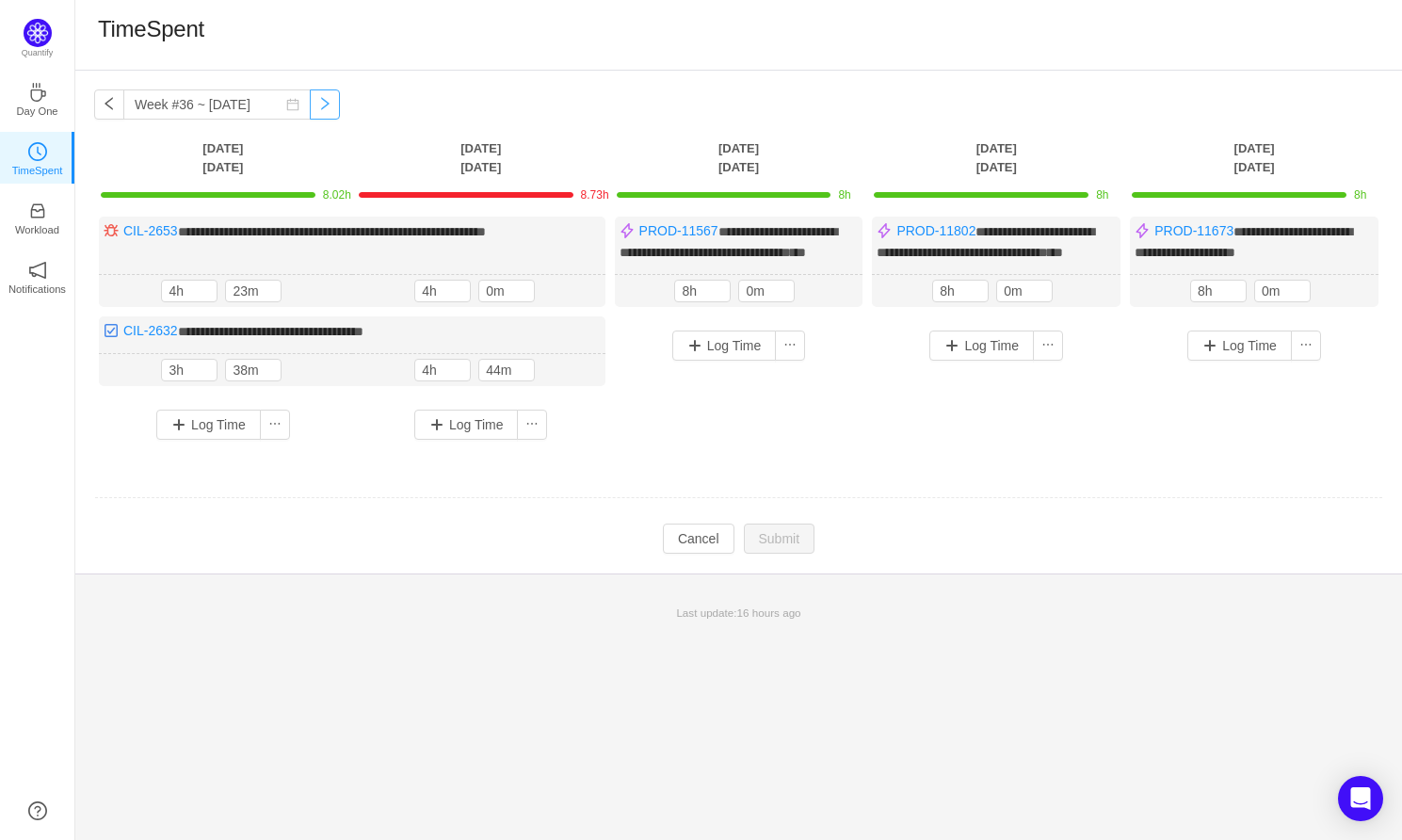
click at [310, 105] on button "button" at bounding box center [325, 104] width 30 height 30
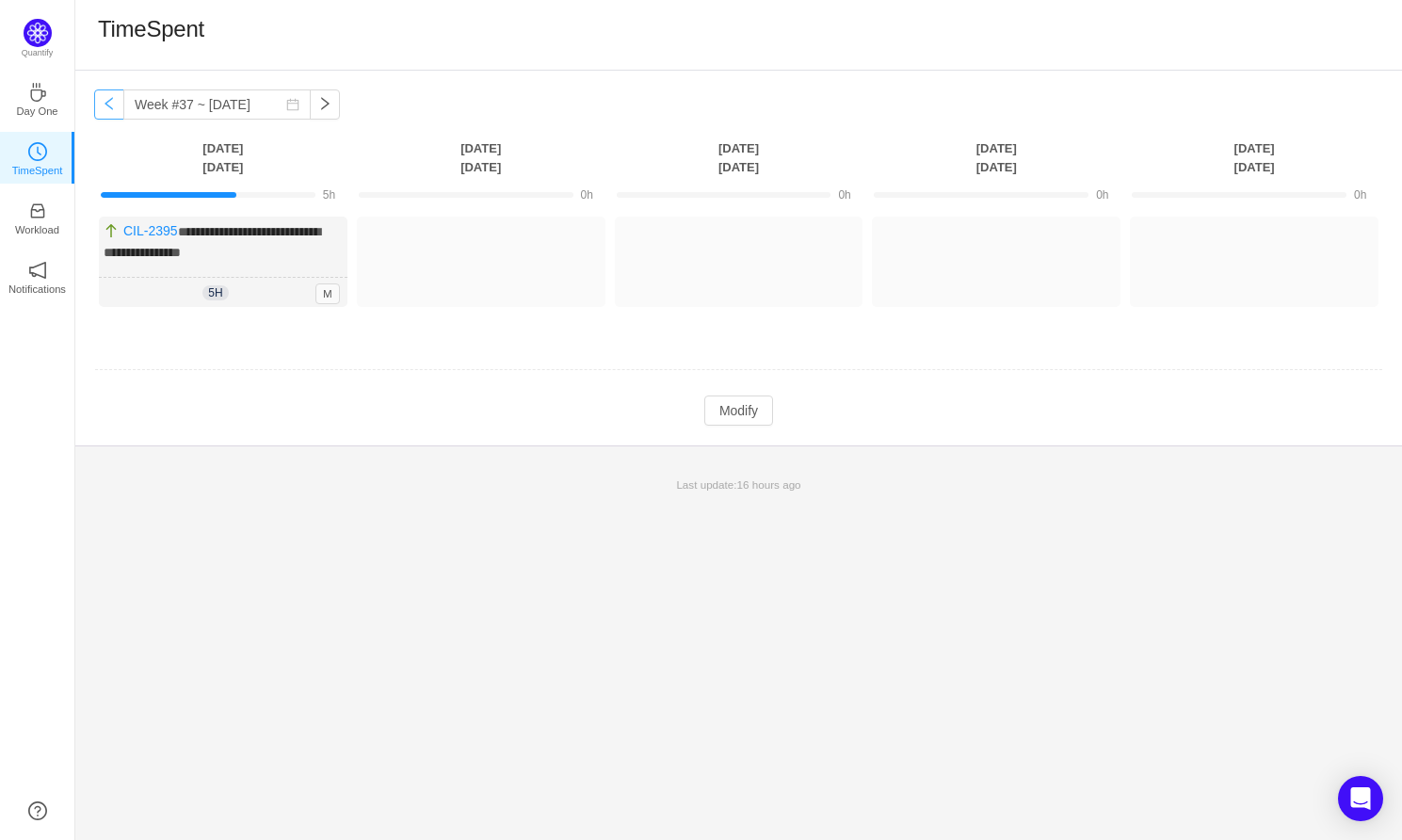
click at [114, 105] on button "button" at bounding box center [109, 104] width 30 height 30
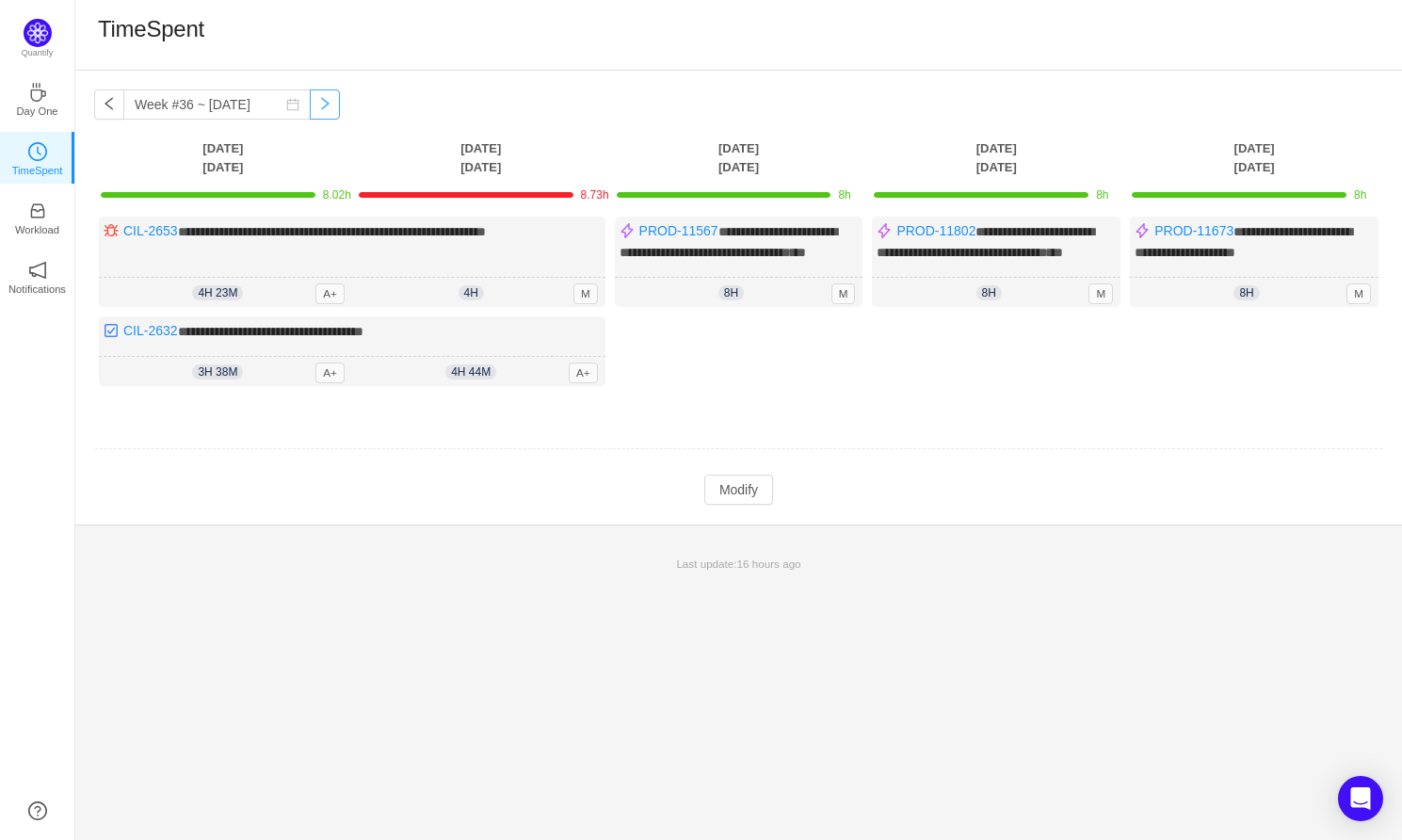
click at [310, 105] on button "button" at bounding box center [325, 104] width 30 height 30
type input "Week #37 ~ Sep 08"
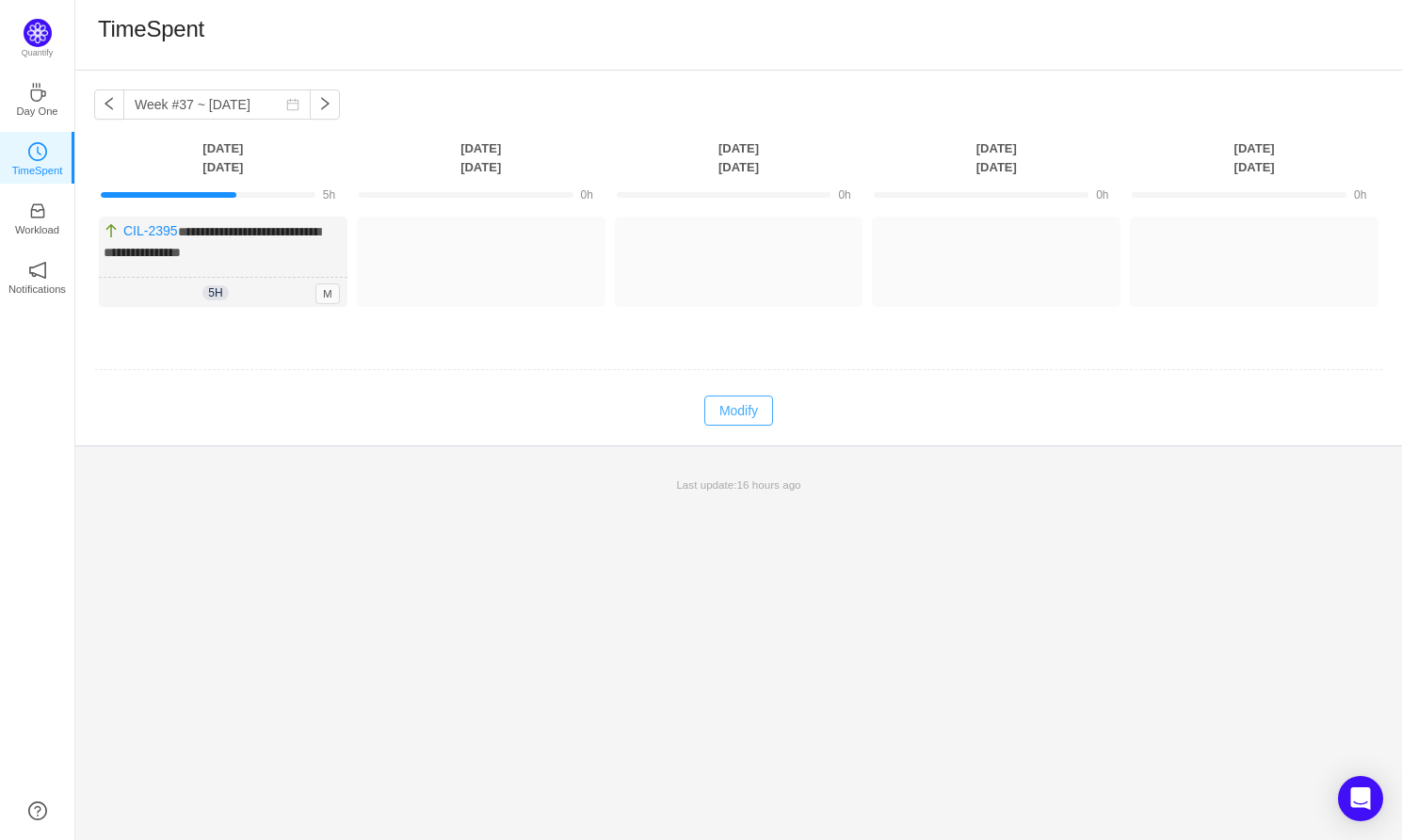
click at [737, 417] on button "Modify" at bounding box center [738, 410] width 69 height 30
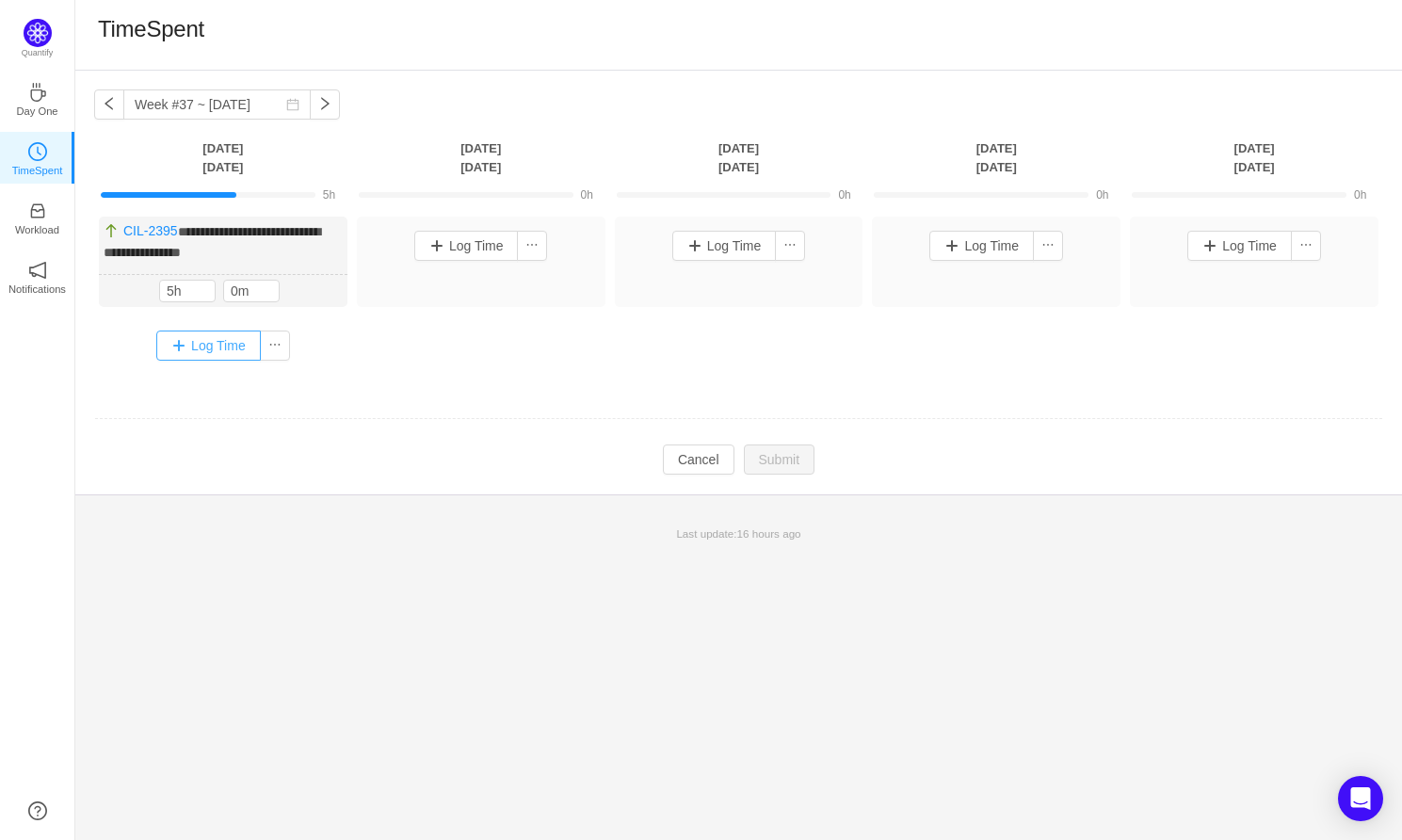
click at [233, 344] on button "Log Time" at bounding box center [208, 346] width 104 height 30
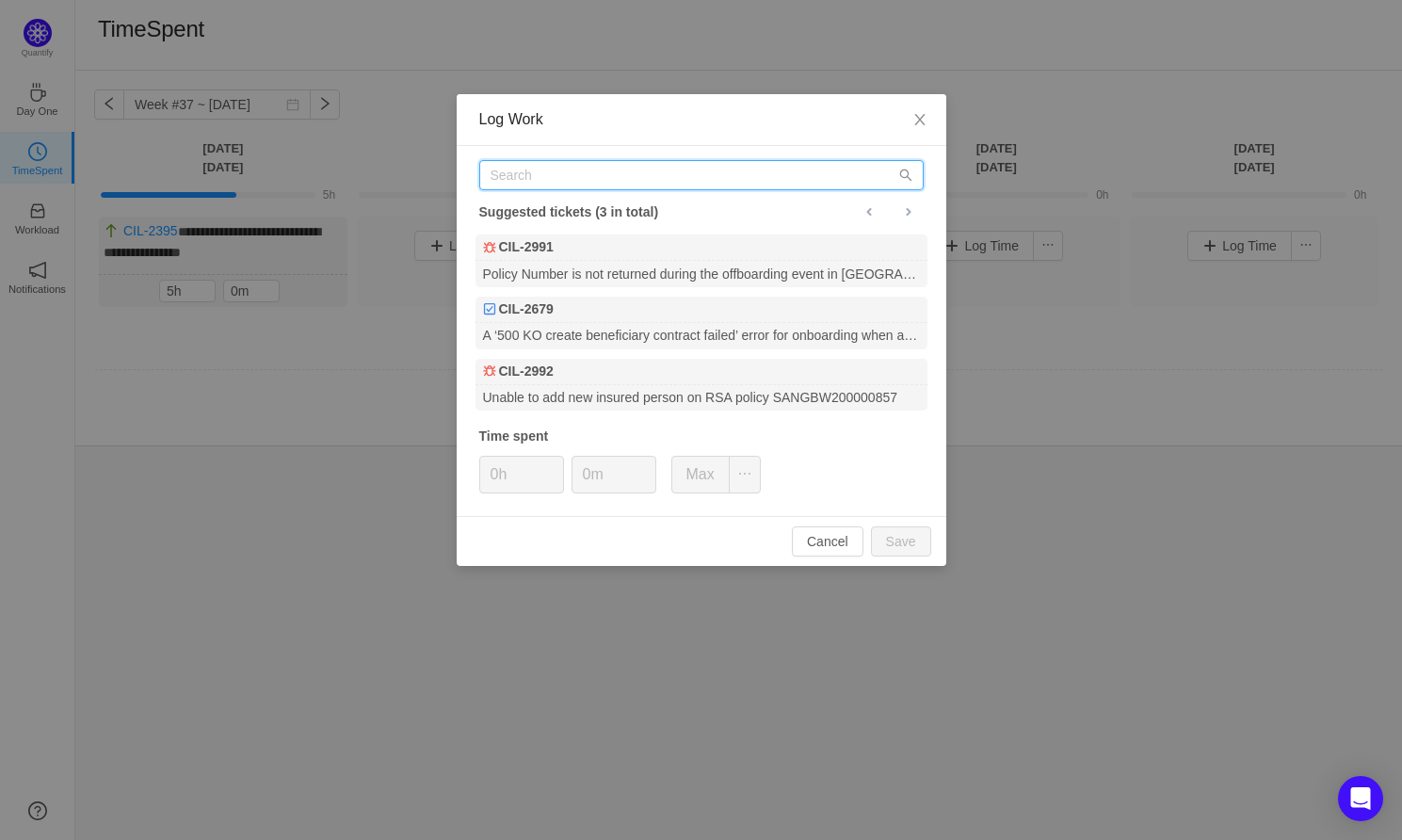
click at [544, 178] on input "text" at bounding box center [701, 175] width 444 height 30
paste input "PROD-11100"
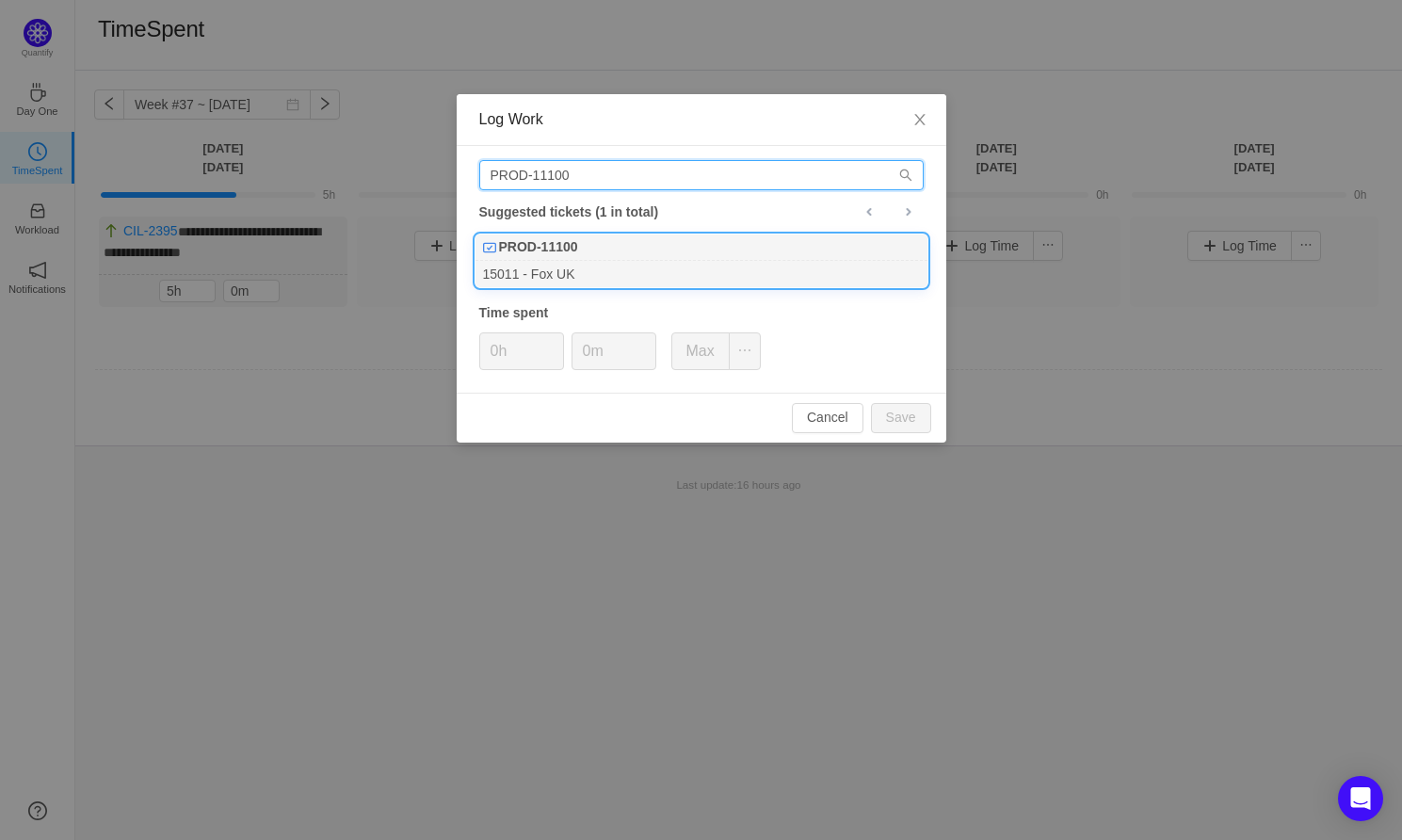
type input "PROD-11100"
click at [582, 274] on div "15011 - Fox UK" at bounding box center [701, 273] width 452 height 26
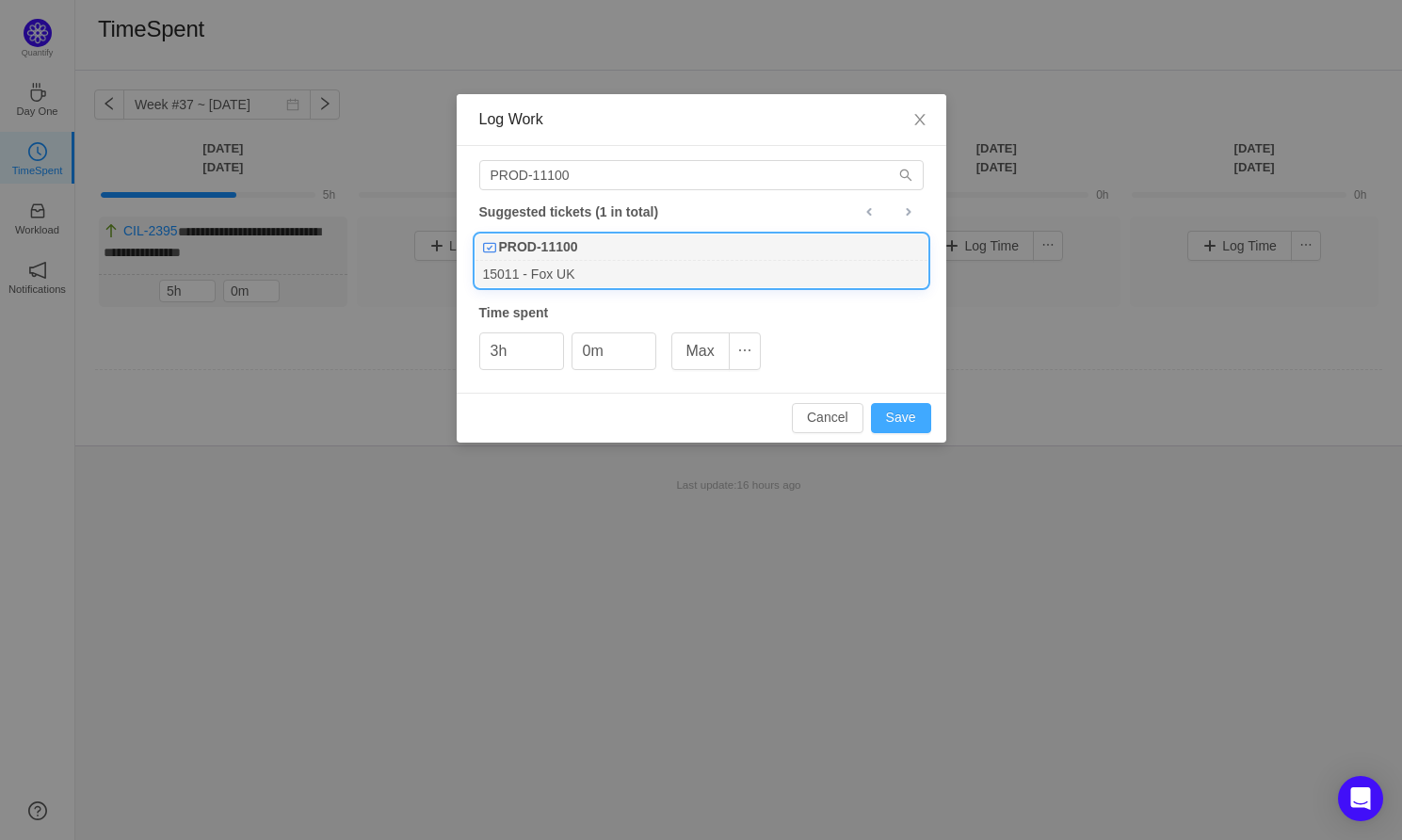
click at [908, 414] on button "Save" at bounding box center [901, 418] width 61 height 30
type input "0h"
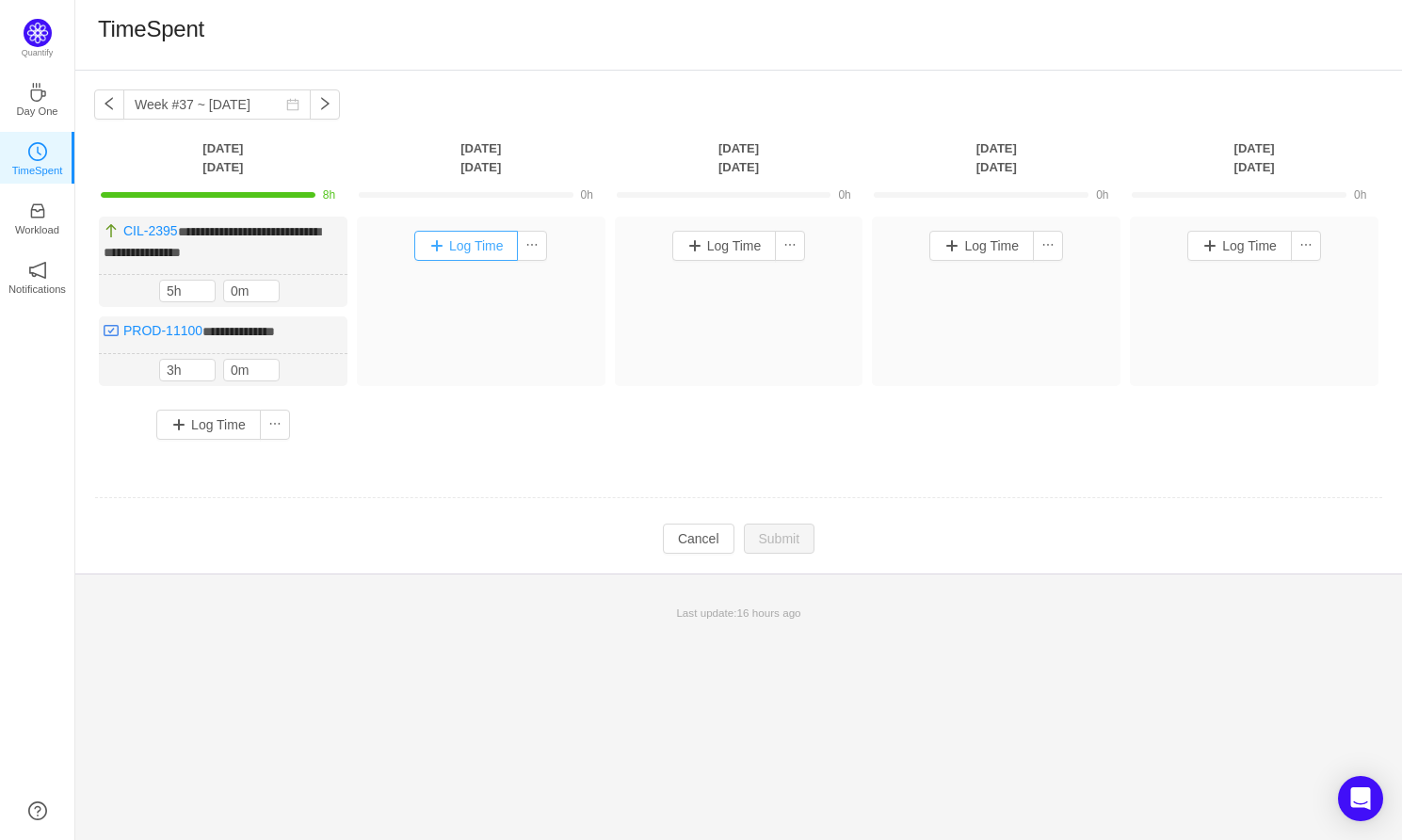
click at [459, 244] on button "Log Time" at bounding box center [466, 246] width 104 height 30
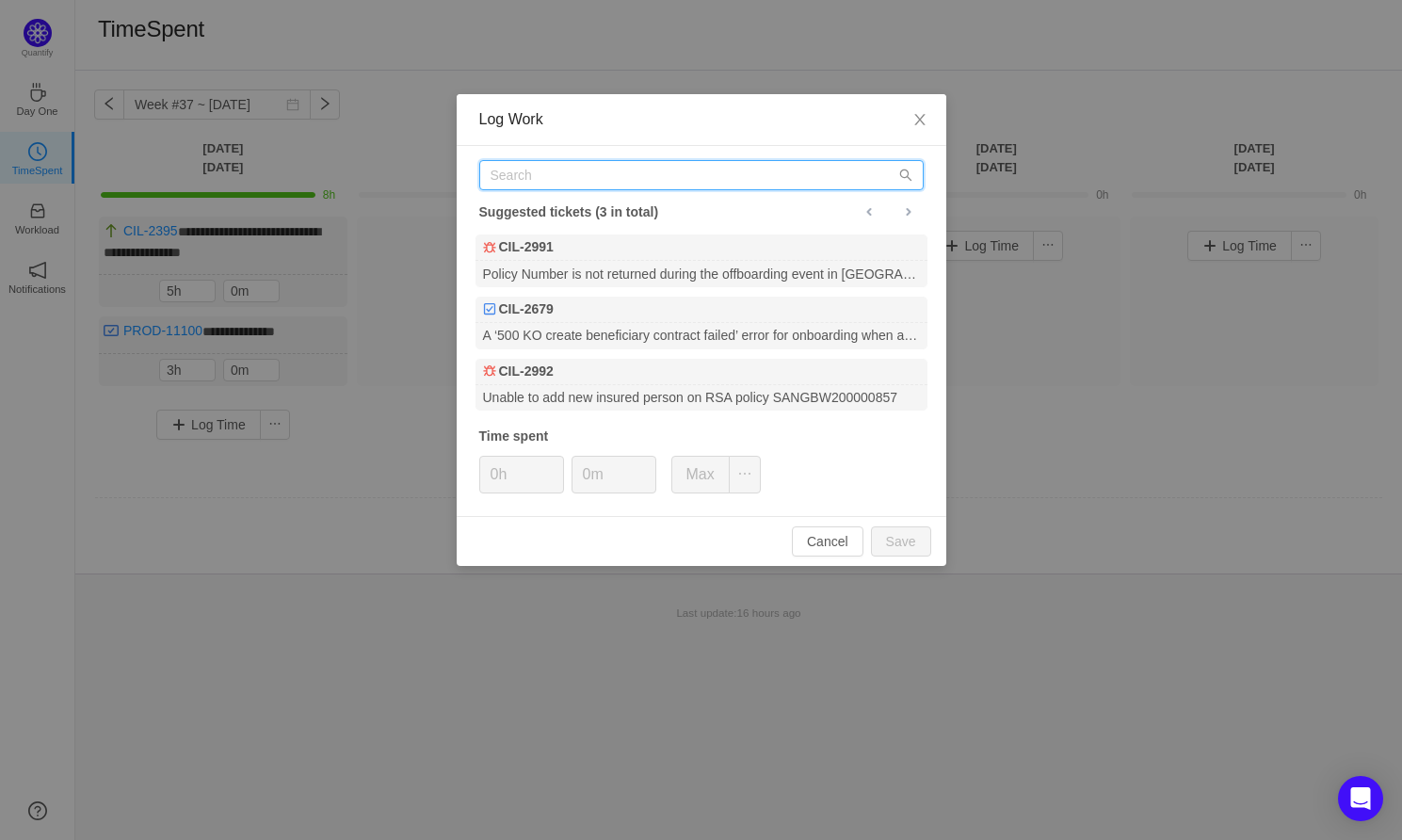
click at [533, 188] on input "text" at bounding box center [701, 175] width 444 height 30
paste input "PROD-11673"
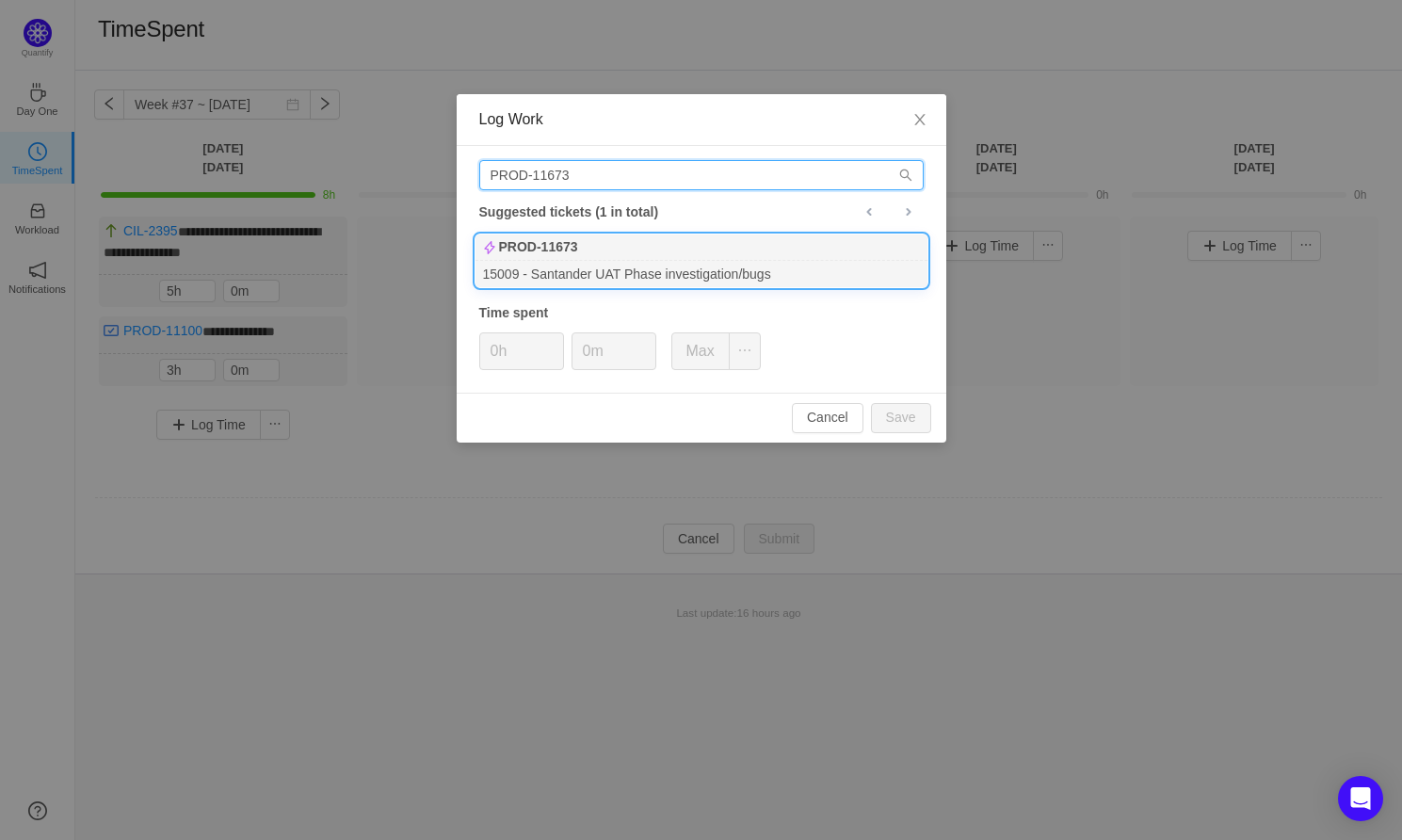
type input "PROD-11673"
click at [641, 266] on div "15009 - Santander UAT Phase investigation/bugs" at bounding box center [701, 273] width 452 height 26
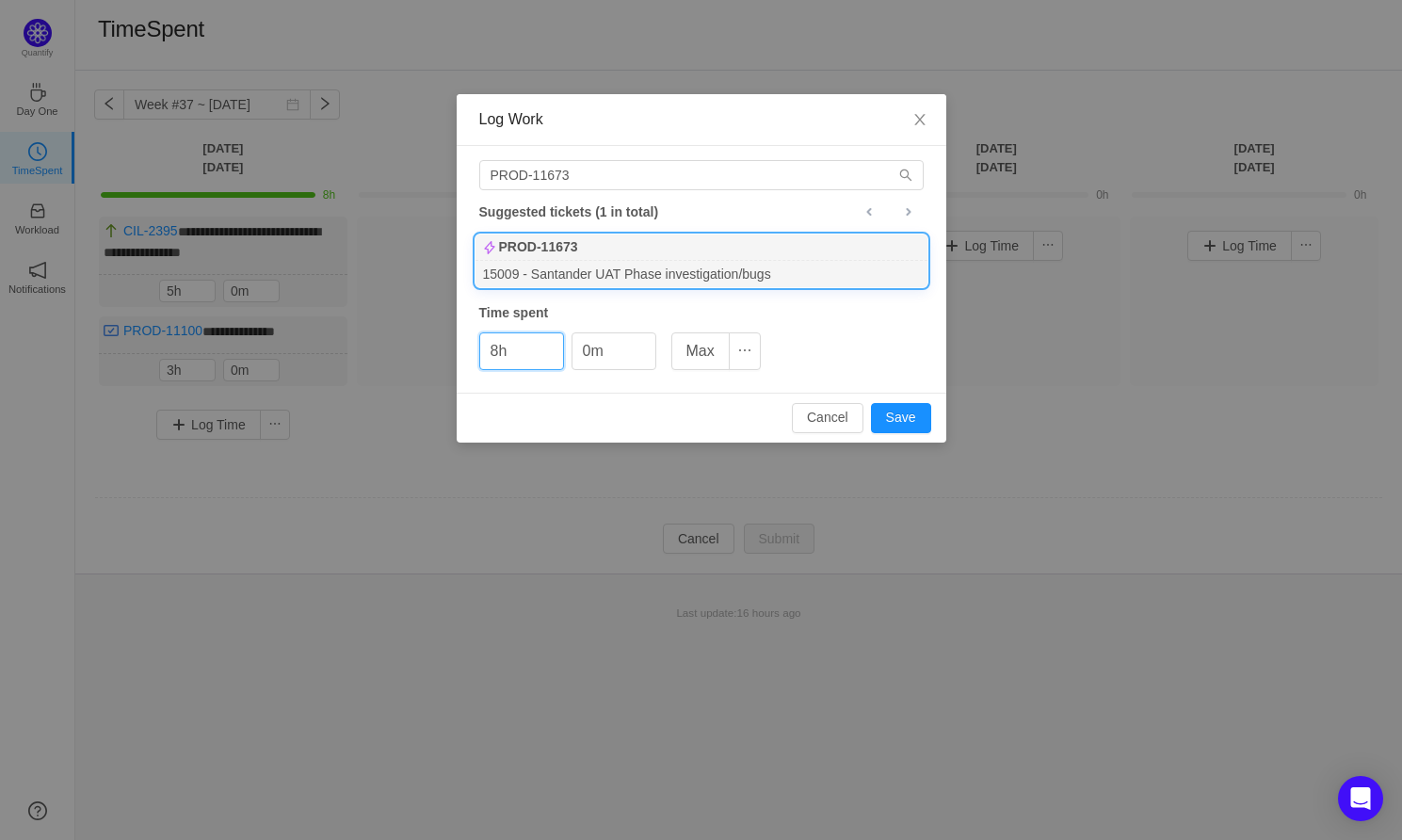
click at [900, 399] on div "Cancel Save" at bounding box center [701, 417] width 490 height 50
click at [897, 409] on button "Save" at bounding box center [901, 418] width 61 height 30
type input "0h"
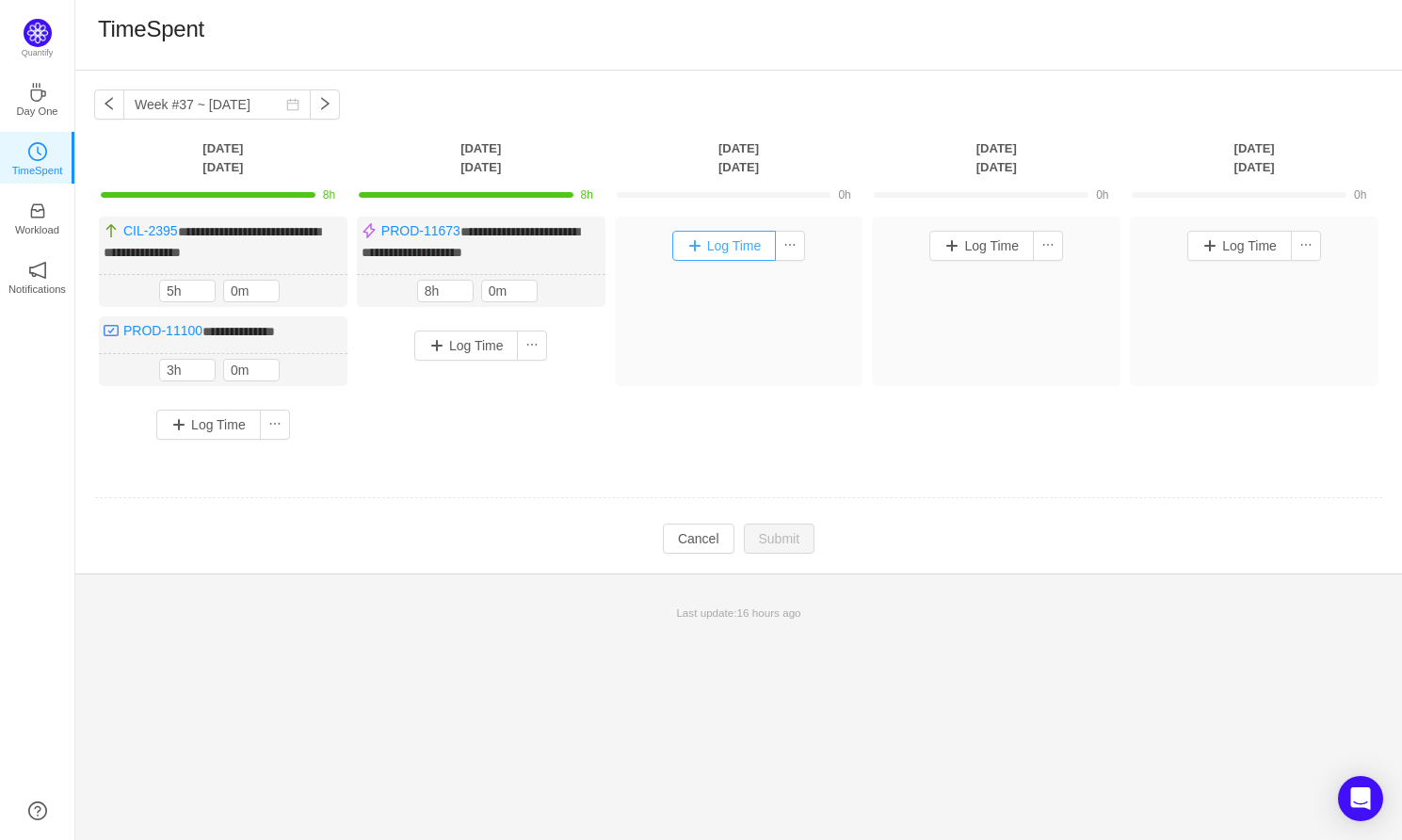
click at [729, 243] on button "Log Time" at bounding box center [725, 246] width 104 height 30
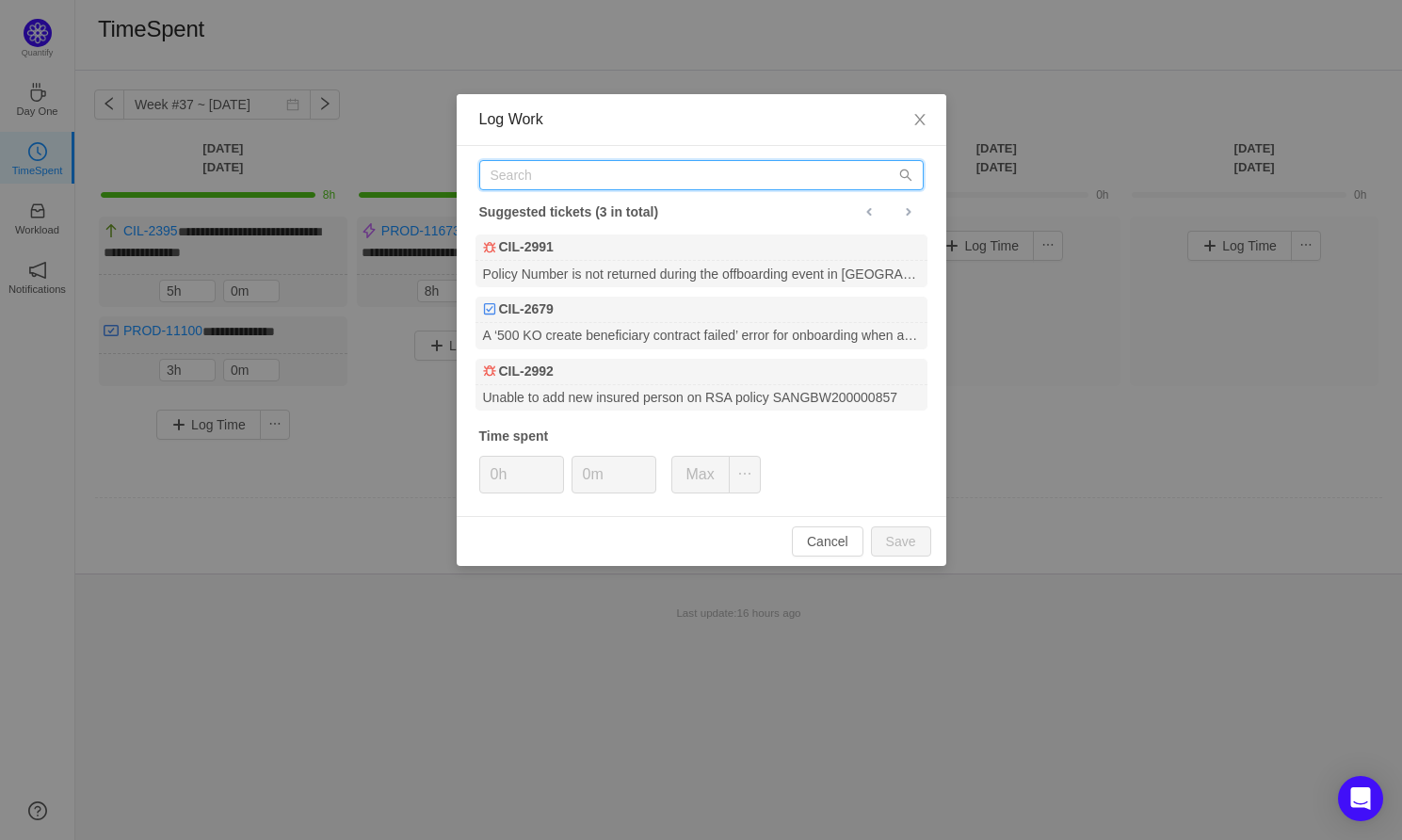
click at [584, 175] on input "text" at bounding box center [701, 175] width 444 height 30
paste input "PROD-11567"
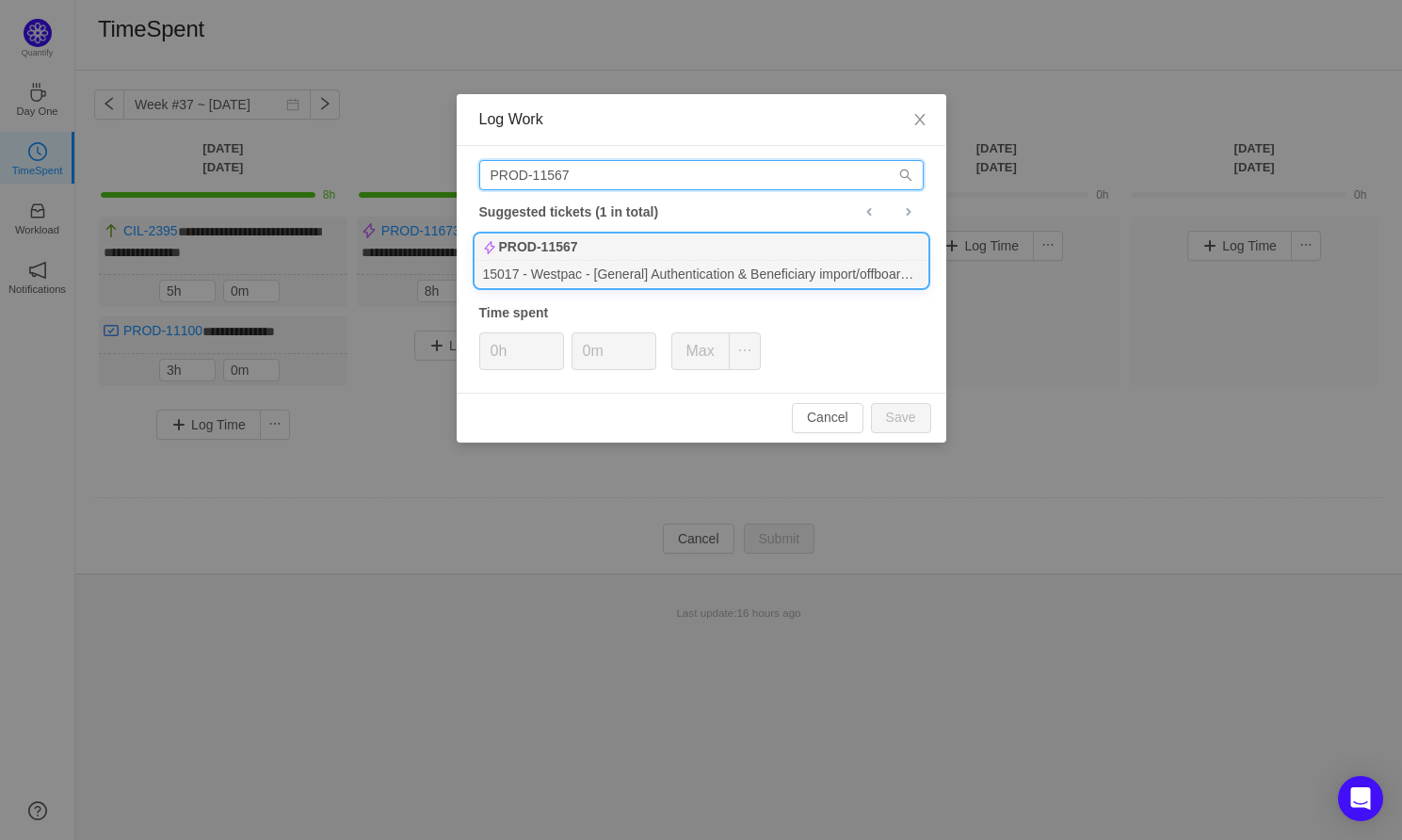
type input "PROD-11567"
click at [594, 264] on div "15017 - Westpac - [General] Authentication & Beneficiary import/offboard - [Ext…" at bounding box center [701, 273] width 452 height 26
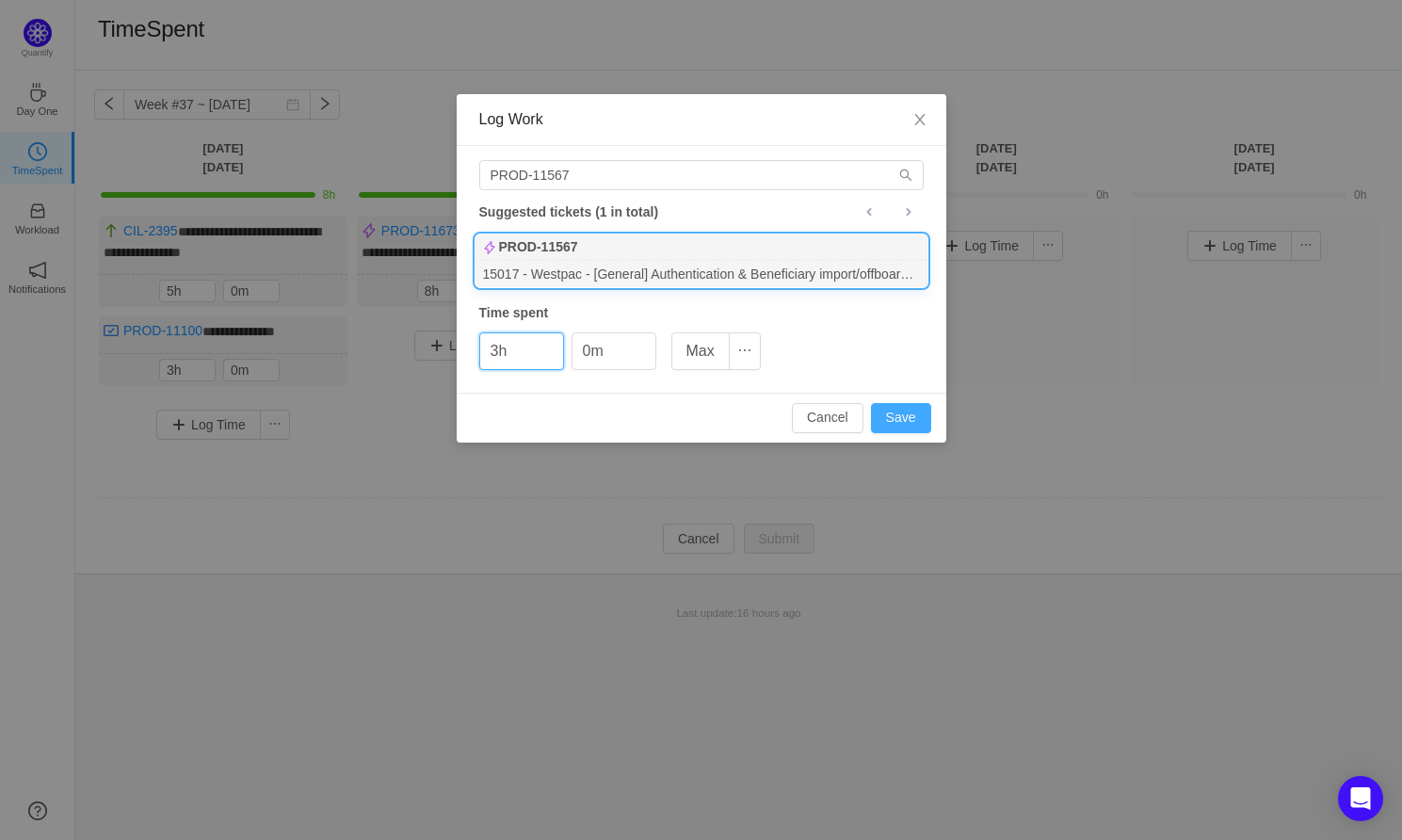
click at [901, 420] on button "Save" at bounding box center [901, 418] width 61 height 30
type input "0h"
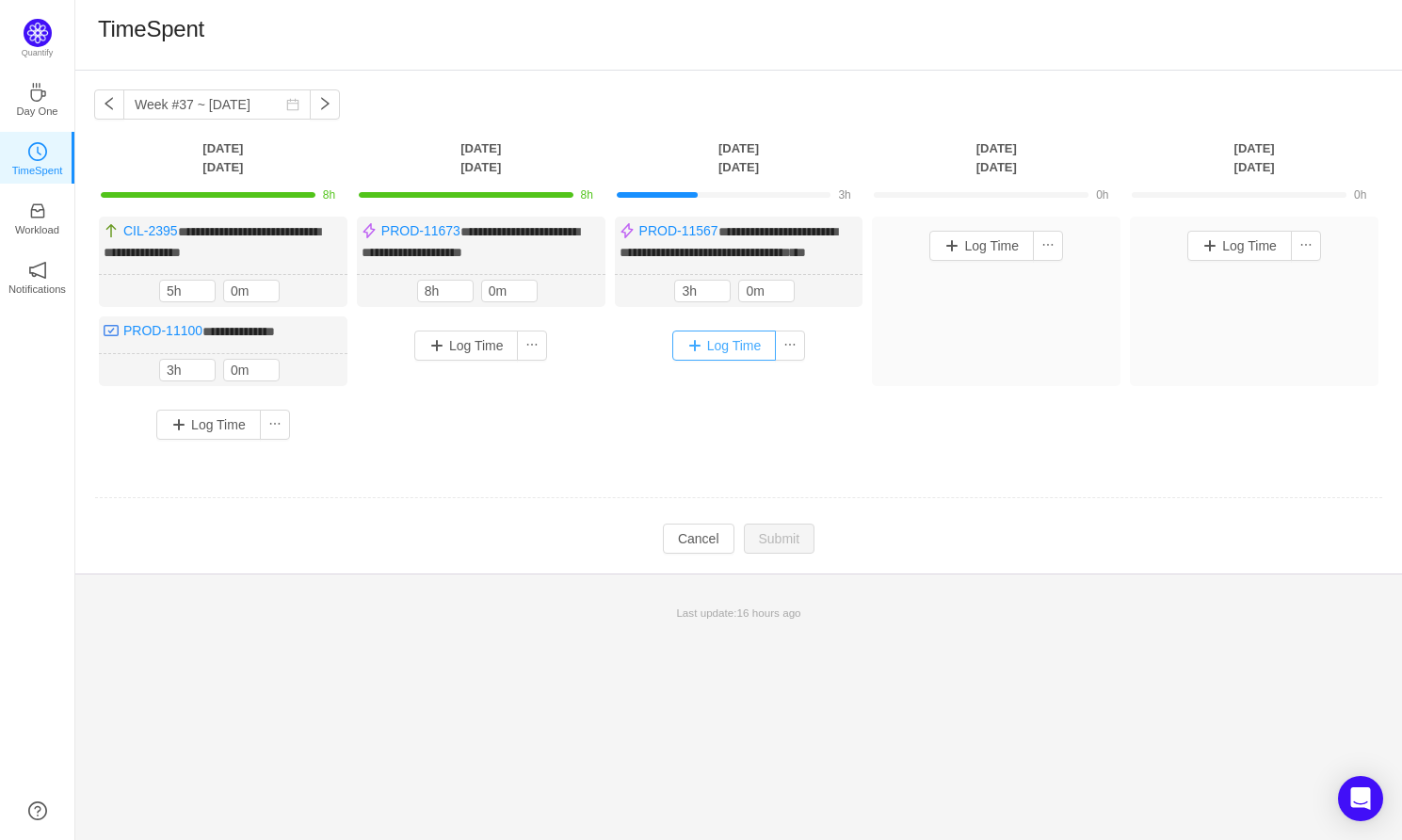
click at [711, 359] on button "Log Time" at bounding box center [725, 346] width 104 height 30
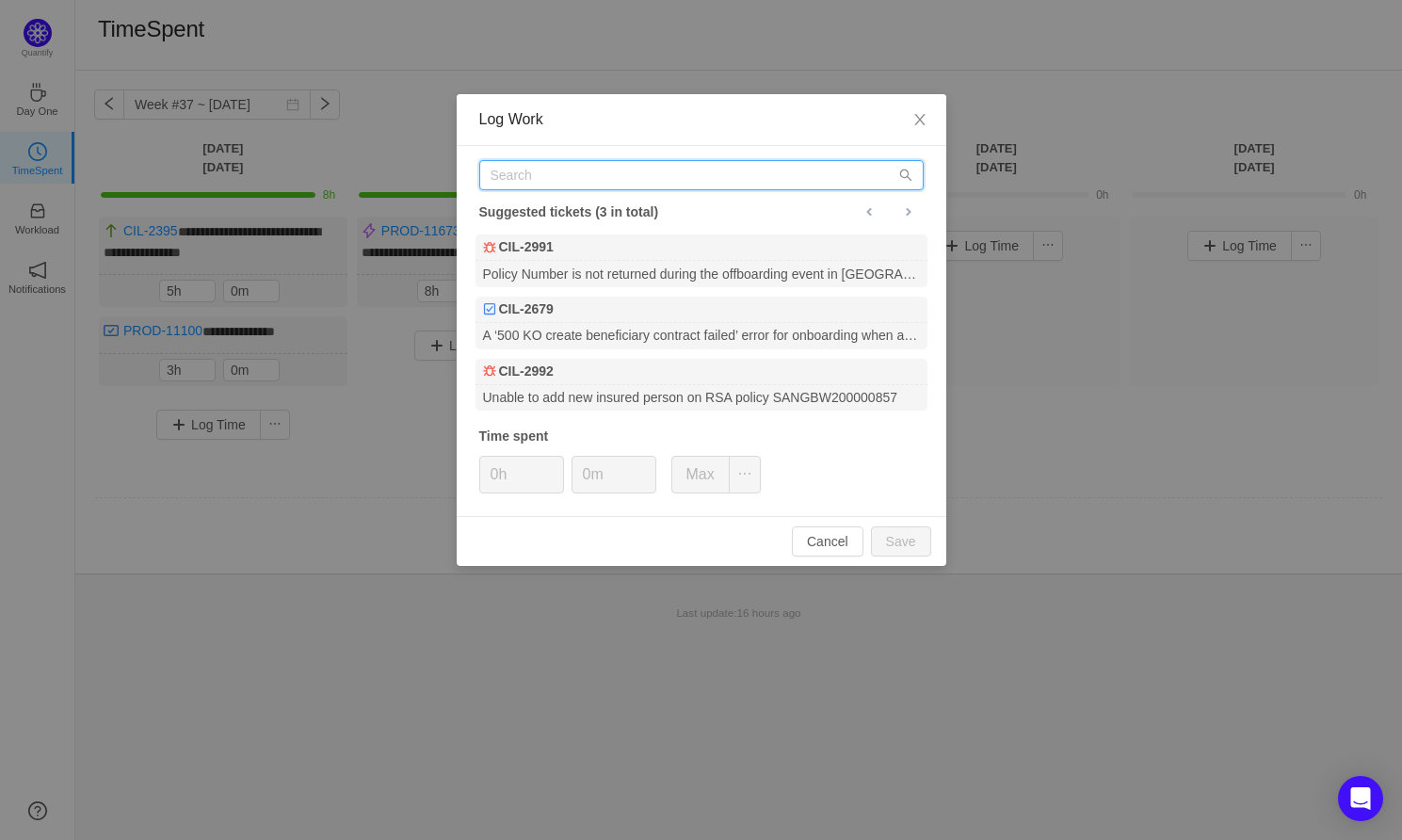
click at [550, 173] on input "text" at bounding box center [701, 175] width 444 height 30
paste input "PROD-11802"
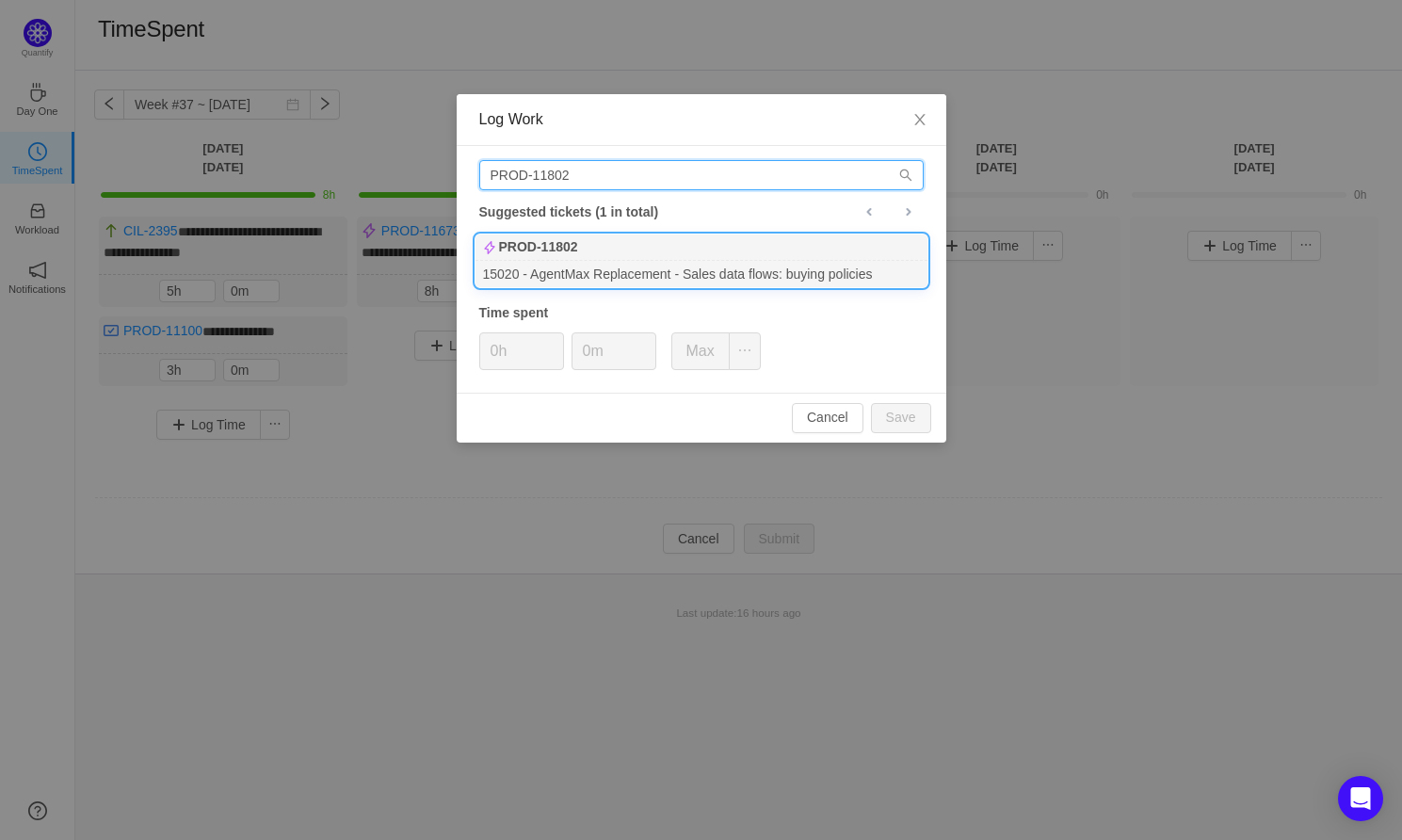
type input "PROD-11802"
click at [601, 254] on div "PROD-11802" at bounding box center [701, 247] width 452 height 27
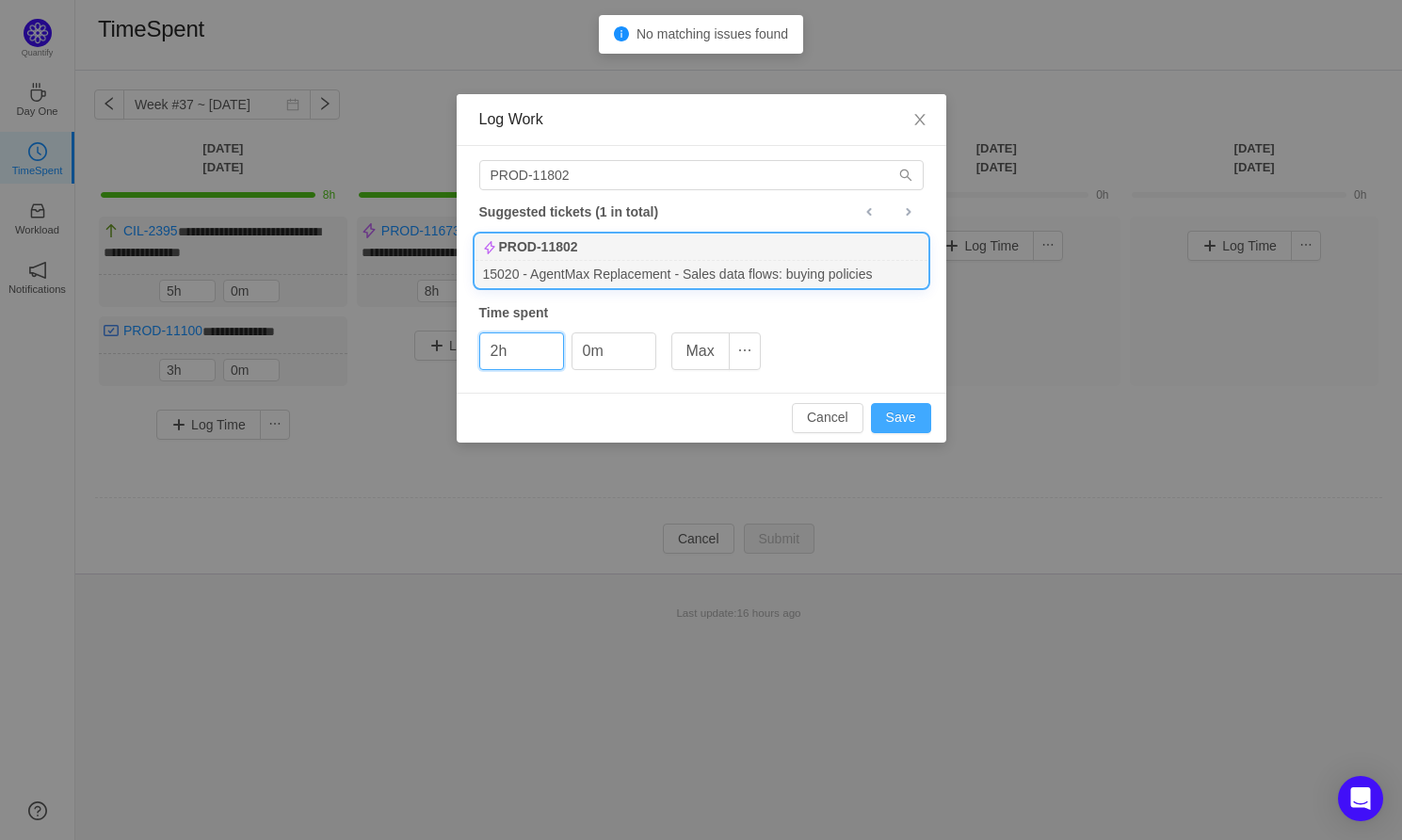
click at [899, 409] on button "Save" at bounding box center [901, 418] width 61 height 30
type input "0h"
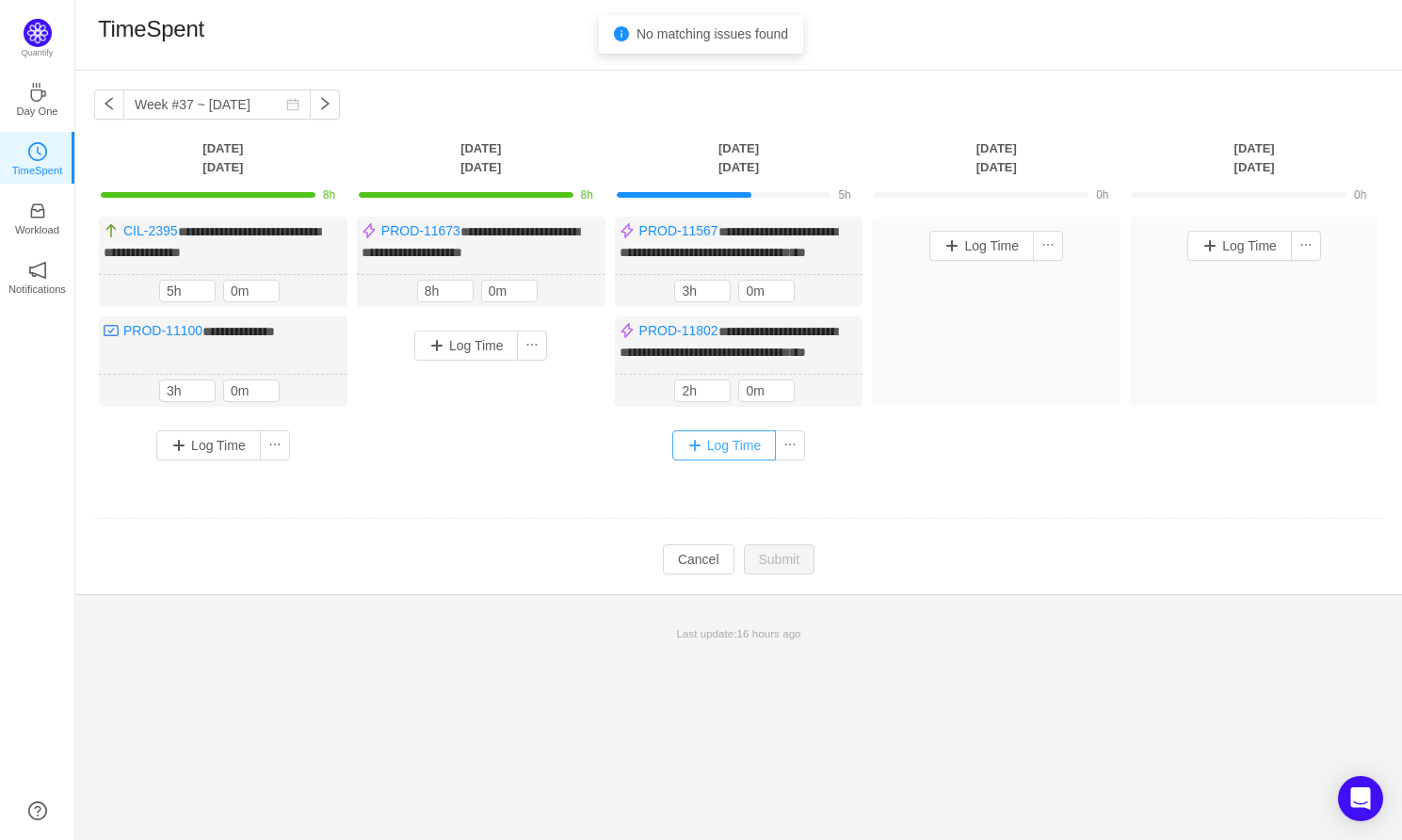
click at [711, 460] on button "Log Time" at bounding box center [725, 445] width 104 height 30
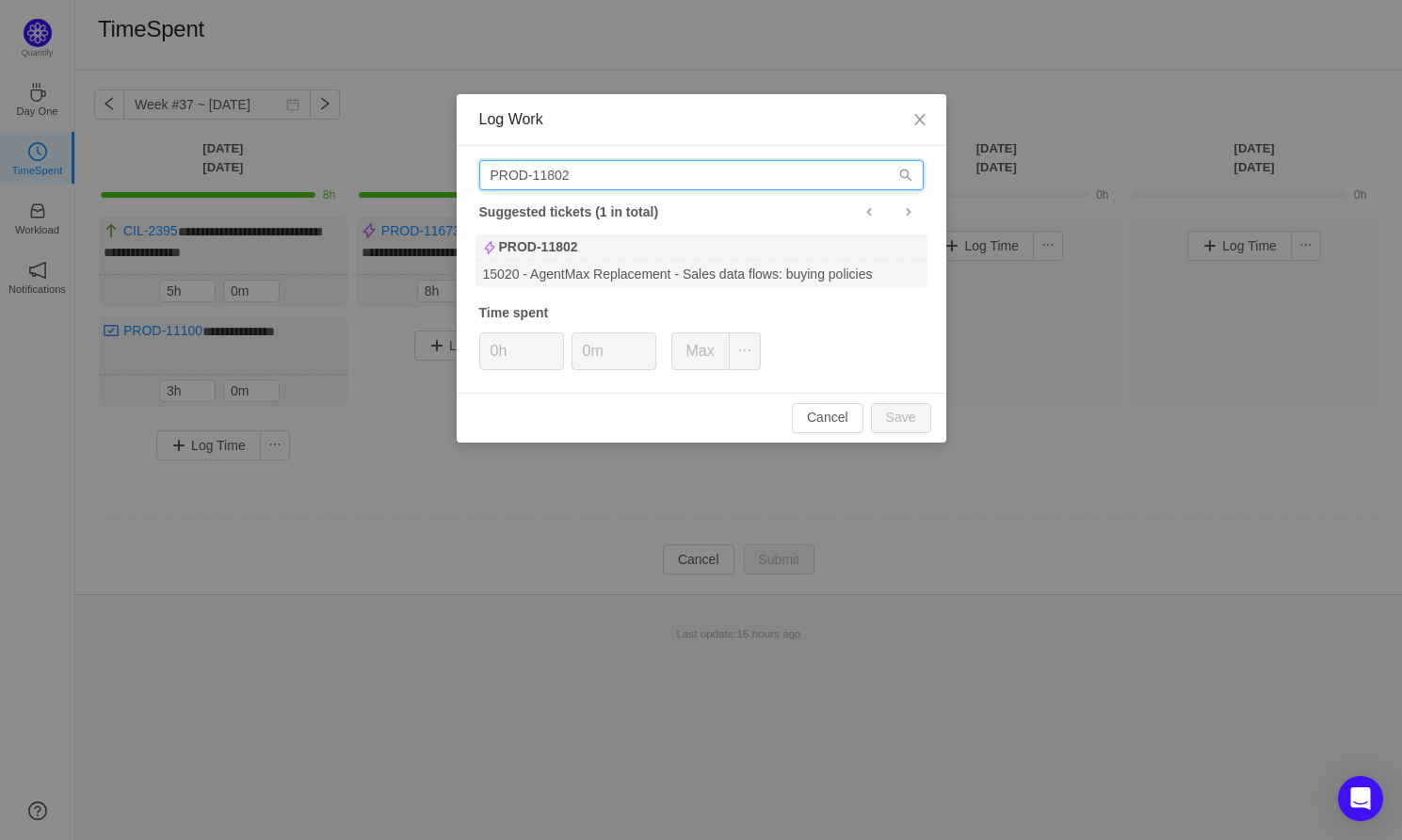
click at [623, 178] on input "PROD-11802" at bounding box center [701, 175] width 444 height 30
paste input "673"
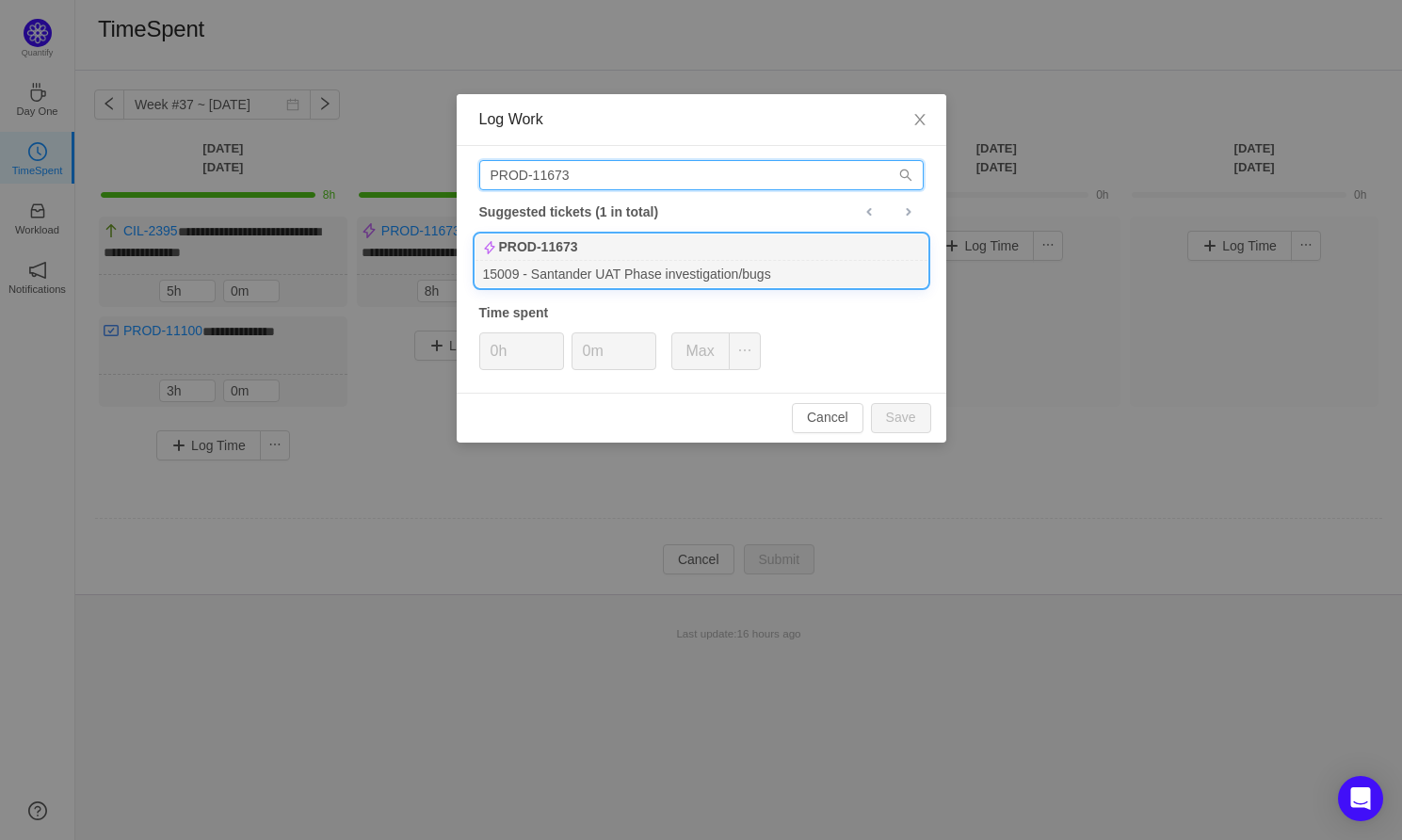
type input "PROD-11673"
click at [584, 277] on div "15009 - Santander UAT Phase investigation/bugs" at bounding box center [701, 273] width 452 height 26
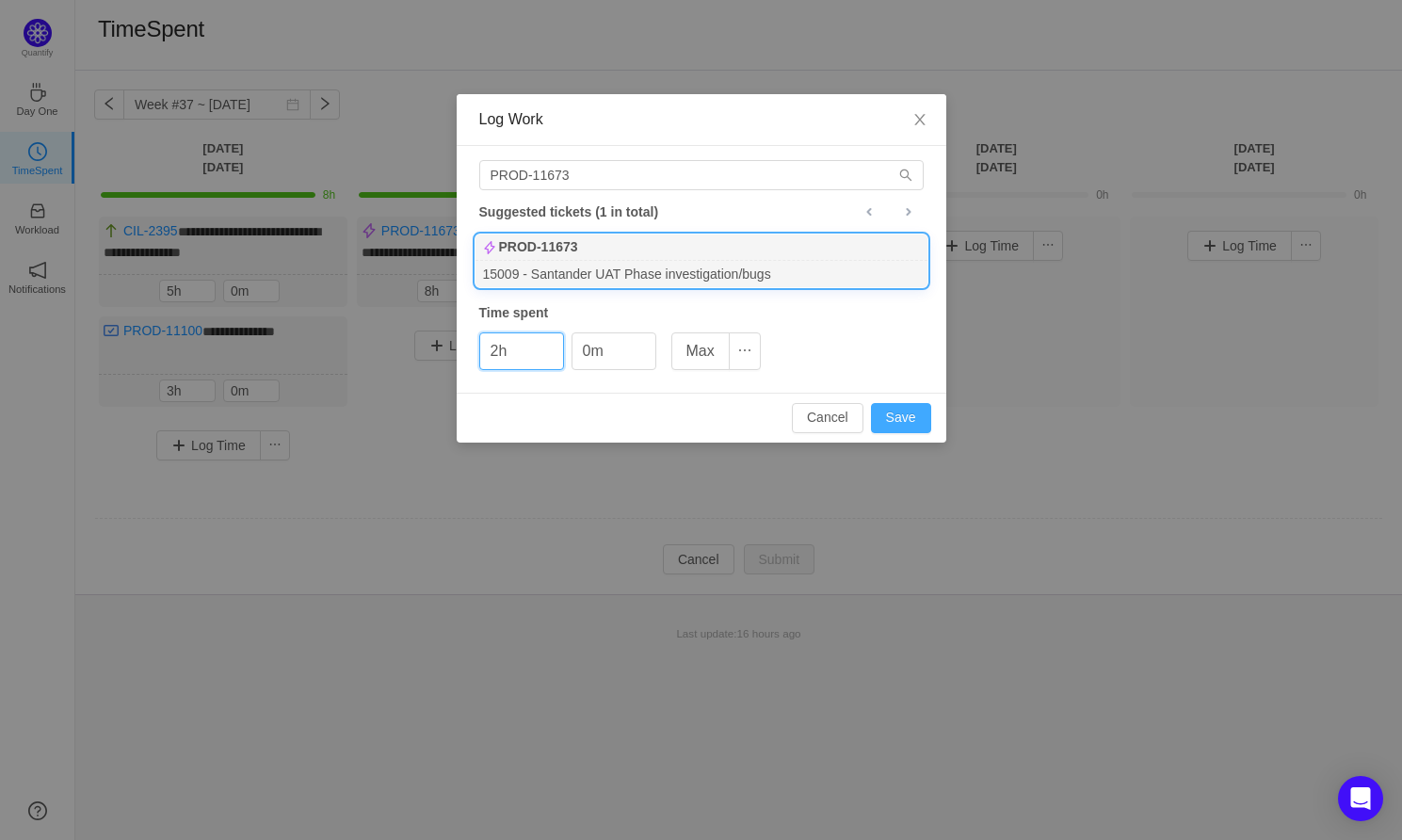
click at [905, 406] on button "Save" at bounding box center [901, 418] width 61 height 30
type input "0h"
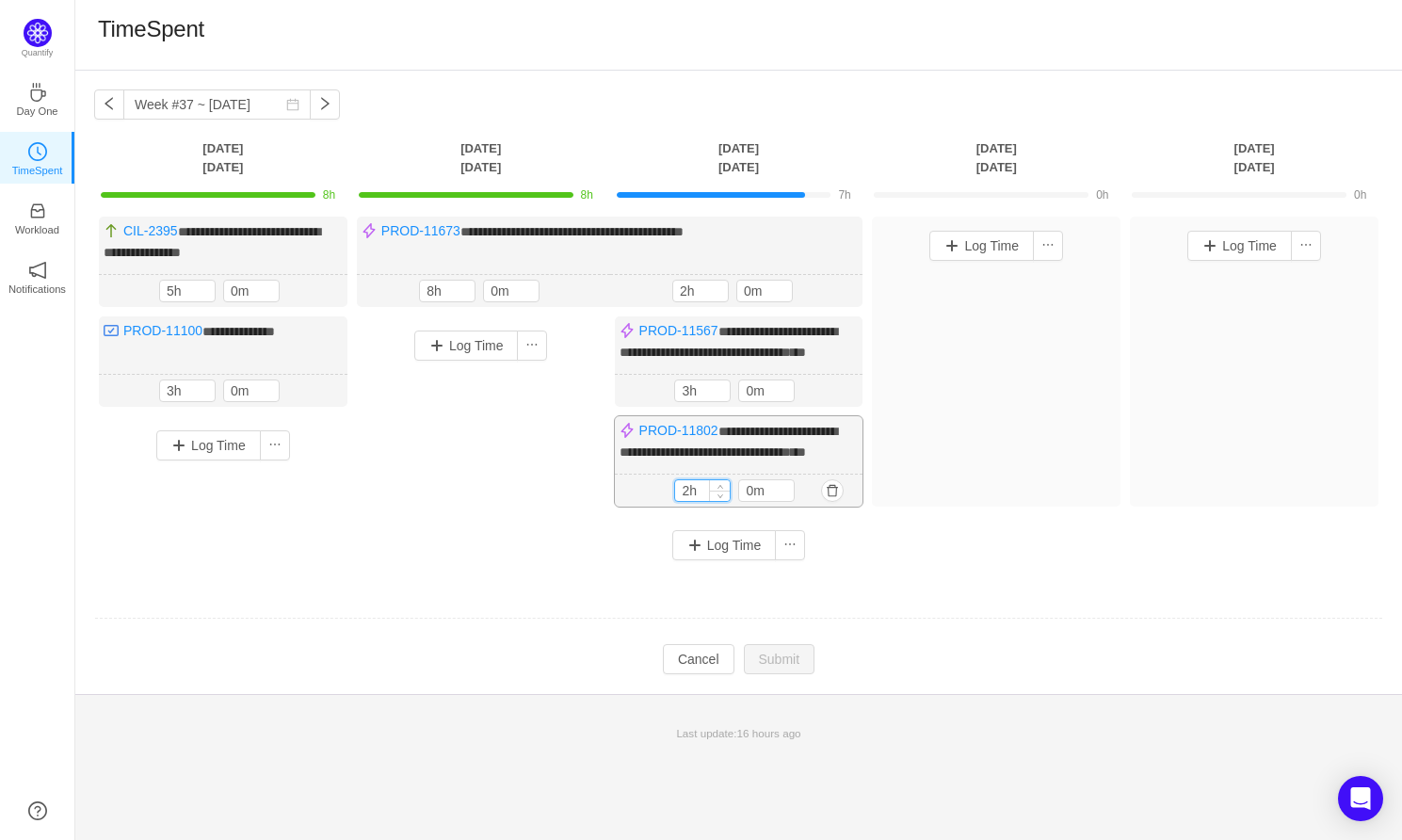
click at [687, 501] on input "2h" at bounding box center [703, 491] width 55 height 21
type input "3h"
click at [775, 676] on button "Submit" at bounding box center [780, 661] width 72 height 30
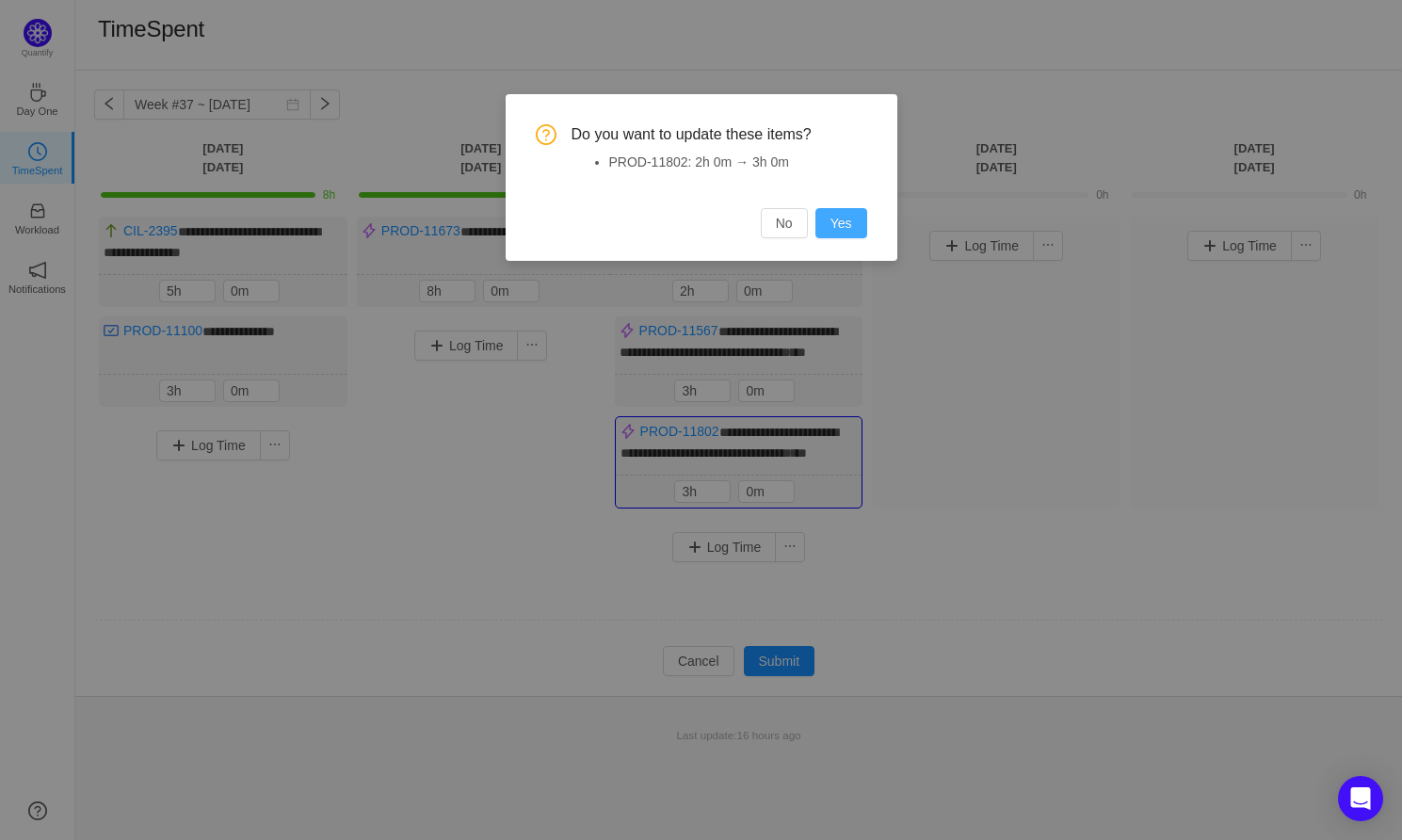
click at [836, 219] on button "Yes" at bounding box center [841, 223] width 52 height 30
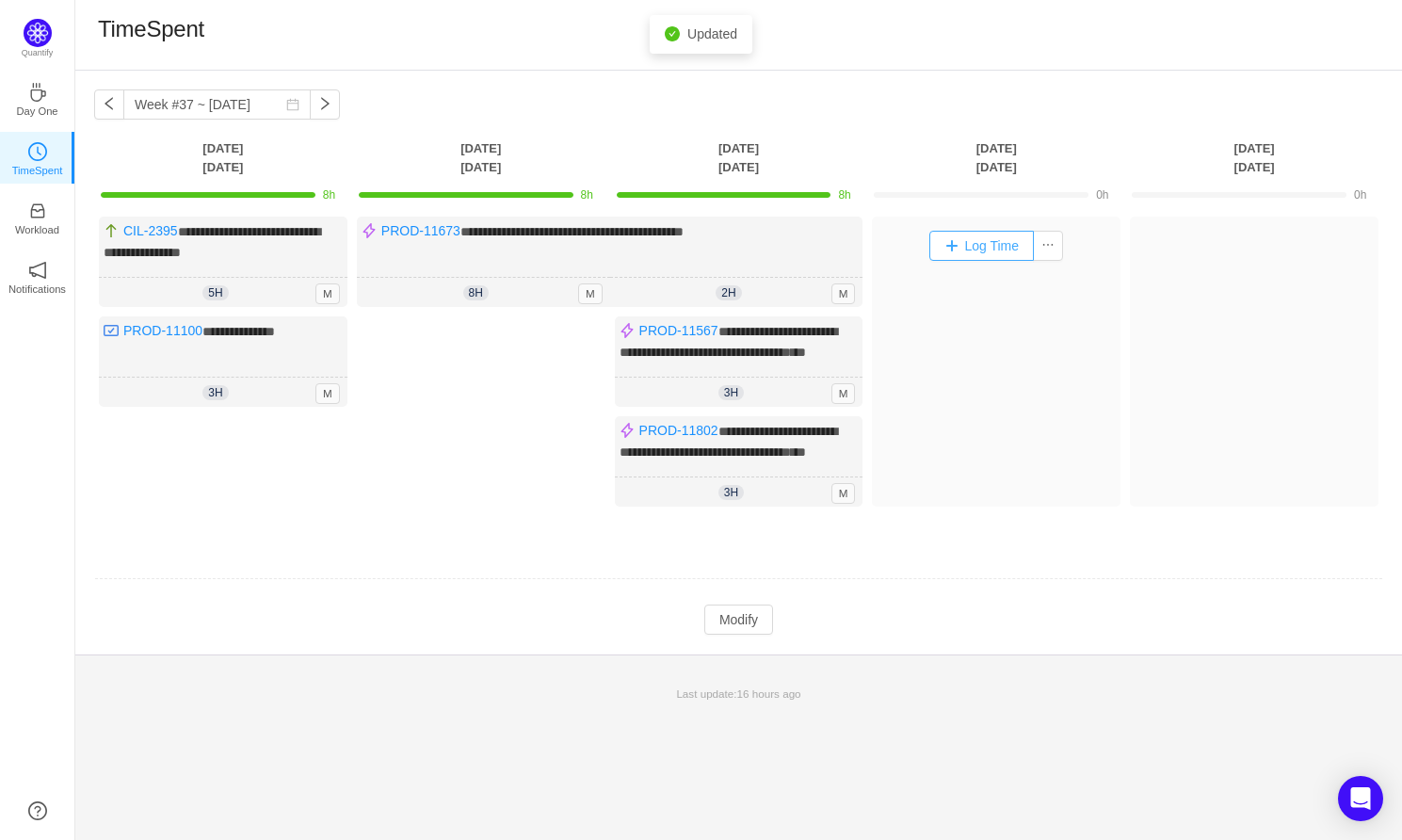
click at [990, 247] on button "Log Time" at bounding box center [981, 246] width 104 height 30
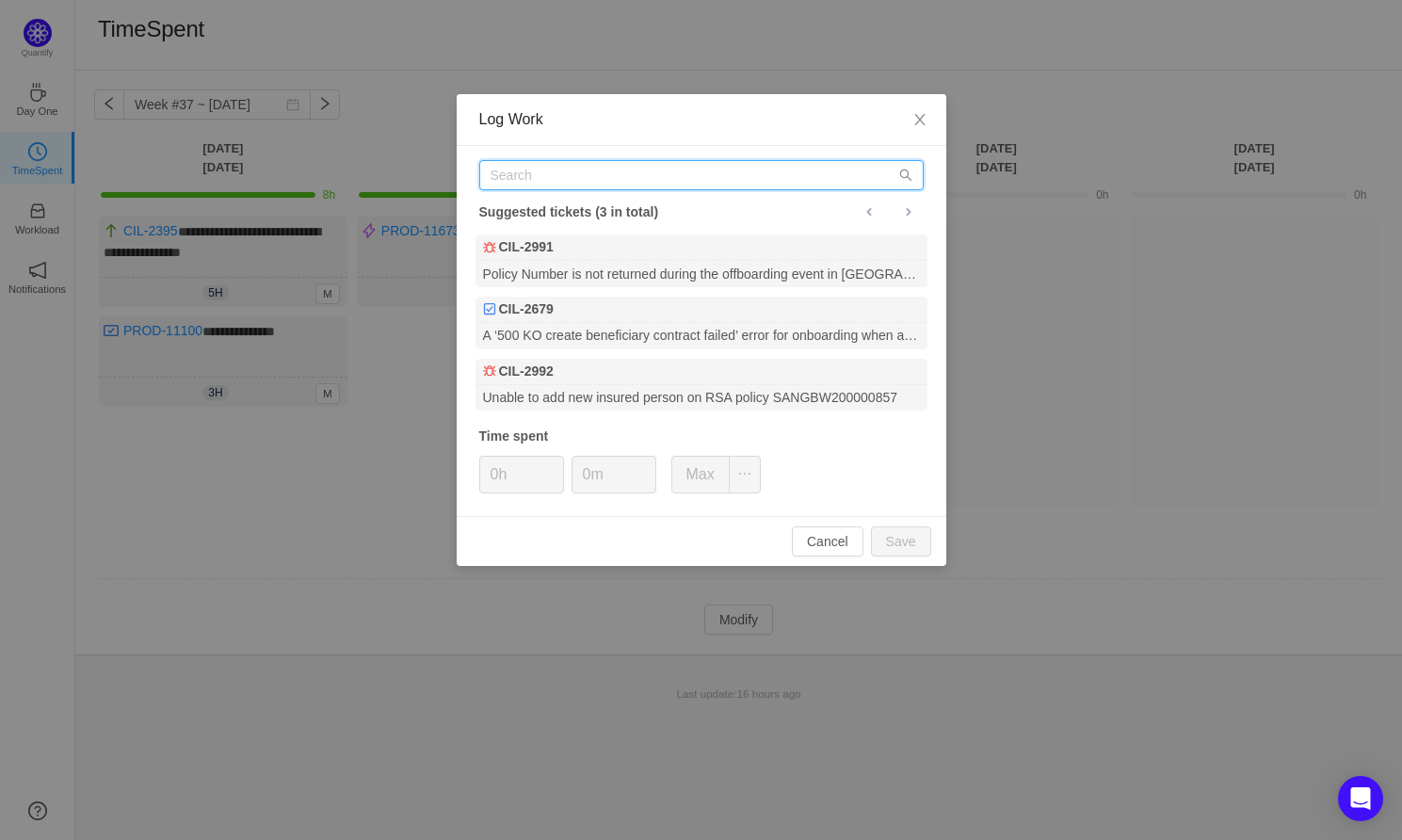
click at [579, 187] on input "text" at bounding box center [701, 175] width 444 height 30
paste input "PROD-11100"
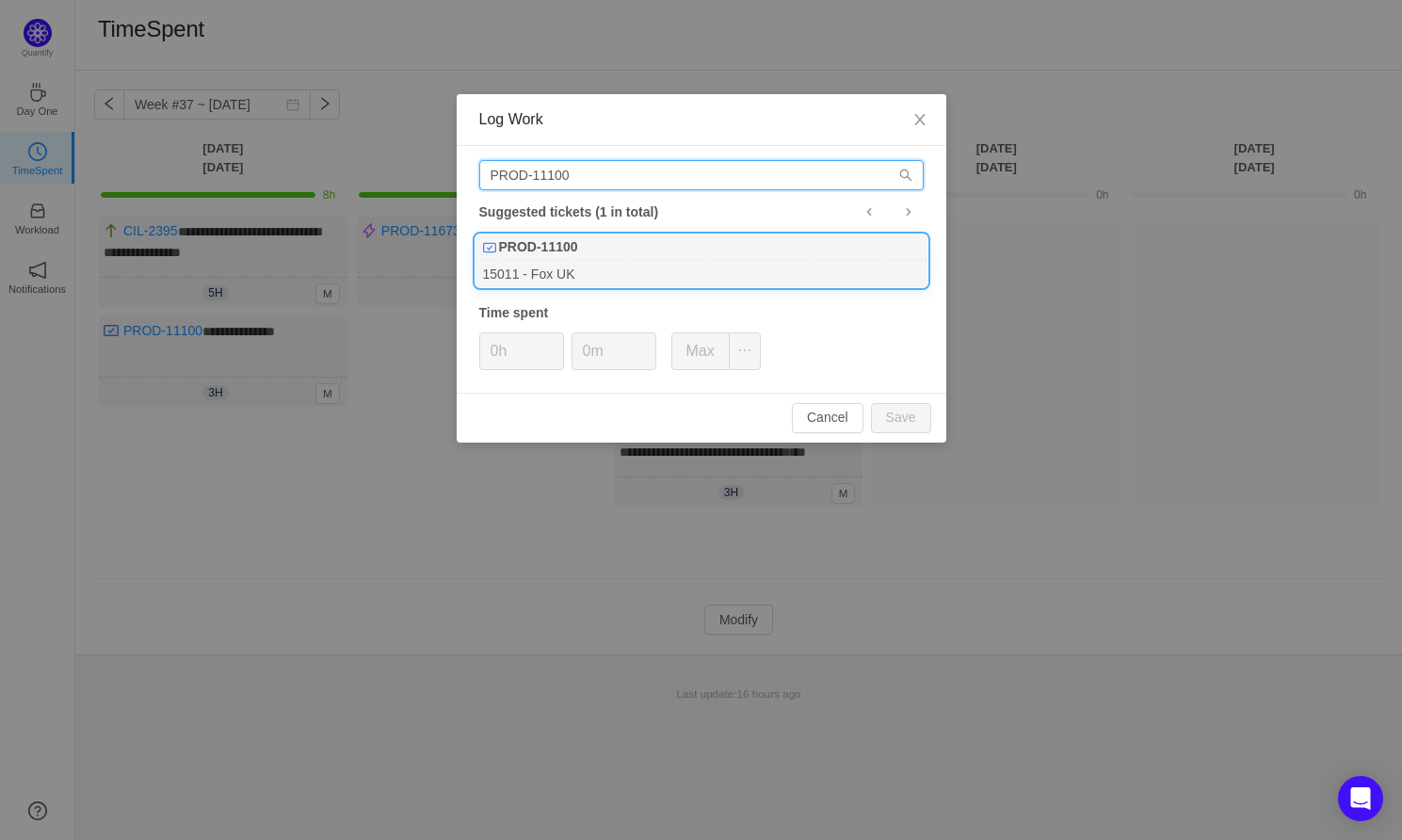
type input "PROD-11100"
click at [663, 252] on div "PROD-11100" at bounding box center [701, 247] width 452 height 27
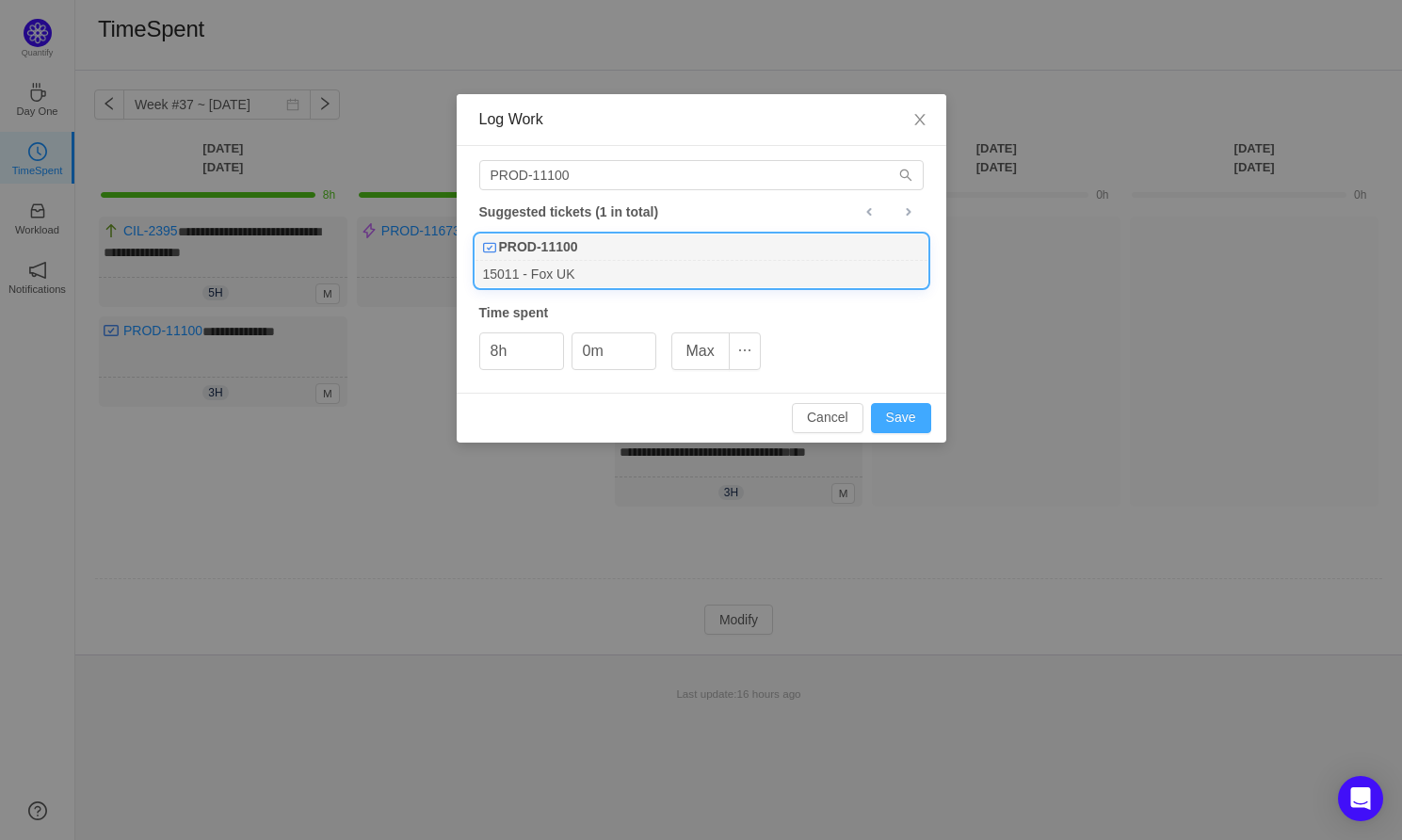
click at [922, 423] on button "Save" at bounding box center [901, 418] width 61 height 30
type input "0h"
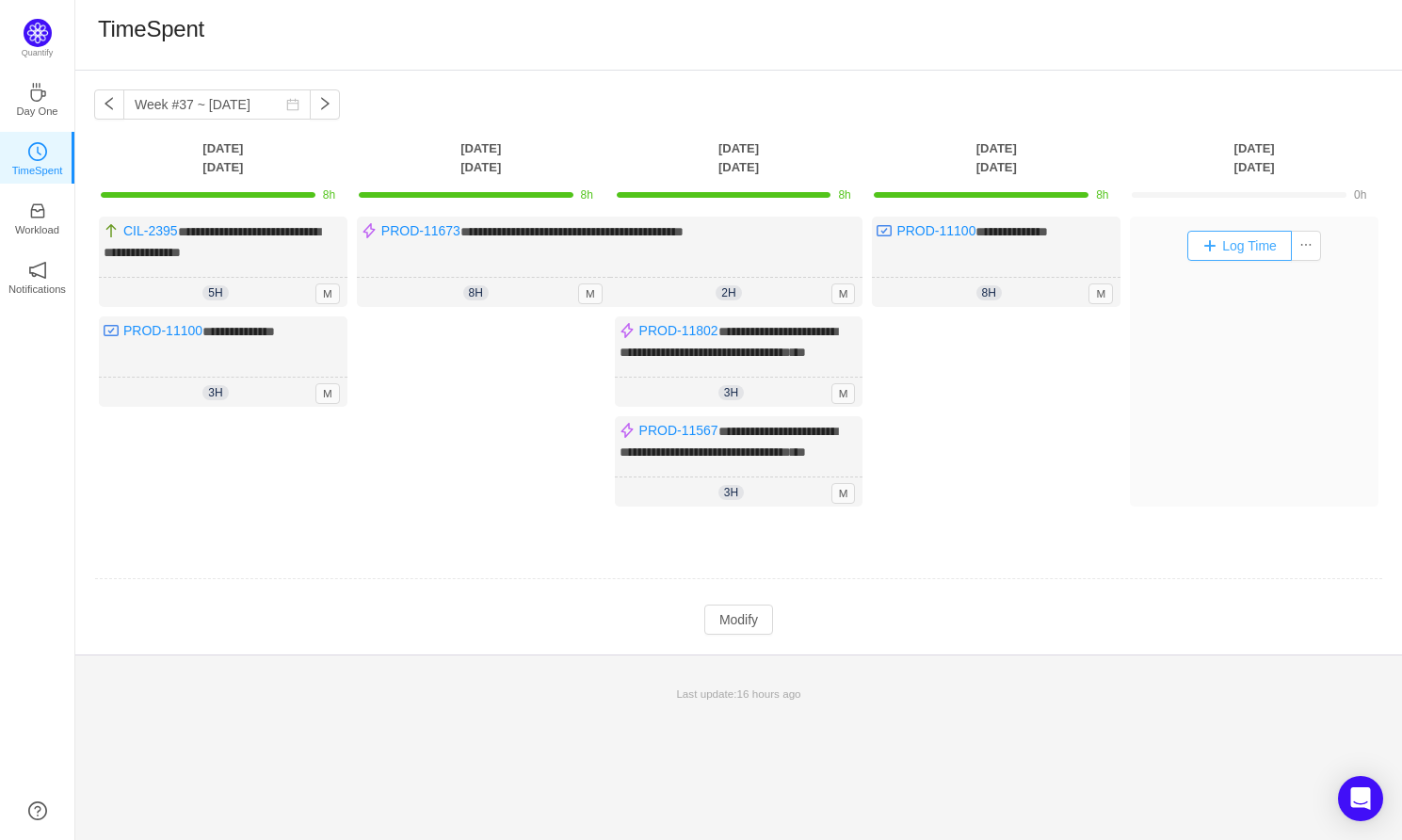
click at [1221, 250] on button "Log Time" at bounding box center [1239, 246] width 104 height 30
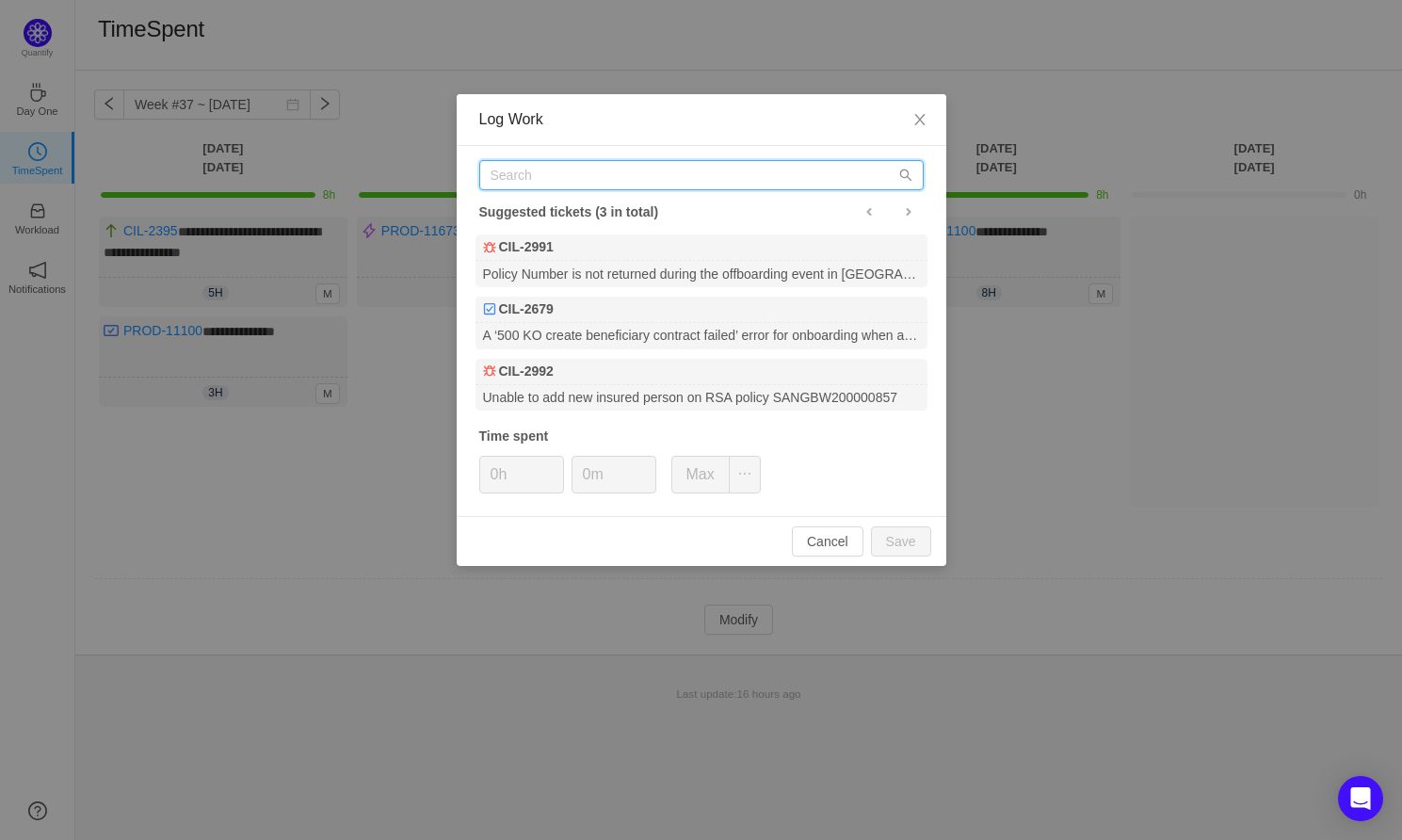
click at [519, 166] on input "text" at bounding box center [701, 175] width 444 height 30
paste input "PROD-11565"
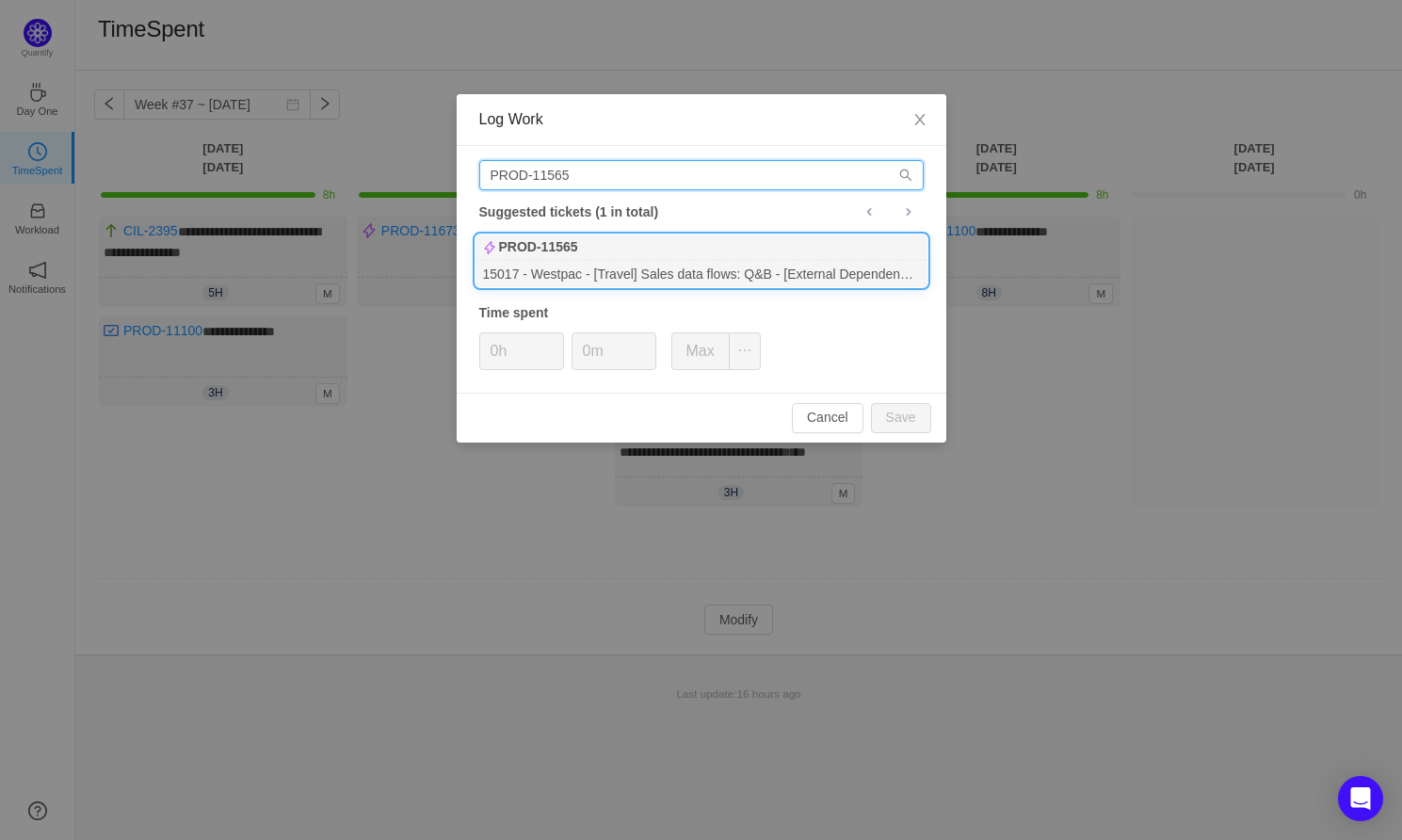
type input "PROD-11565"
click at [618, 259] on div "PROD-11565" at bounding box center [701, 247] width 452 height 27
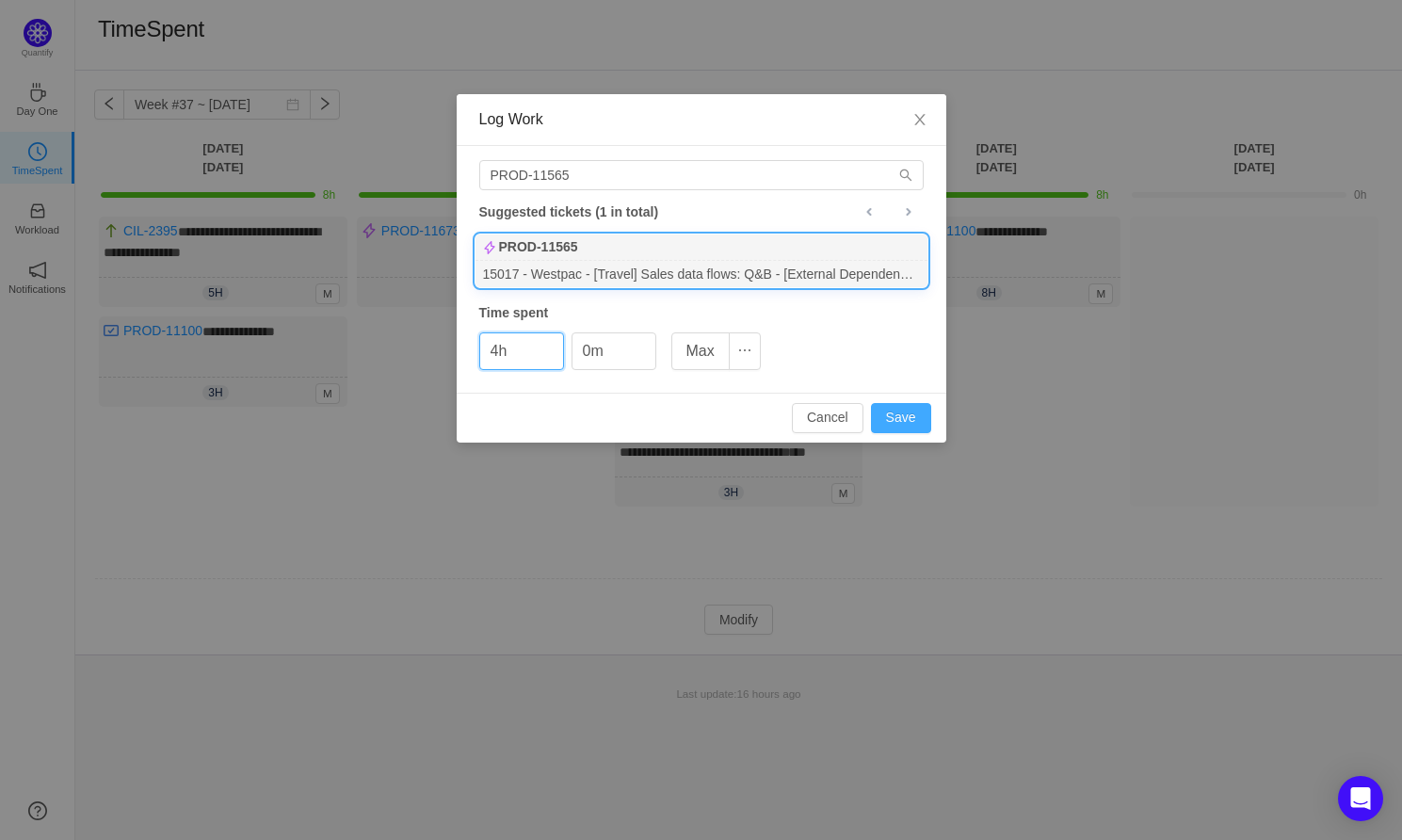
click at [910, 409] on button "Save" at bounding box center [901, 418] width 61 height 30
type input "0h"
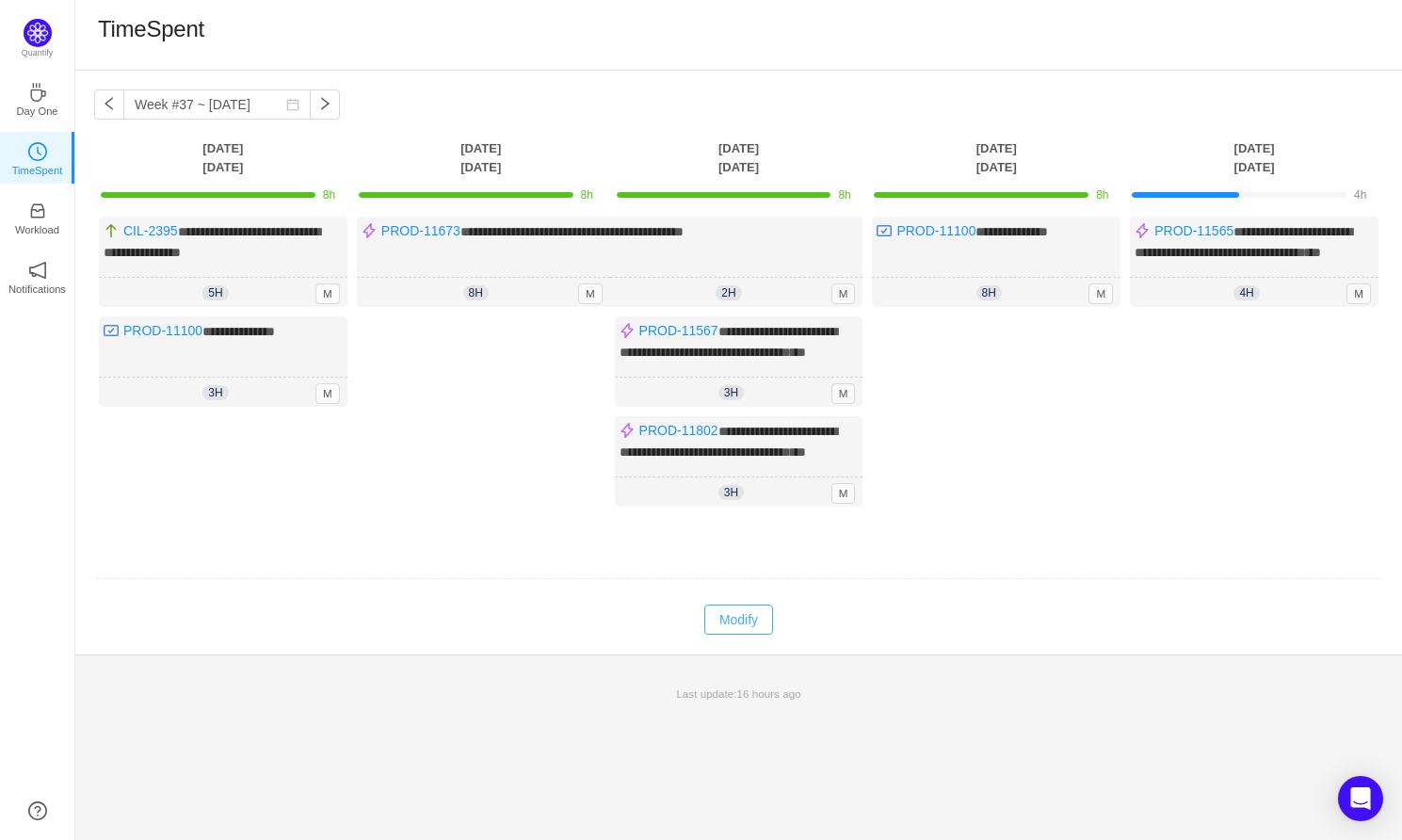
click at [737, 634] on button "Modify" at bounding box center [738, 619] width 69 height 30
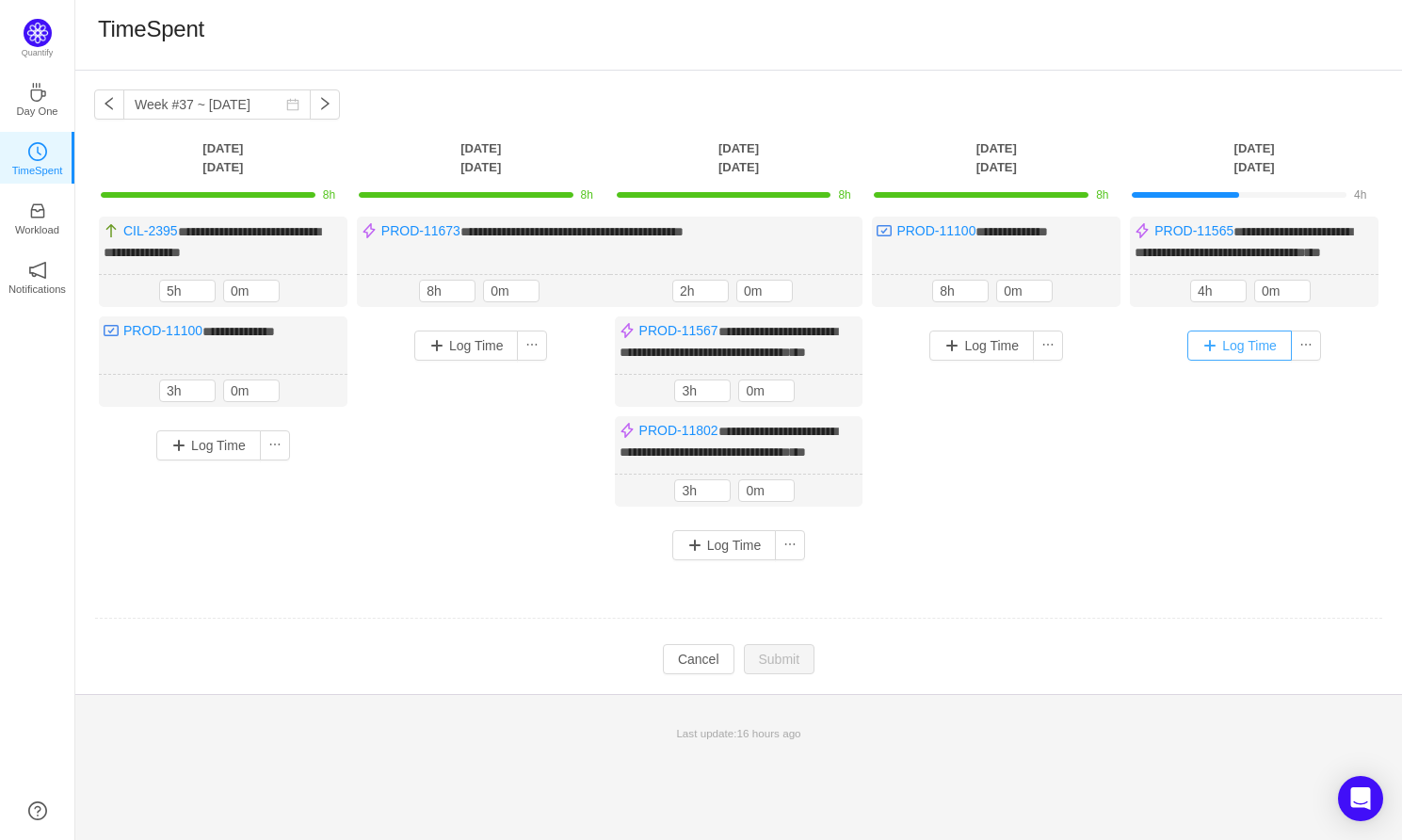
click at [1238, 361] on button "Log Time" at bounding box center [1239, 346] width 104 height 30
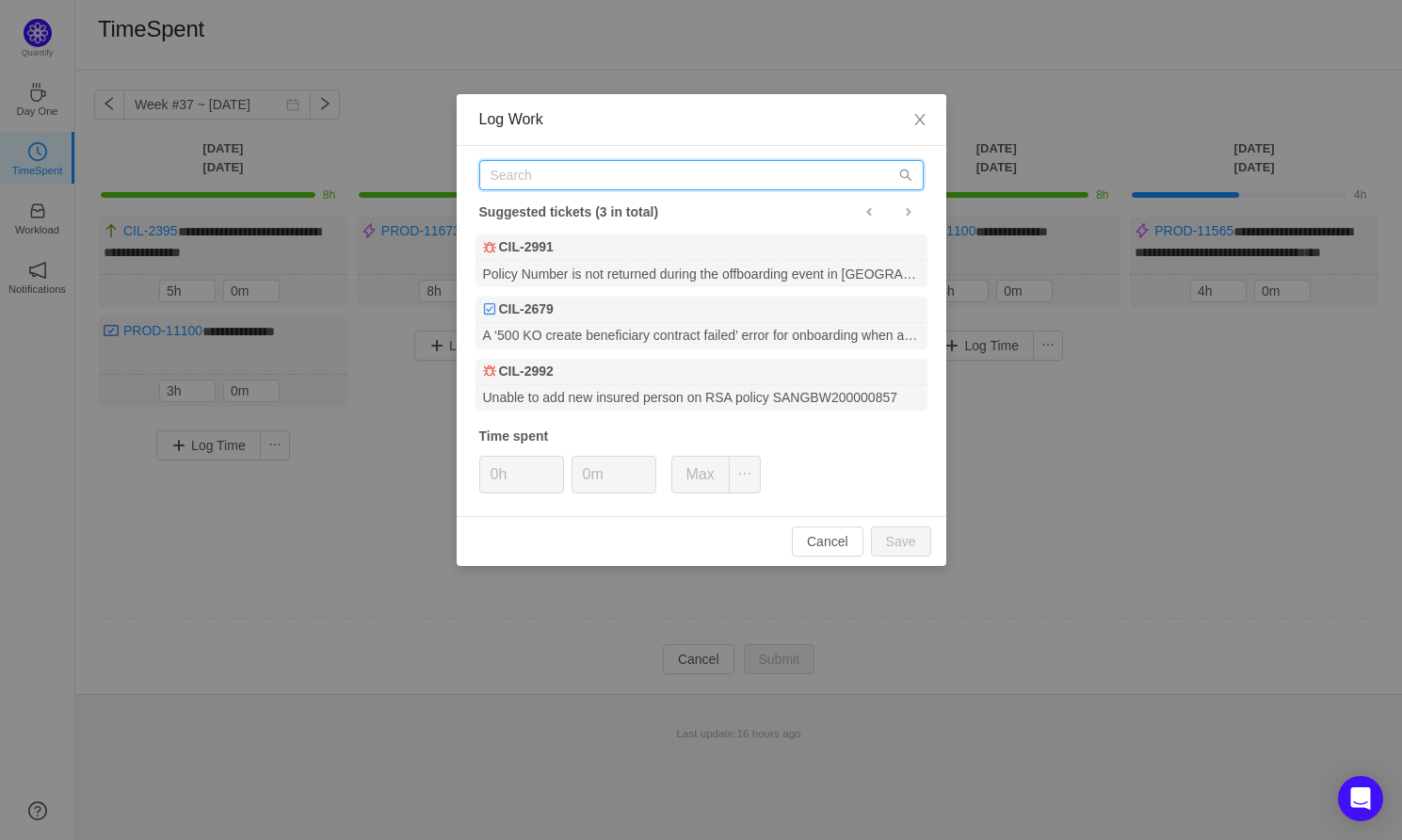
click at [616, 176] on input "text" at bounding box center [701, 175] width 444 height 30
paste input "PROD-11575"
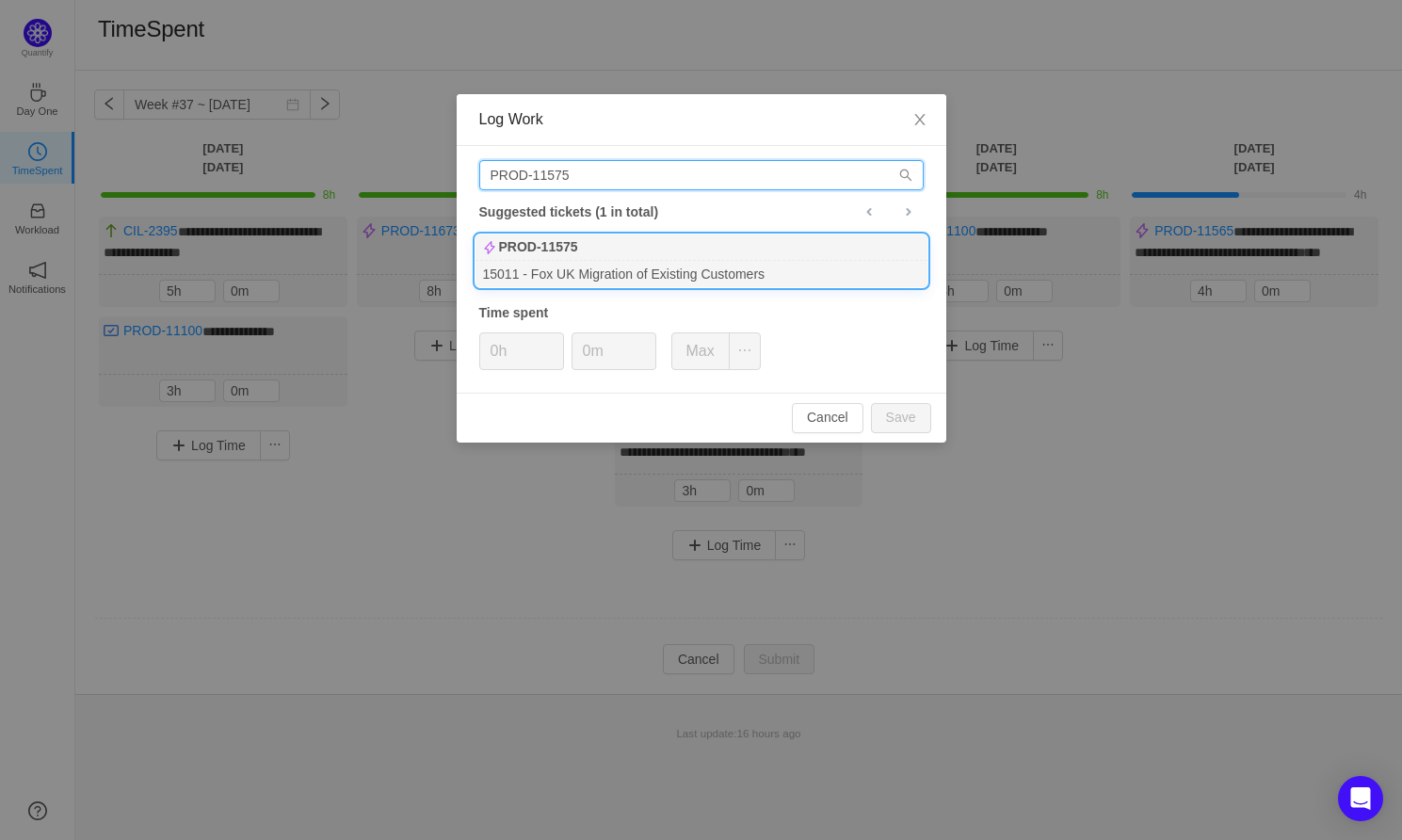
type input "PROD-11575"
click at [592, 241] on div "PROD-11575" at bounding box center [701, 247] width 452 height 27
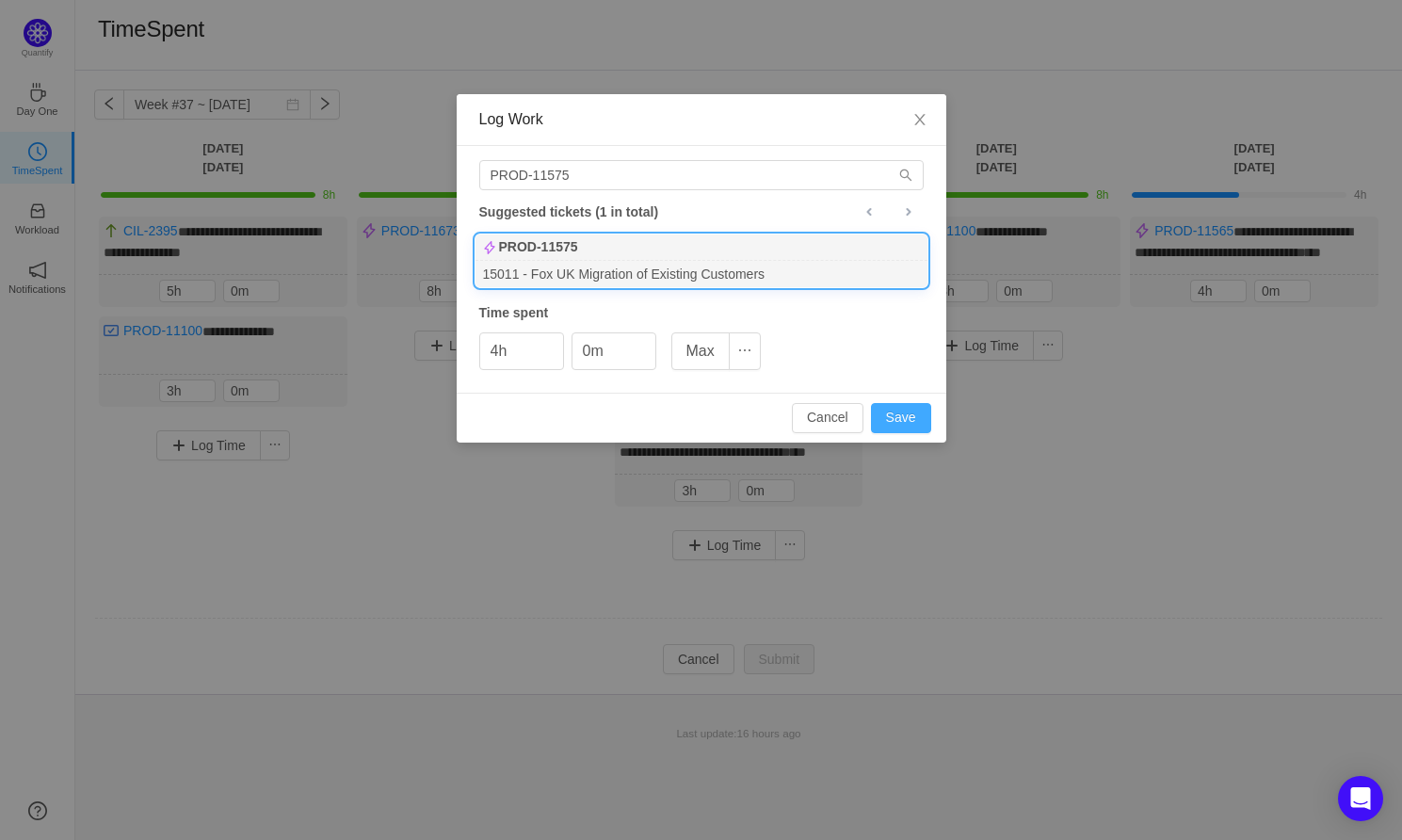
click at [888, 405] on button "Save" at bounding box center [901, 418] width 61 height 30
type input "0h"
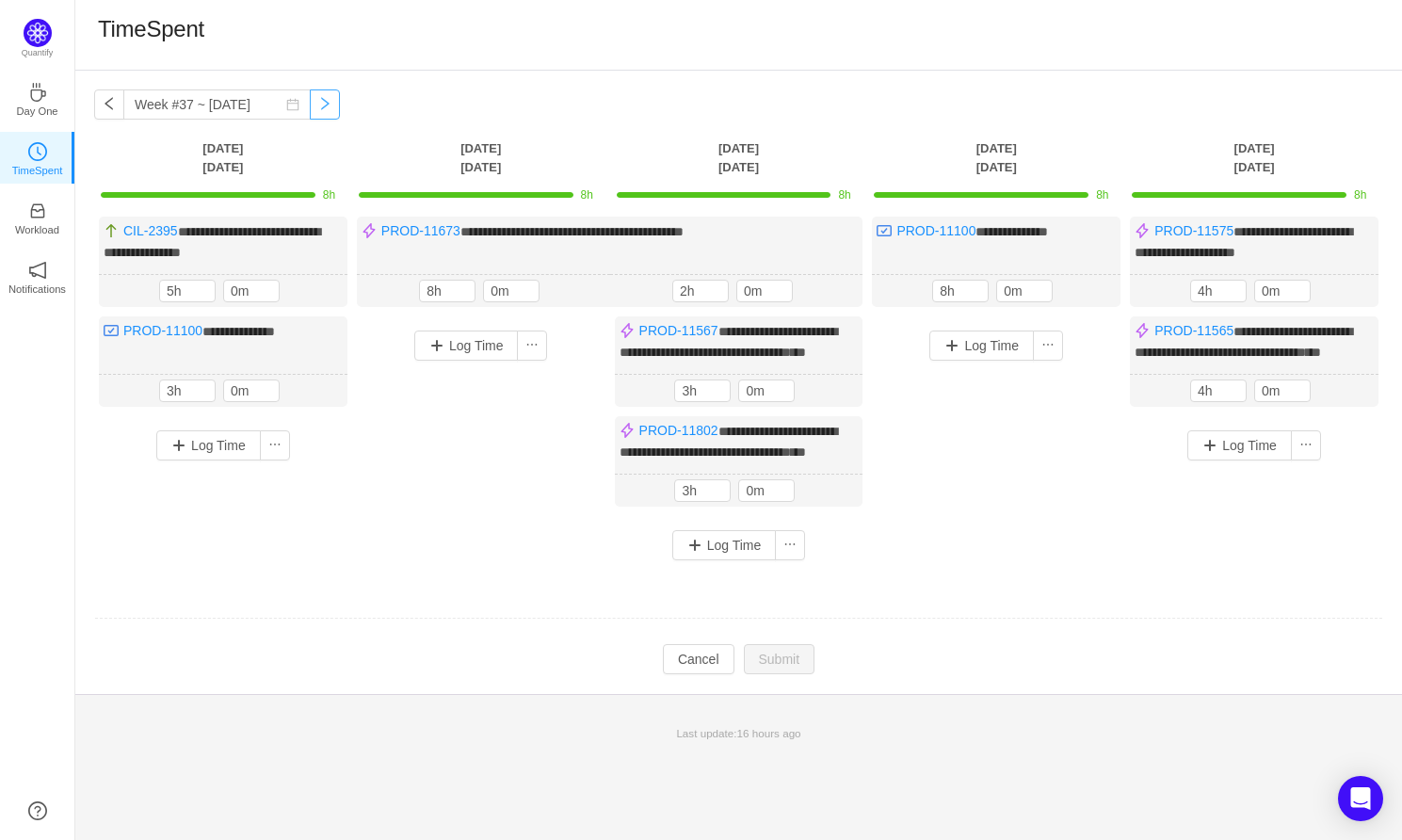
click at [310, 114] on button "button" at bounding box center [325, 104] width 30 height 30
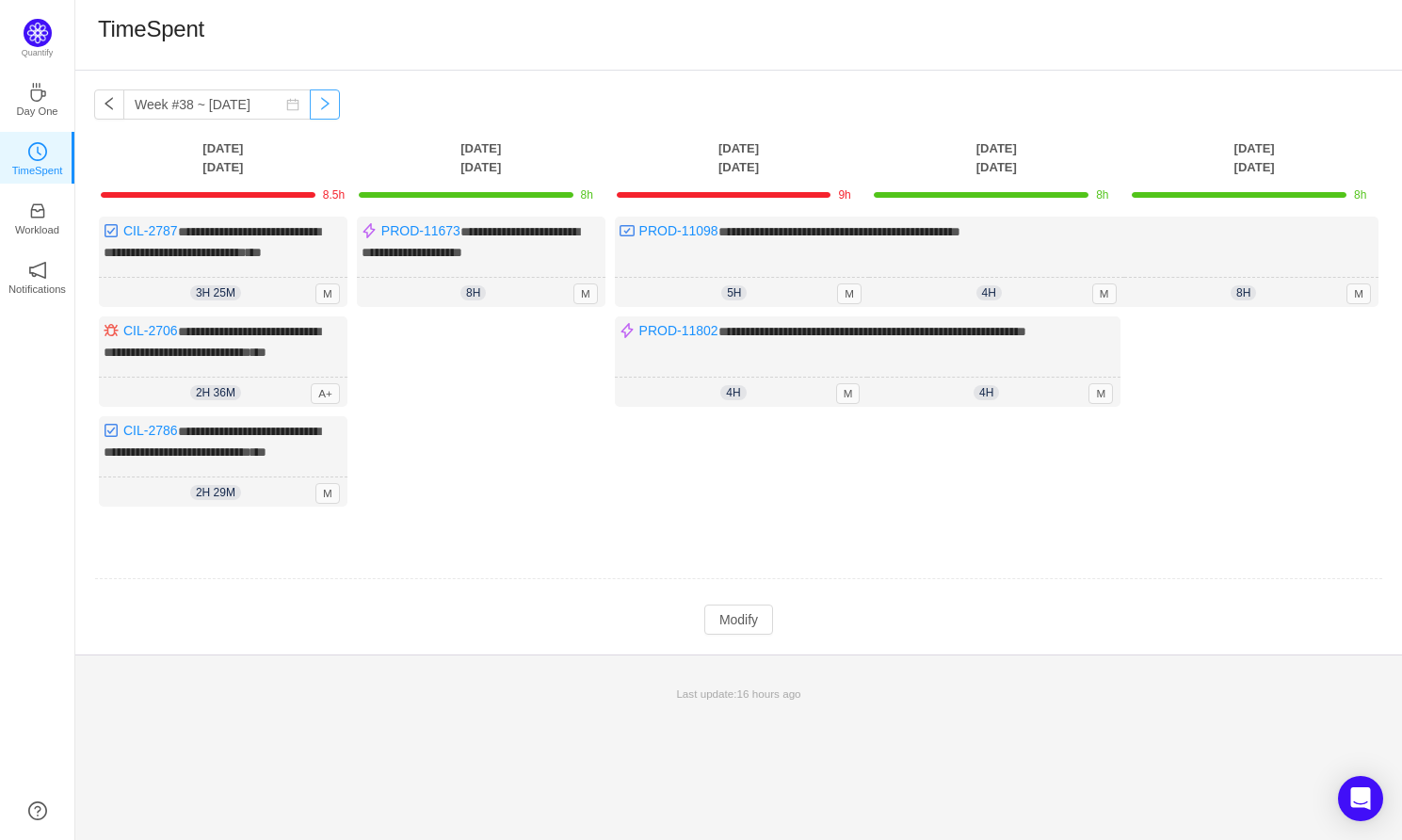
click at [310, 109] on button "button" at bounding box center [325, 104] width 30 height 30
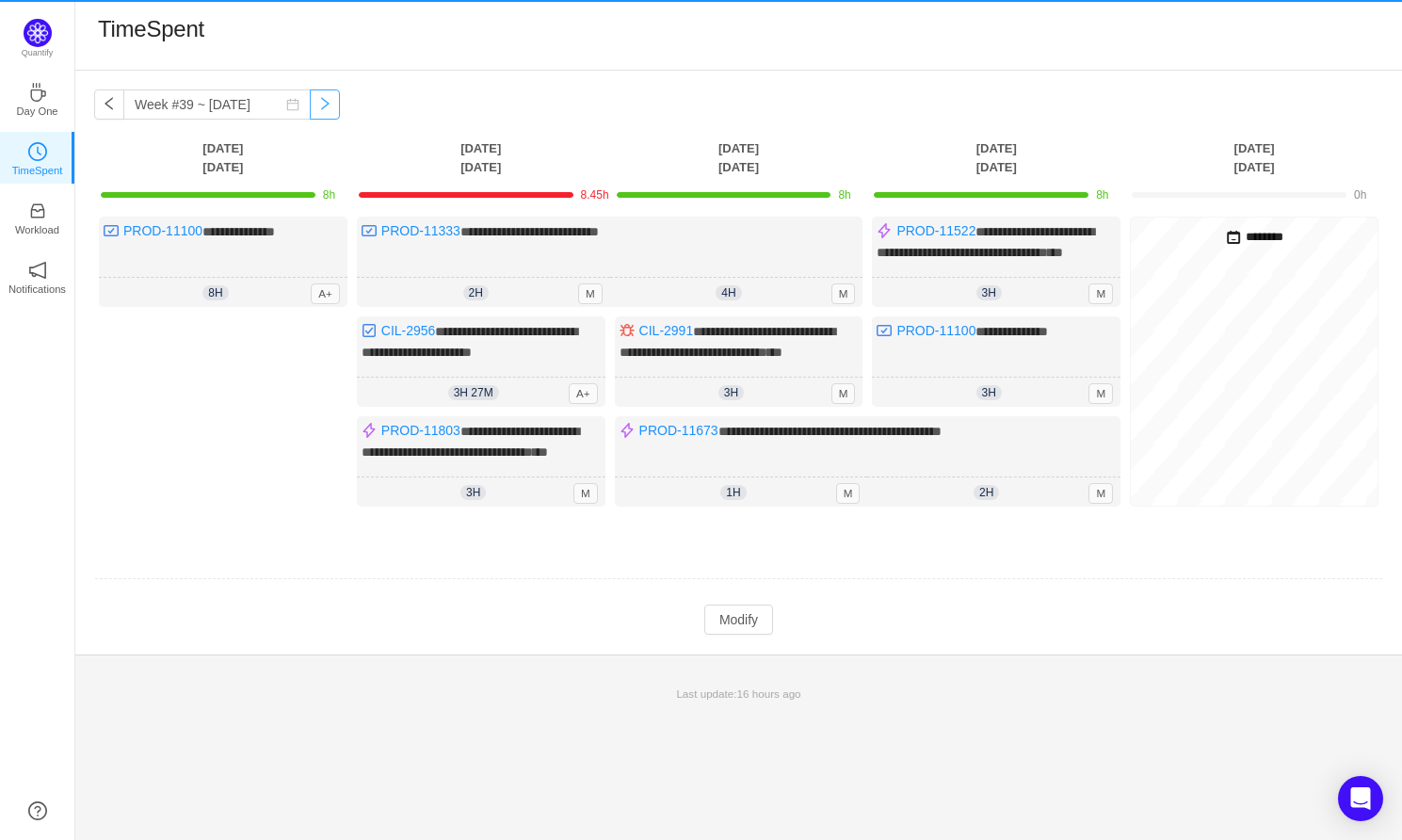
click at [310, 109] on button "button" at bounding box center [325, 104] width 30 height 30
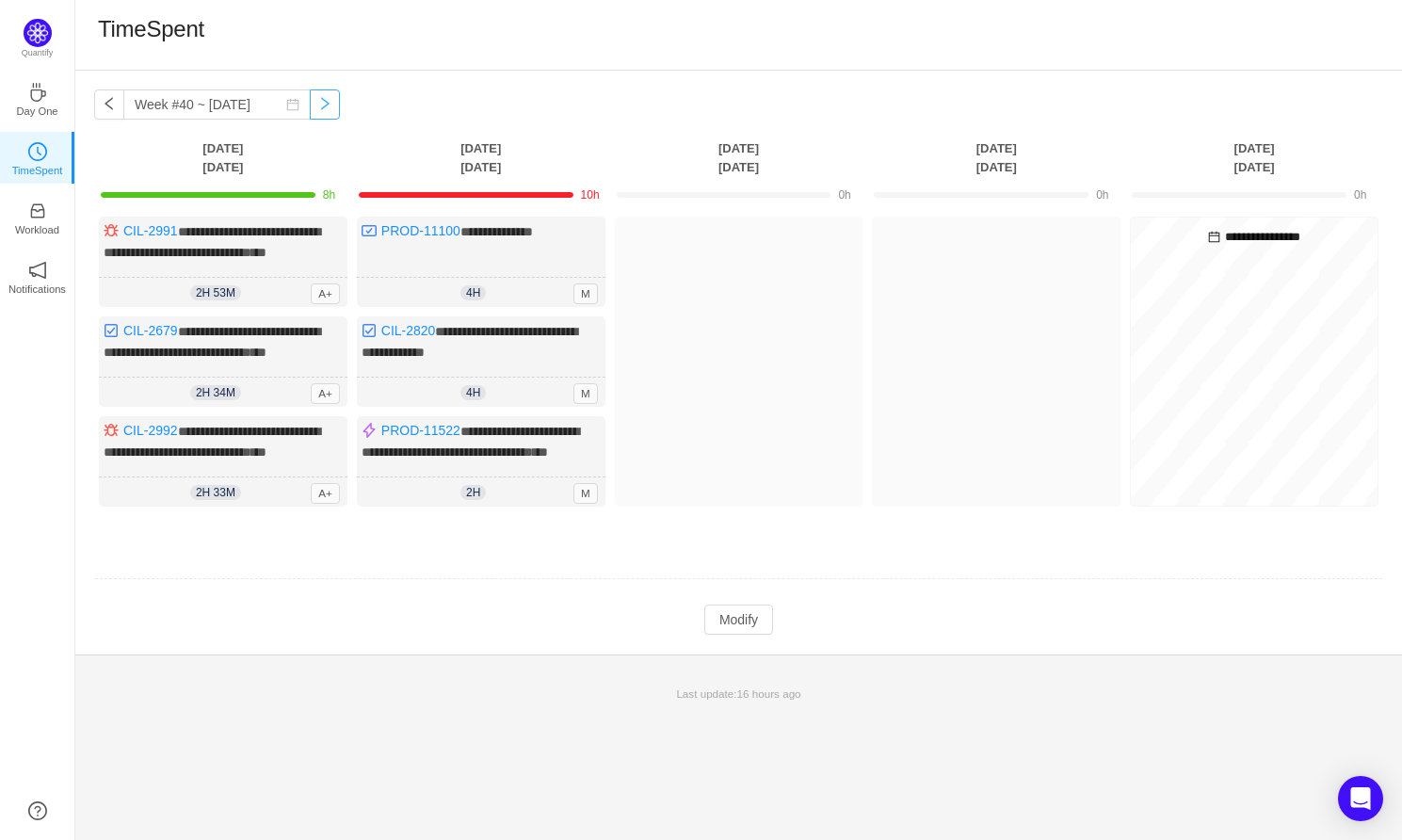
click at [310, 110] on button "button" at bounding box center [325, 104] width 30 height 30
click at [112, 110] on button "button" at bounding box center [109, 104] width 30 height 30
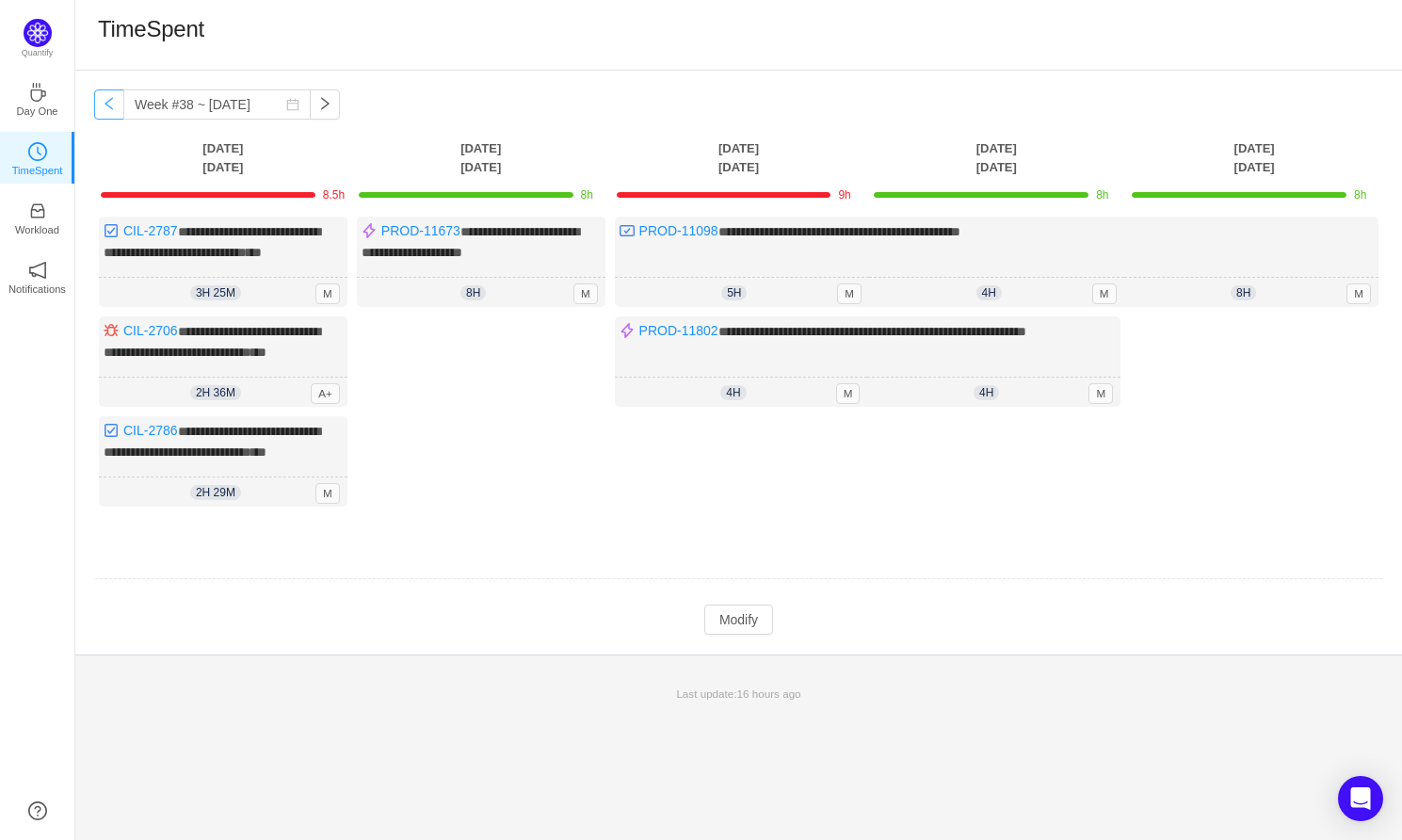
click at [112, 110] on button "button" at bounding box center [109, 104] width 30 height 30
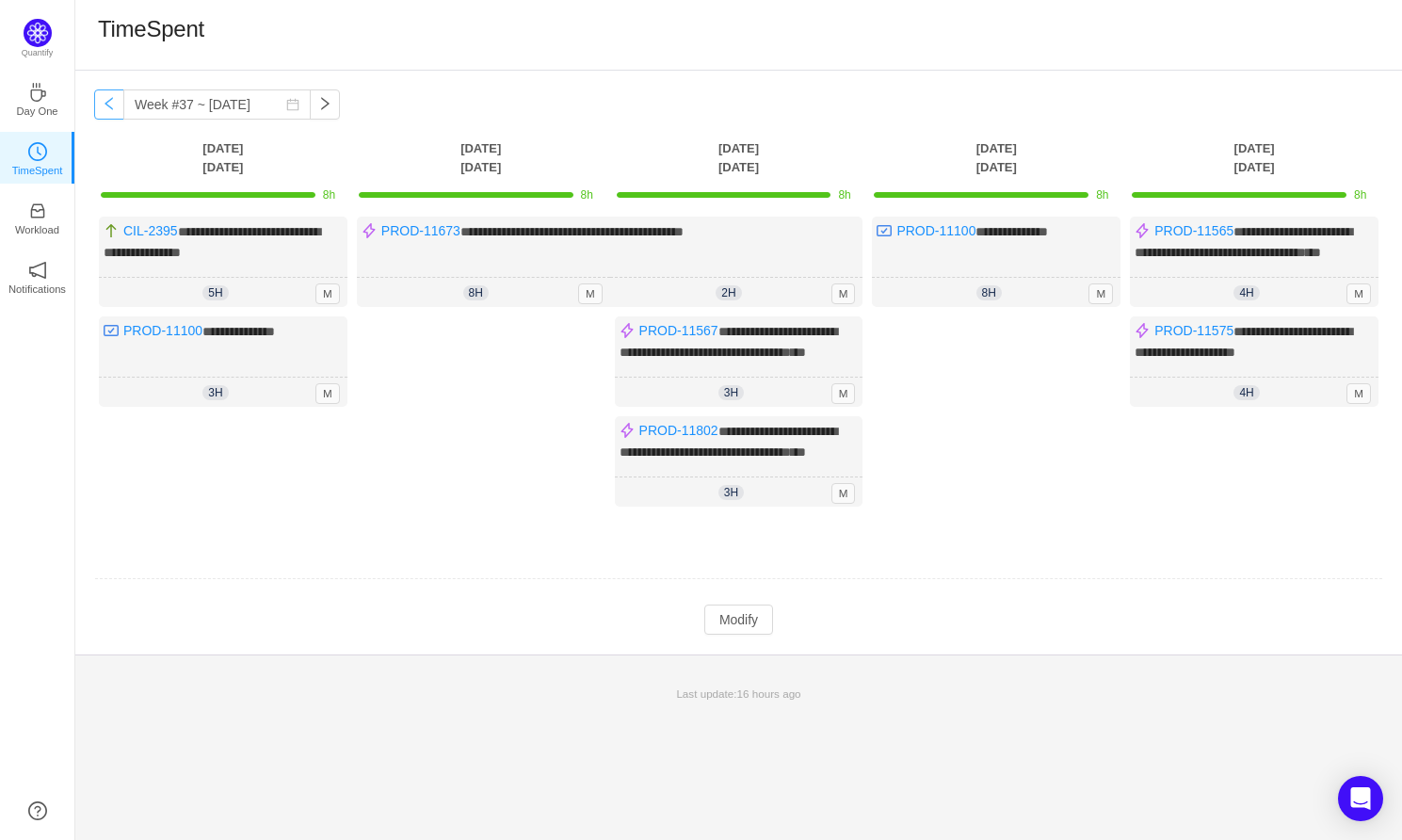
click at [112, 110] on button "button" at bounding box center [109, 104] width 30 height 30
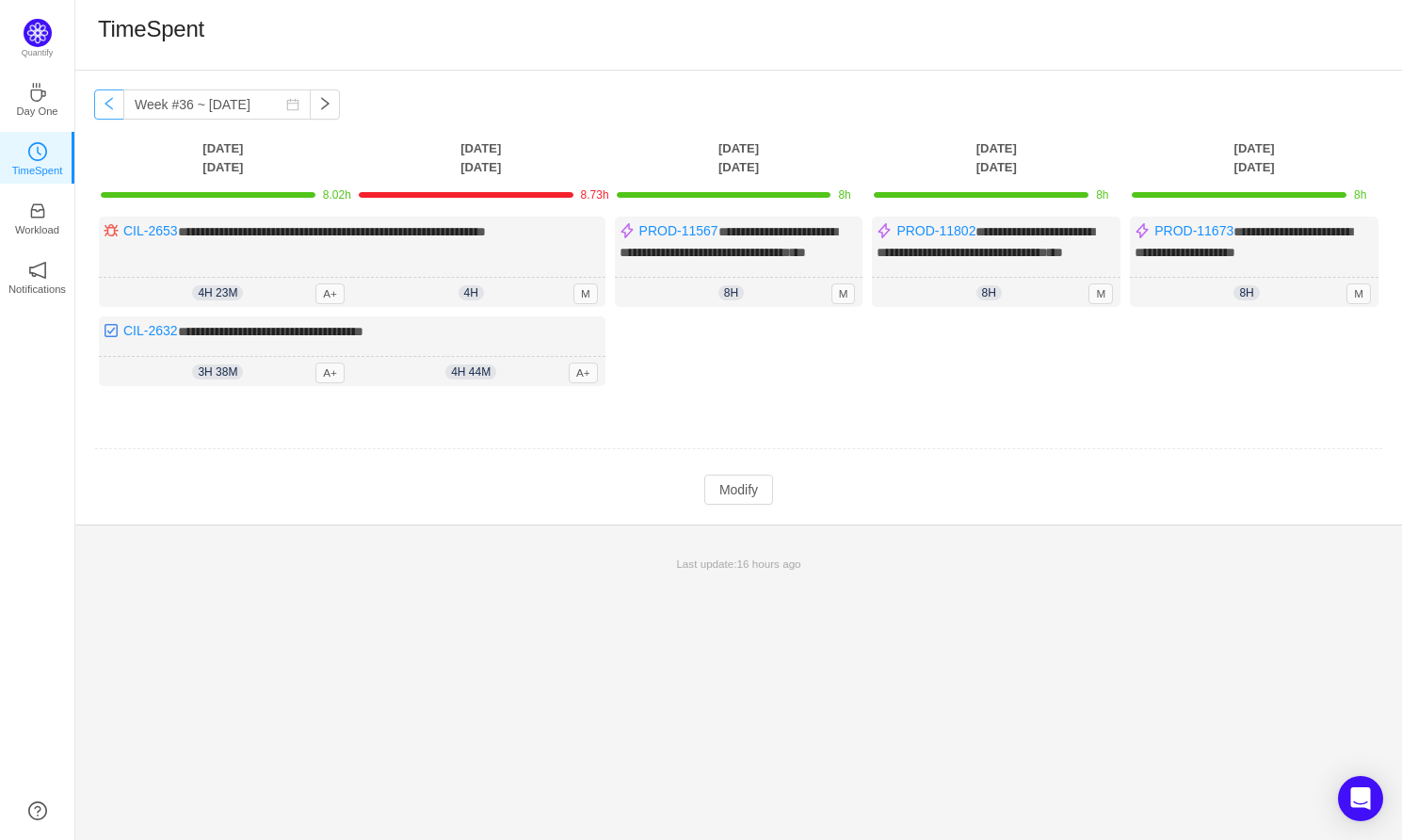
click at [113, 111] on button "button" at bounding box center [109, 104] width 30 height 30
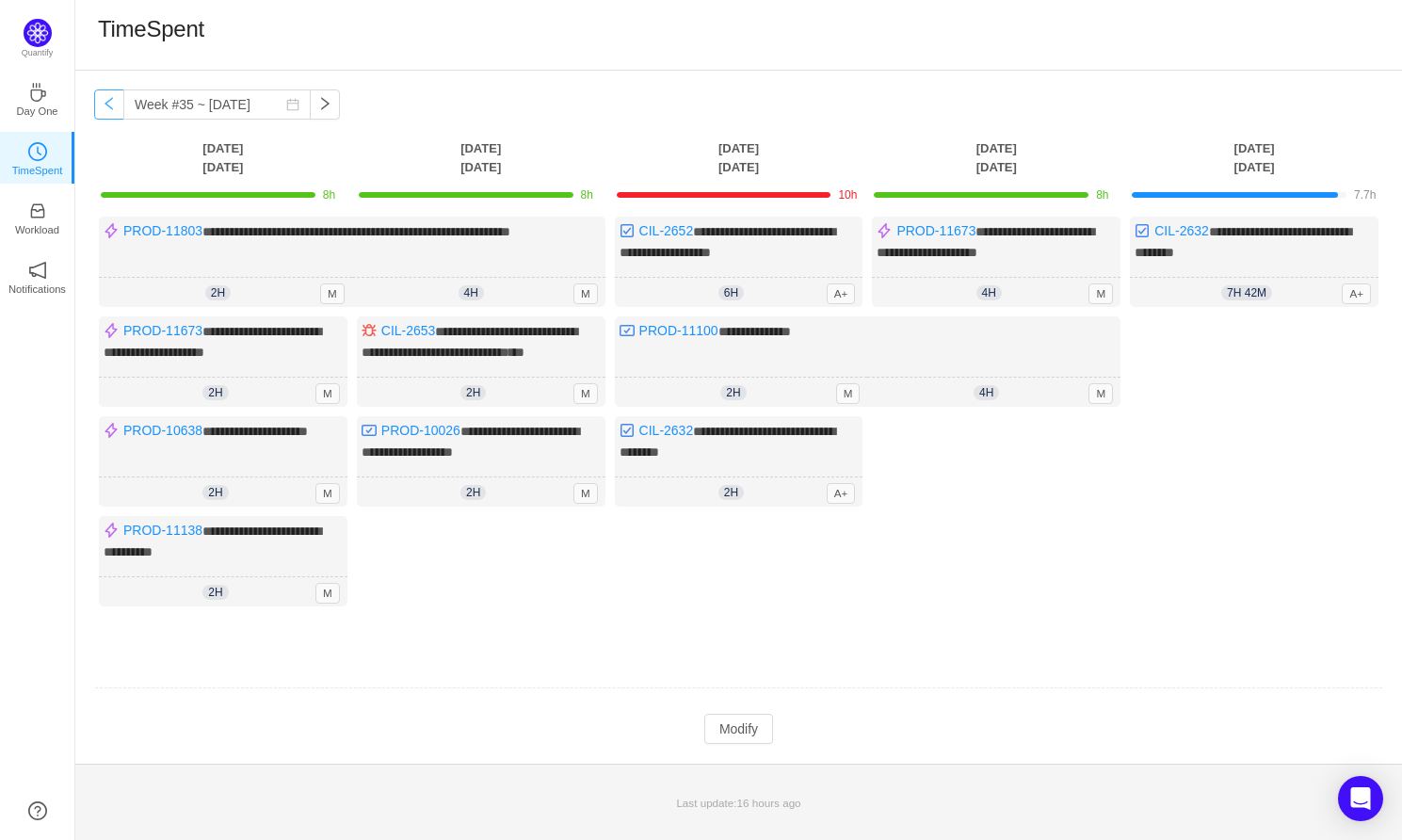
click at [113, 111] on button "button" at bounding box center [109, 104] width 30 height 30
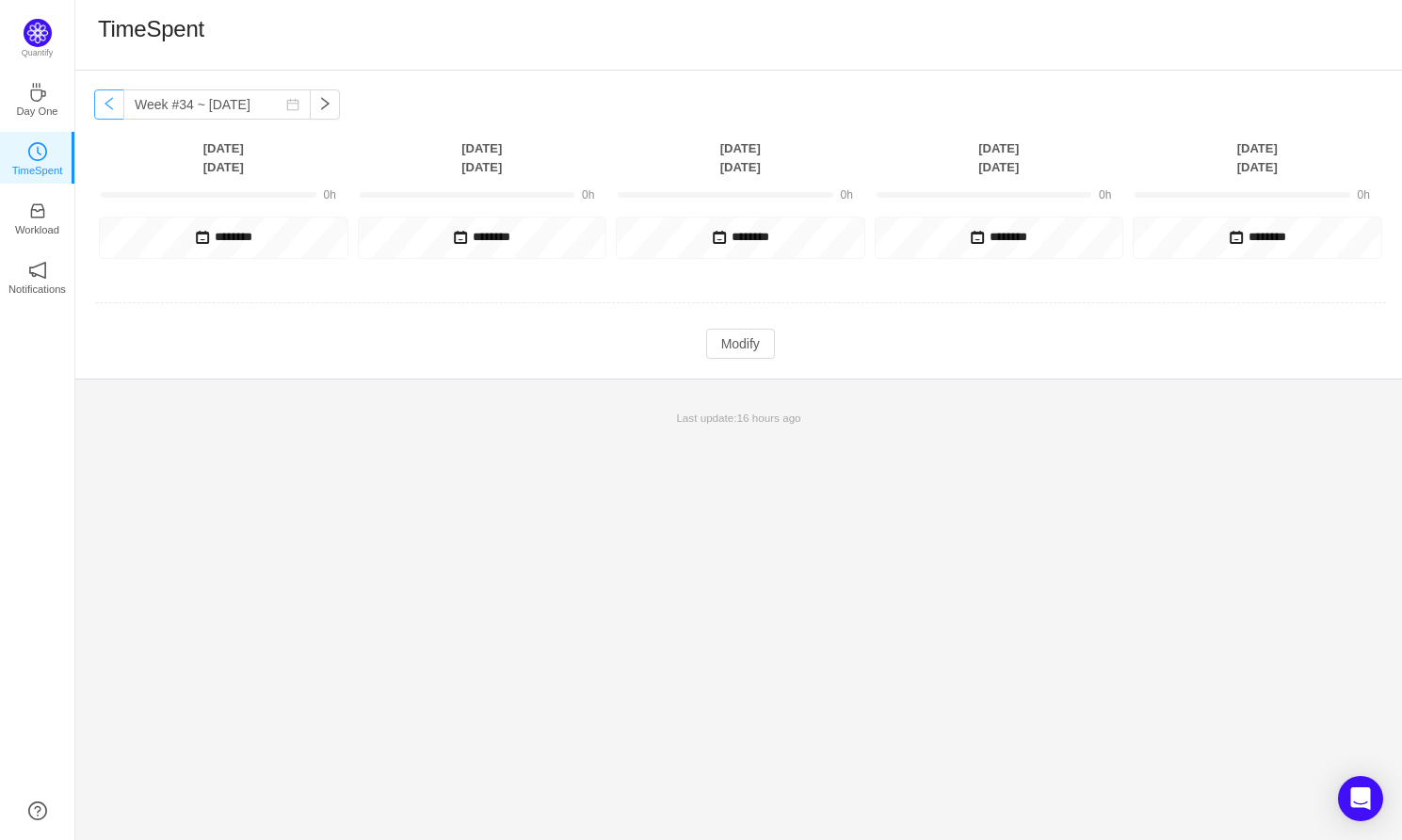
click at [113, 111] on button "button" at bounding box center [109, 104] width 30 height 30
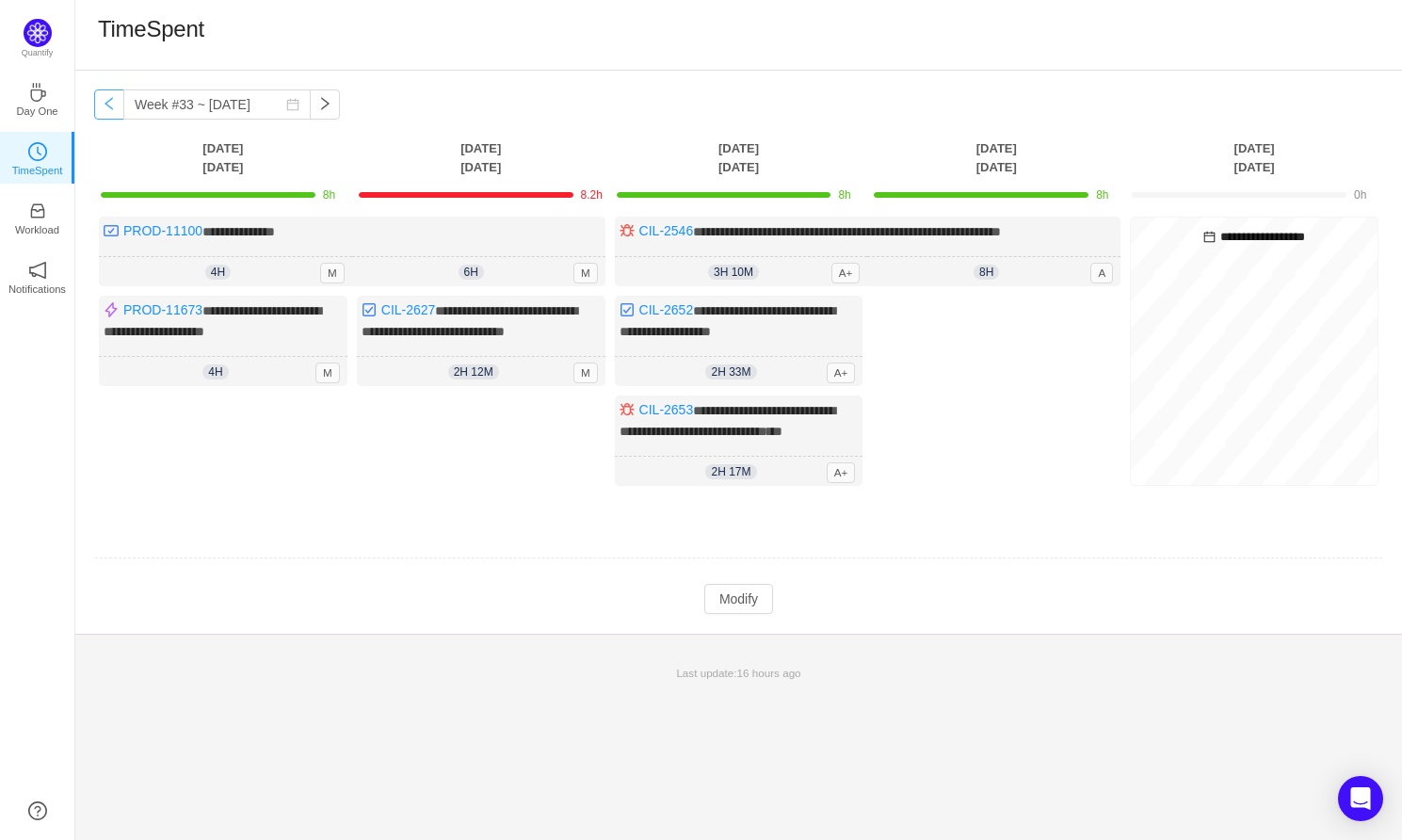
click at [113, 111] on button "button" at bounding box center [109, 104] width 30 height 30
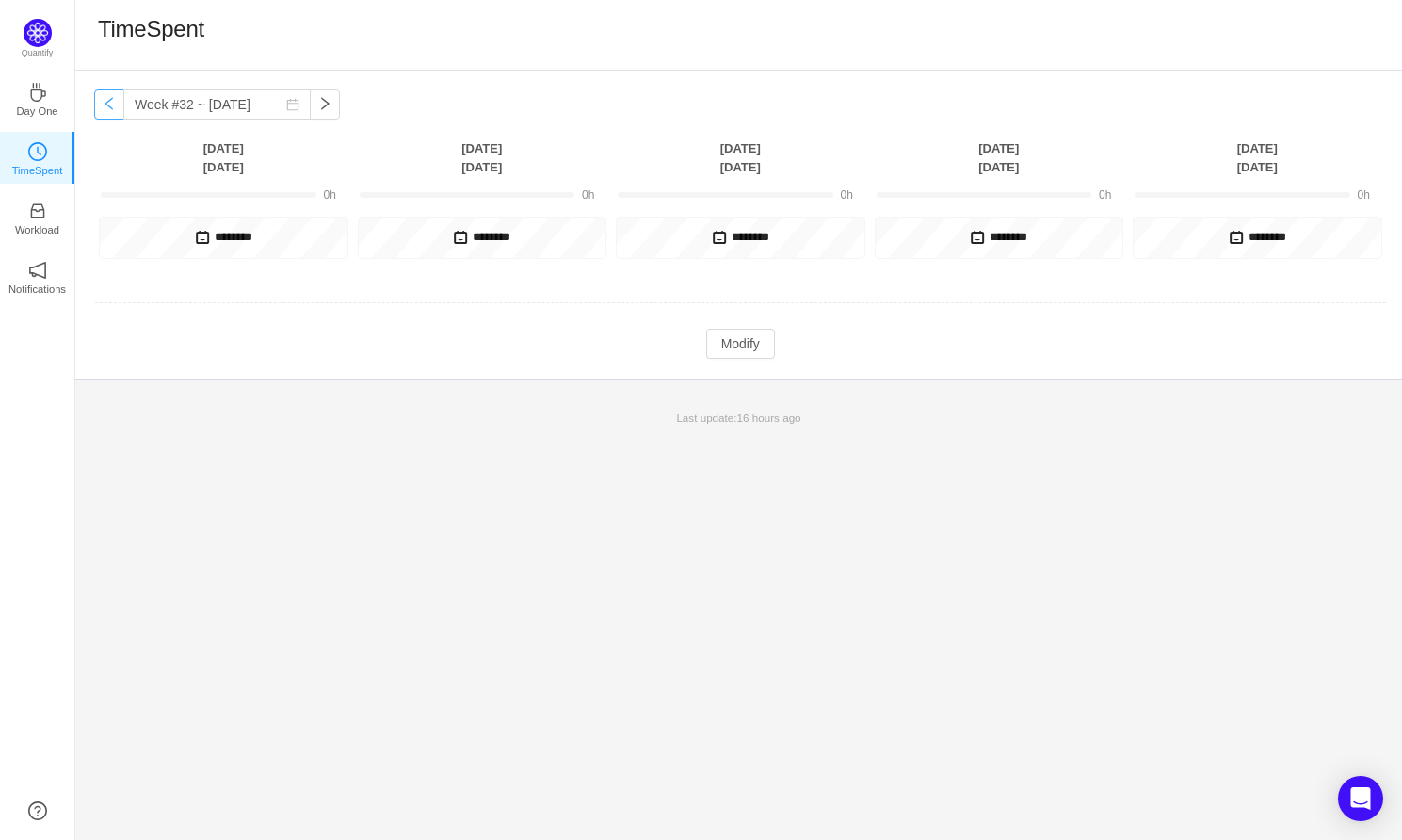
click at [113, 111] on button "button" at bounding box center [109, 104] width 30 height 30
type input "Week #31 ~ Jul 28"
